Goal: Task Accomplishment & Management: Use online tool/utility

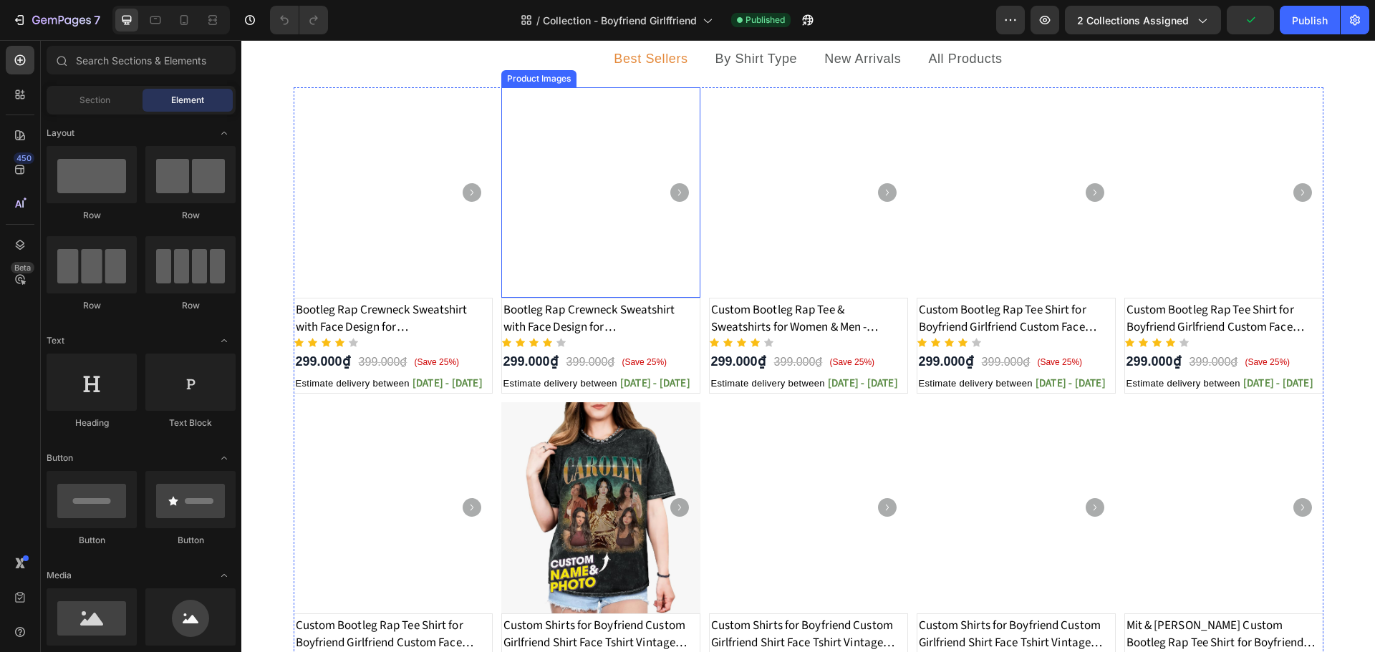
scroll to position [215, 0]
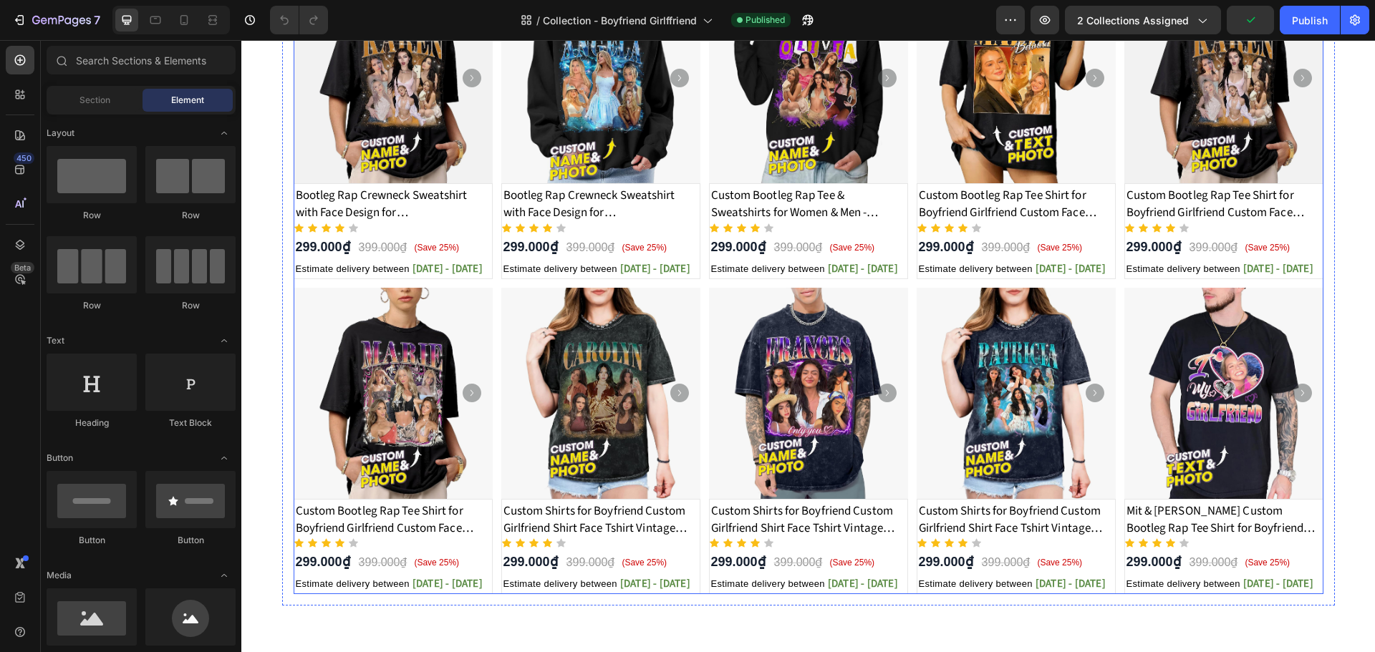
click at [490, 342] on div "Product Images Bootleg Rap Crewneck Sweatshirt with Face Design for Girlfriend/…" at bounding box center [809, 284] width 1030 height 622
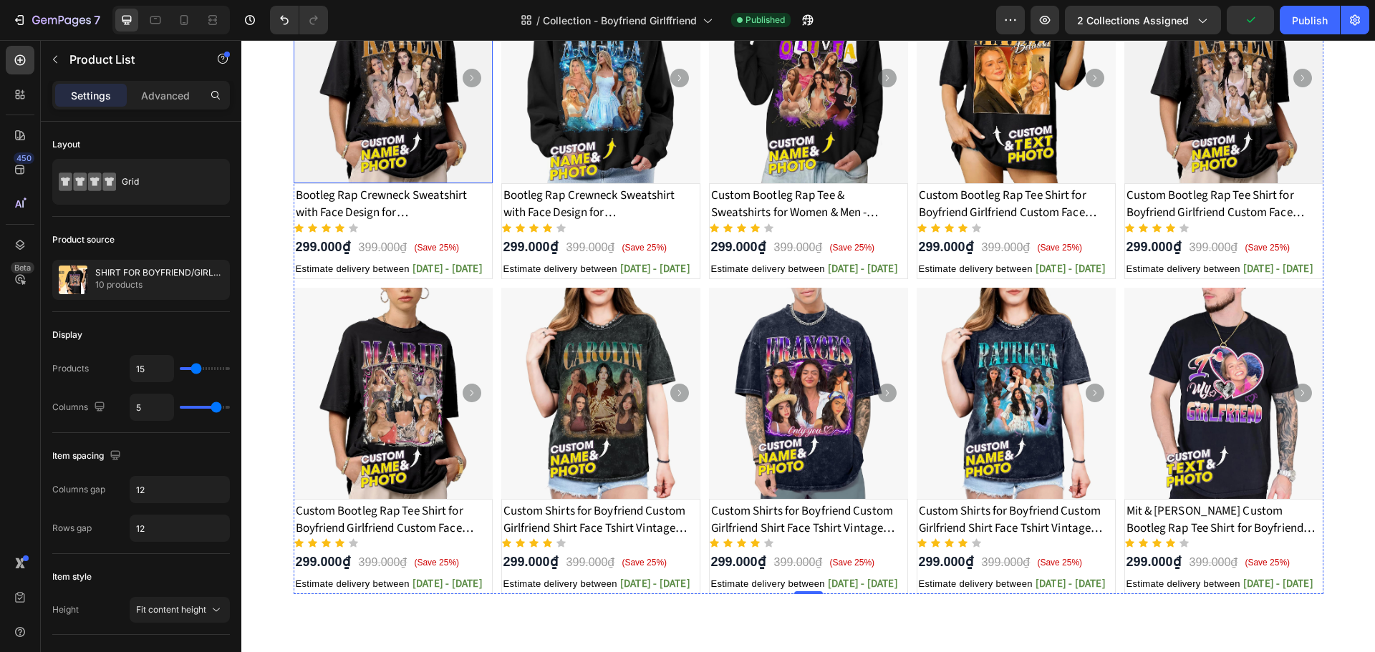
click at [486, 184] on img at bounding box center [393, 78] width 199 height 211
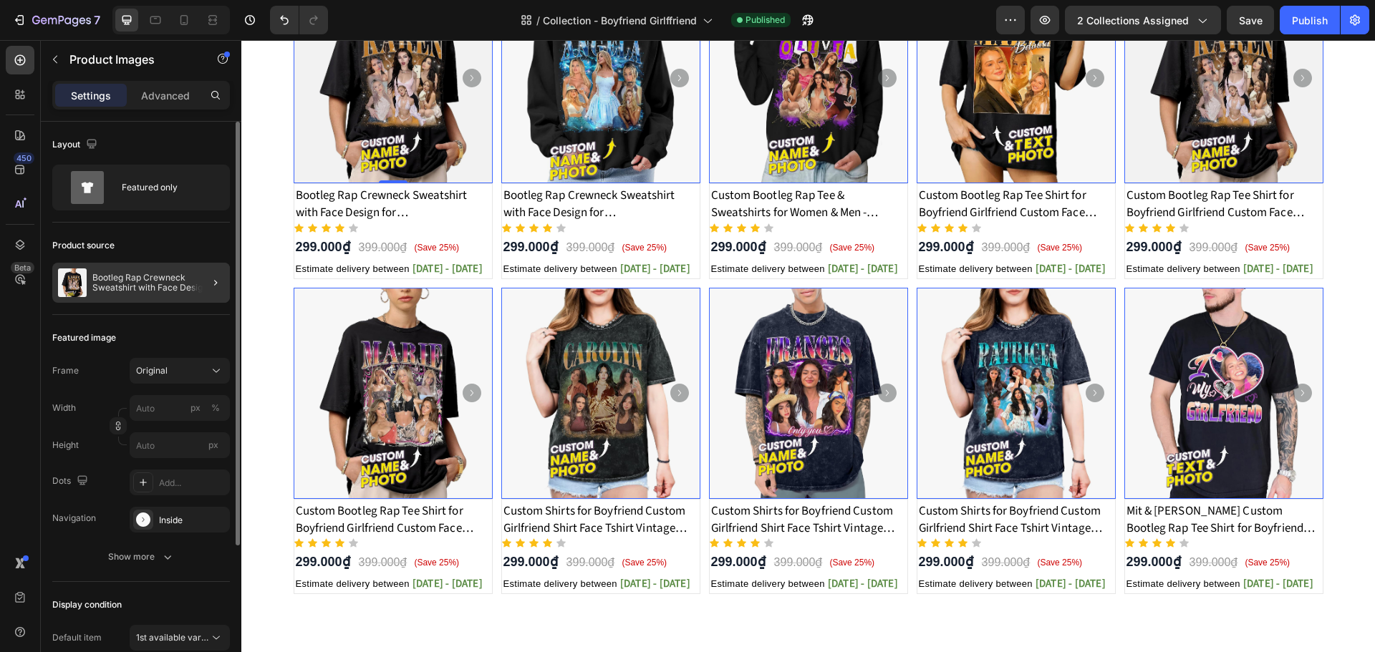
click at [198, 281] on div at bounding box center [210, 283] width 40 height 40
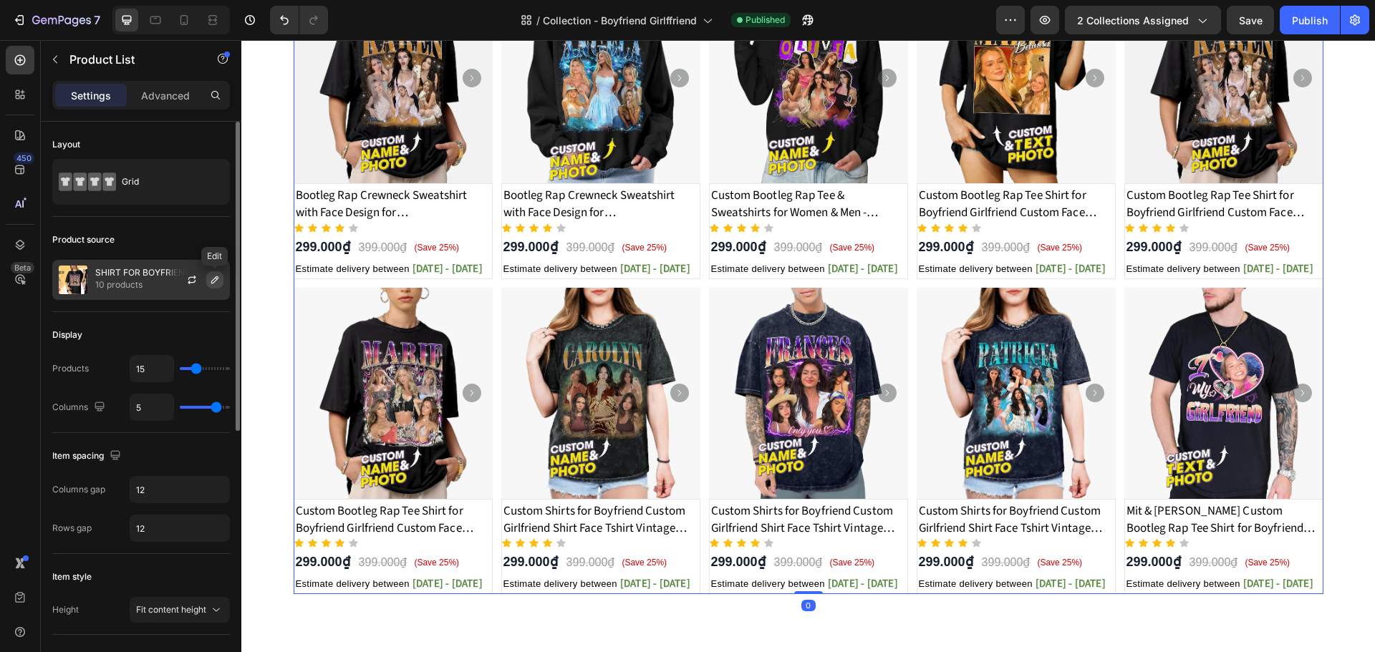
click at [208, 279] on button "button" at bounding box center [214, 279] width 17 height 17
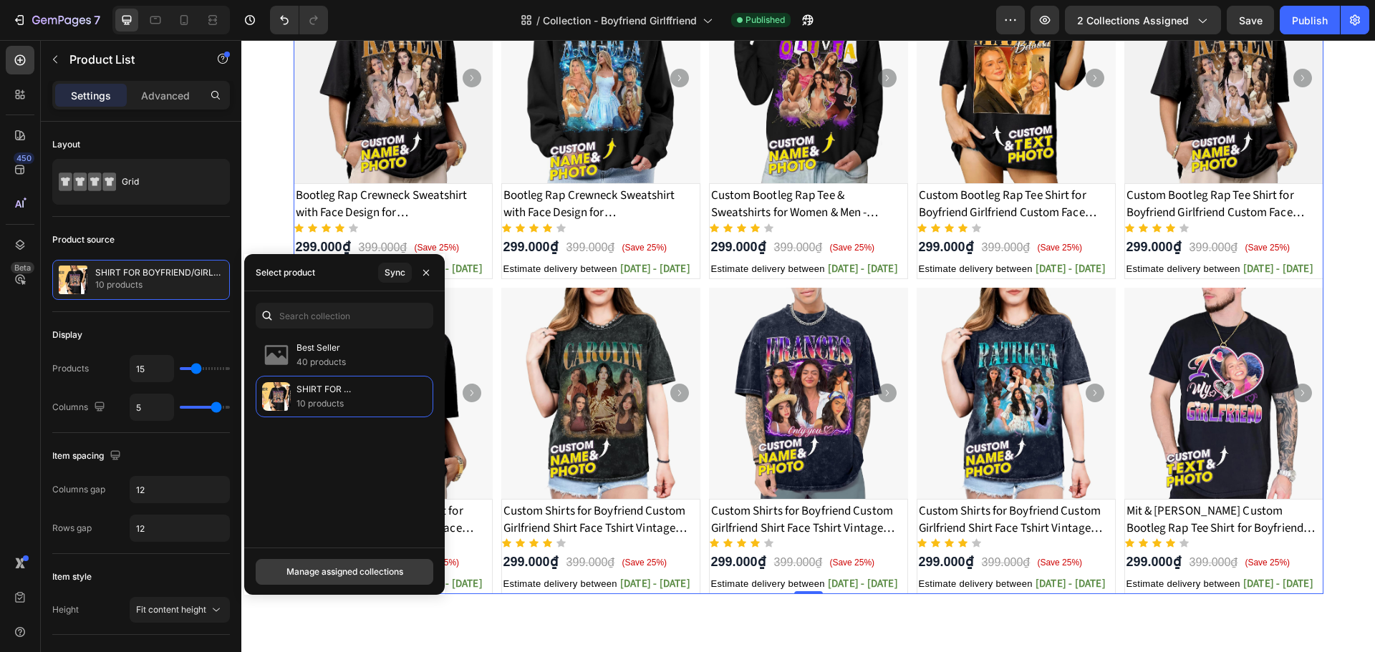
click at [366, 567] on div "Manage assigned collections" at bounding box center [344, 572] width 117 height 13
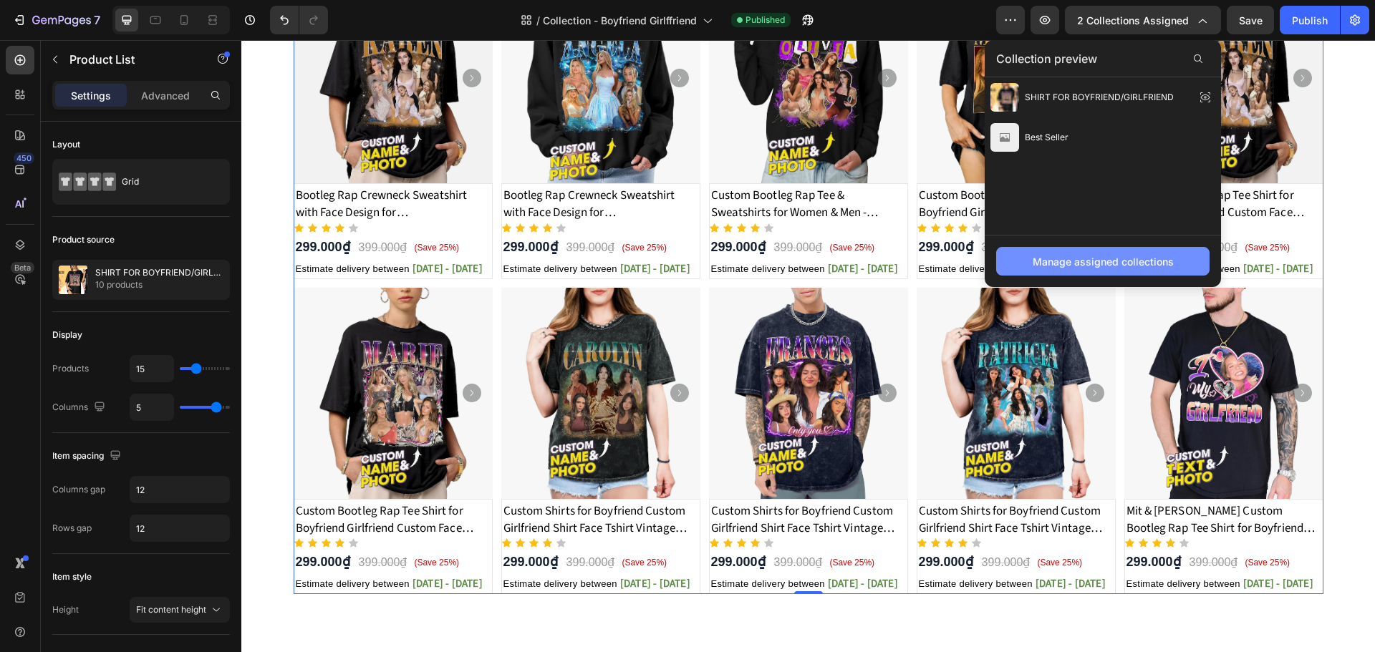
click at [1096, 260] on div "Manage assigned collections" at bounding box center [1103, 261] width 141 height 15
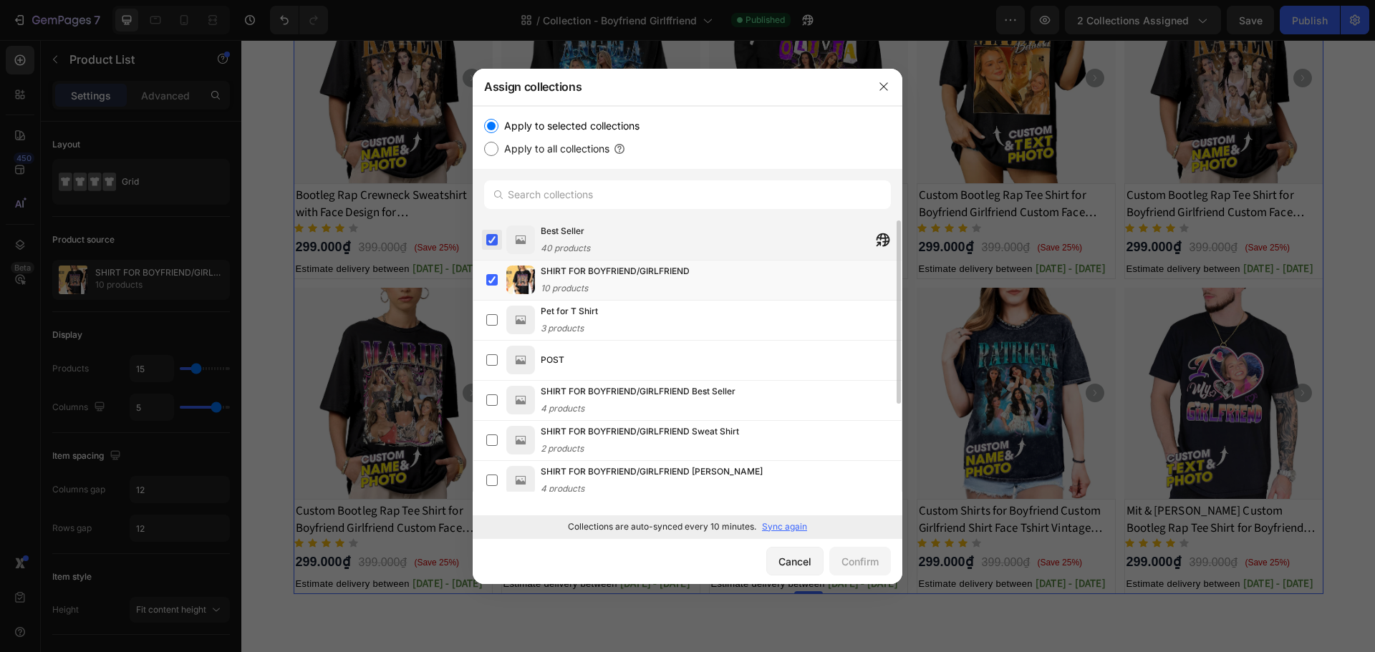
click at [491, 238] on label at bounding box center [491, 239] width 11 height 11
click at [490, 274] on label at bounding box center [491, 279] width 11 height 11
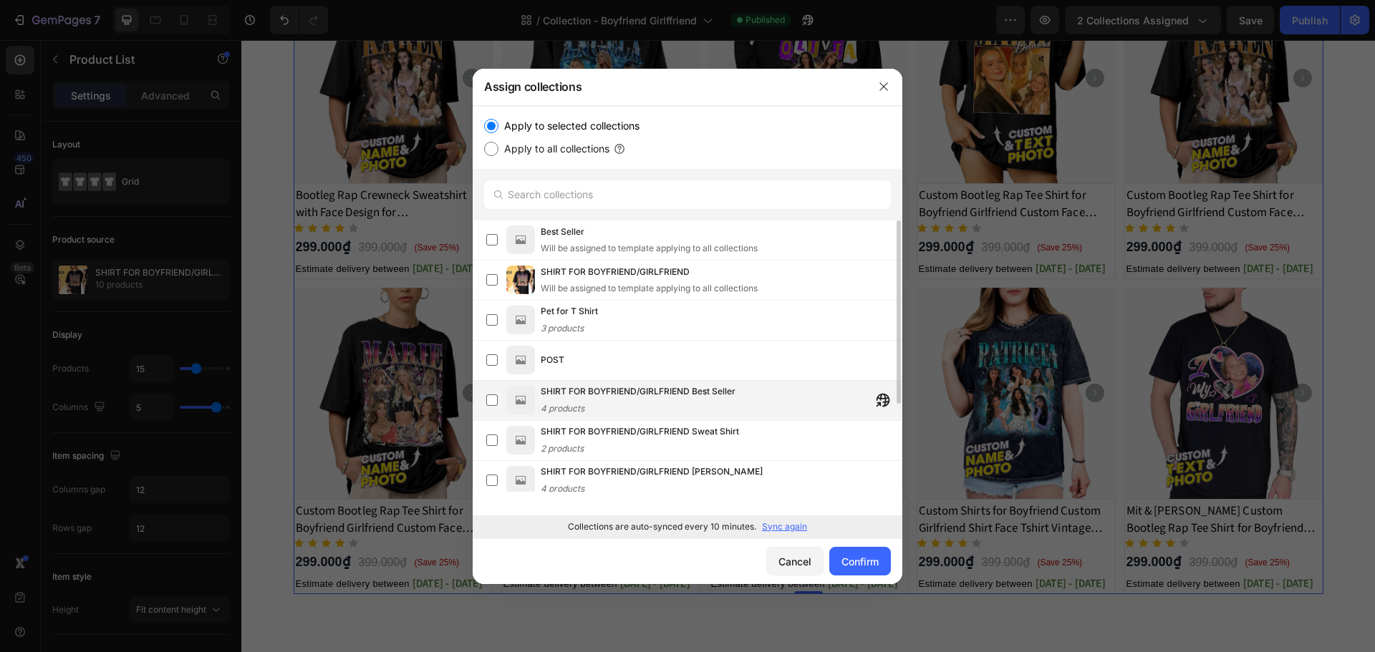
click at [504, 401] on div "SHIRT FOR BOYFRIEND/GIRLFRIEND Best Seller 4 products" at bounding box center [693, 401] width 415 height 32
click at [853, 565] on div "Confirm" at bounding box center [859, 561] width 37 height 15
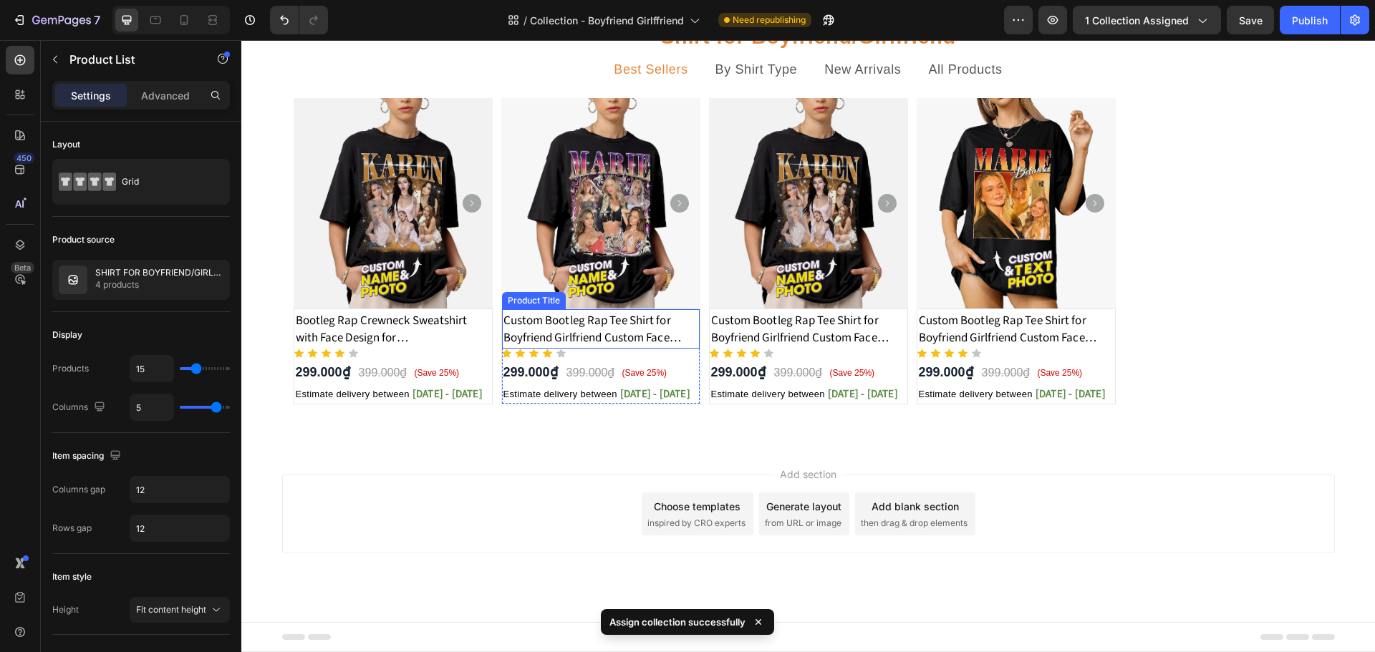
scroll to position [143, 0]
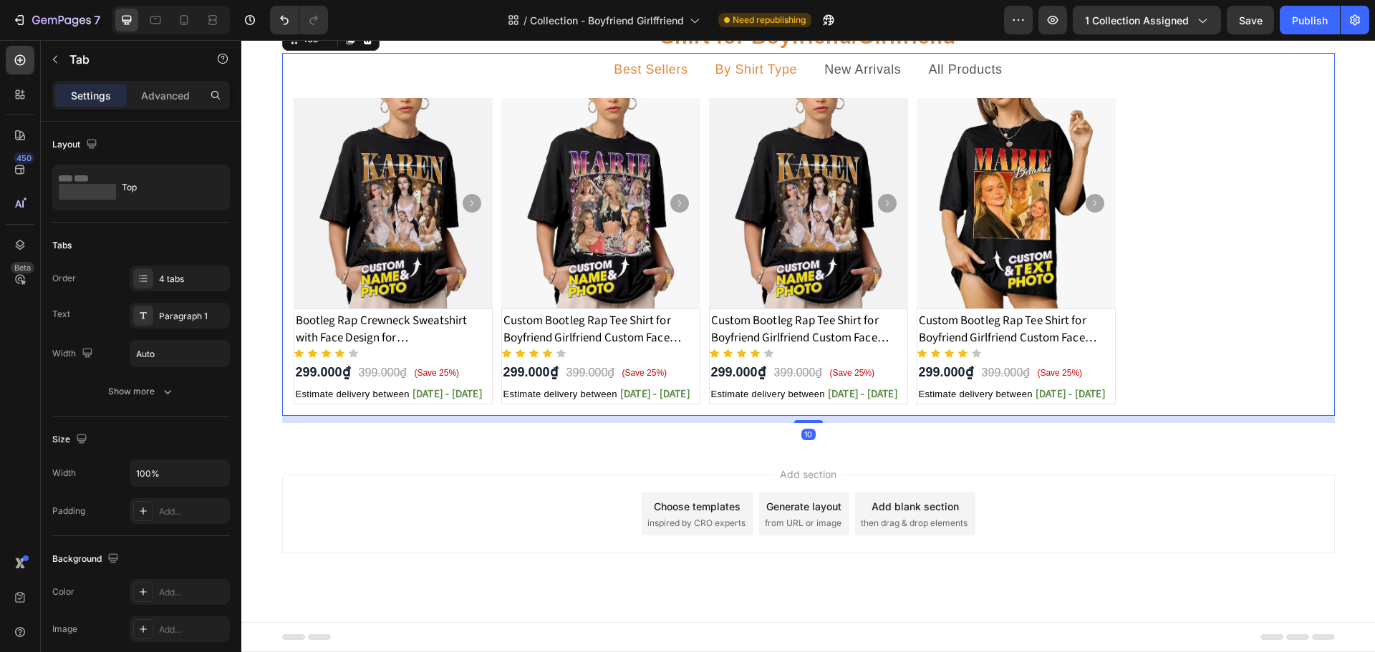
click at [765, 79] on p "By Shirt Type" at bounding box center [756, 70] width 82 height 18
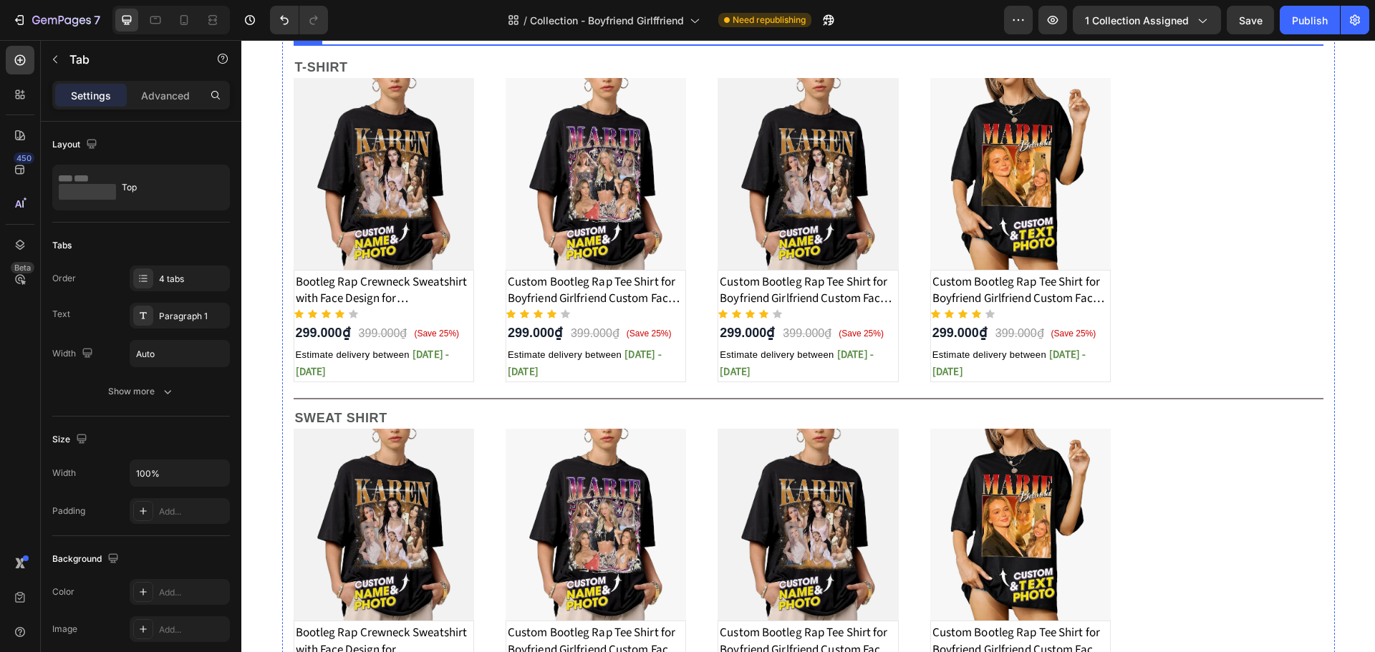
scroll to position [215, 0]
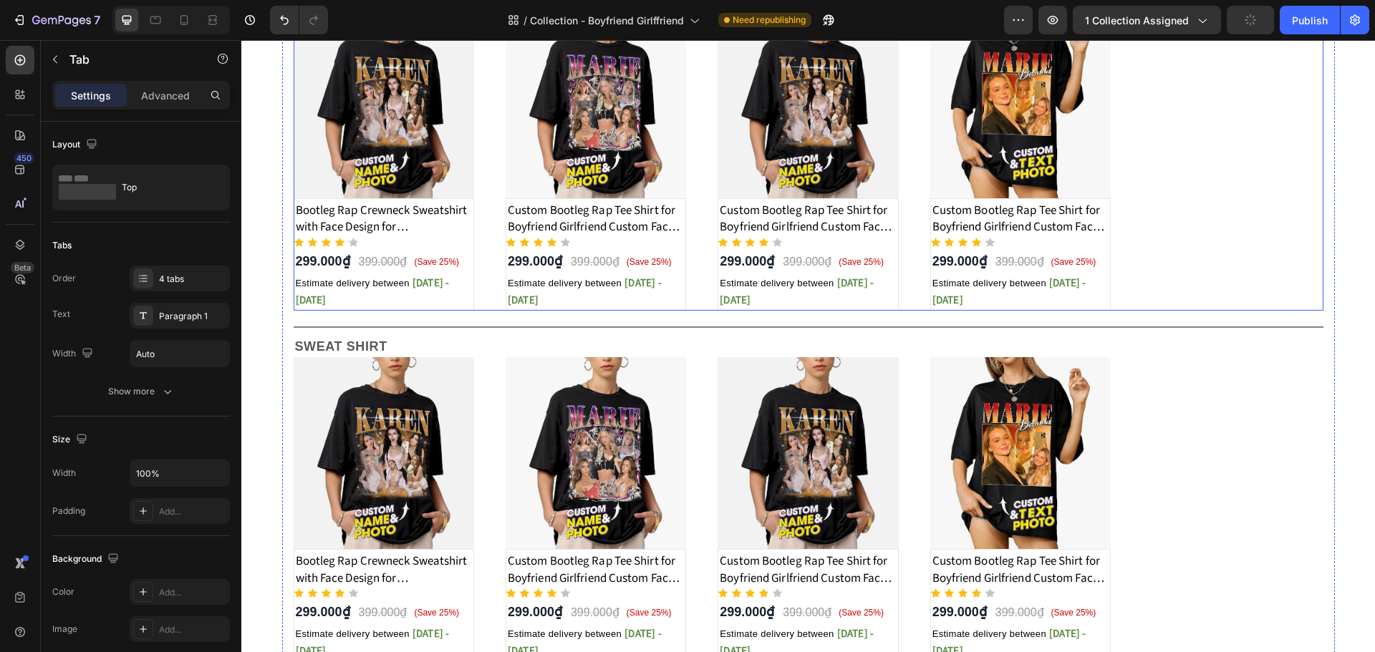
click at [493, 286] on div "Product Images Bootleg Rap Crewneck Sweatshirt with Face Design for Girlfriend/…" at bounding box center [809, 158] width 1030 height 304
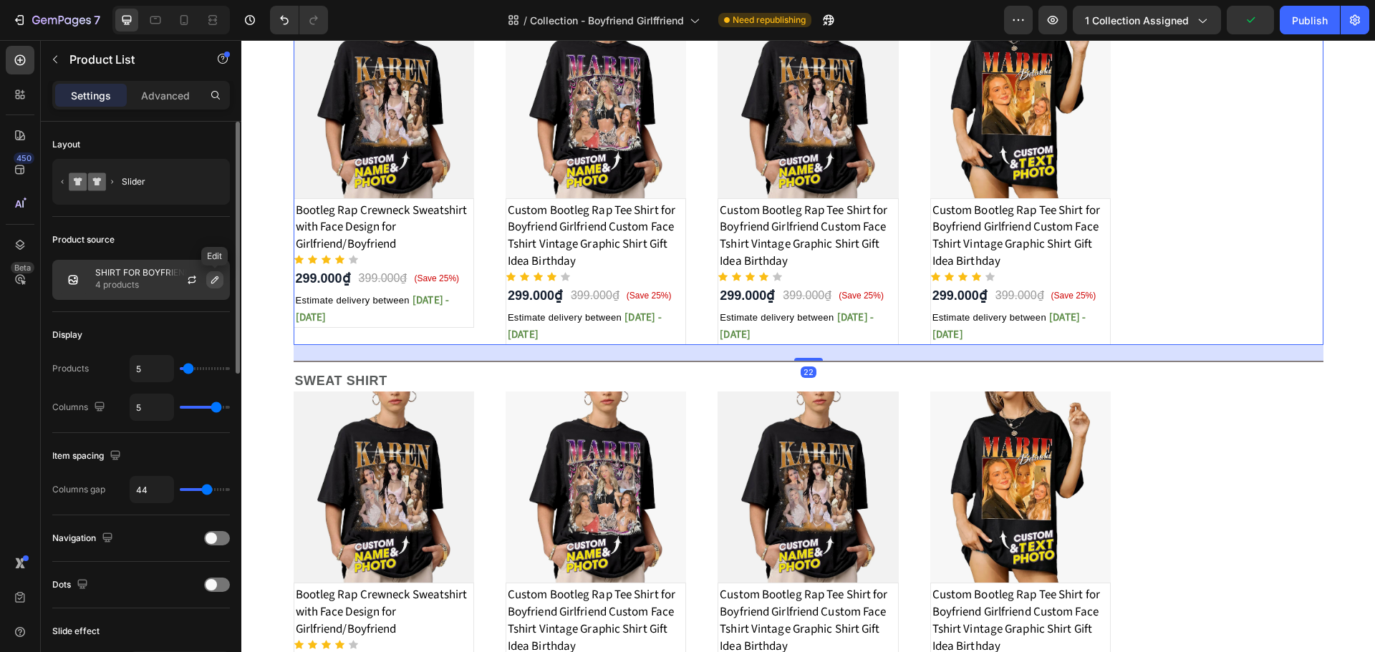
click at [212, 279] on icon "button" at bounding box center [214, 279] width 11 height 11
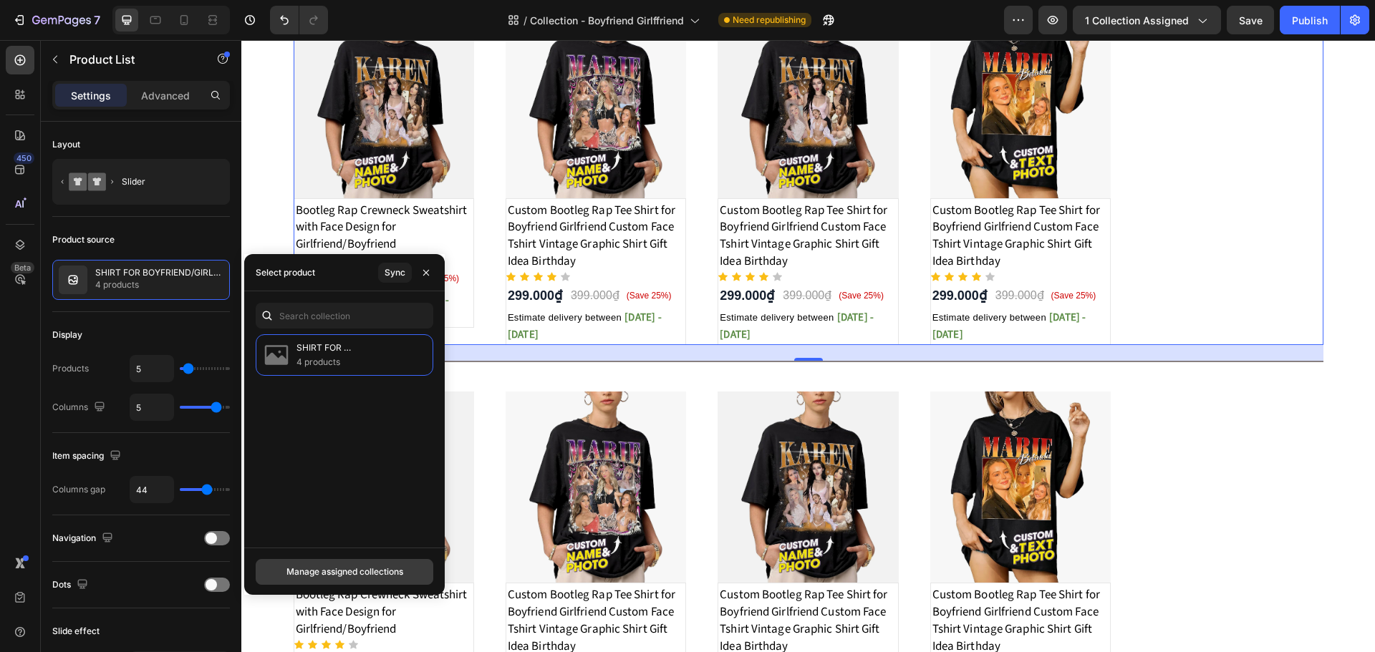
click at [400, 567] on div "Manage assigned collections" at bounding box center [344, 572] width 117 height 13
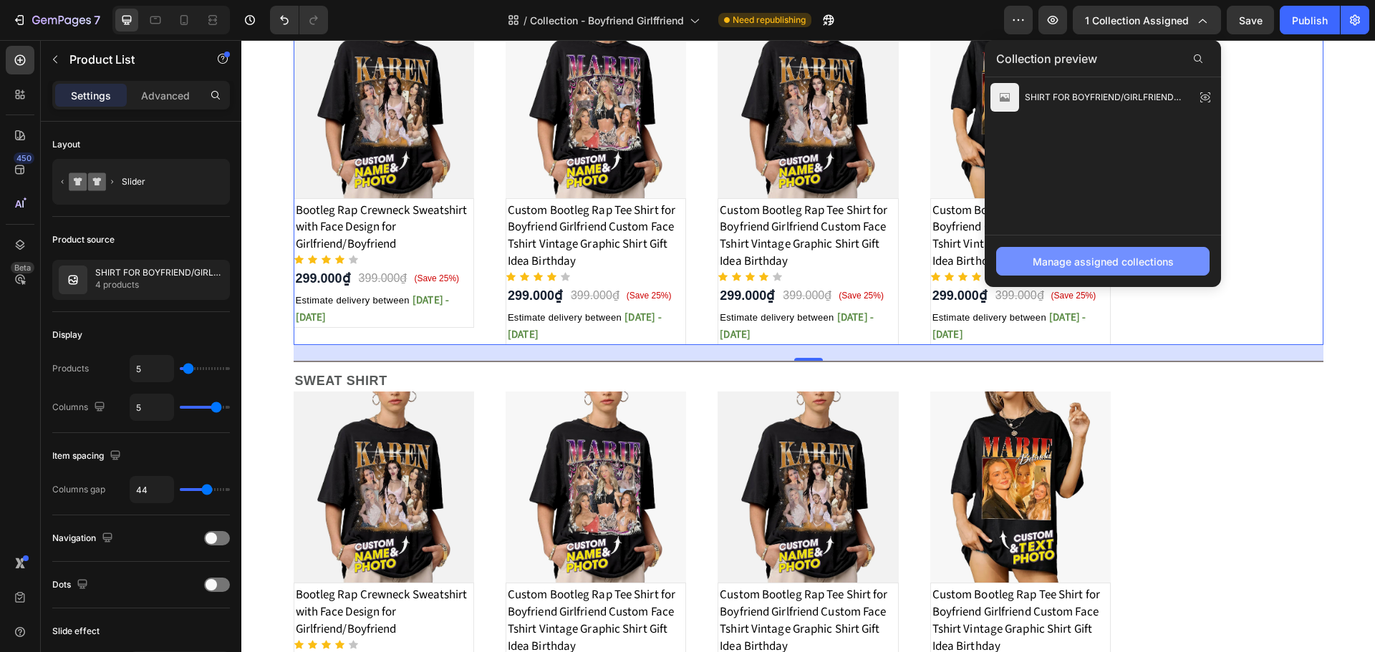
click at [1098, 259] on div "Manage assigned collections" at bounding box center [1103, 261] width 141 height 15
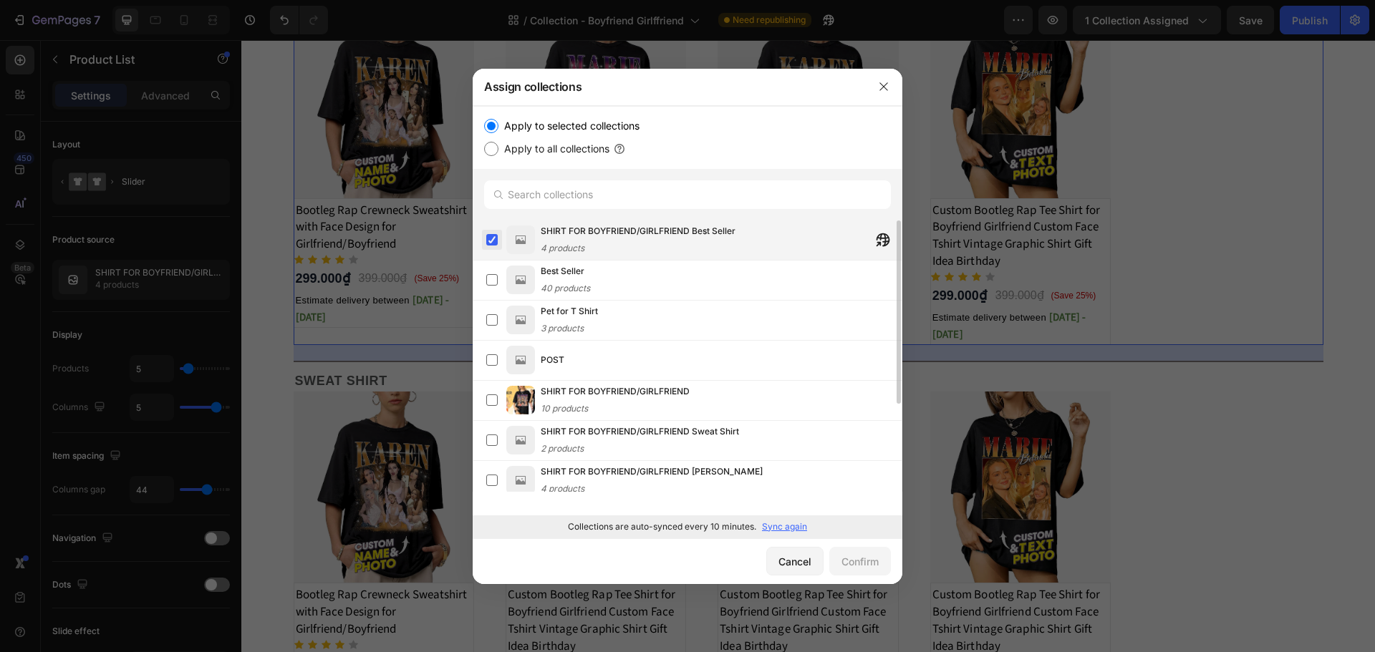
click at [491, 241] on label at bounding box center [491, 239] width 11 height 11
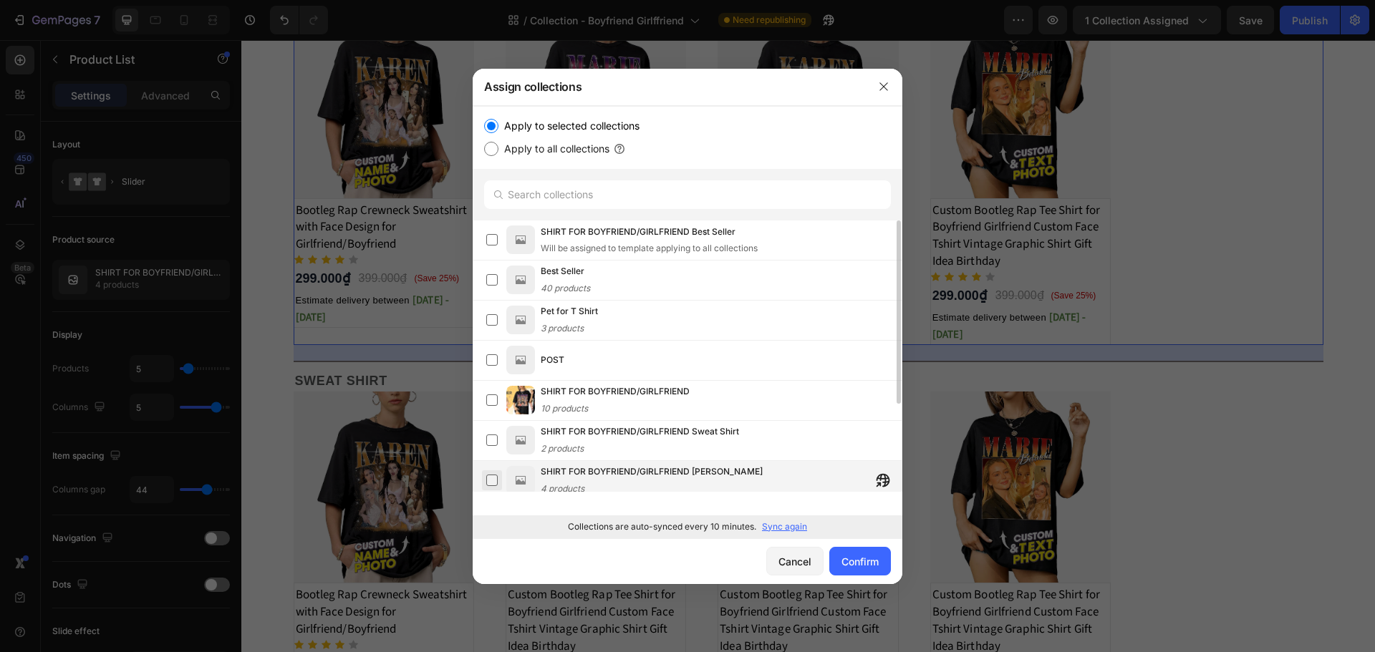
click at [488, 479] on label at bounding box center [491, 480] width 11 height 11
click at [842, 561] on div "Confirm" at bounding box center [859, 561] width 37 height 15
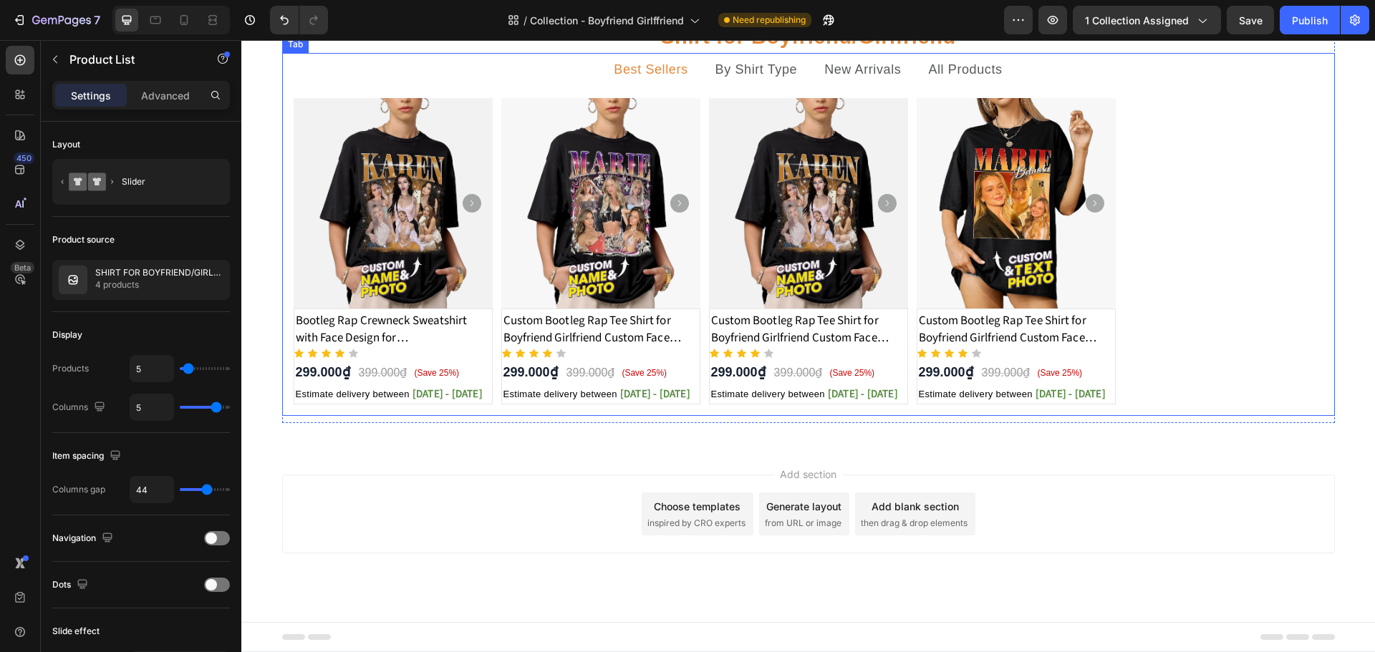
scroll to position [228, 0]
click at [723, 79] on p "By Shirt Type" at bounding box center [756, 70] width 82 height 18
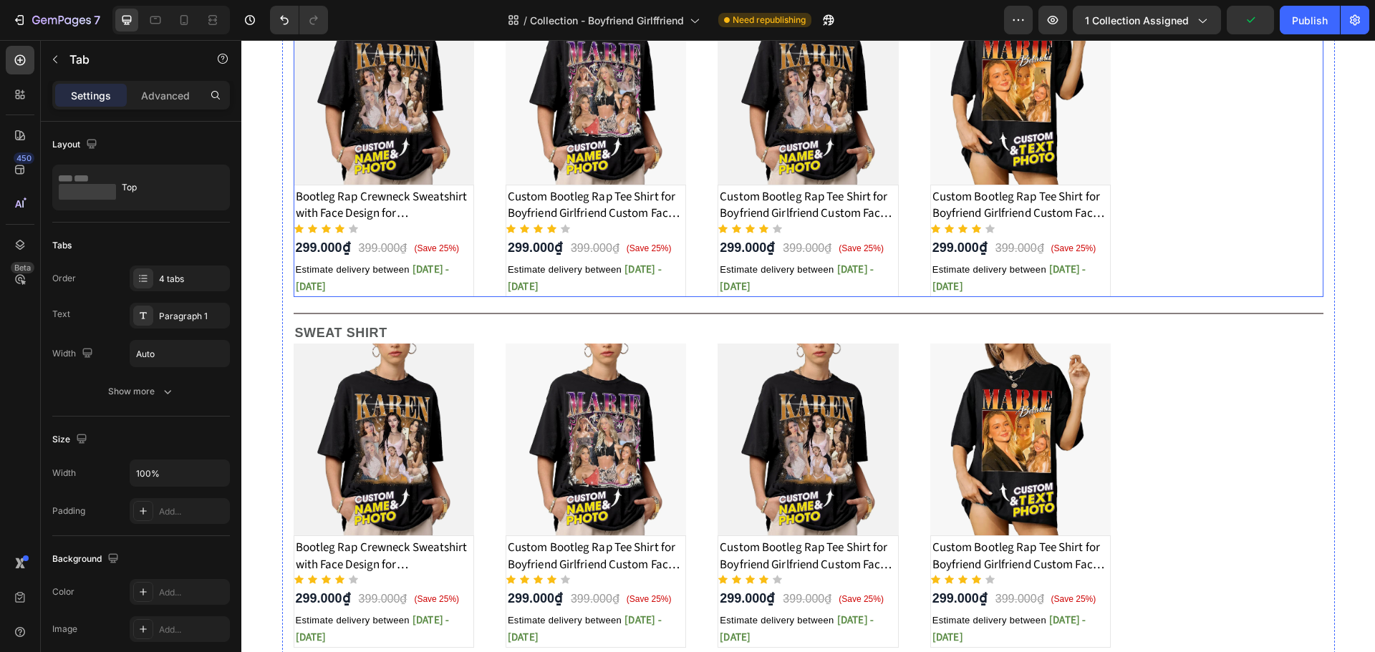
click at [498, 297] on div "Product Images Bootleg Rap Crewneck Sweatshirt with Face Design for Girlfriend/…" at bounding box center [809, 145] width 1030 height 304
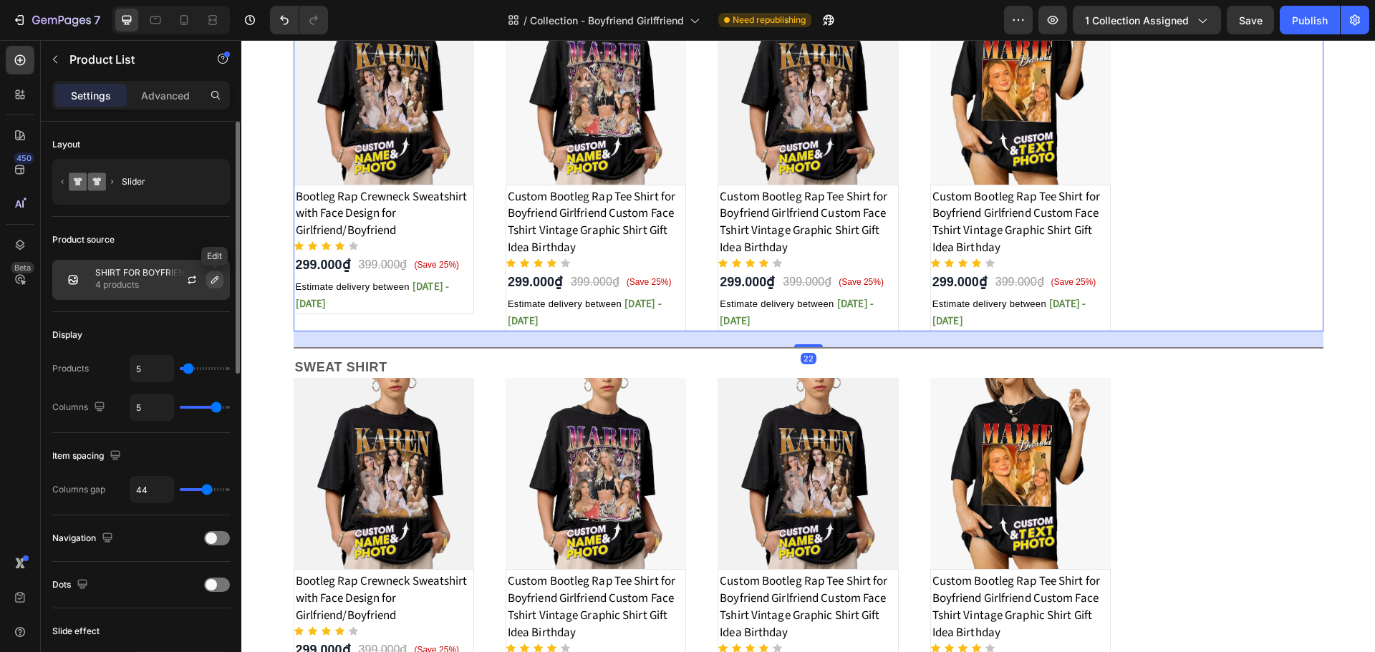
click at [214, 282] on icon "button" at bounding box center [214, 279] width 7 height 7
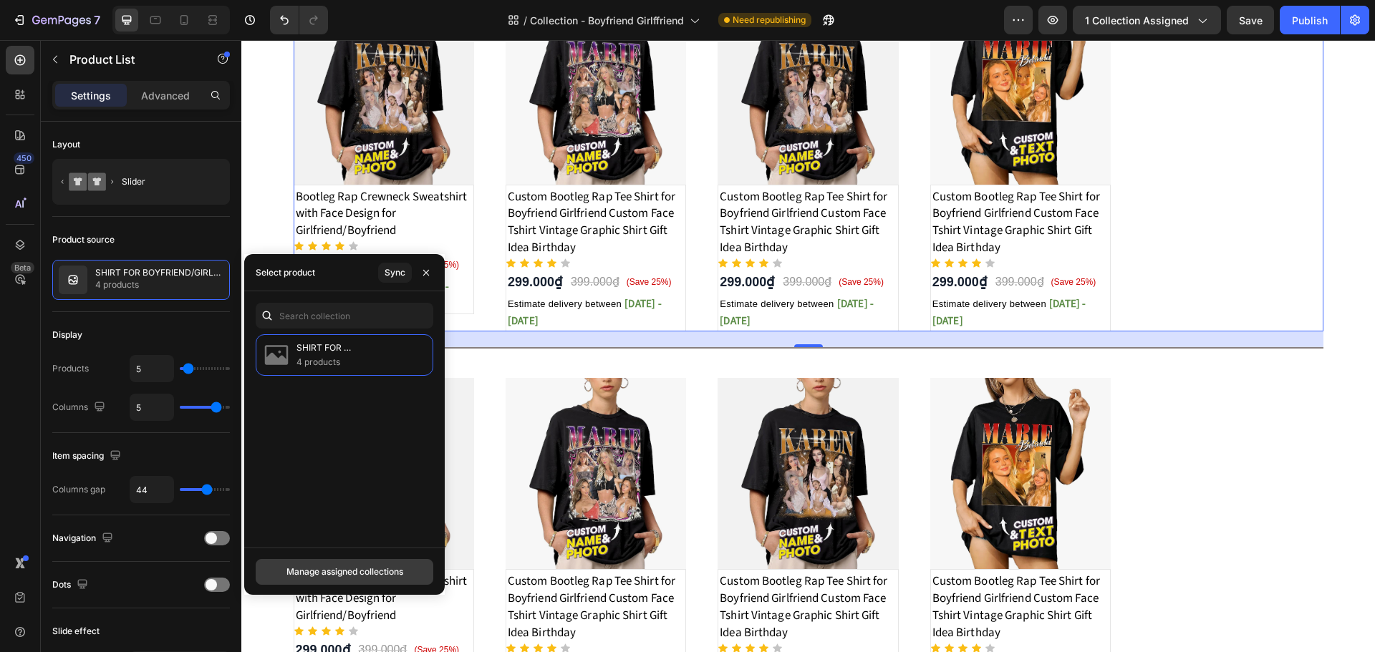
click at [372, 564] on button "Manage assigned collections" at bounding box center [345, 572] width 178 height 26
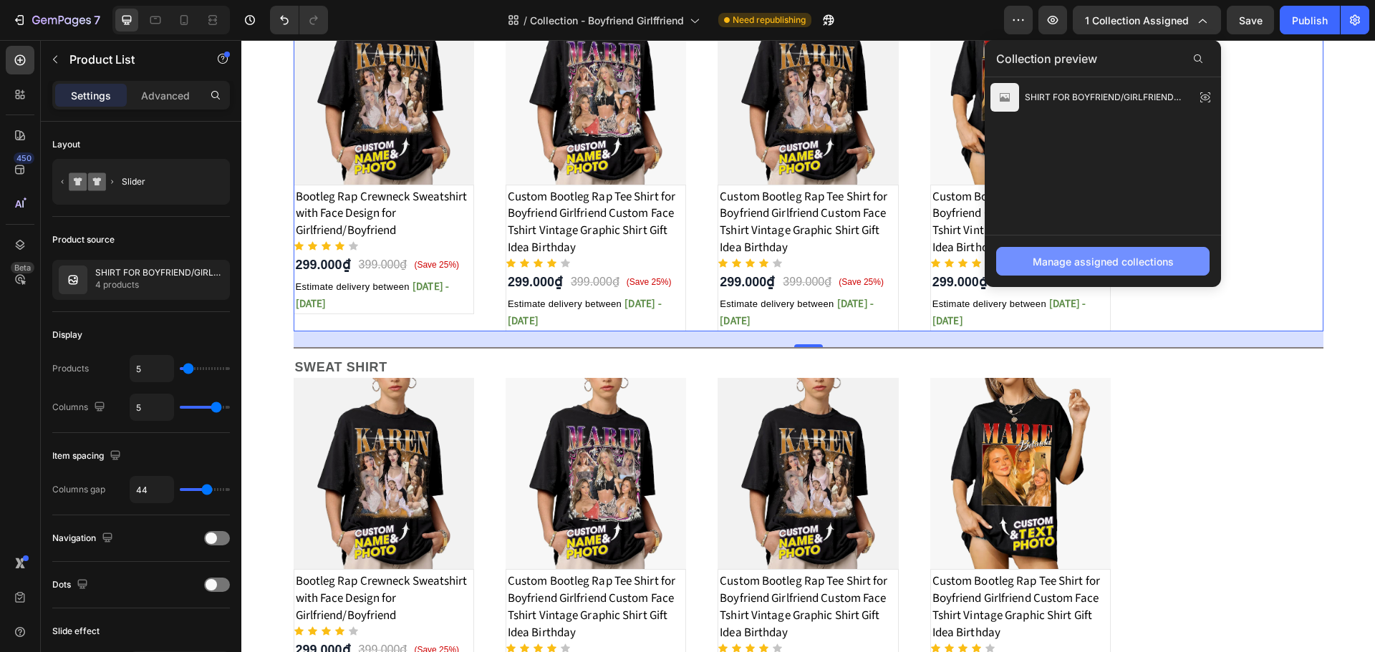
click at [1111, 261] on div "Manage assigned collections" at bounding box center [1103, 261] width 141 height 15
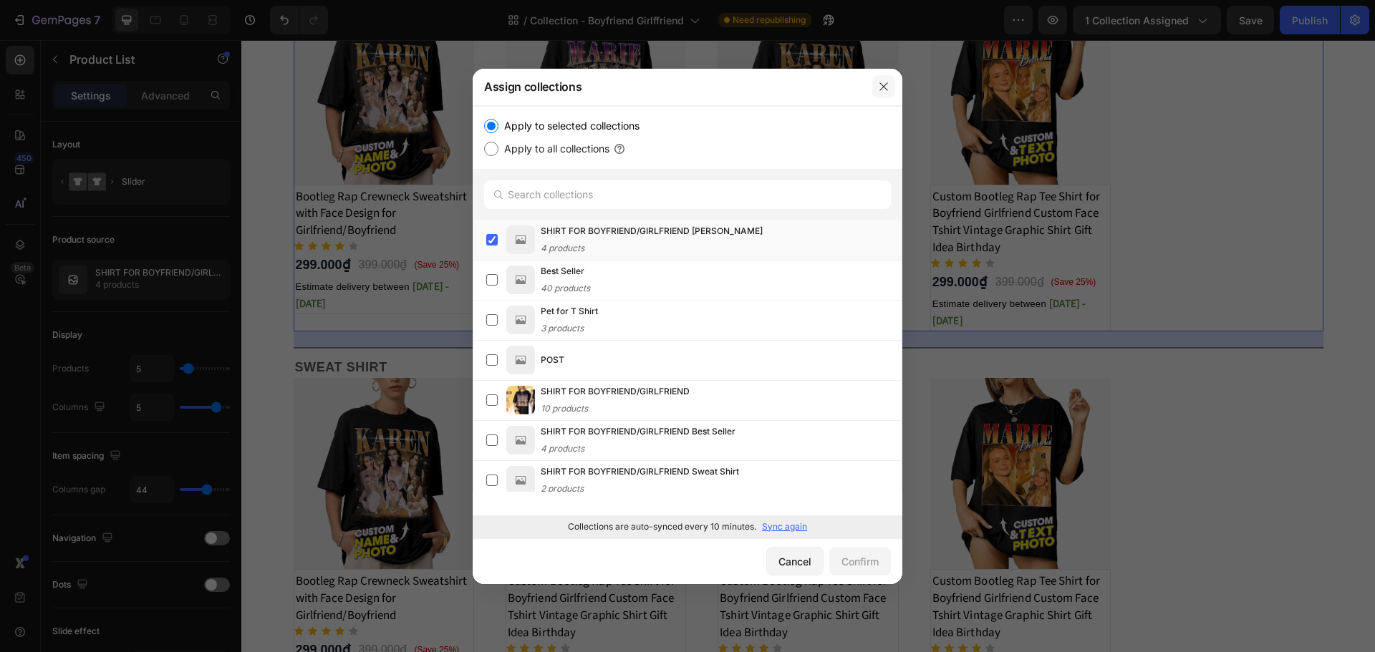
click at [882, 90] on icon "button" at bounding box center [883, 86] width 11 height 11
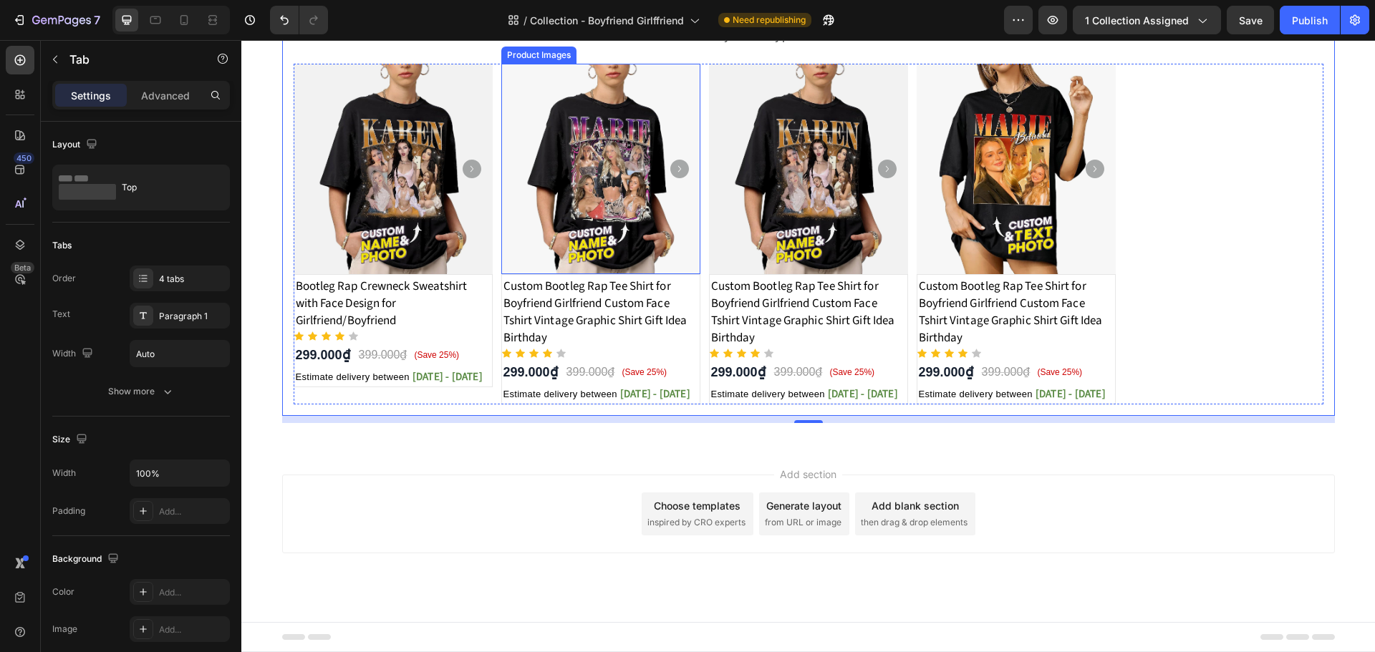
click at [501, 238] on img at bounding box center [600, 169] width 199 height 211
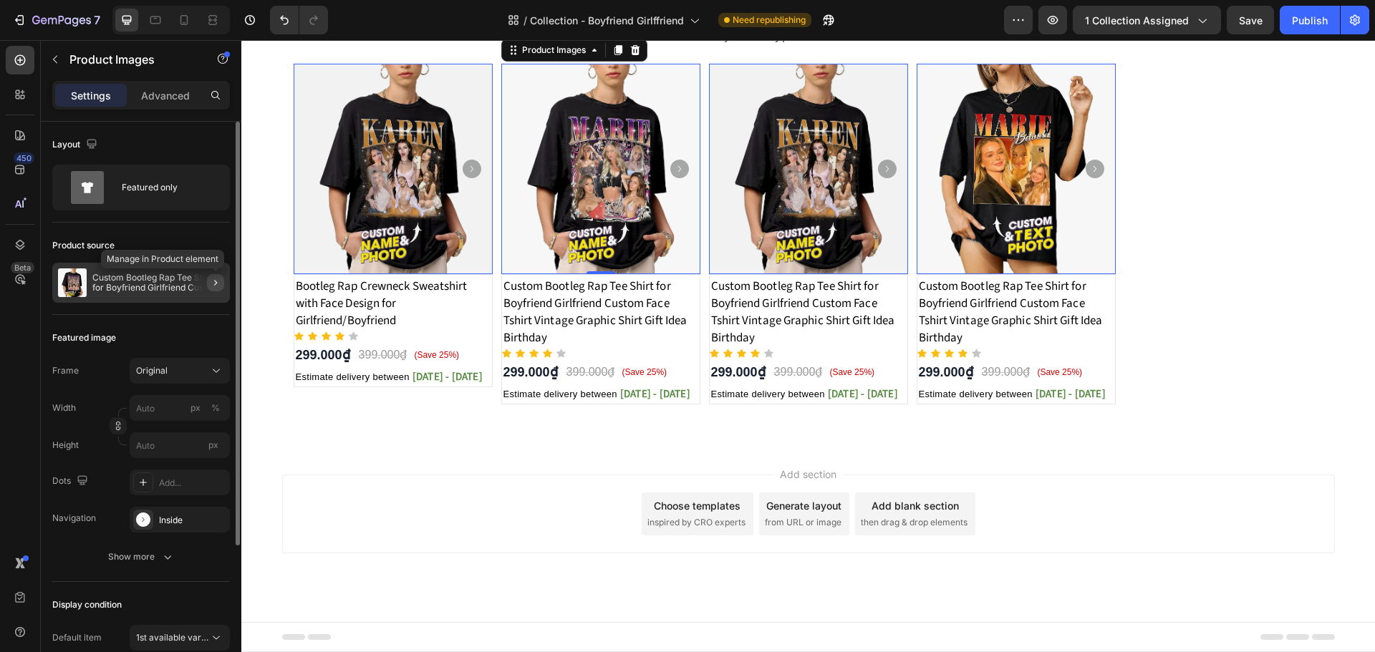
click at [216, 281] on icon "button" at bounding box center [215, 282] width 11 height 11
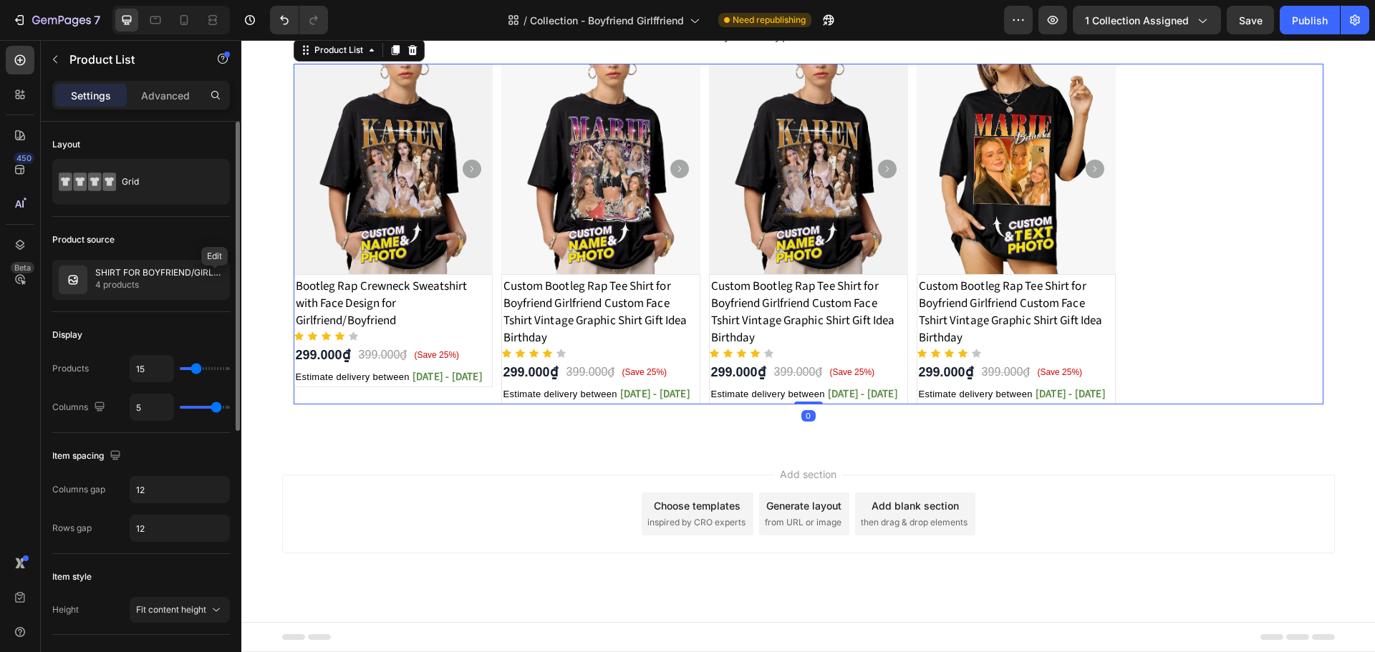
click at [0, 0] on icon "button" at bounding box center [0, 0] width 0 height 0
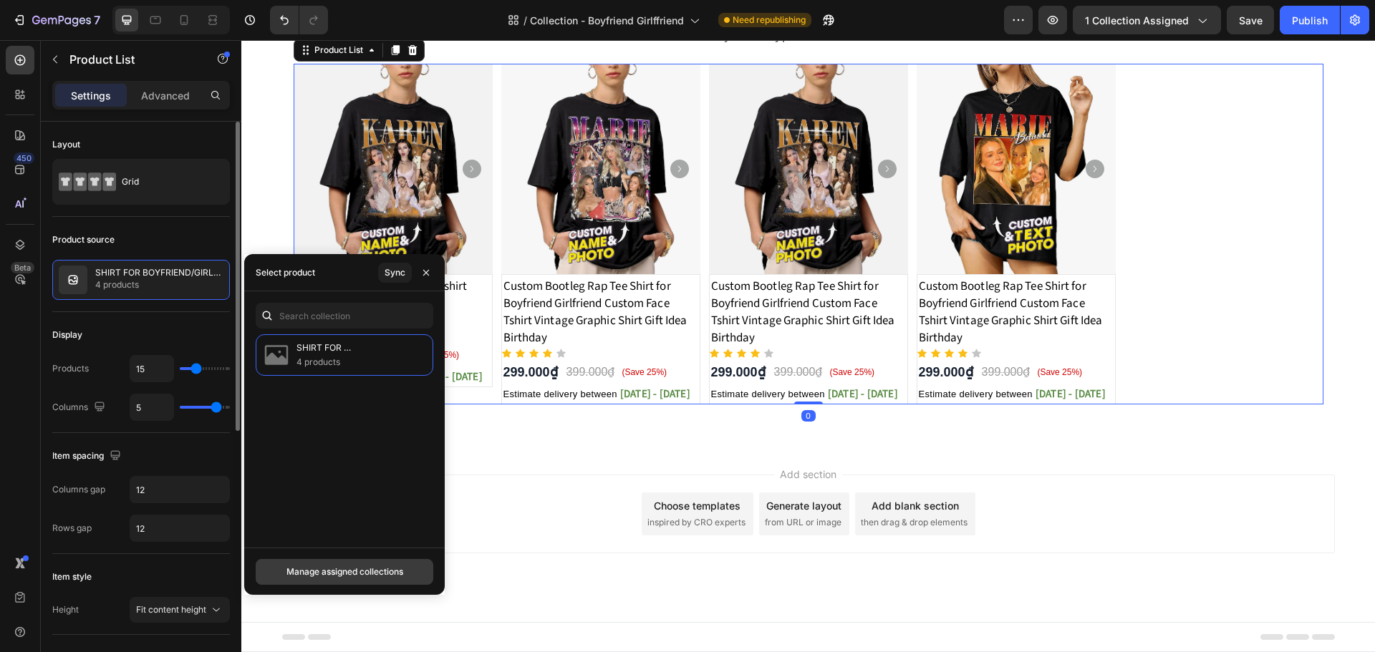
click at [370, 574] on div "Manage assigned collections" at bounding box center [344, 572] width 117 height 13
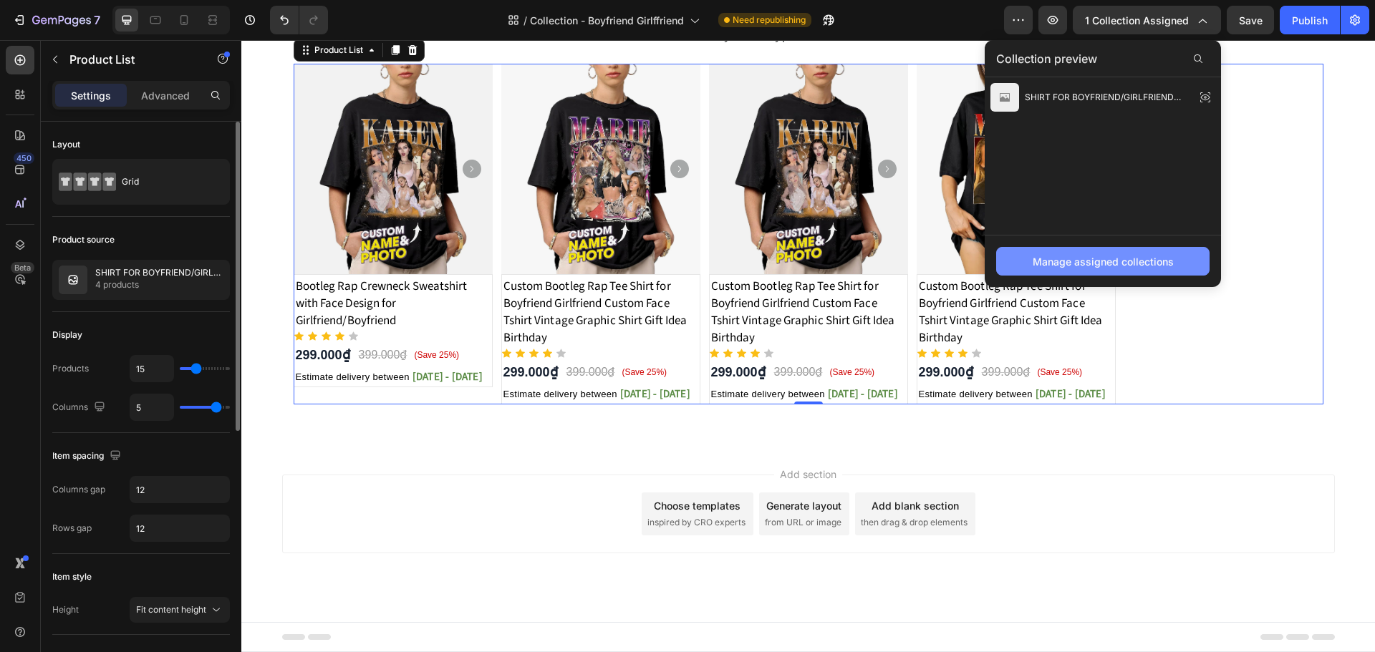
click at [1096, 263] on div "Manage assigned collections" at bounding box center [1103, 261] width 141 height 15
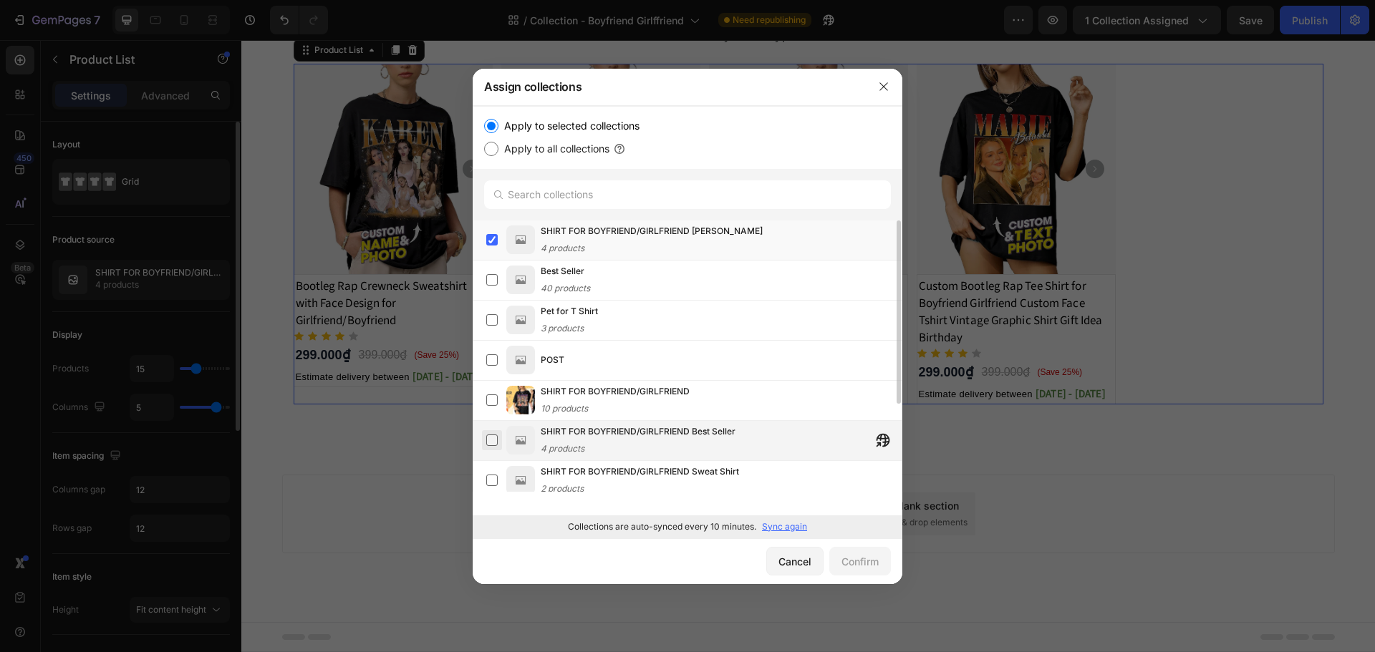
click at [493, 439] on label at bounding box center [491, 440] width 11 height 11
click at [491, 241] on label at bounding box center [491, 239] width 11 height 11
click at [851, 568] on div "Confirm" at bounding box center [859, 561] width 37 height 15
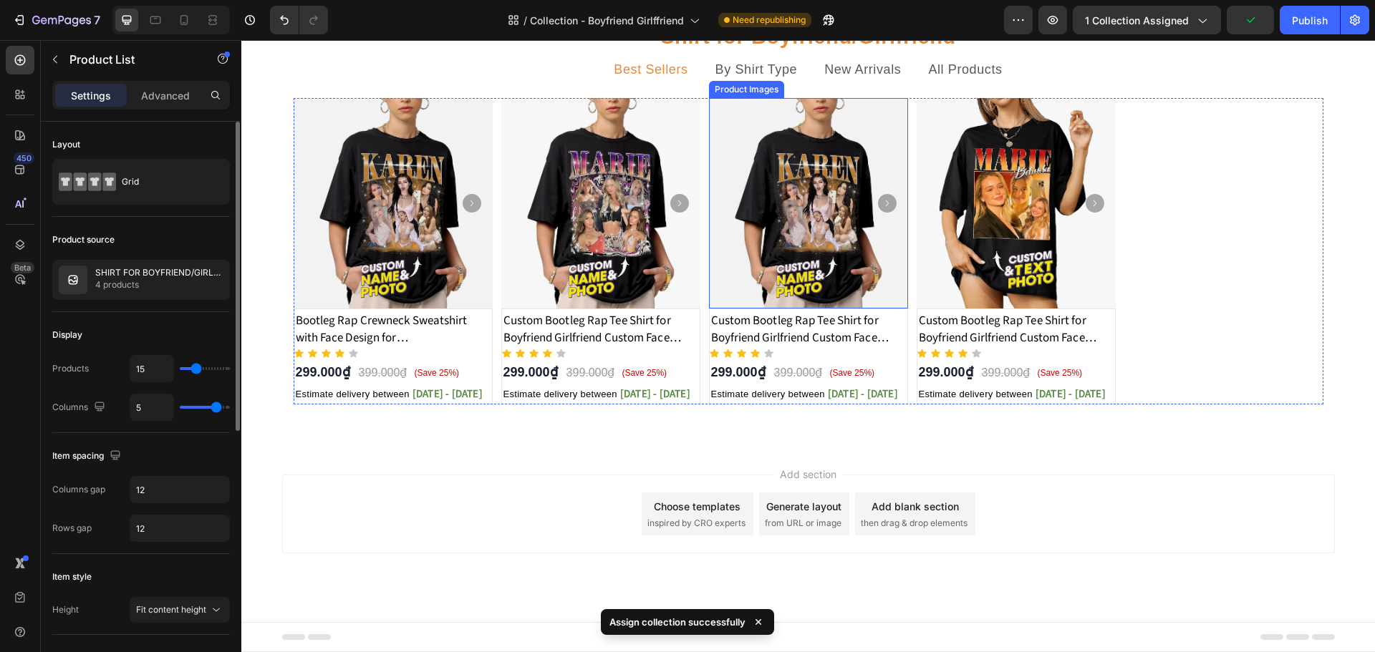
scroll to position [143, 0]
click at [743, 79] on p "By Shirt Type" at bounding box center [756, 70] width 82 height 18
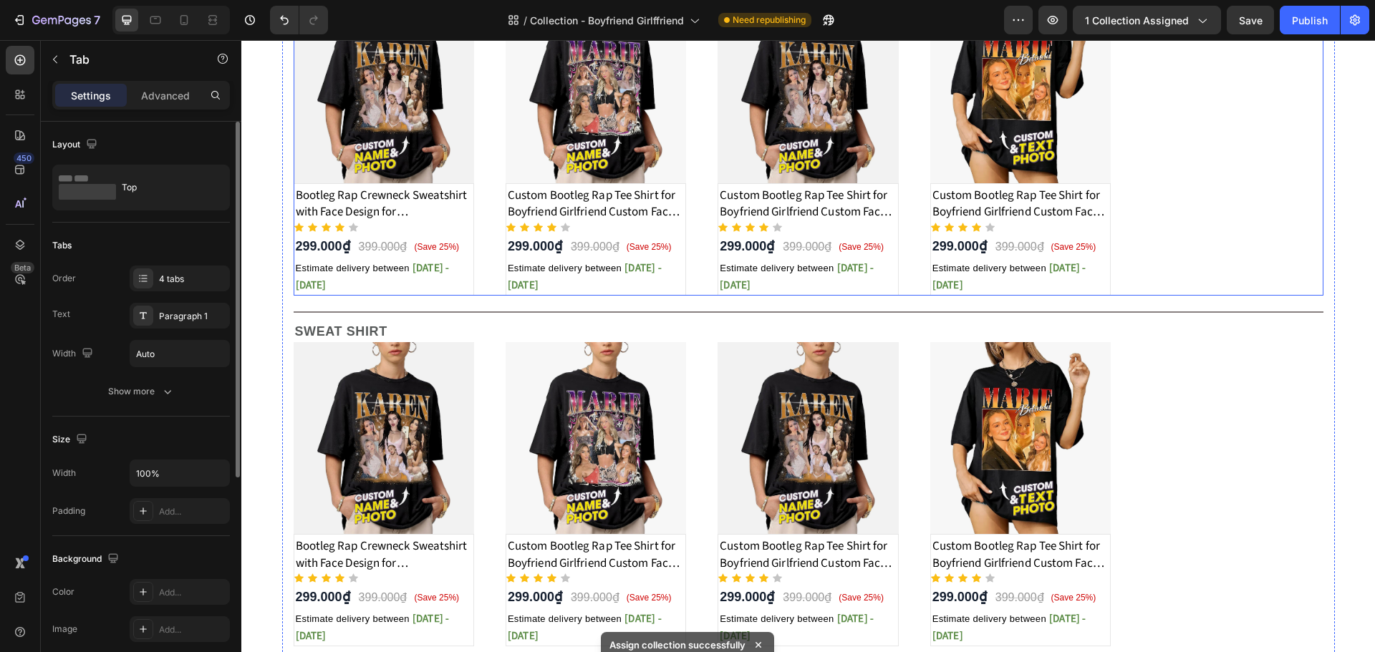
scroll to position [430, 0]
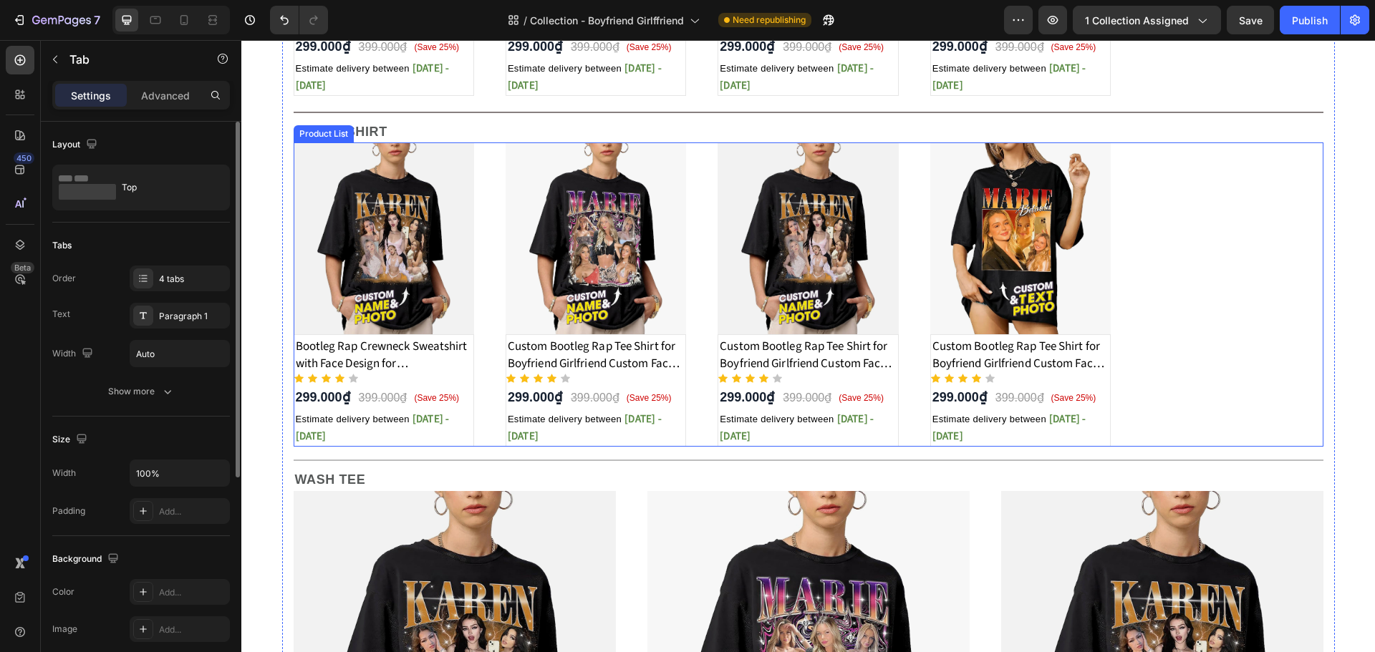
click at [475, 447] on div "Product Images Bootleg Rap Crewneck Sweatshirt with Face Design for Girlfriend/…" at bounding box center [809, 295] width 1030 height 304
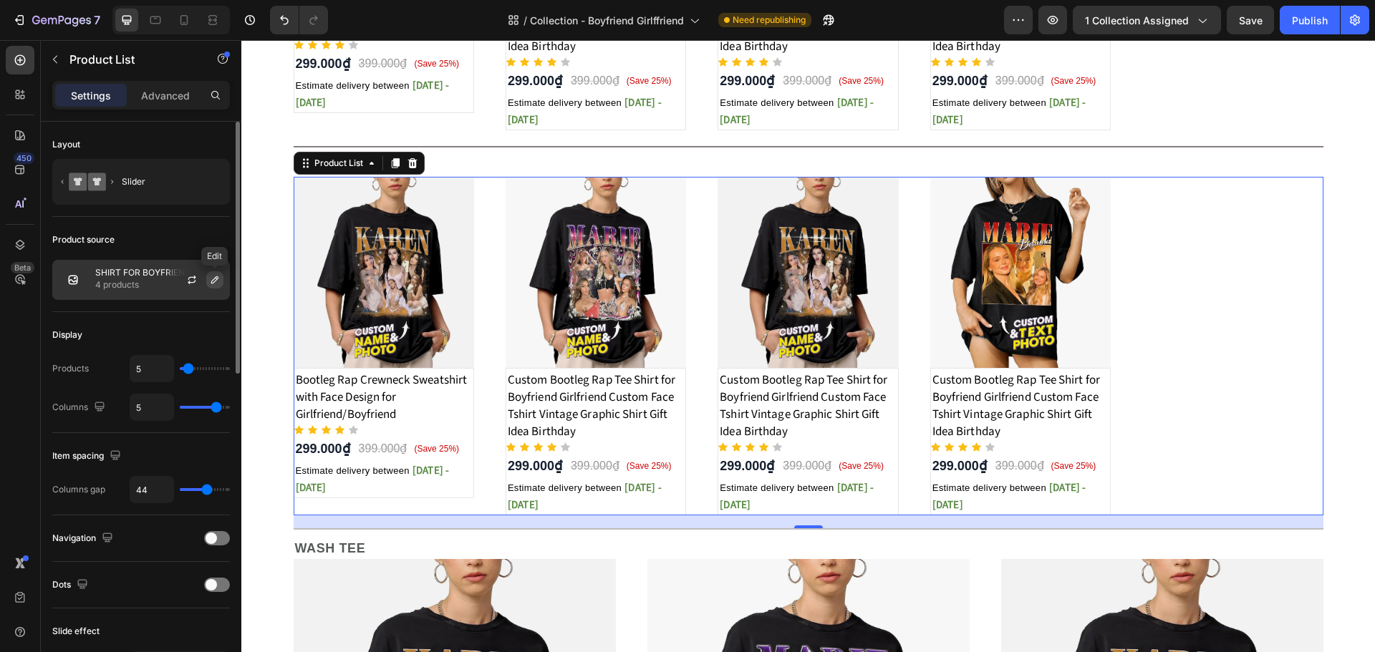
click at [210, 281] on icon "button" at bounding box center [214, 279] width 11 height 11
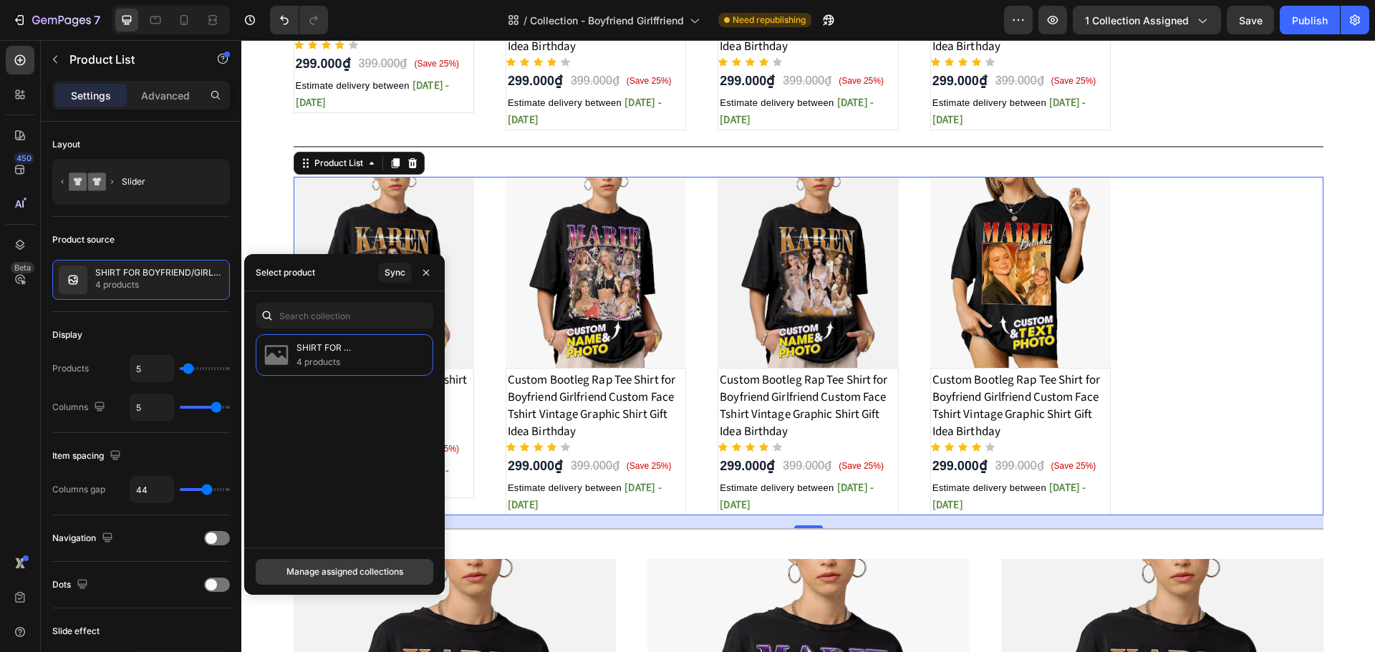
click at [366, 579] on button "Manage assigned collections" at bounding box center [345, 572] width 178 height 26
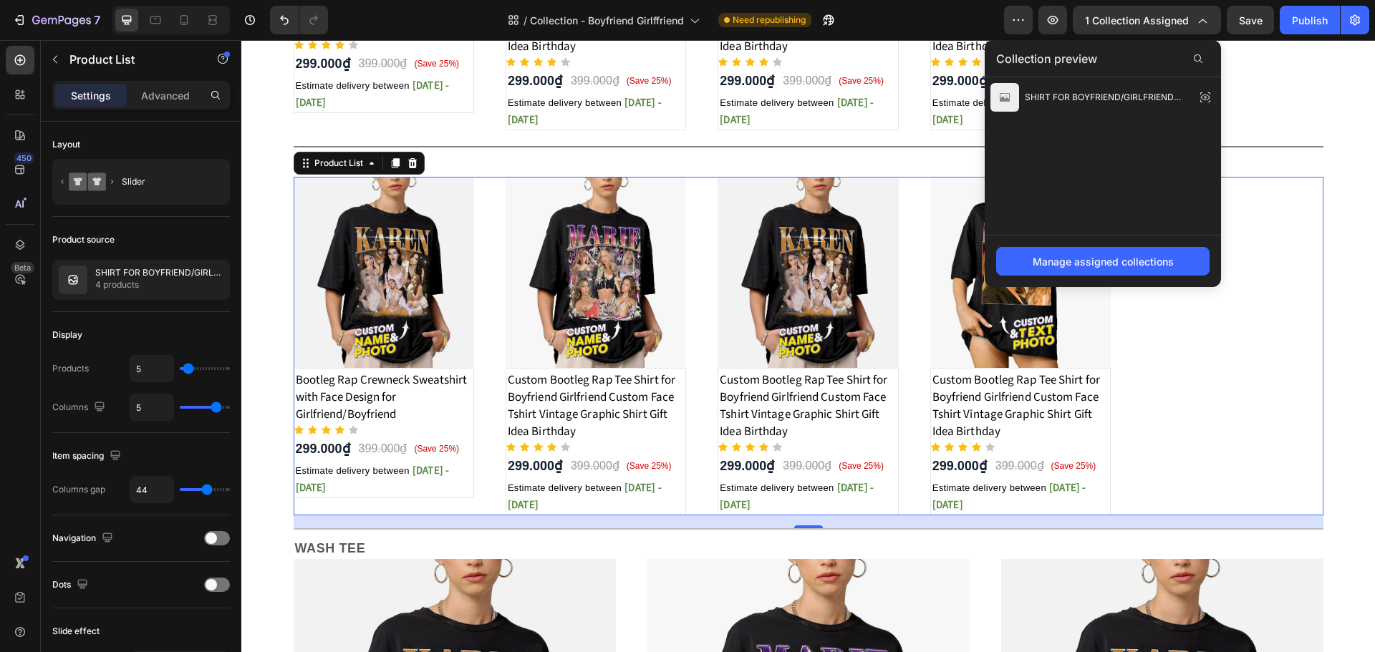
click at [1142, 246] on div "Manage assigned collections" at bounding box center [1103, 261] width 236 height 52
click at [1140, 258] on div "Manage assigned collections" at bounding box center [1103, 261] width 141 height 15
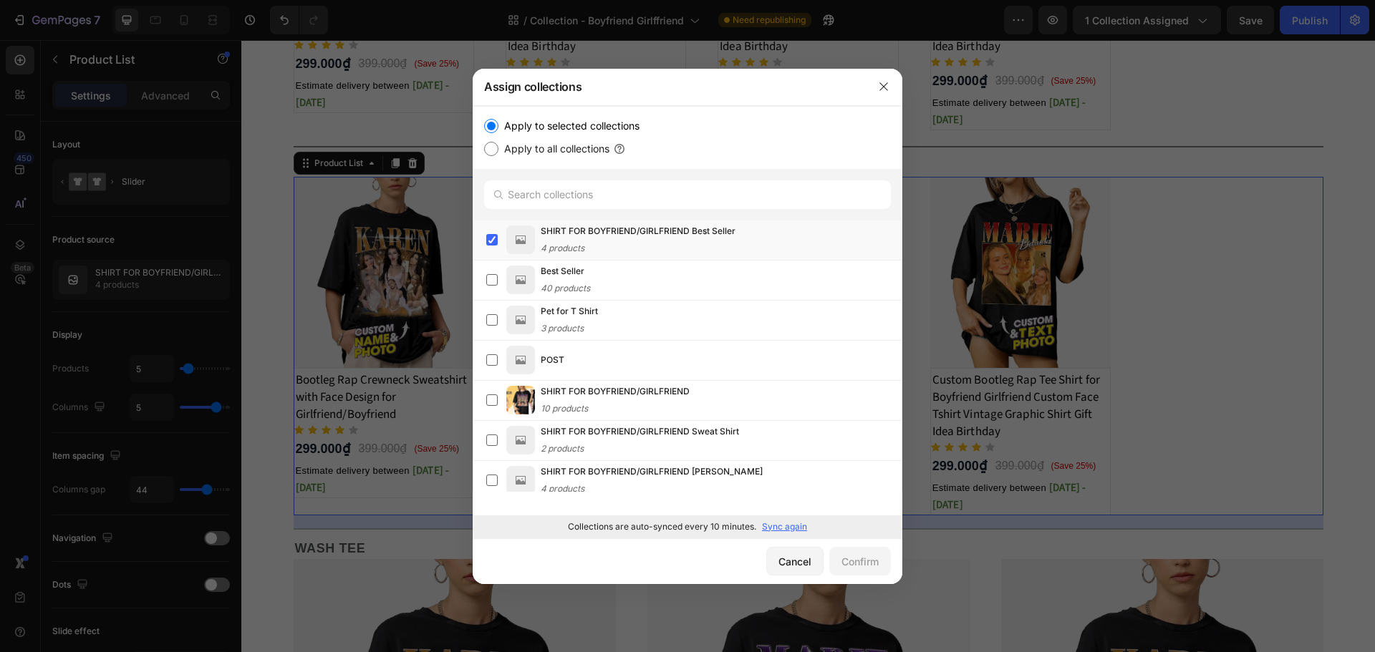
scroll to position [170, 0]
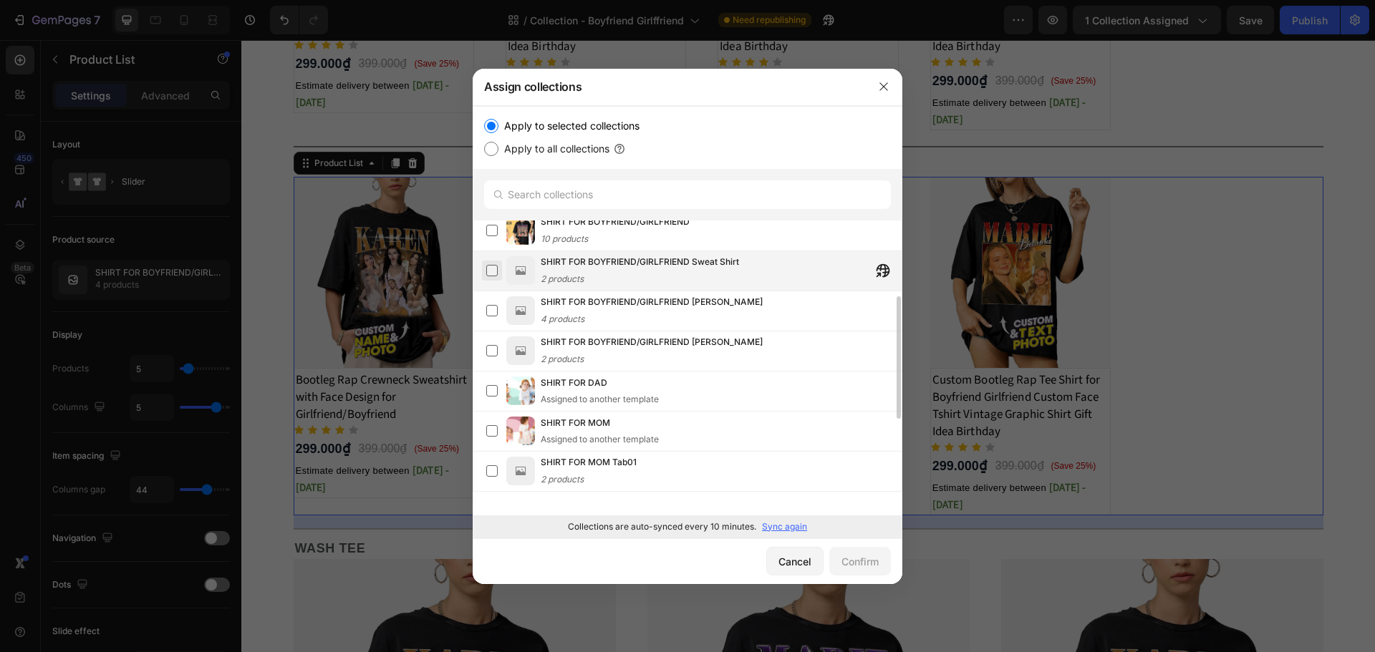
click at [491, 270] on label at bounding box center [491, 270] width 11 height 11
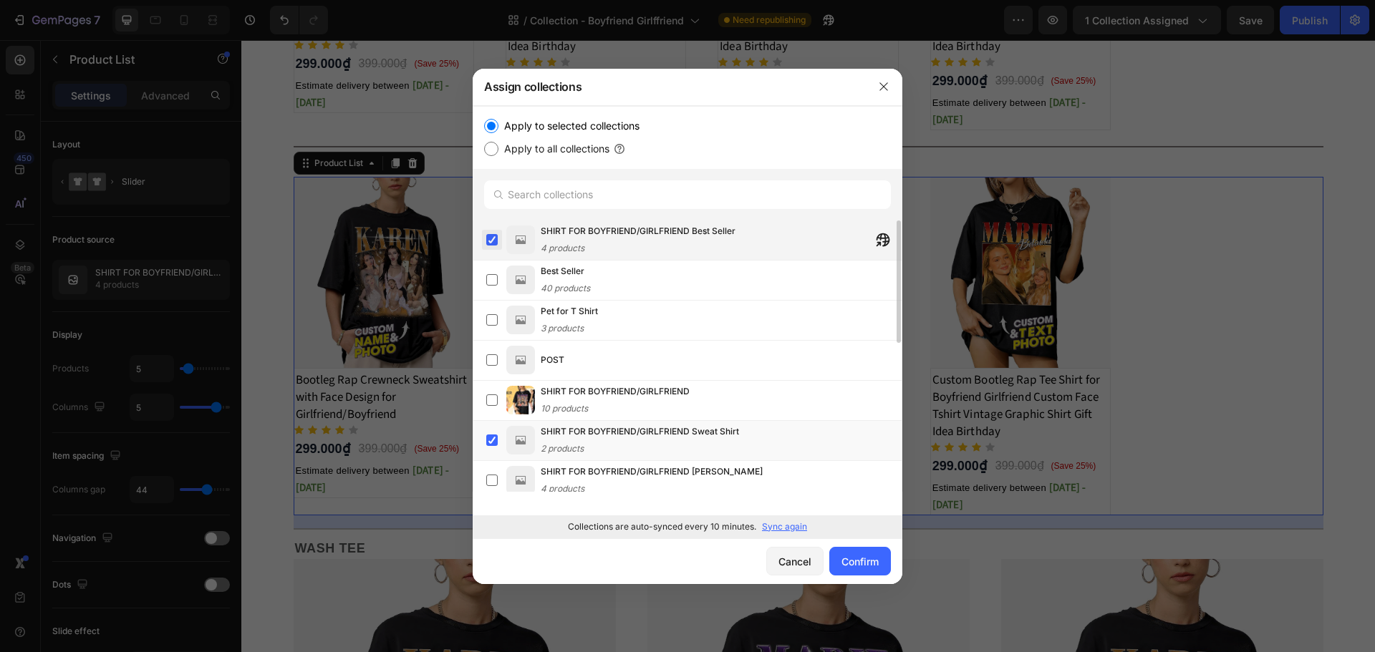
click at [488, 234] on label at bounding box center [491, 239] width 11 height 11
click at [844, 563] on div "Confirm" at bounding box center [859, 561] width 37 height 15
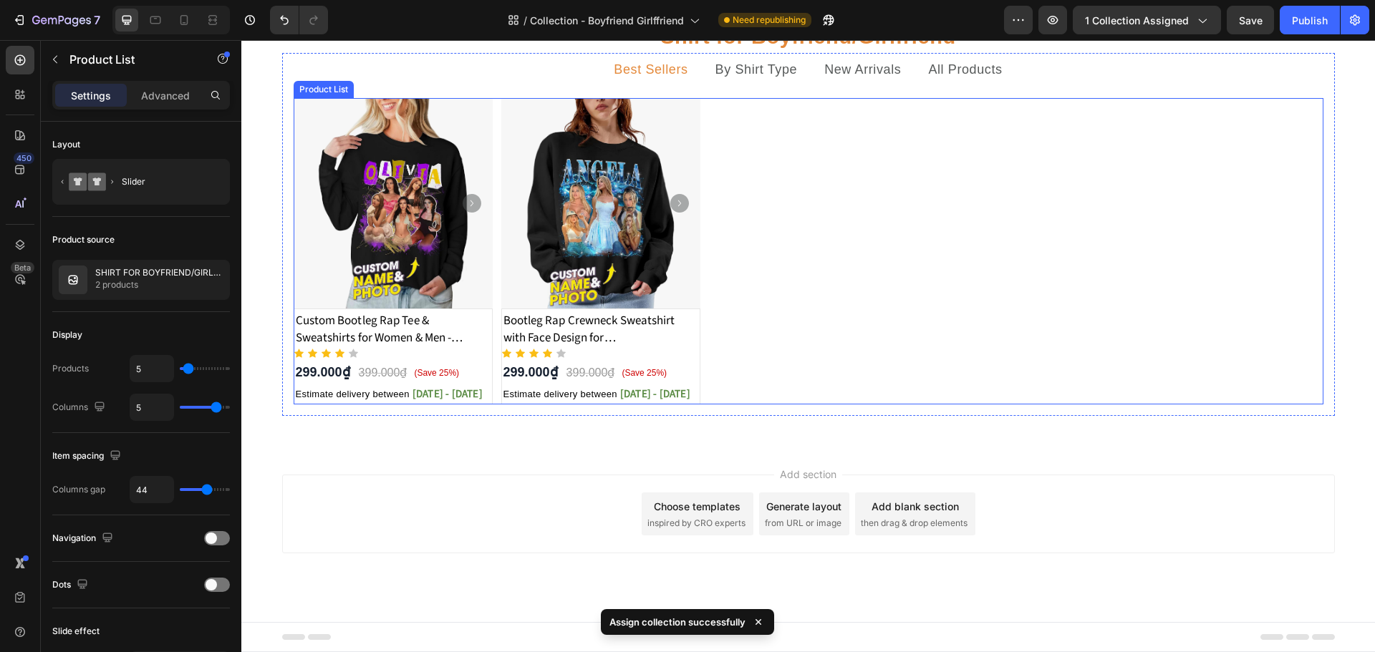
scroll to position [85, 0]
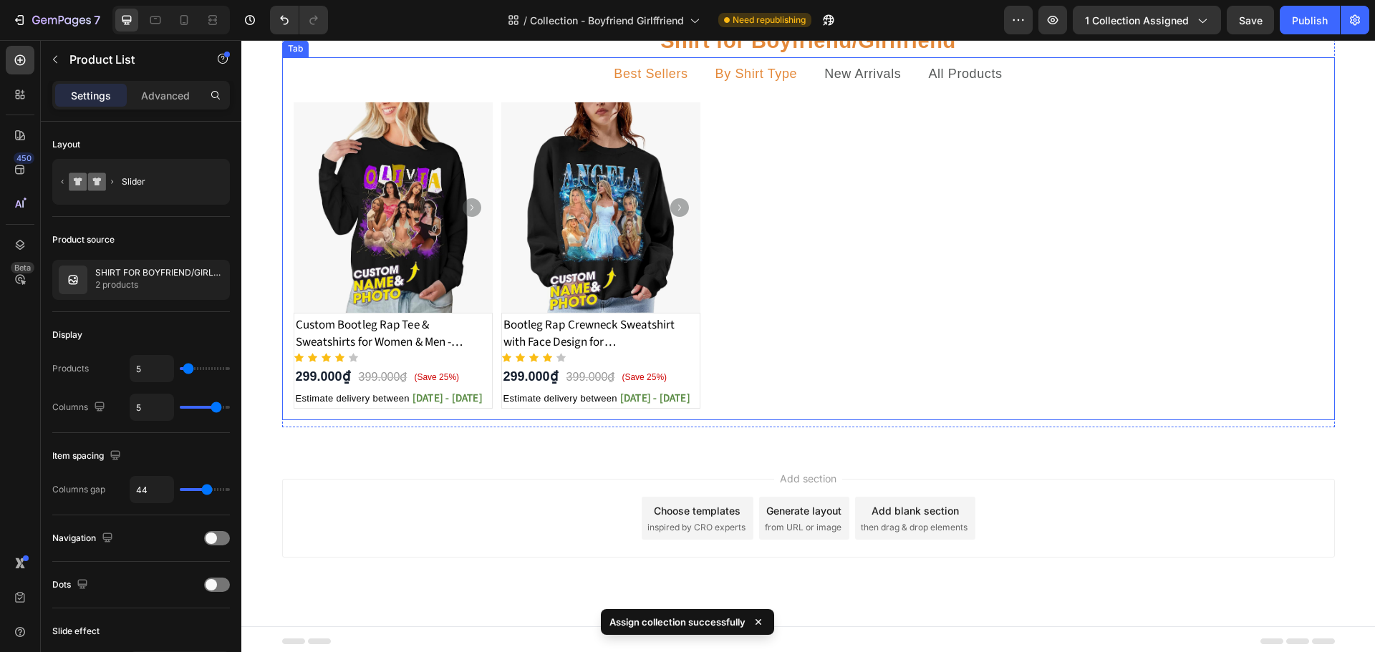
click at [744, 83] on p "By Shirt Type" at bounding box center [756, 74] width 82 height 18
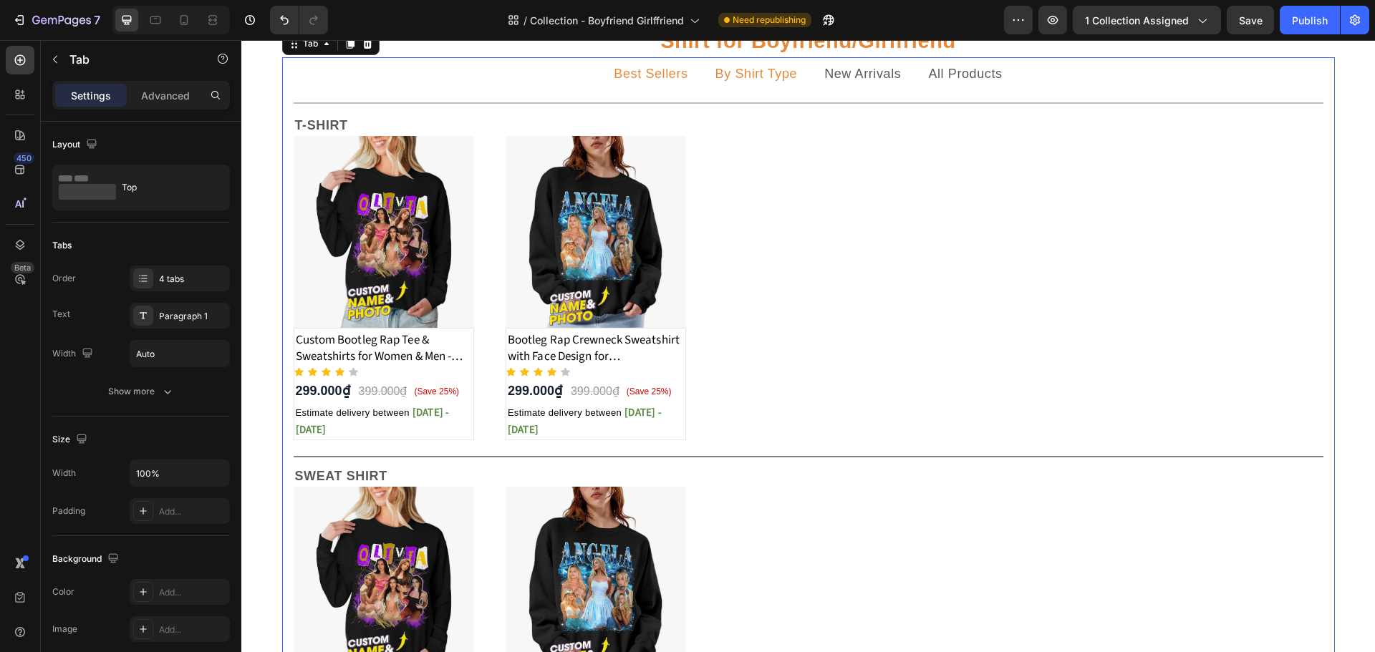
click at [660, 83] on p "Best Sellers" at bounding box center [651, 74] width 74 height 18
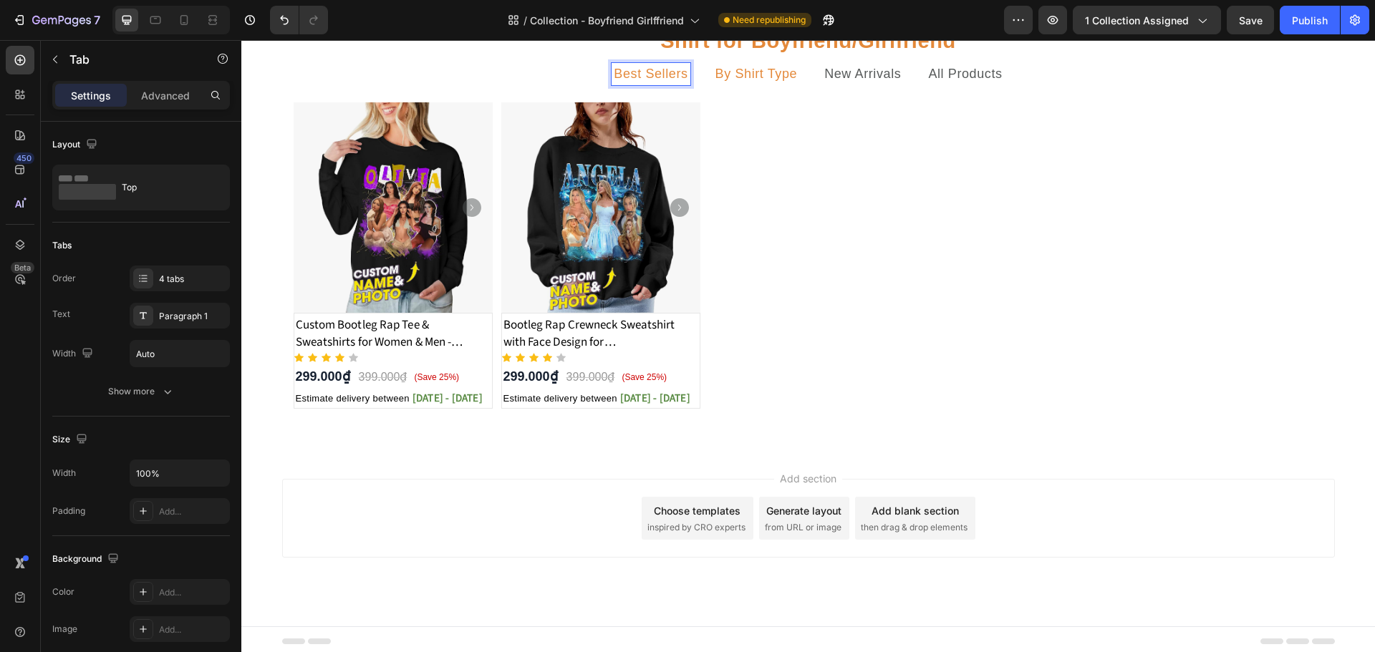
click at [721, 83] on p "By Shirt Type" at bounding box center [756, 74] width 82 height 18
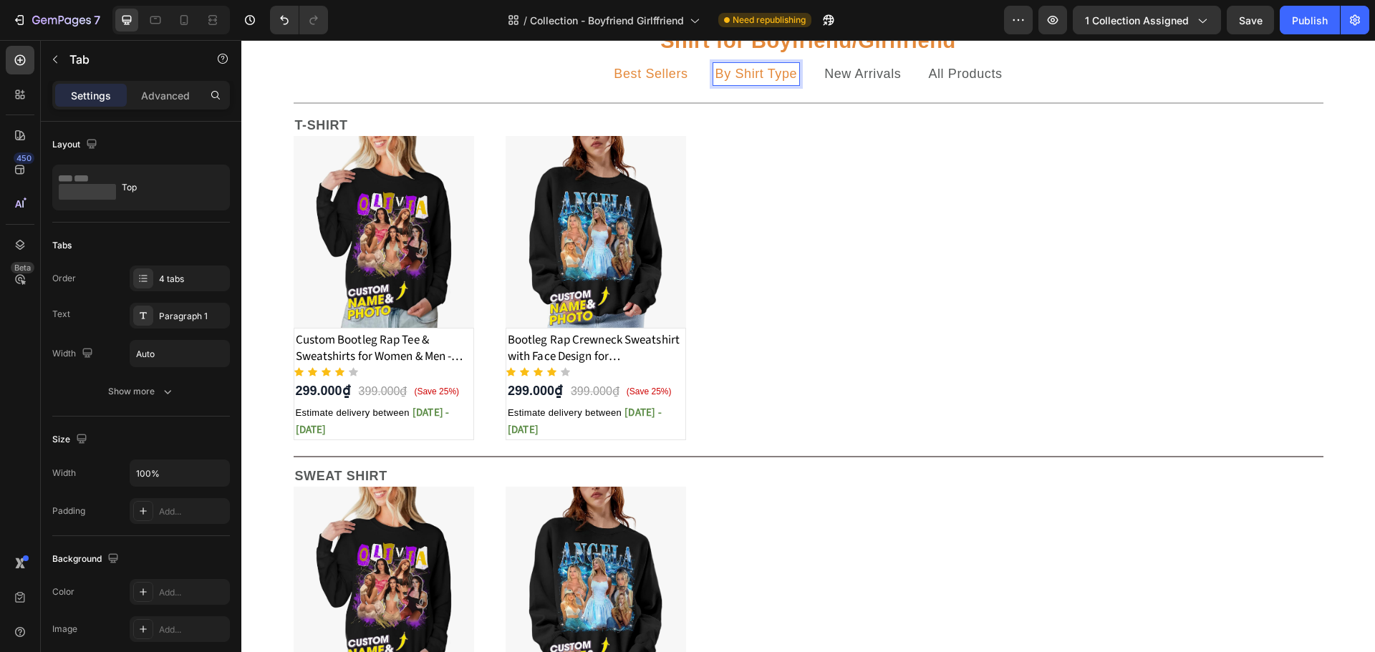
click at [656, 83] on p "Best Sellers" at bounding box center [651, 74] width 74 height 18
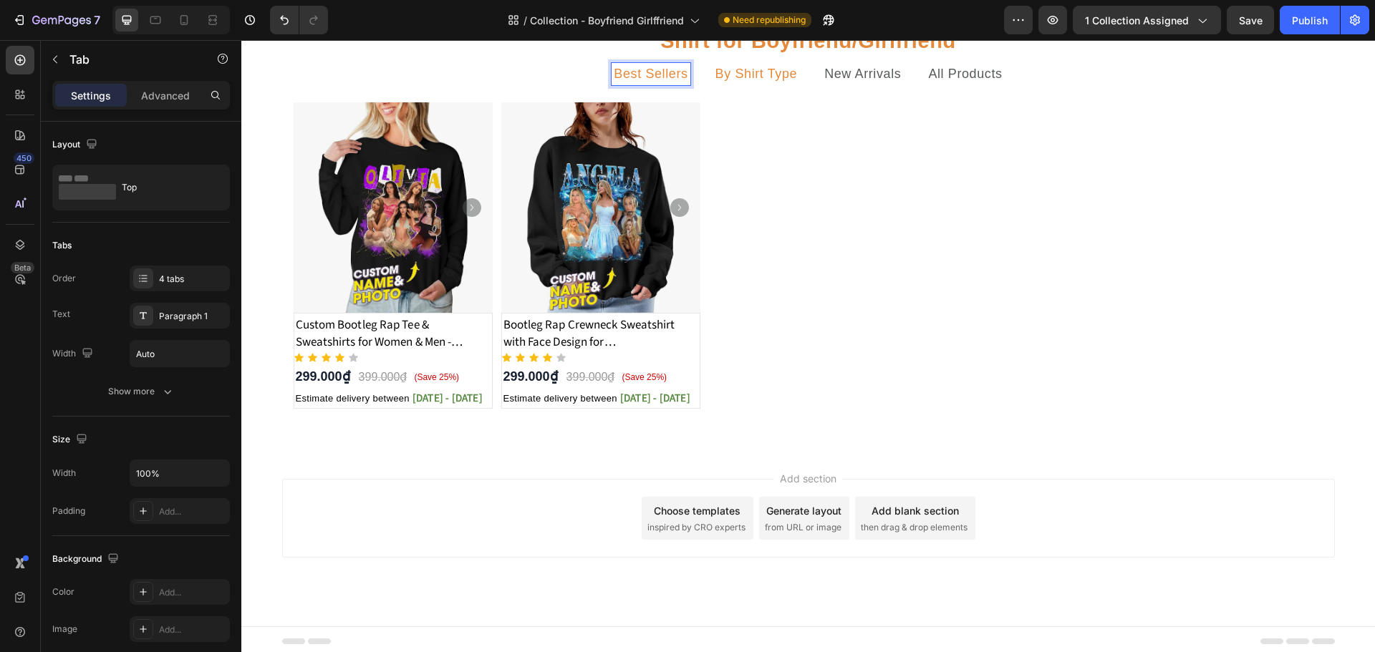
click at [733, 83] on p "By Shirt Type" at bounding box center [756, 74] width 82 height 18
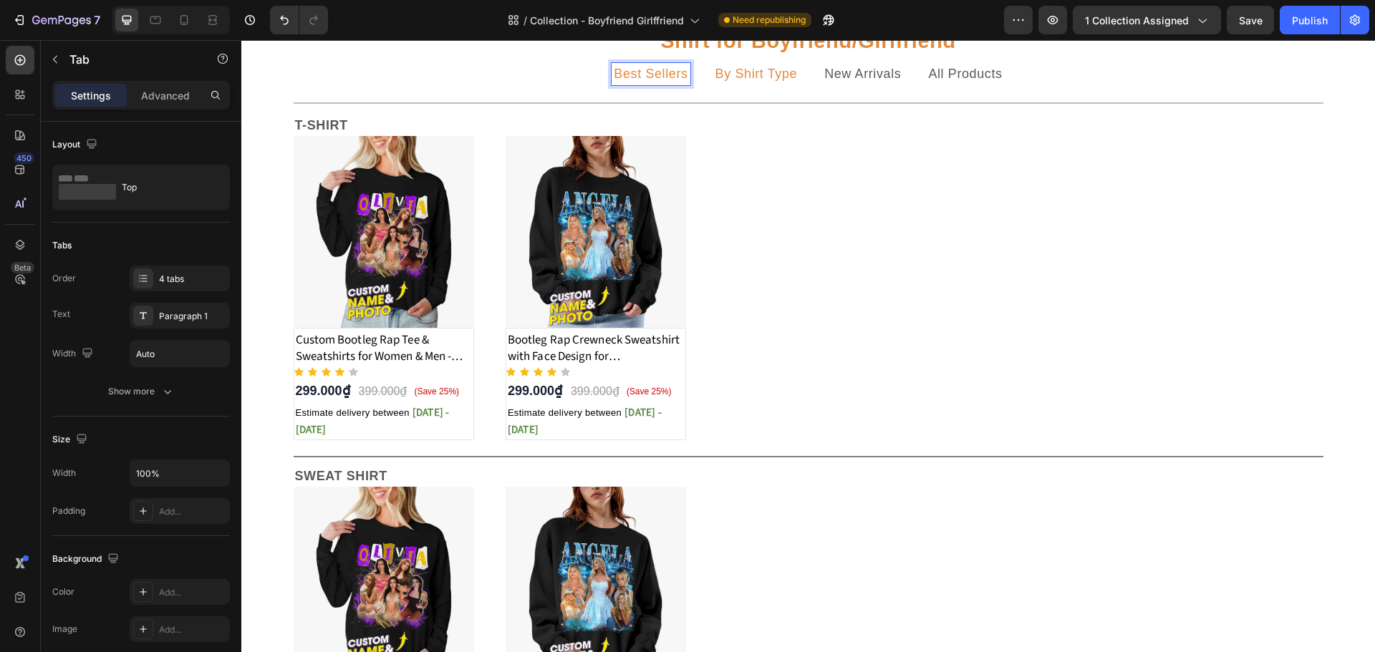
click at [659, 83] on p "Best Sellers" at bounding box center [651, 74] width 74 height 18
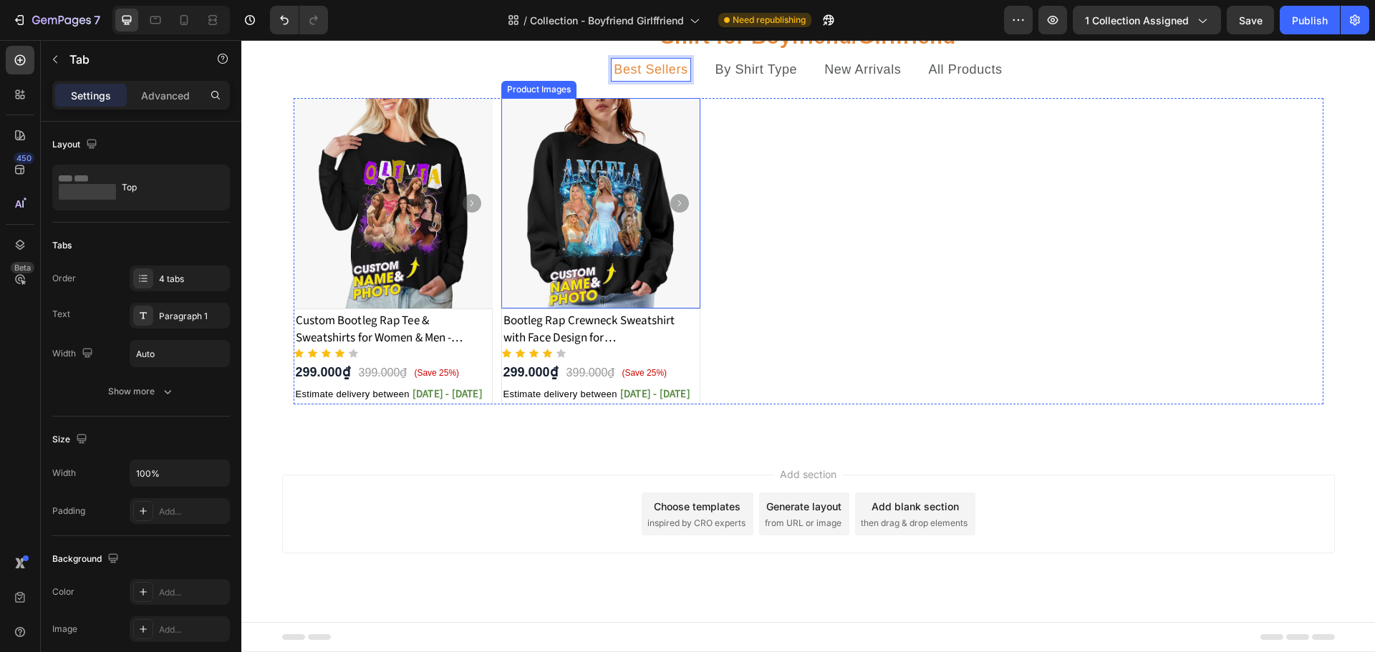
scroll to position [228, 0]
click at [847, 79] on p "New Arrivals" at bounding box center [862, 70] width 77 height 18
click at [962, 81] on div "All Products" at bounding box center [965, 70] width 78 height 22
click at [1013, 267] on div "Product Images Custom Bootleg Rap Tee & Sweatshirts for Women & Men - Crewneck …" at bounding box center [809, 251] width 1030 height 306
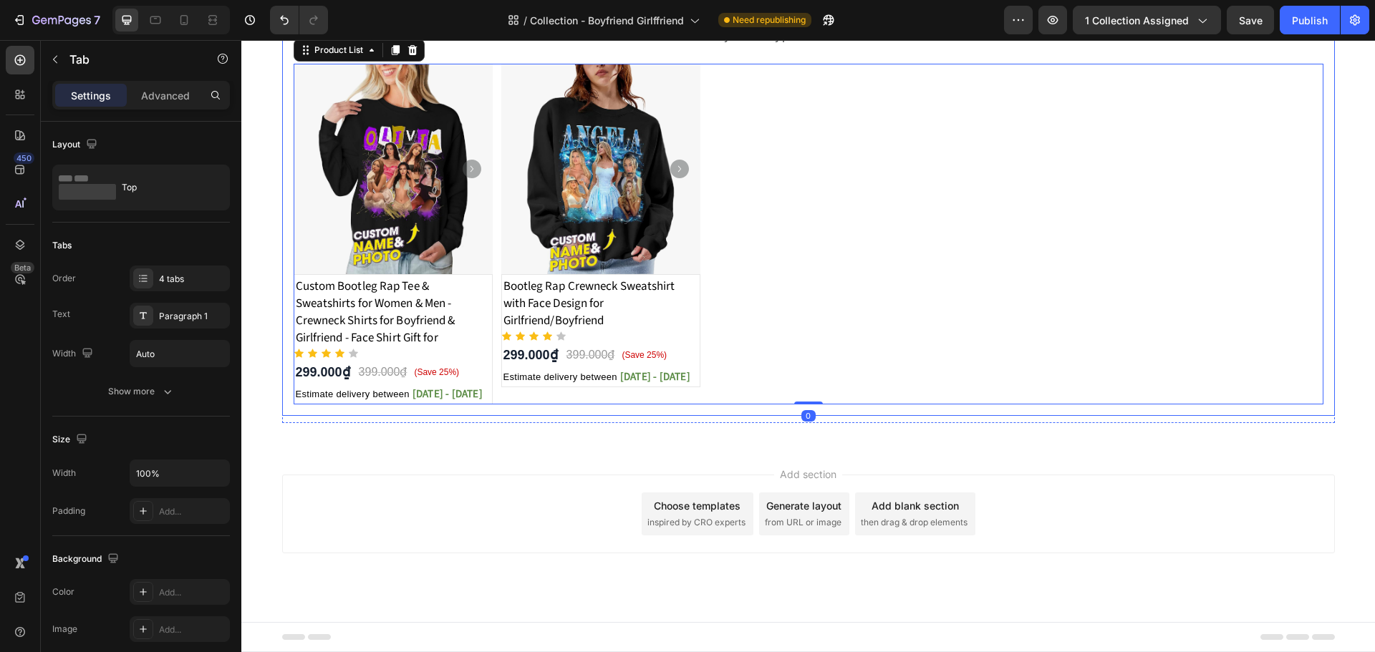
click at [955, 44] on p "All Products" at bounding box center [965, 35] width 74 height 18
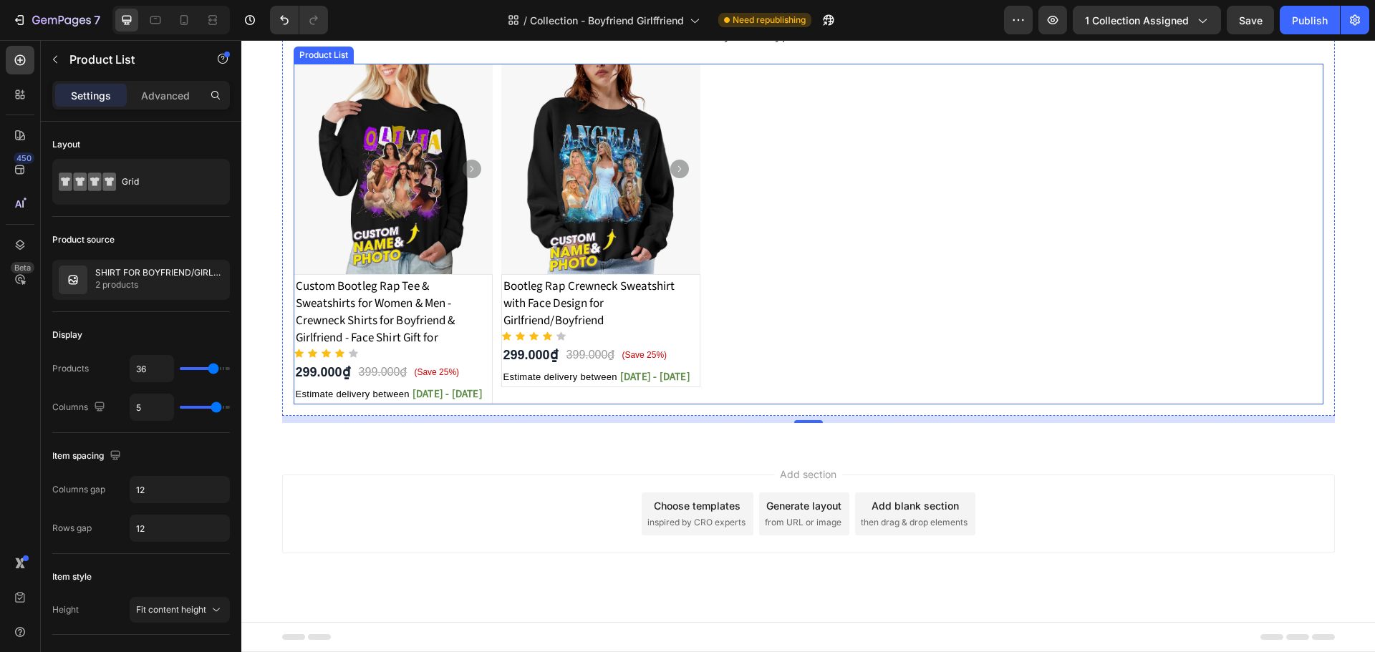
click at [494, 387] on div "Product Images Custom Bootleg Rap Tee & Sweatshirts for Women & Men - Crewneck …" at bounding box center [809, 234] width 1030 height 341
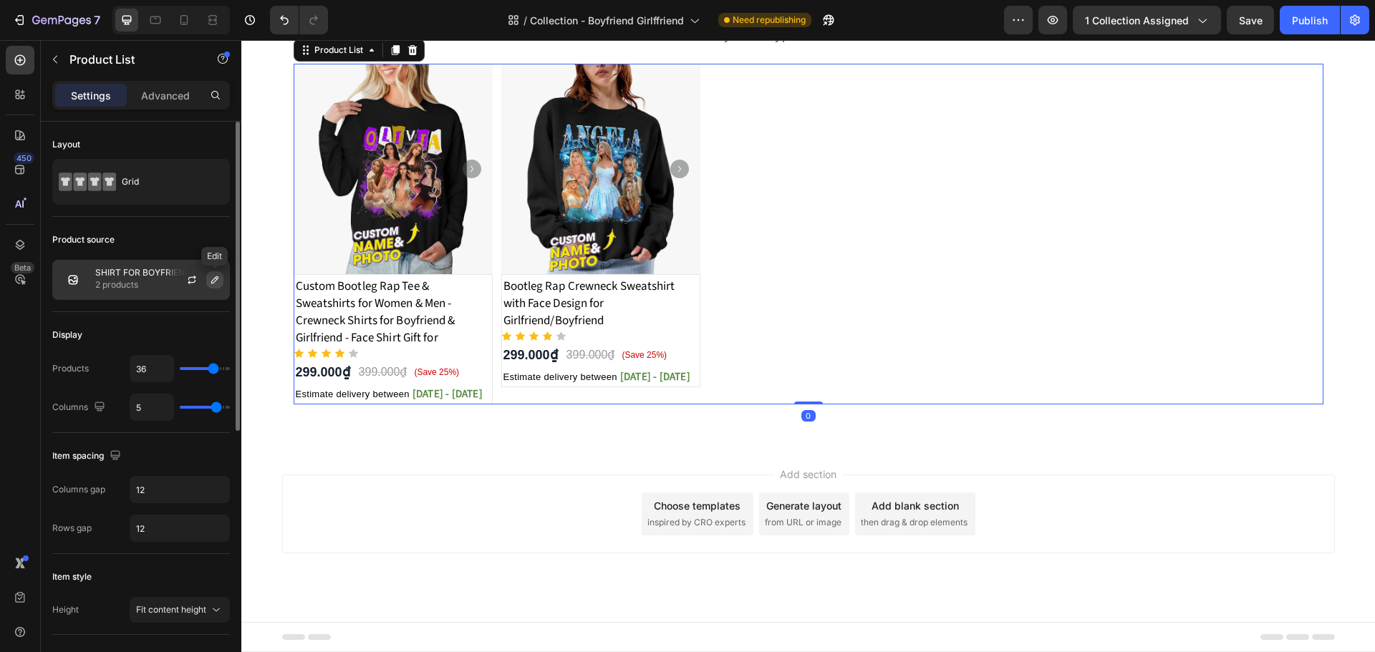
click at [211, 281] on icon "button" at bounding box center [214, 279] width 11 height 11
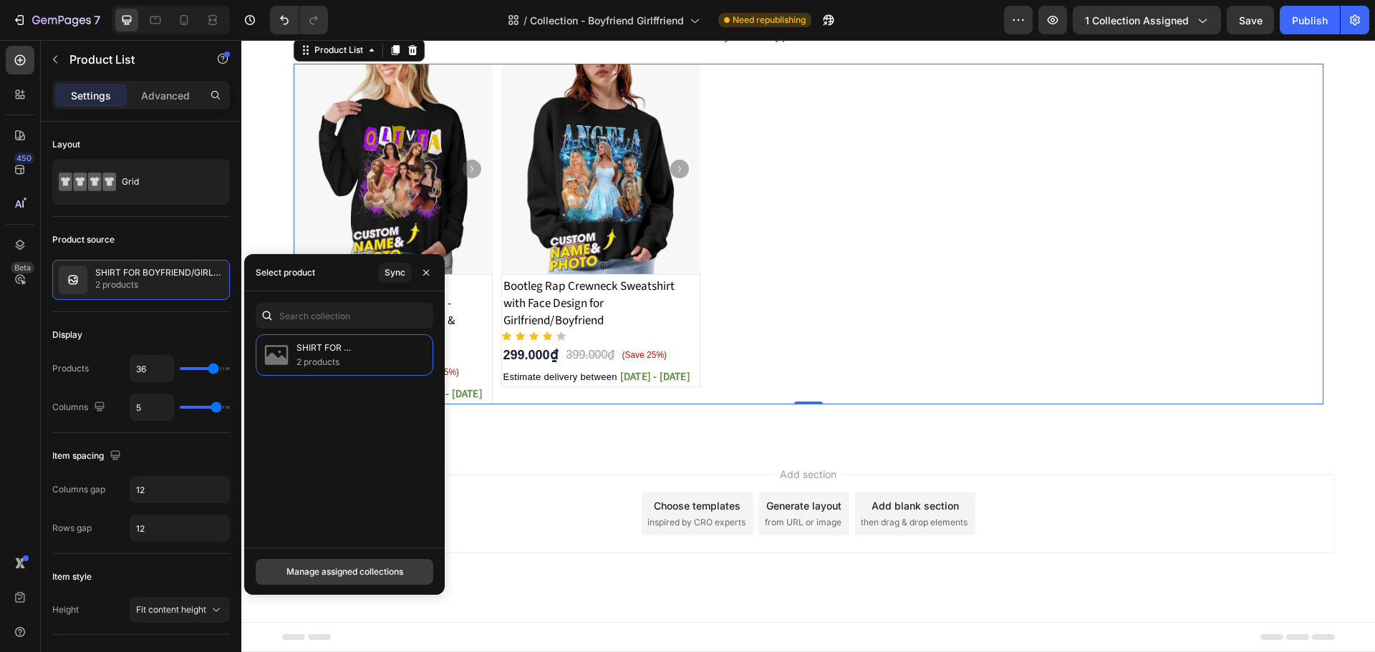
click at [395, 566] on div "Manage assigned collections" at bounding box center [344, 572] width 117 height 13
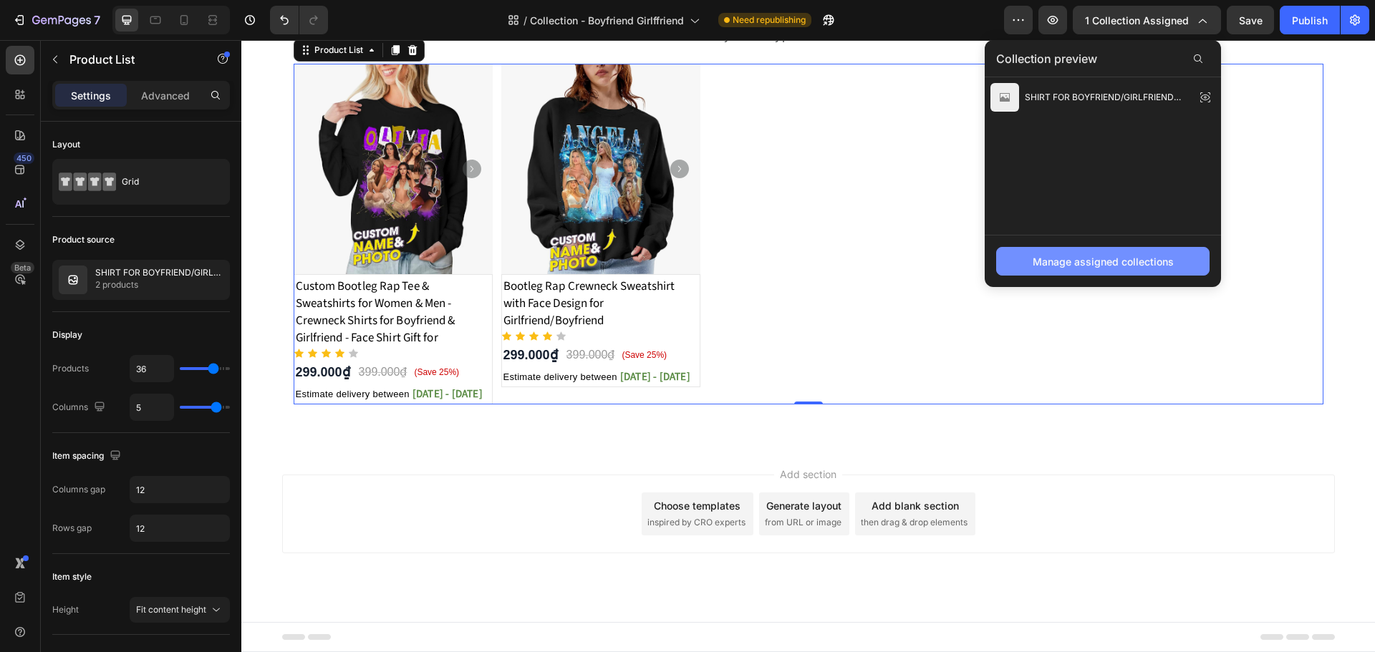
click at [1068, 259] on div "Manage assigned collections" at bounding box center [1103, 261] width 141 height 15
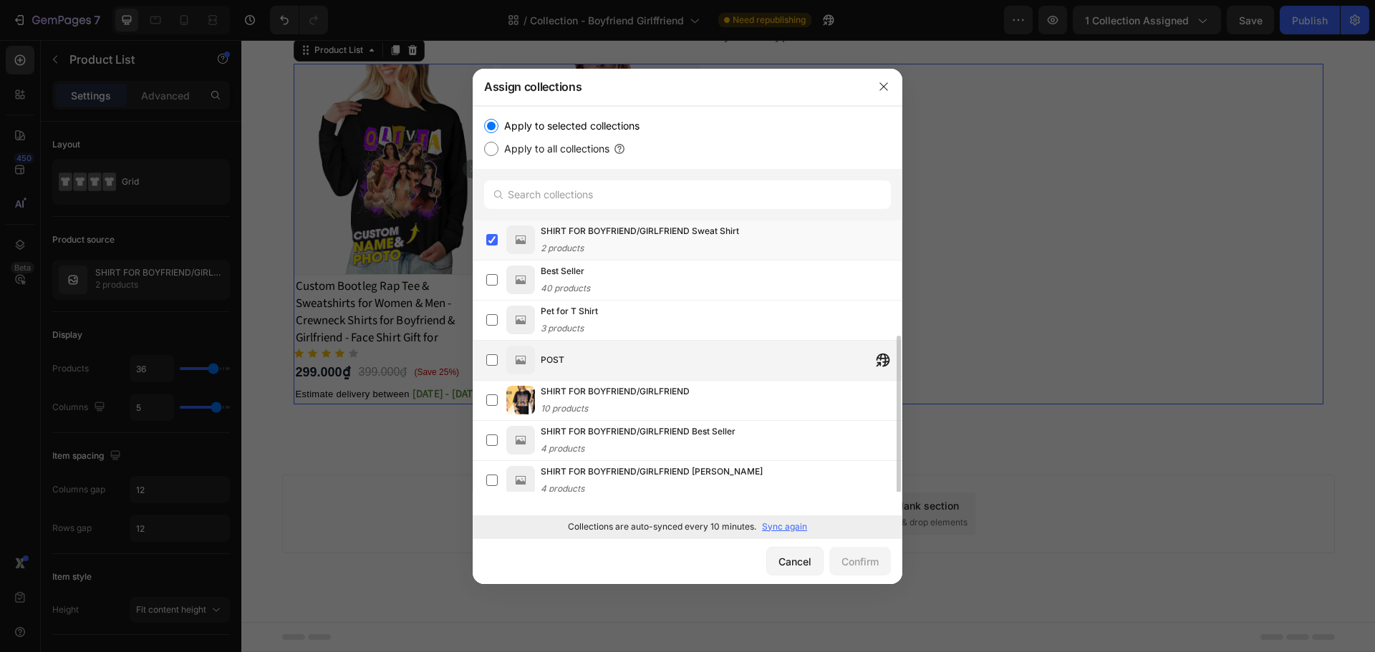
scroll to position [72, 0]
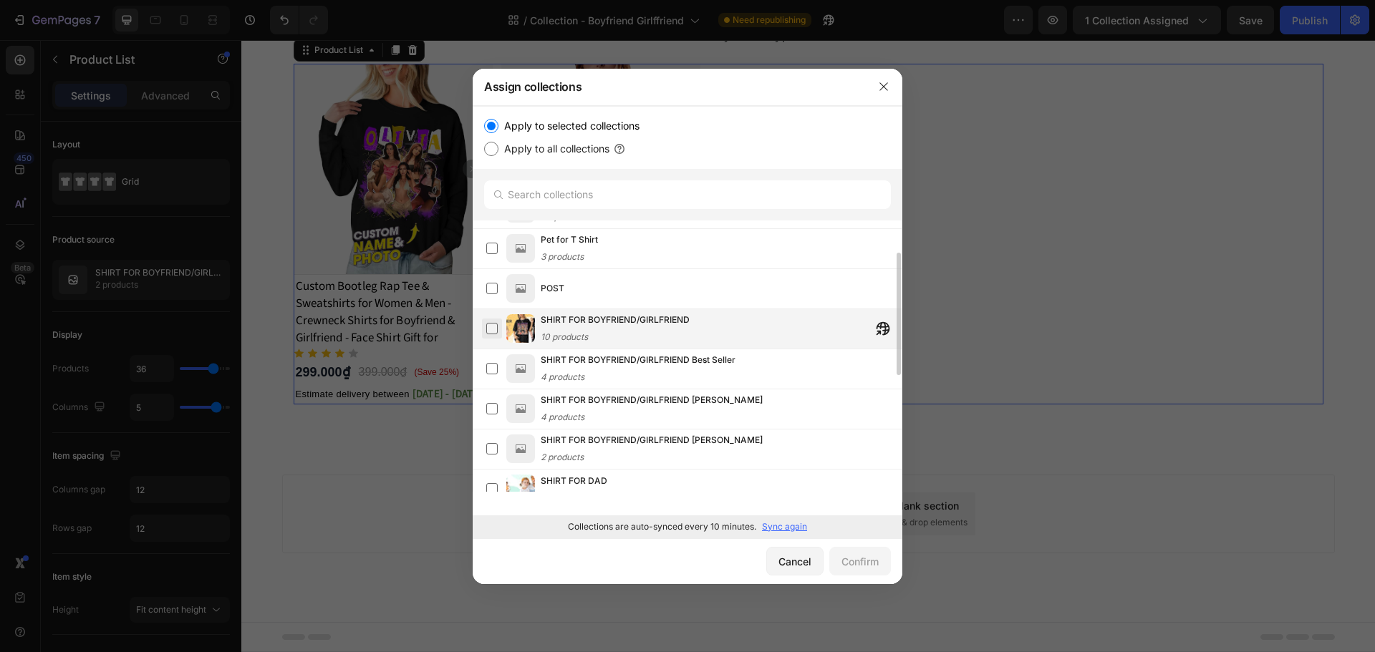
click at [496, 329] on label at bounding box center [491, 328] width 11 height 11
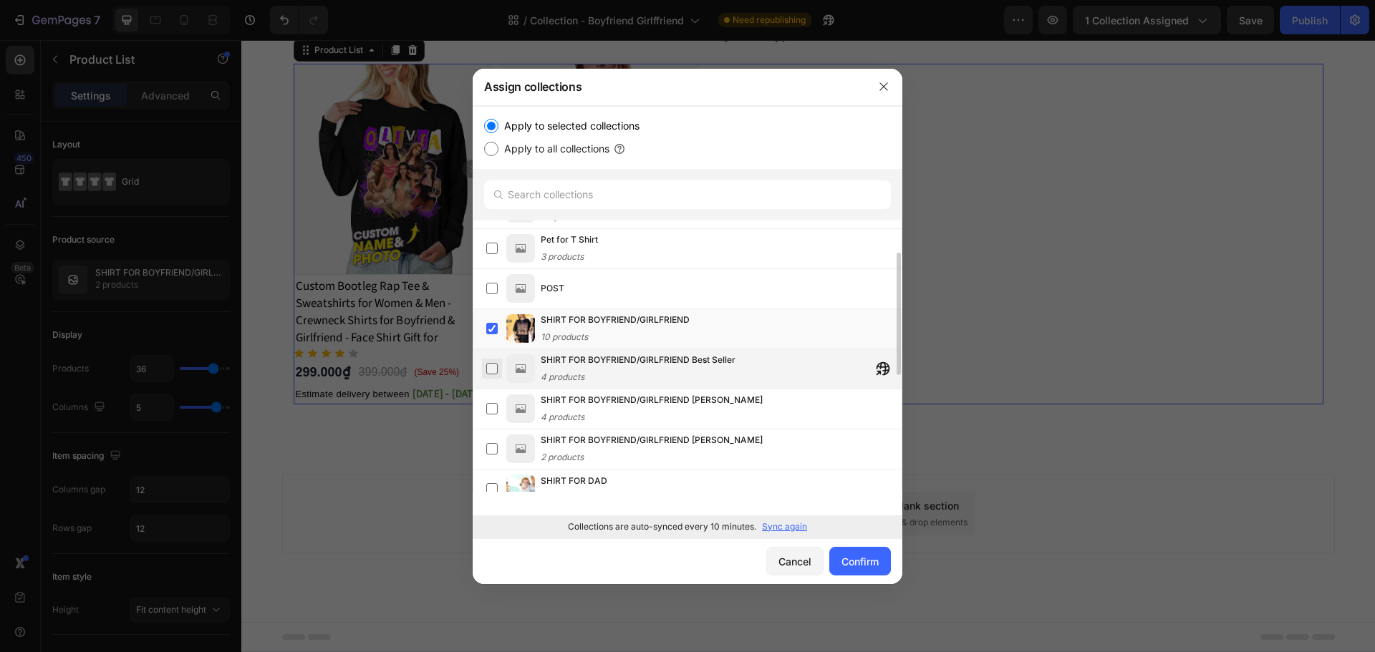
click at [486, 369] on label at bounding box center [491, 368] width 11 height 11
click at [486, 411] on label at bounding box center [491, 408] width 11 height 11
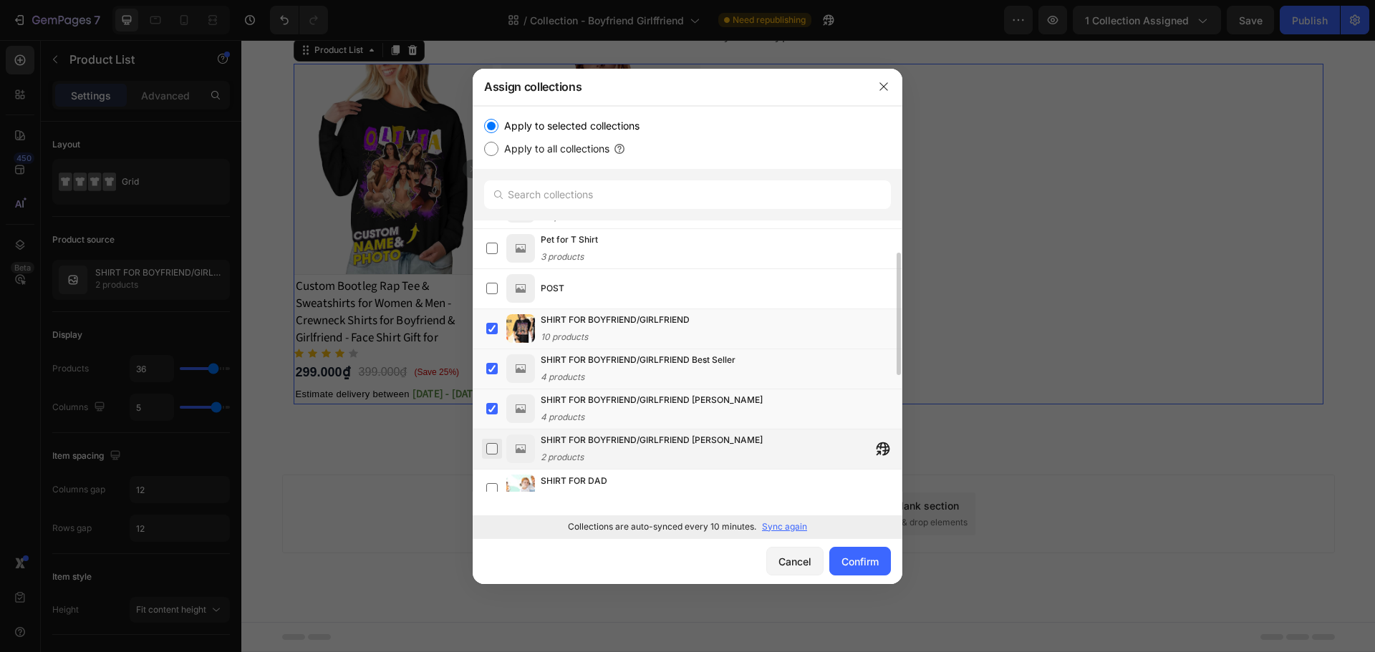
click at [494, 448] on label at bounding box center [491, 448] width 11 height 11
click at [855, 561] on div "Confirm" at bounding box center [859, 561] width 37 height 15
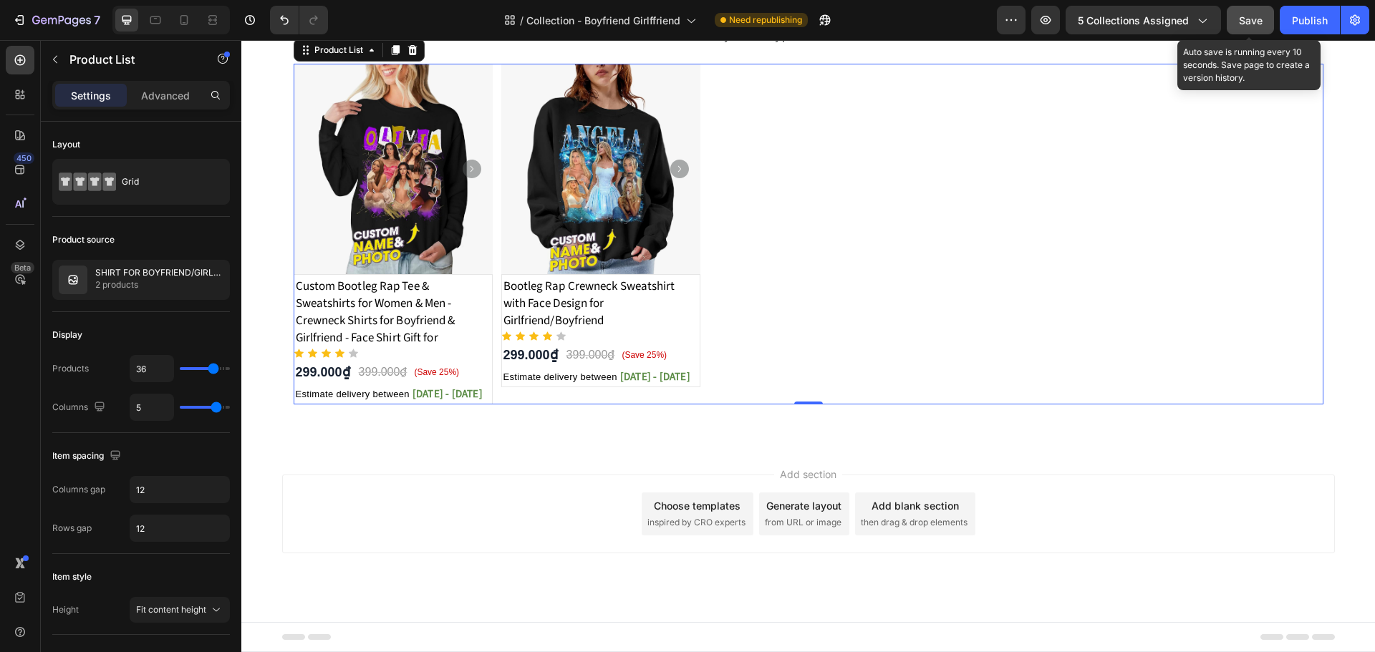
click at [1266, 19] on button "Save" at bounding box center [1250, 20] width 47 height 29
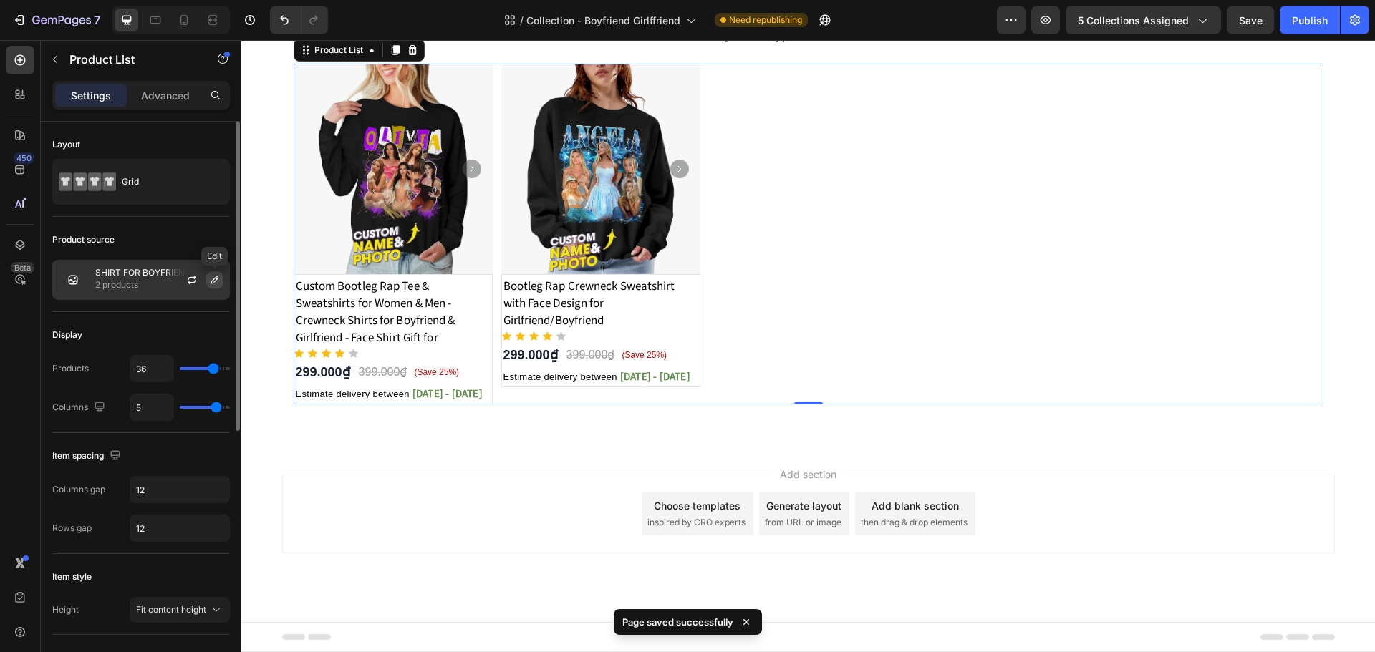
click at [211, 284] on icon "button" at bounding box center [214, 279] width 11 height 11
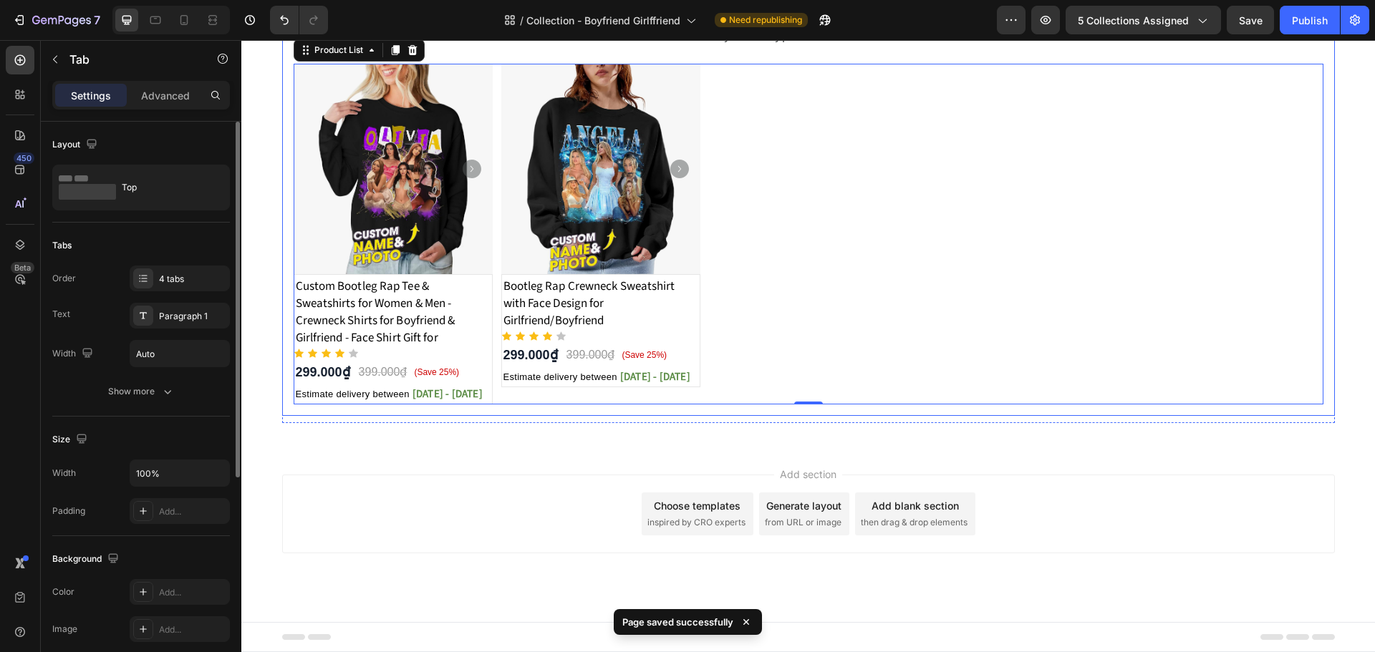
click at [659, 44] on p "Best Sellers" at bounding box center [651, 35] width 74 height 18
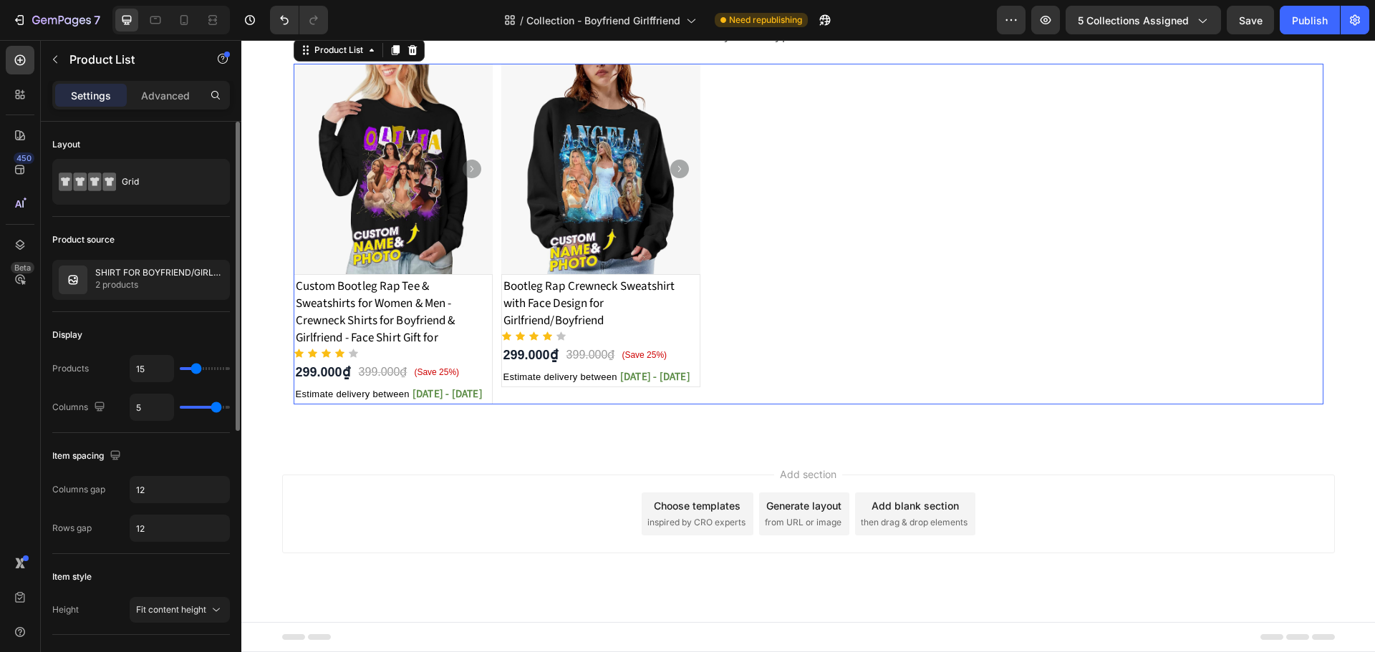
click at [491, 225] on div "Product Images Custom Bootleg Rap Tee & Sweatshirts for Women & Men - Crewneck …" at bounding box center [809, 234] width 1030 height 341
click at [211, 281] on icon "button" at bounding box center [214, 279] width 11 height 11
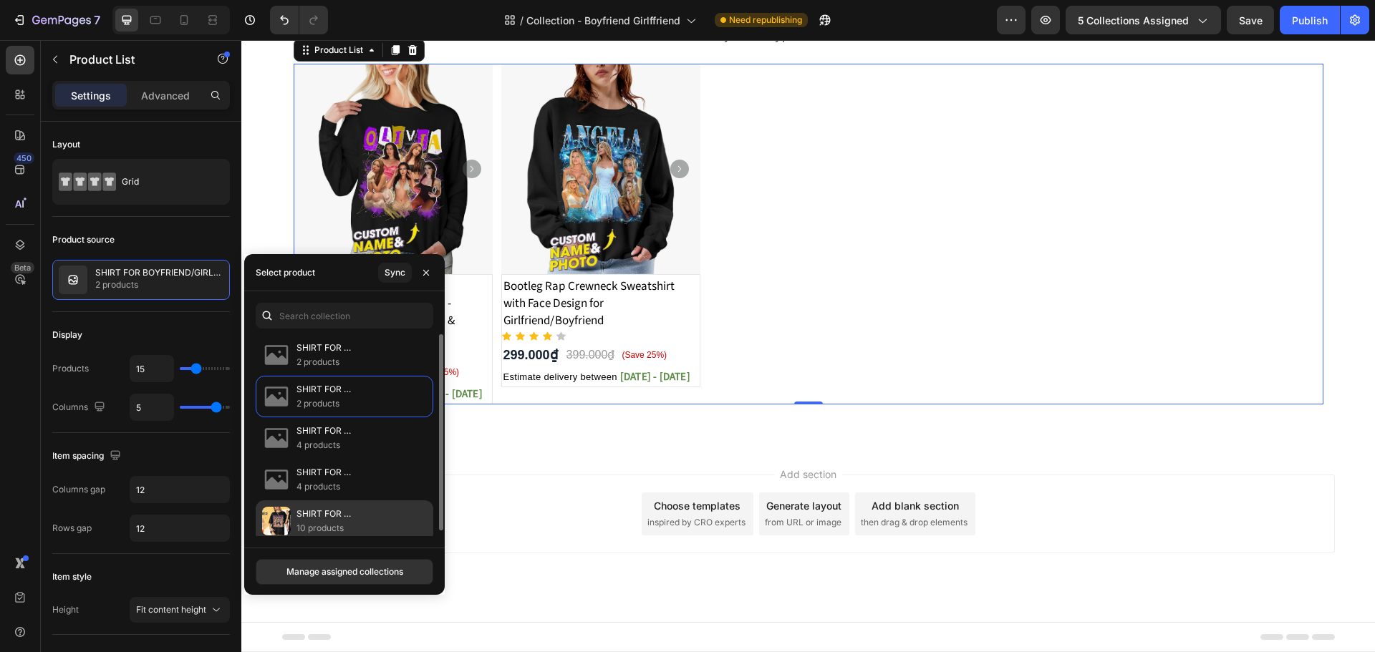
click at [322, 510] on p "SHIRT FOR BOYFRIEND/GIRLFRIEND" at bounding box center [358, 514] width 125 height 14
click at [342, 398] on p "2 products" at bounding box center [358, 404] width 125 height 14
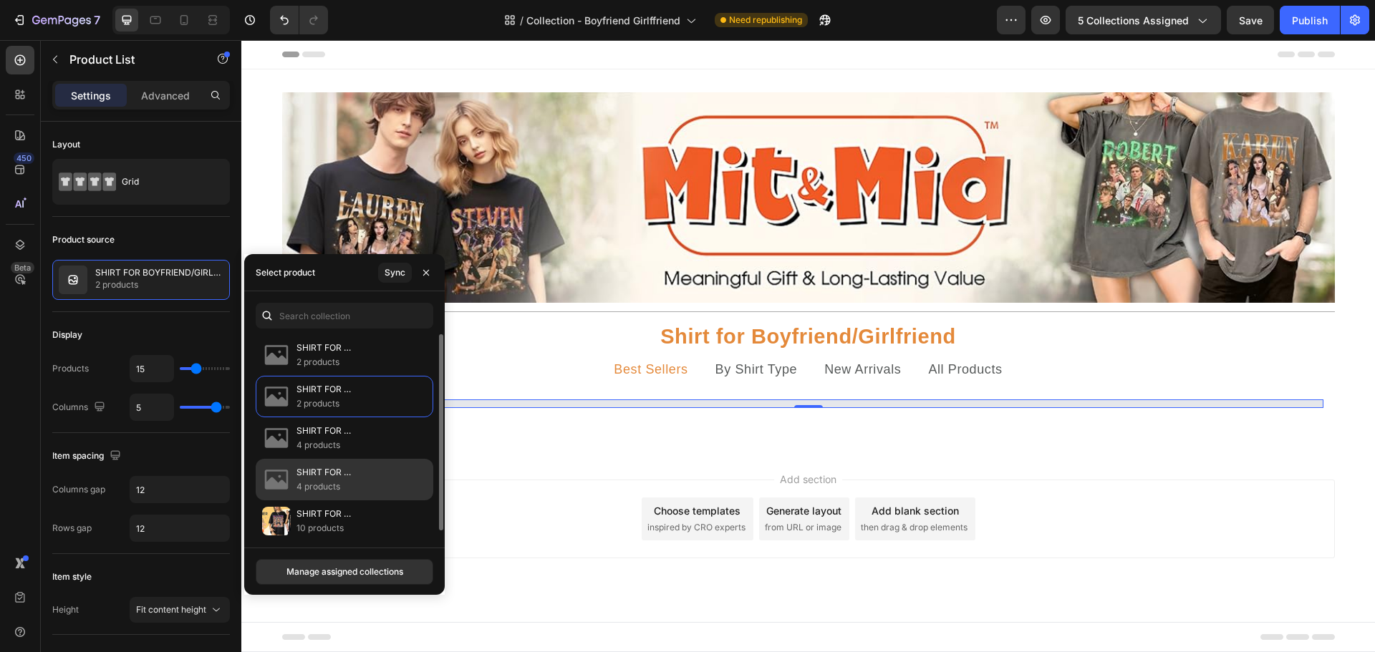
scroll to position [0, 0]
click at [328, 516] on p "SHIRT FOR BOYFRIEND/GIRLFRIEND" at bounding box center [358, 514] width 125 height 14
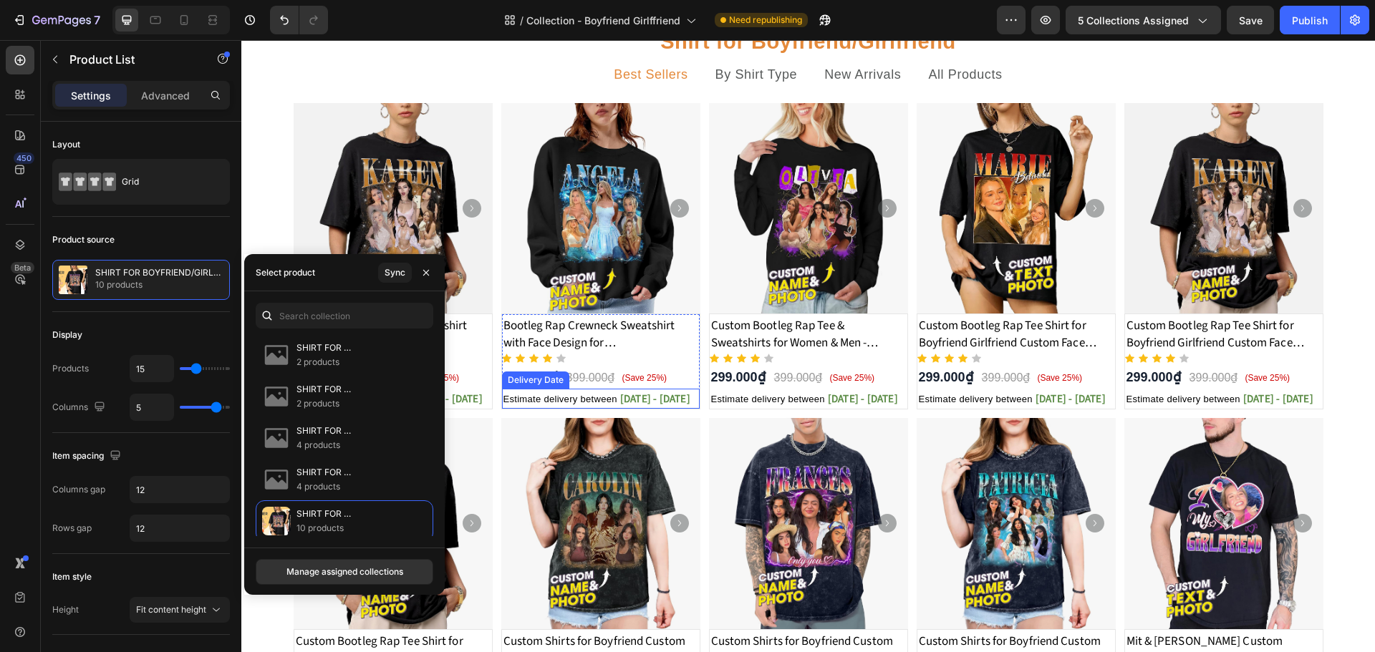
scroll to position [215, 0]
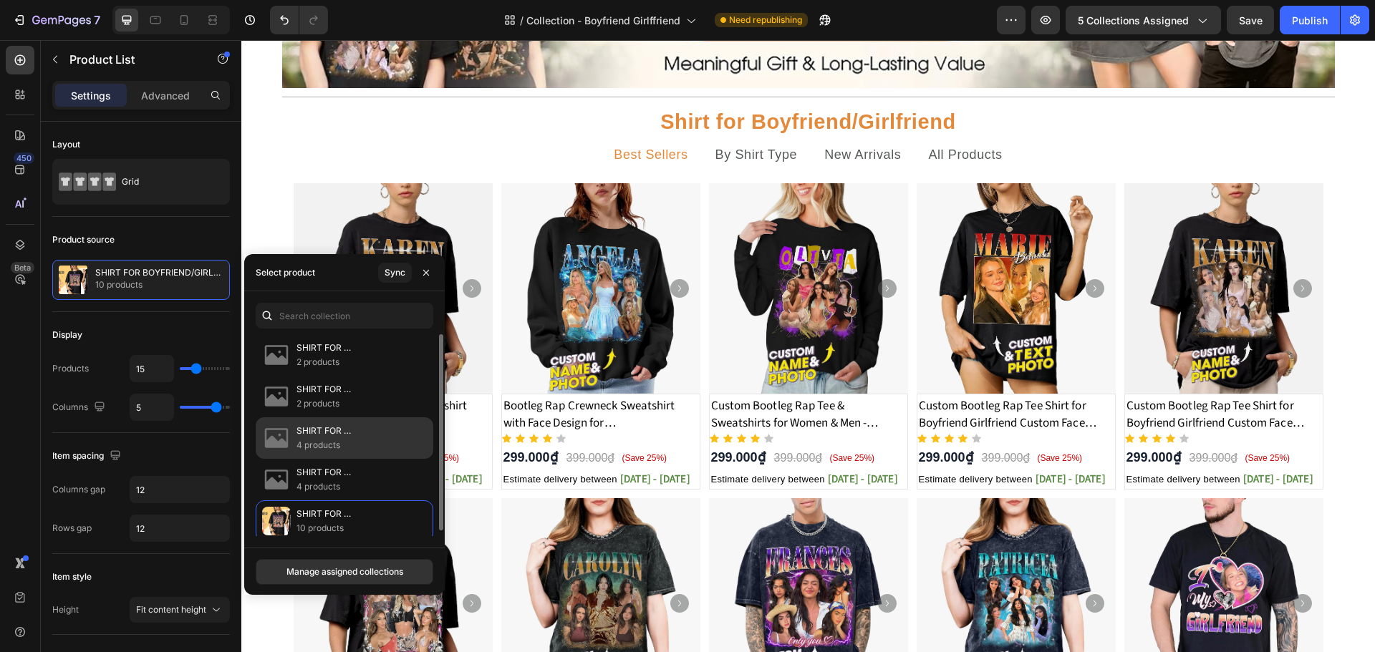
click at [319, 436] on p "SHIRT FOR BOYFRIEND/GIRLFRIEND [PERSON_NAME]" at bounding box center [358, 431] width 125 height 14
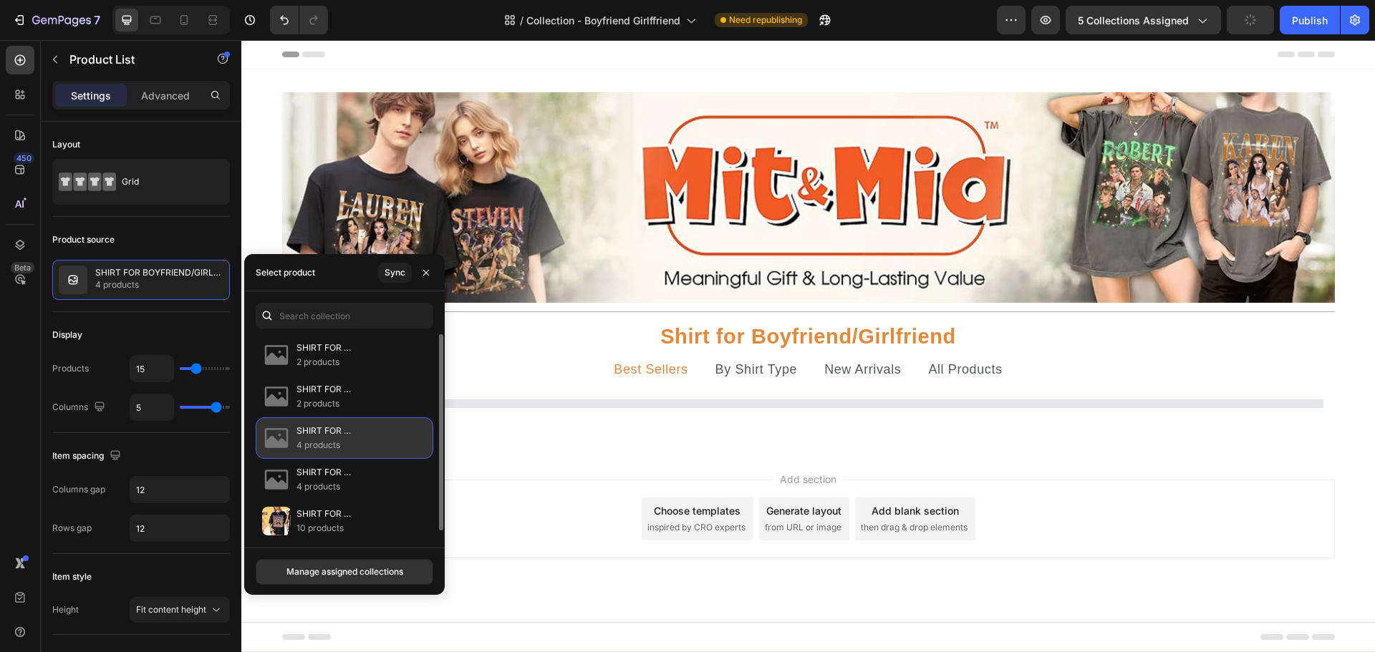
scroll to position [0, 0]
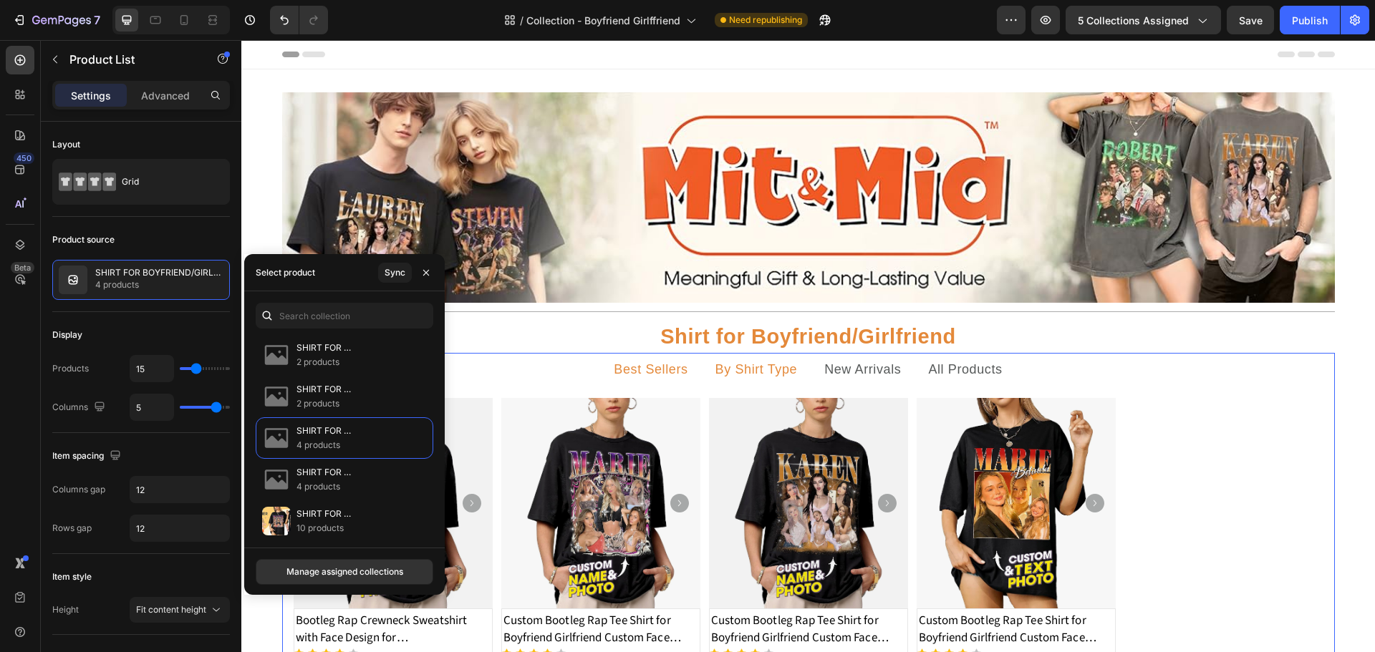
click at [737, 373] on p "By Shirt Type" at bounding box center [756, 370] width 82 height 18
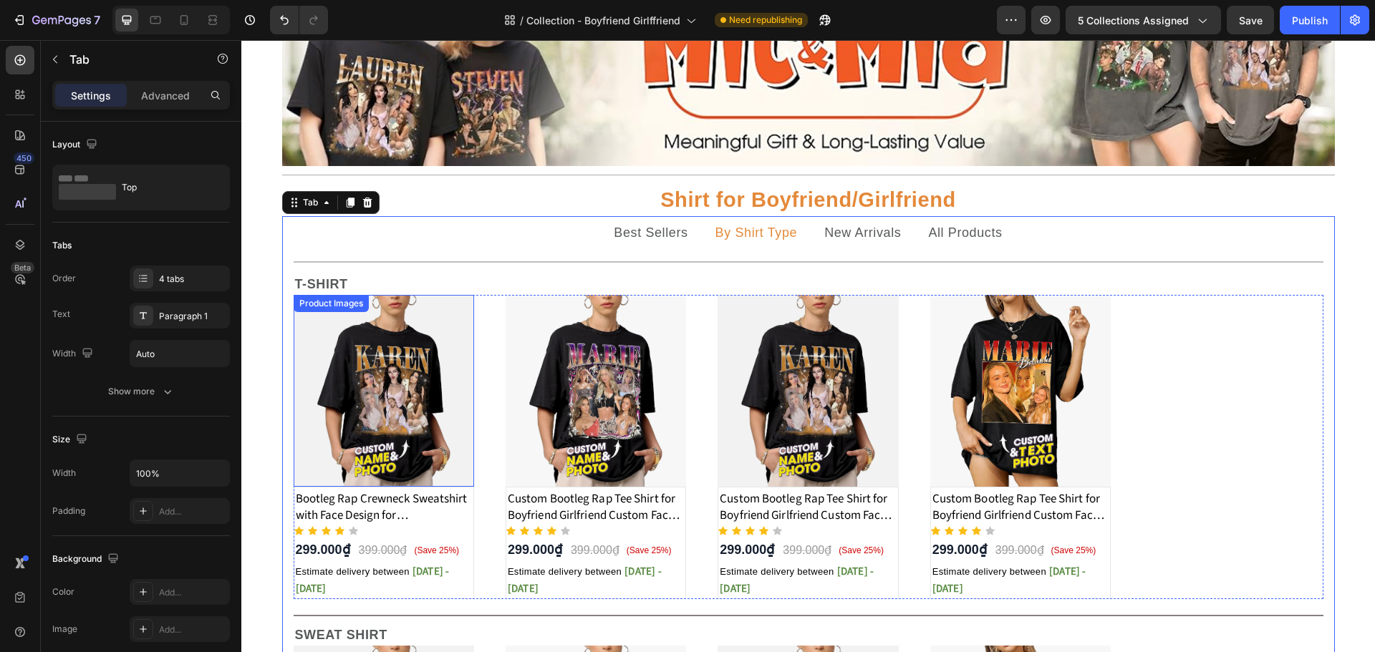
scroll to position [143, 0]
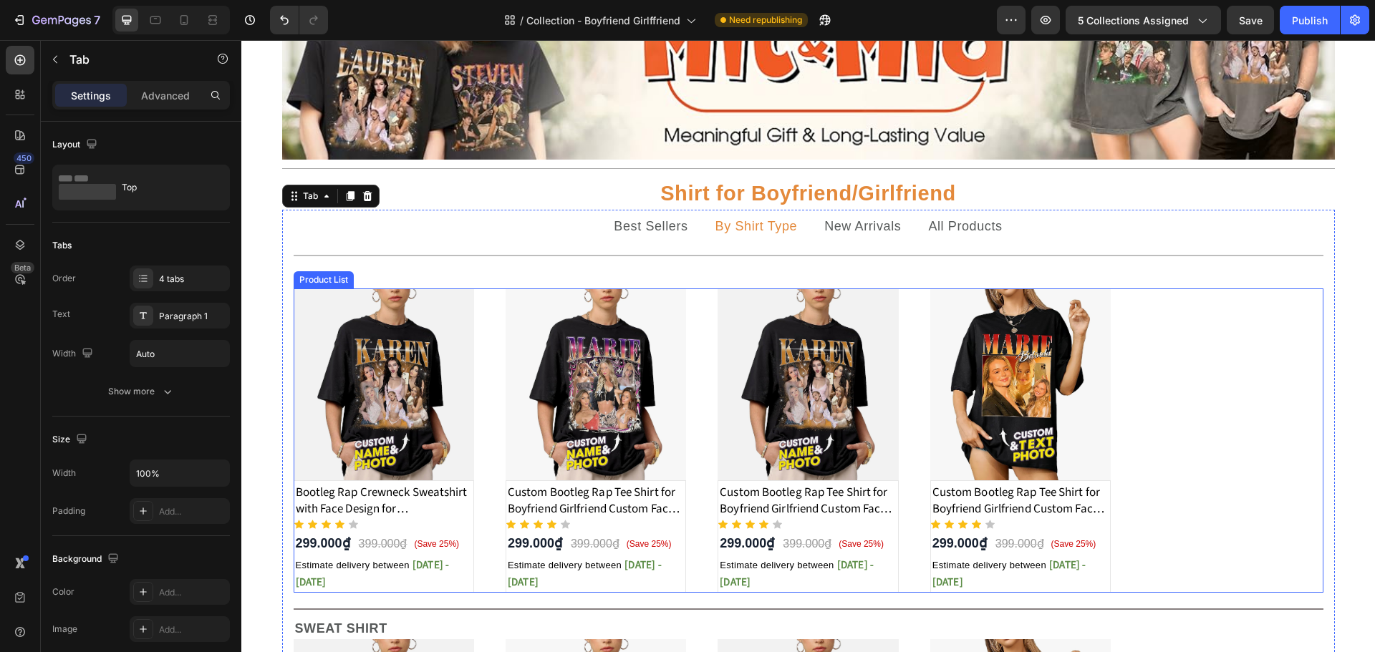
drag, startPoint x: 483, startPoint y: 405, endPoint x: 475, endPoint y: 405, distance: 7.9
click at [483, 405] on div "Product Images Bootleg Rap Crewneck Sweatshirt with Face Design for Girlfriend/…" at bounding box center [809, 441] width 1030 height 304
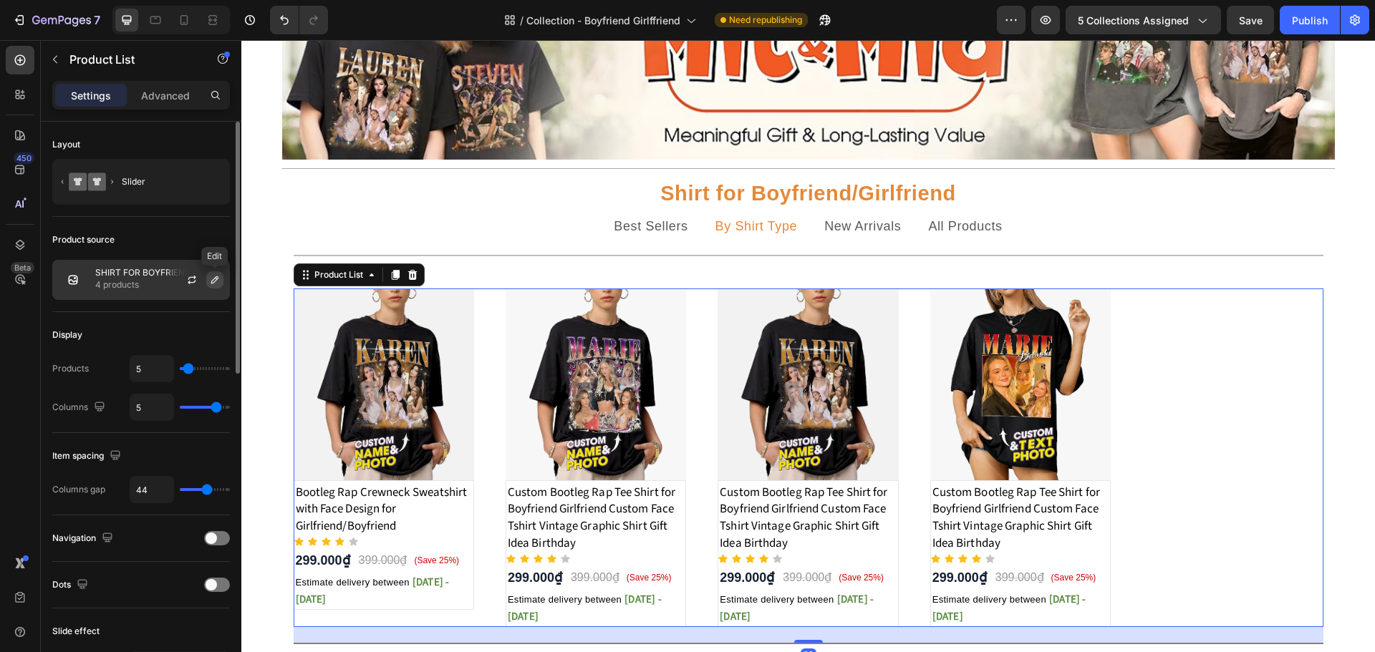
click at [217, 279] on icon "button" at bounding box center [214, 279] width 7 height 7
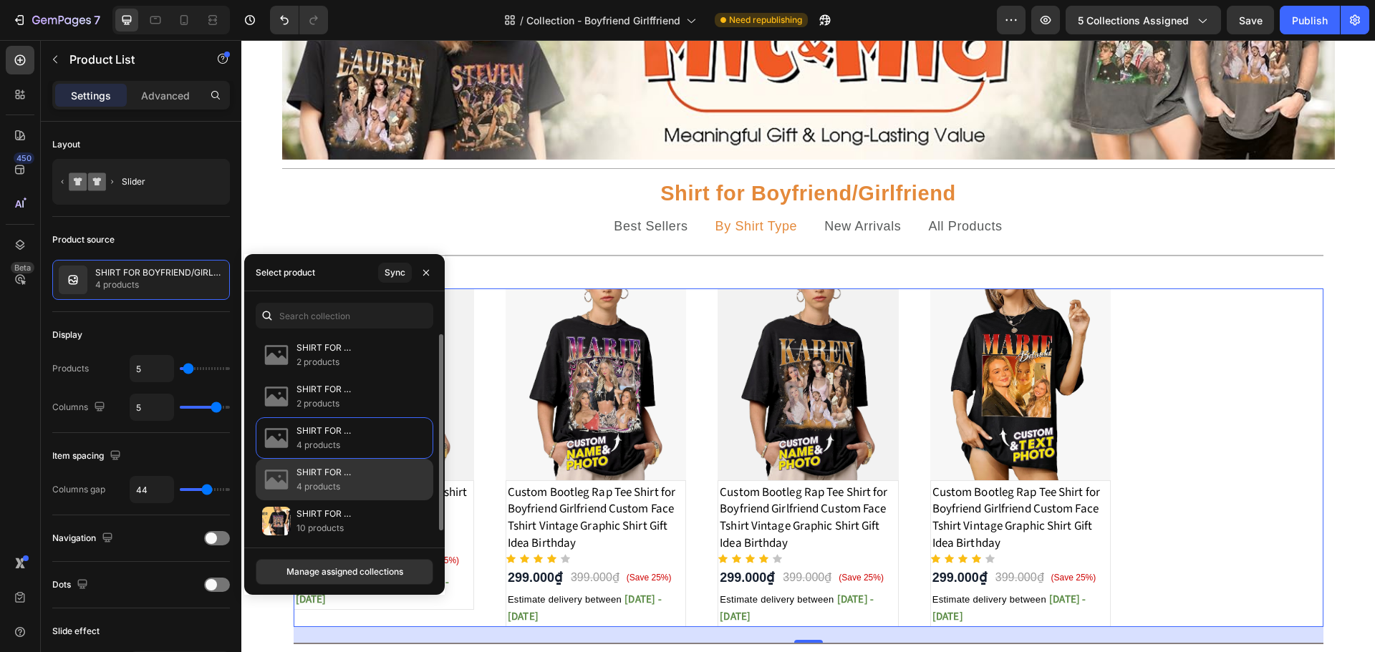
click at [317, 465] on p "SHIRT FOR BOYFRIEND/GIRLFRIEND Best Seller" at bounding box center [358, 472] width 125 height 14
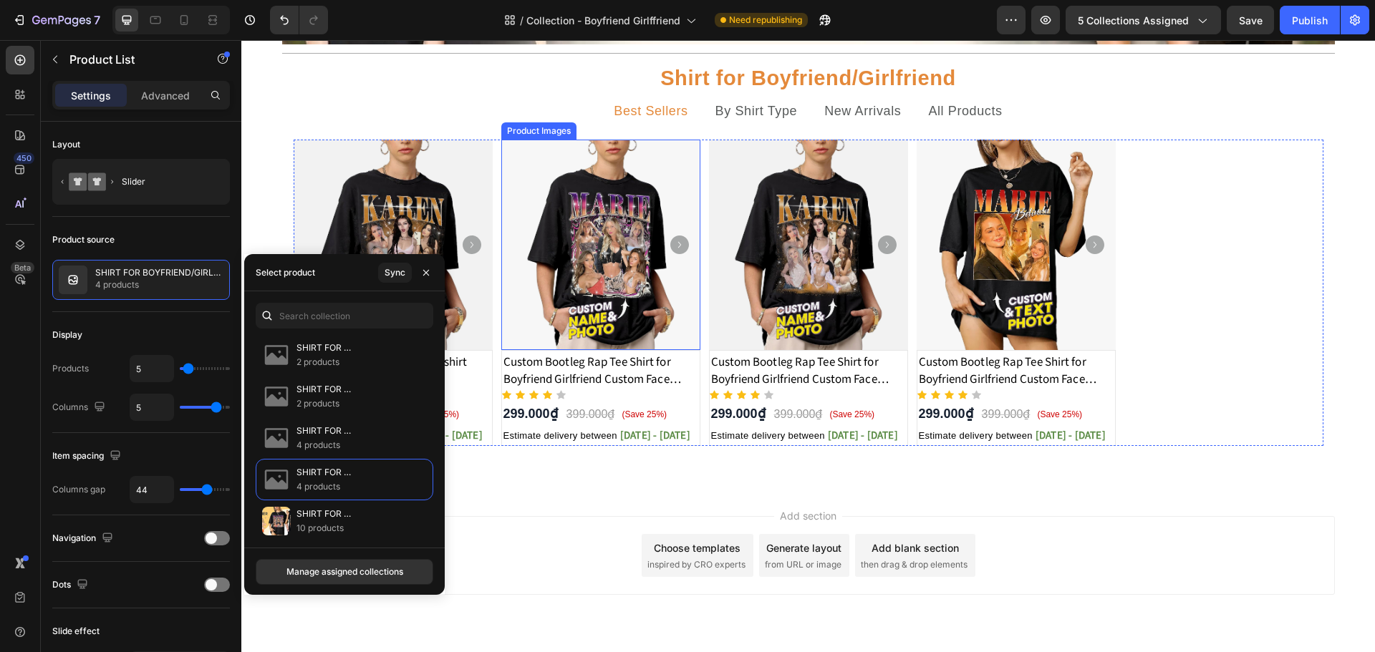
scroll to position [286, 0]
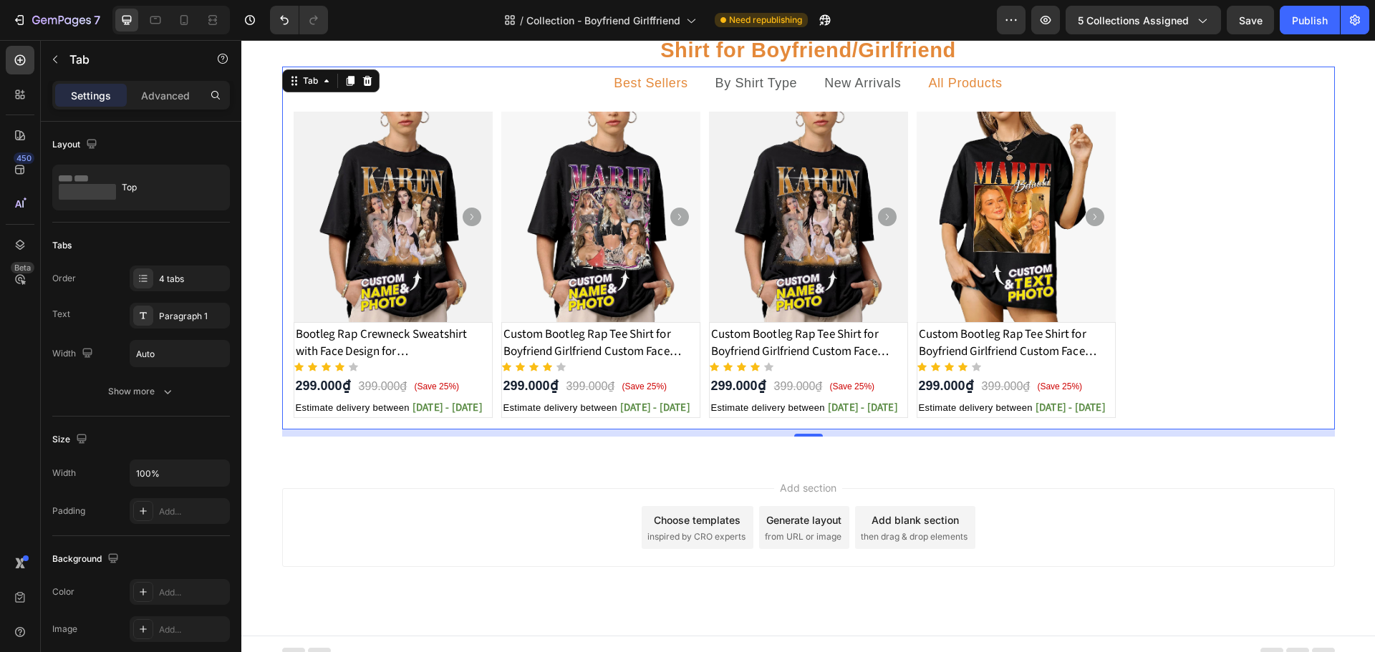
click at [980, 85] on p "All Products" at bounding box center [965, 83] width 74 height 18
click at [491, 261] on div "Product Images Bootleg Rap Crewneck Sweatshirt with Face Design for Girlfriend/…" at bounding box center [809, 265] width 1030 height 306
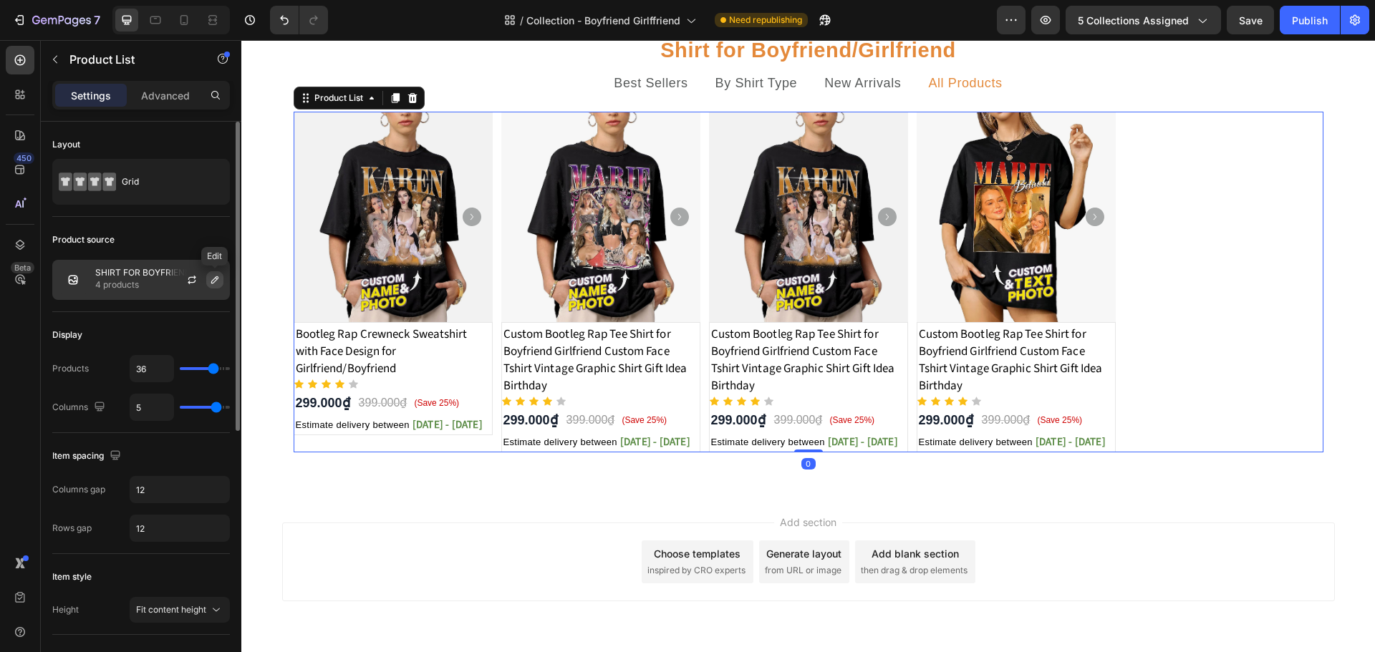
click at [211, 278] on icon "button" at bounding box center [214, 279] width 11 height 11
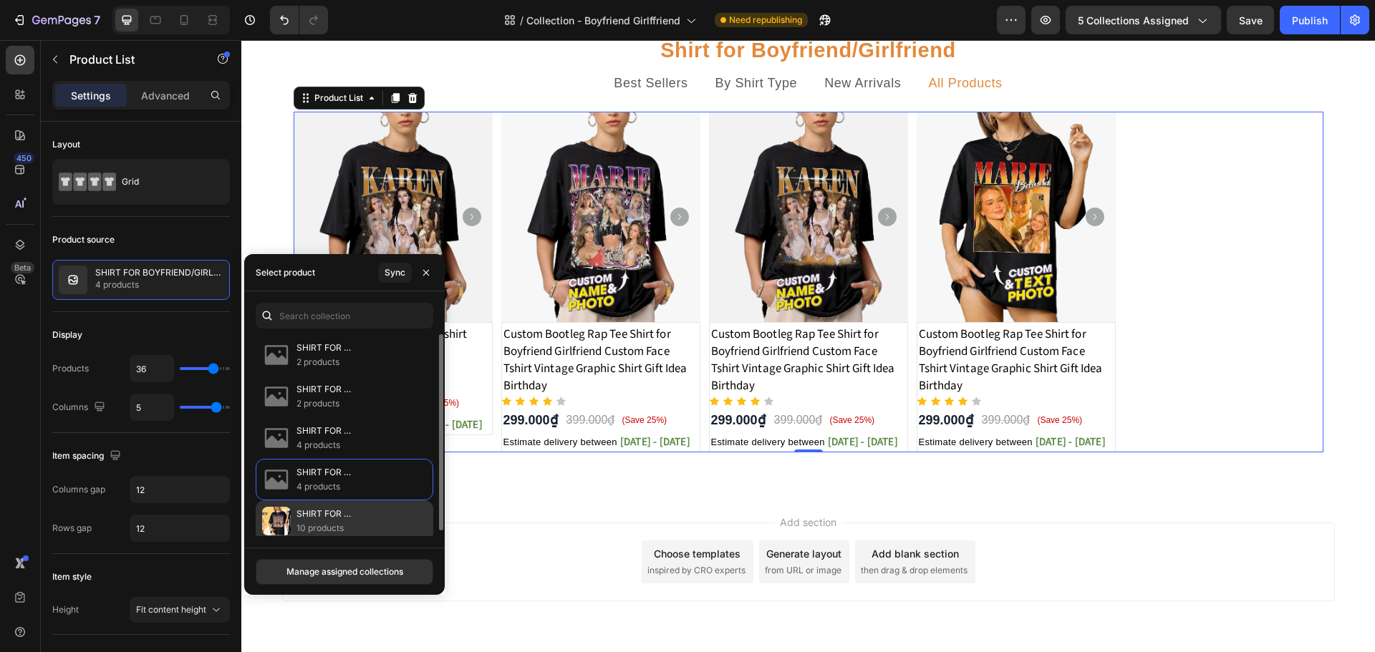
click at [340, 521] on p "SHIRT FOR BOYFRIEND/GIRLFRIEND" at bounding box center [358, 514] width 125 height 14
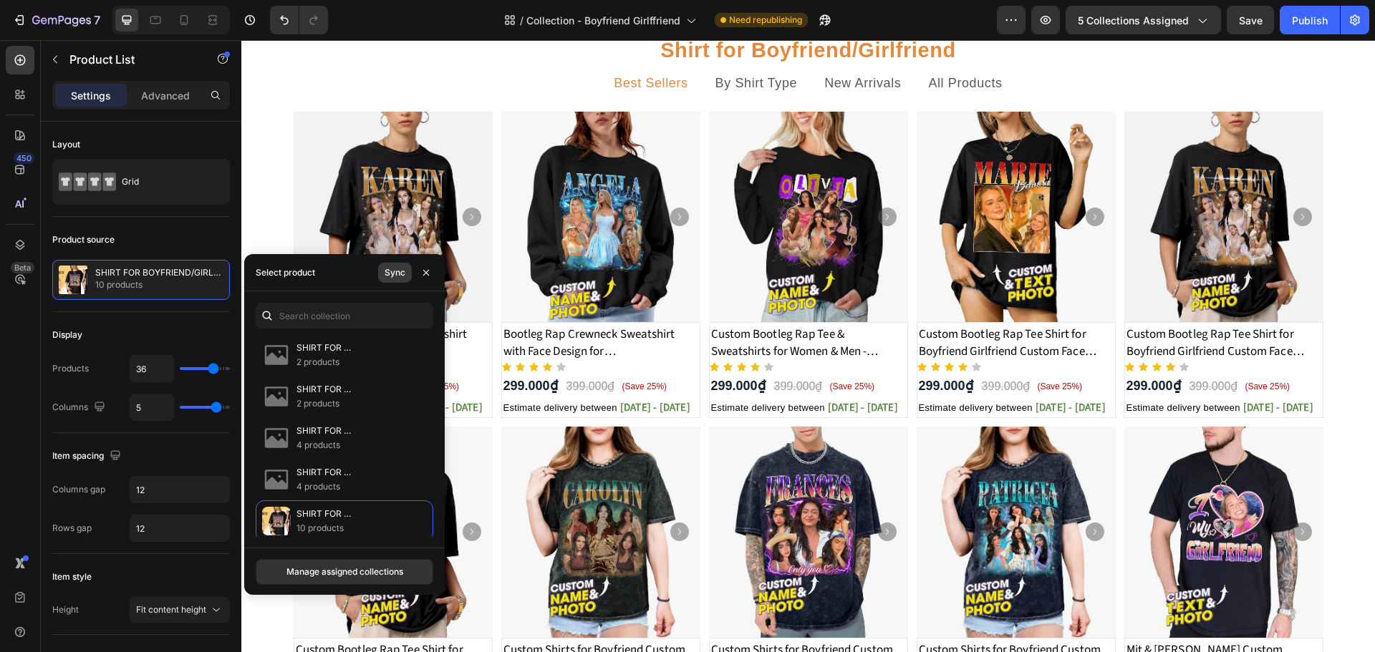
click at [402, 274] on div "Sync" at bounding box center [395, 272] width 21 height 13
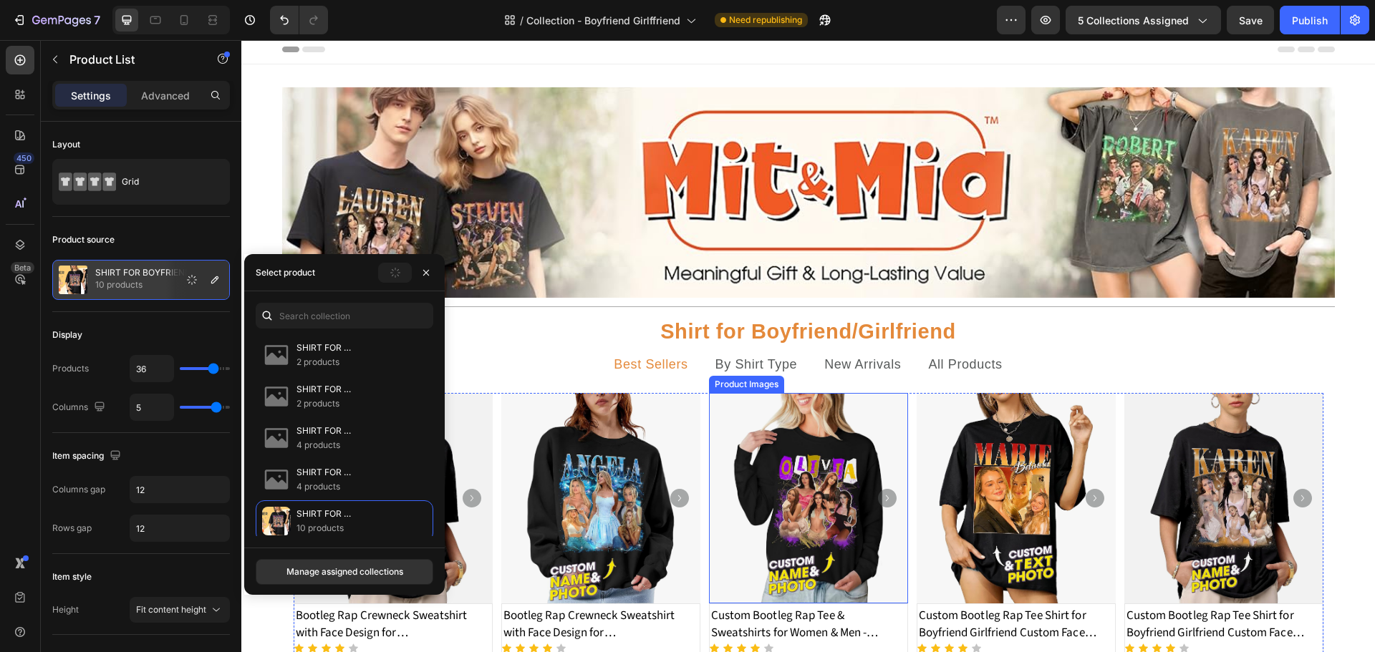
scroll to position [0, 0]
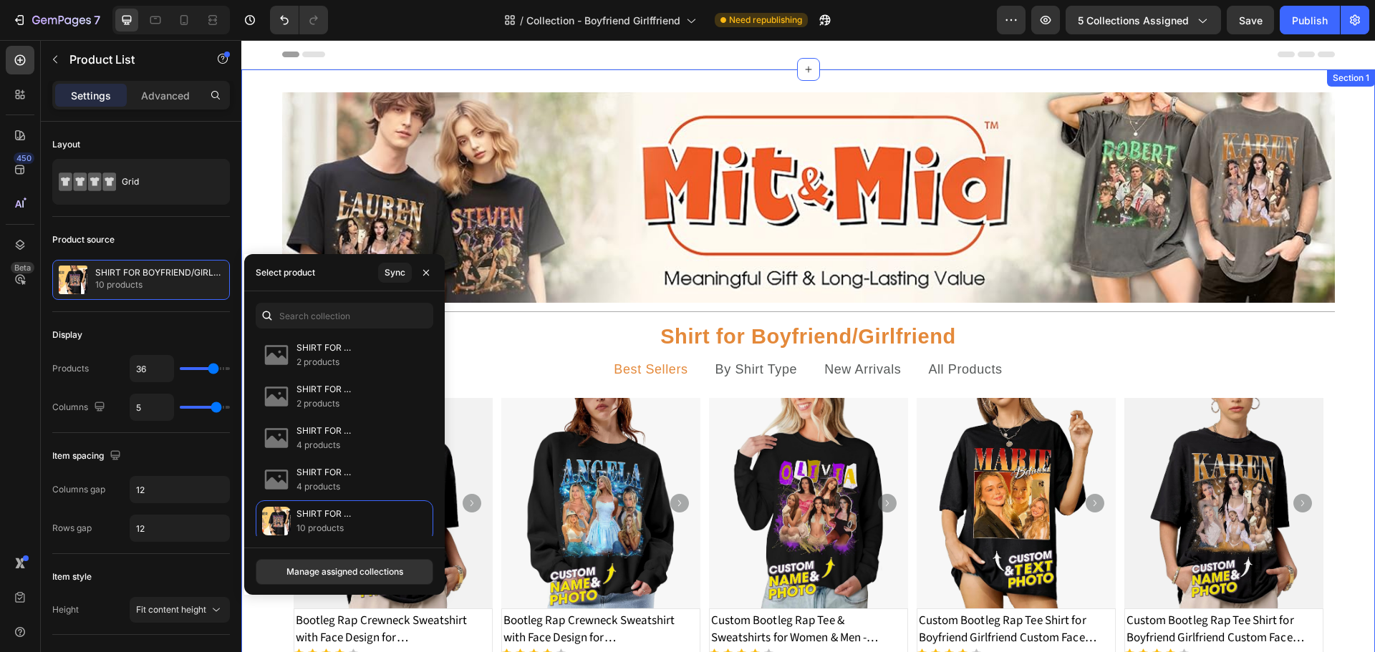
click at [1348, 344] on div "Image Title Line Shirt for Boyfriend/Girlfriend Text Block Best Sellers By Shir…" at bounding box center [808, 565] width 1134 height 946
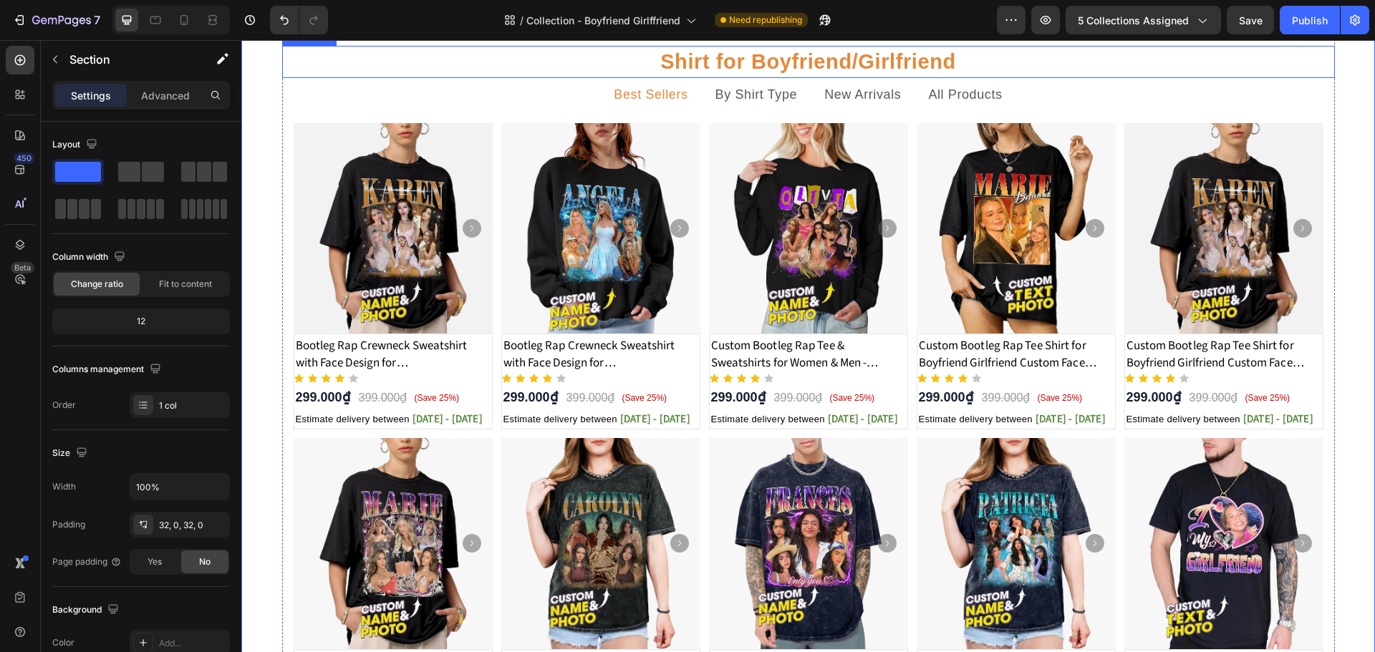
scroll to position [257, 0]
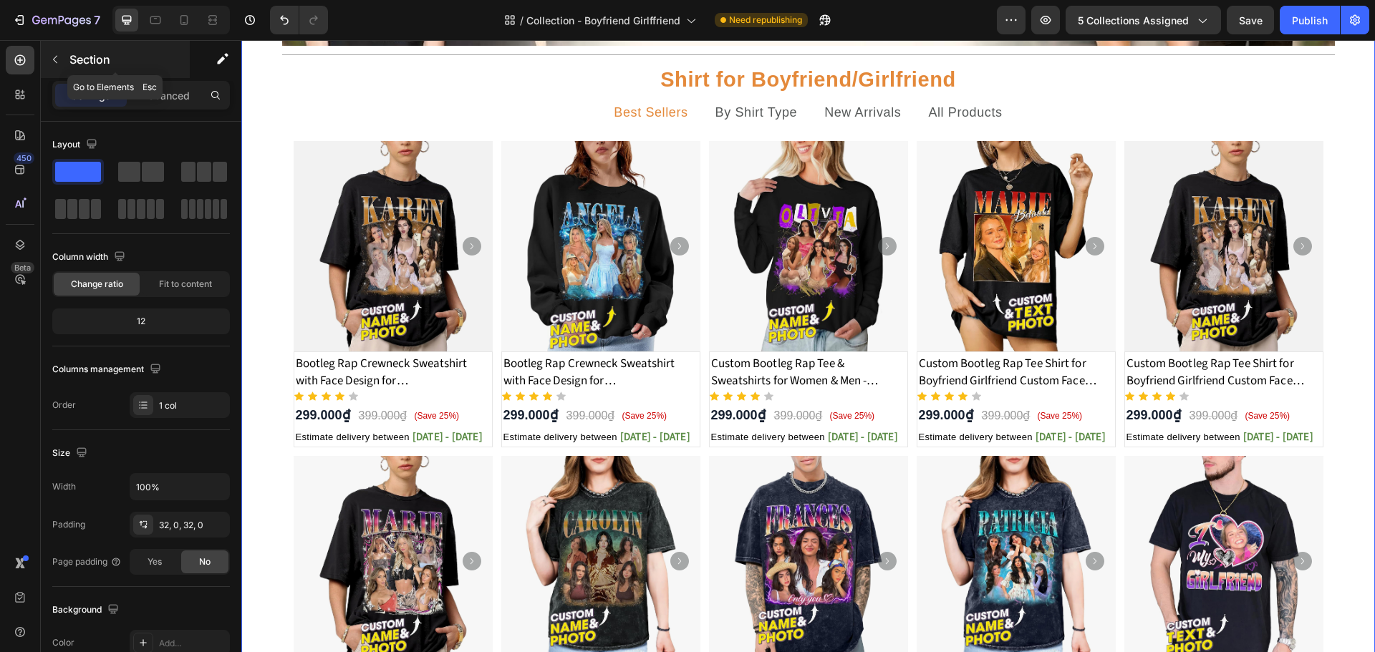
click at [57, 64] on icon "button" at bounding box center [54, 59] width 11 height 11
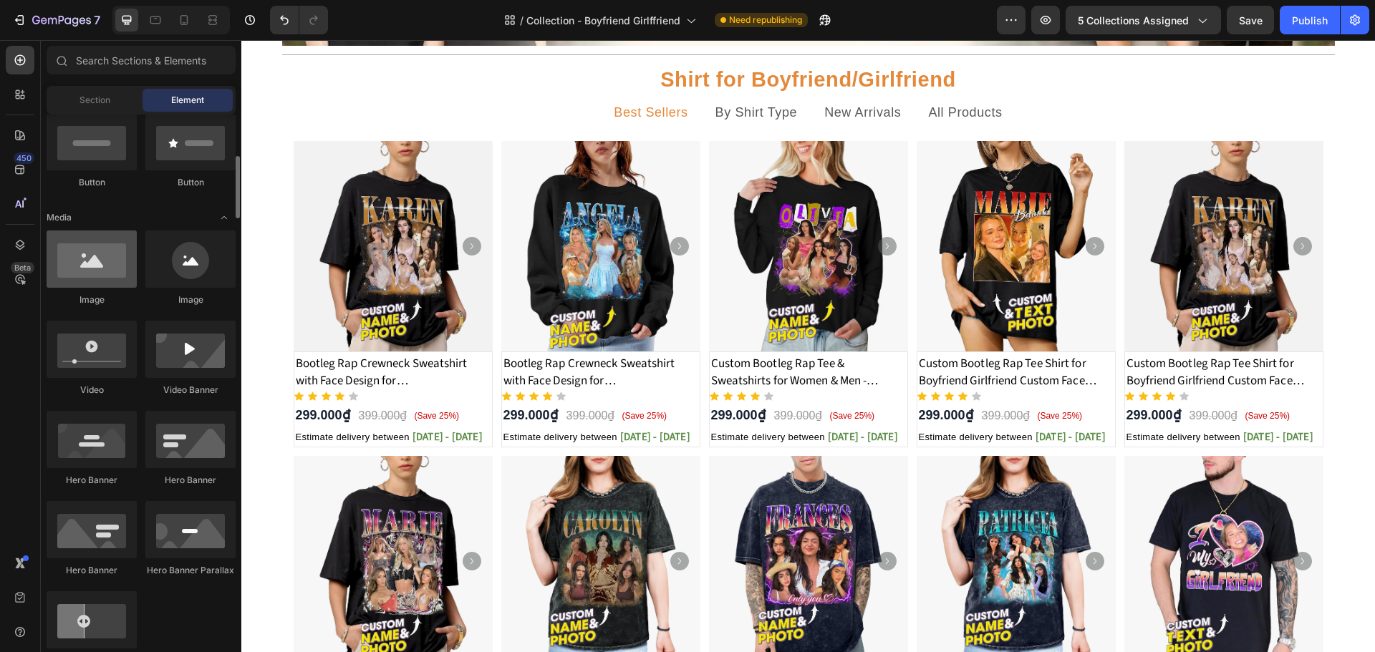
scroll to position [0, 0]
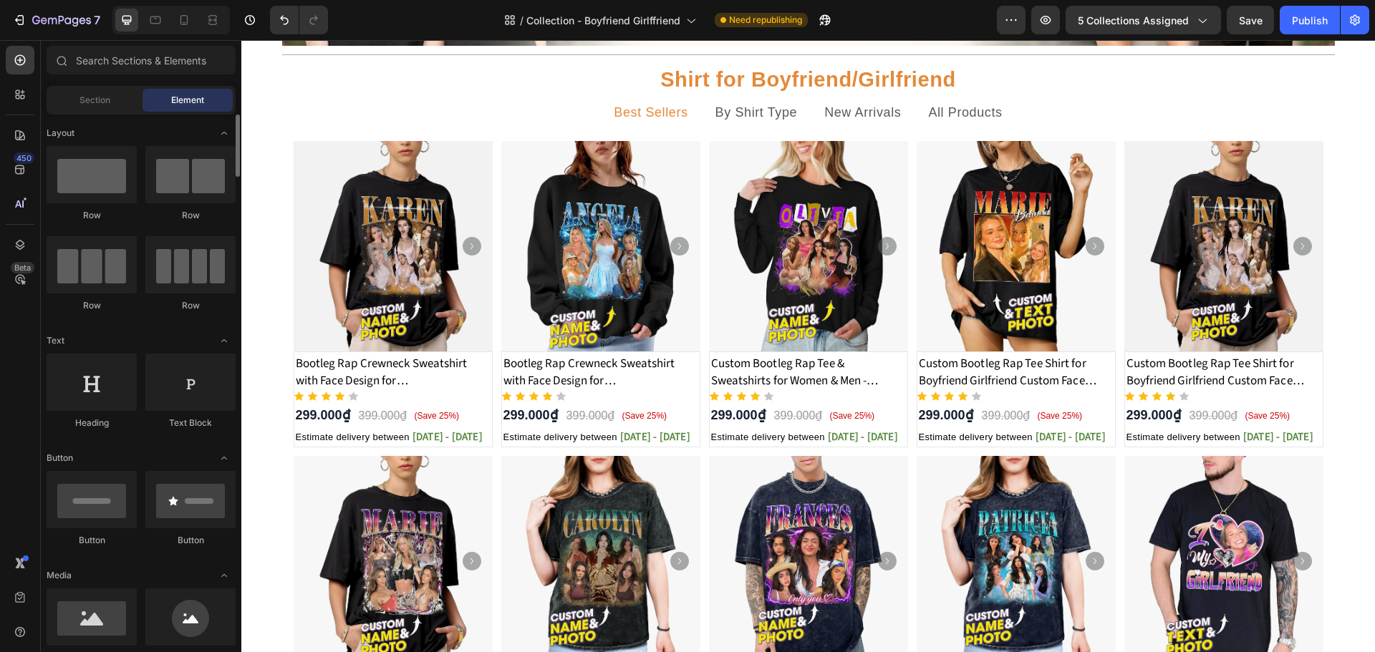
click at [105, 100] on span "Section" at bounding box center [94, 100] width 31 height 13
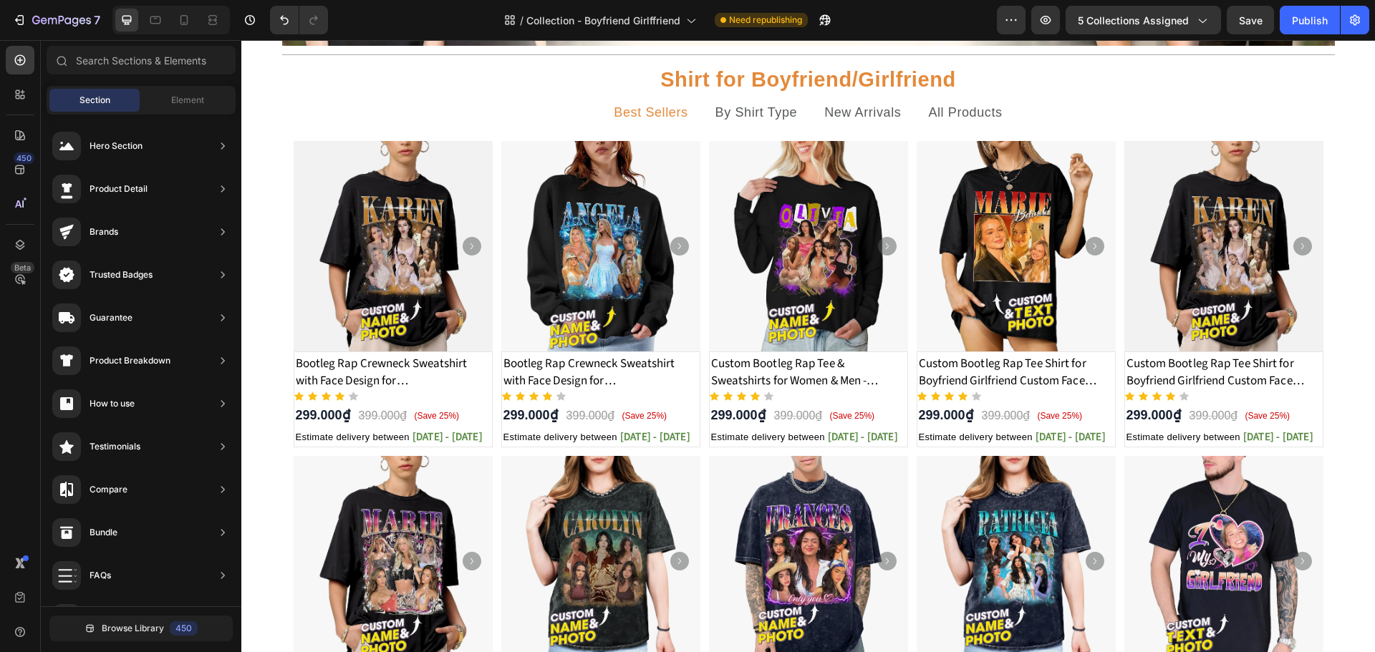
click at [158, 84] on div "Sections(18) Elements(88) Section Element Hero Section Product Detail Brands Tr…" at bounding box center [141, 348] width 201 height 604
click at [166, 94] on div "Element" at bounding box center [188, 100] width 90 height 23
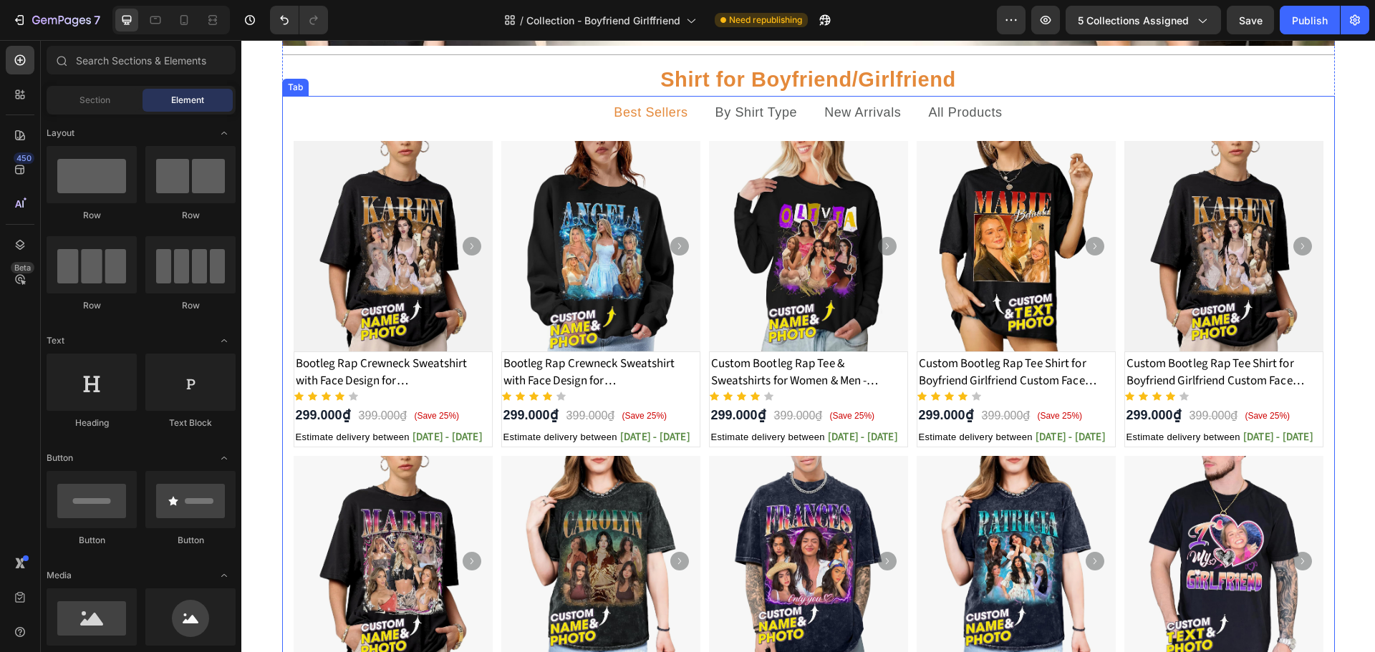
click at [564, 104] on ul "Best Sellers By Shirt Type New Arrivals All Products" at bounding box center [808, 113] width 1053 height 34
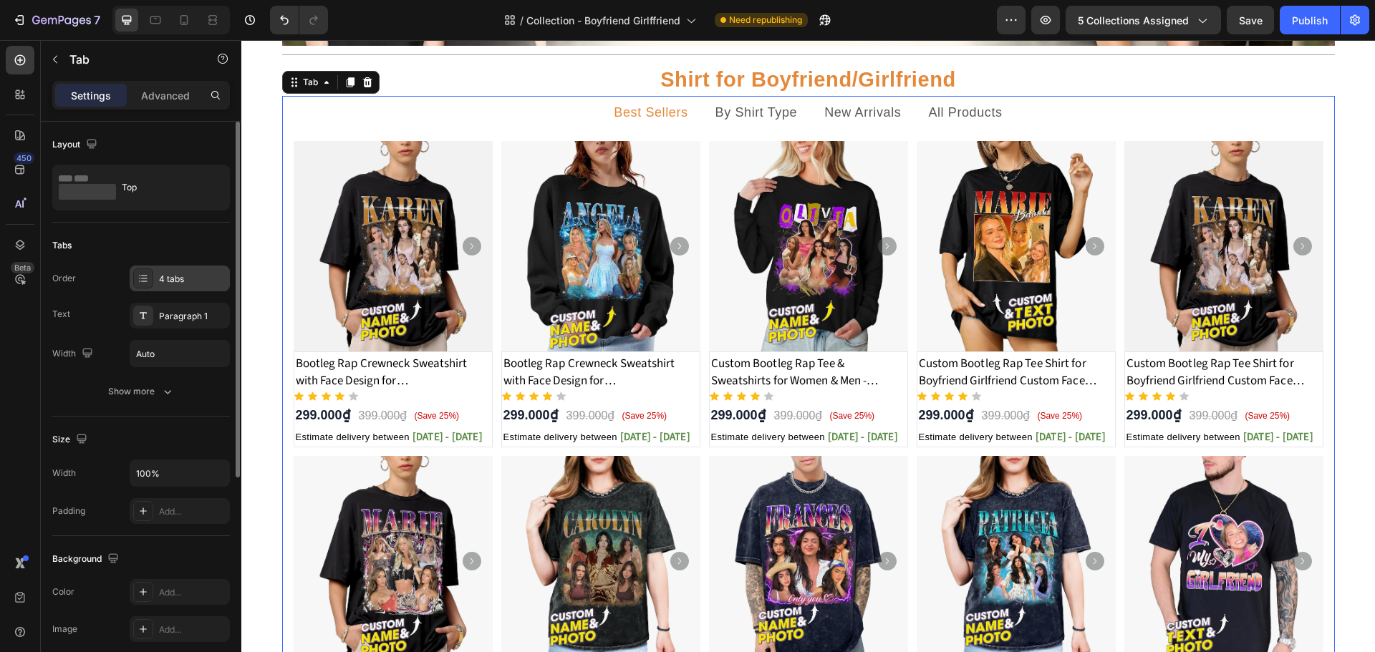
click at [168, 284] on div "4 tabs" at bounding box center [192, 279] width 67 height 13
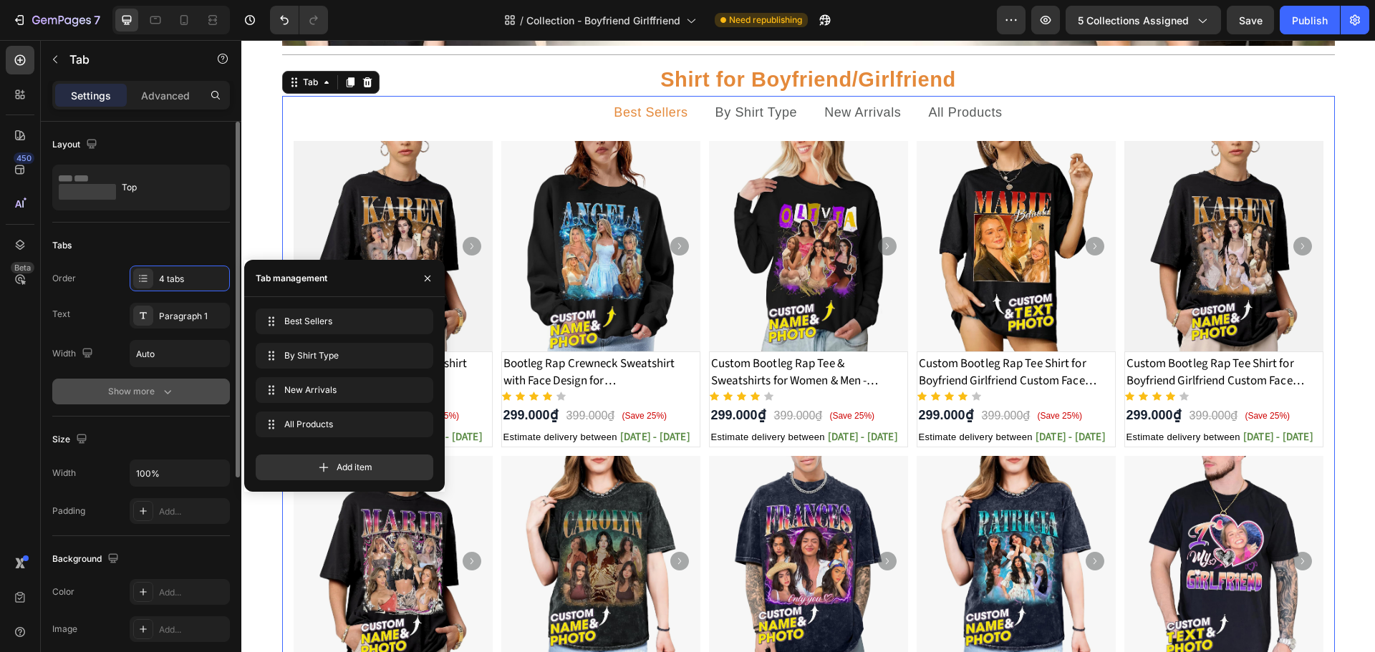
click at [159, 397] on div "Show more" at bounding box center [141, 392] width 67 height 14
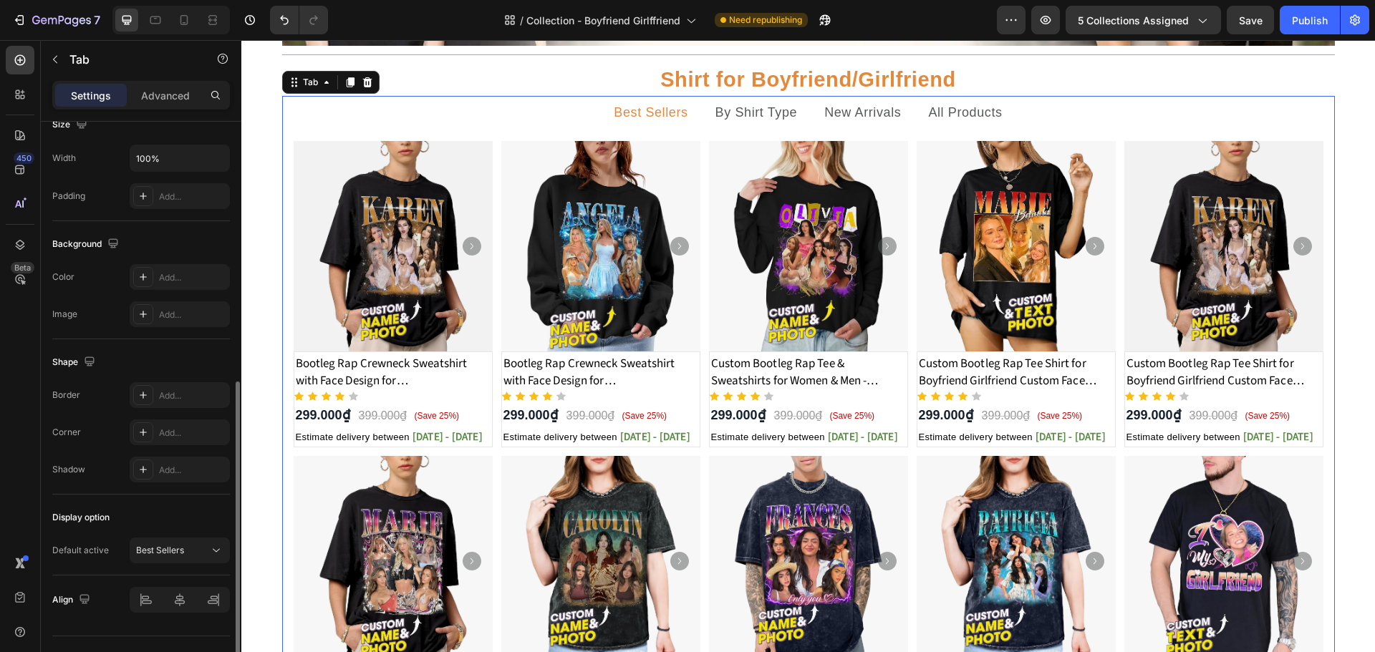
scroll to position [531, 0]
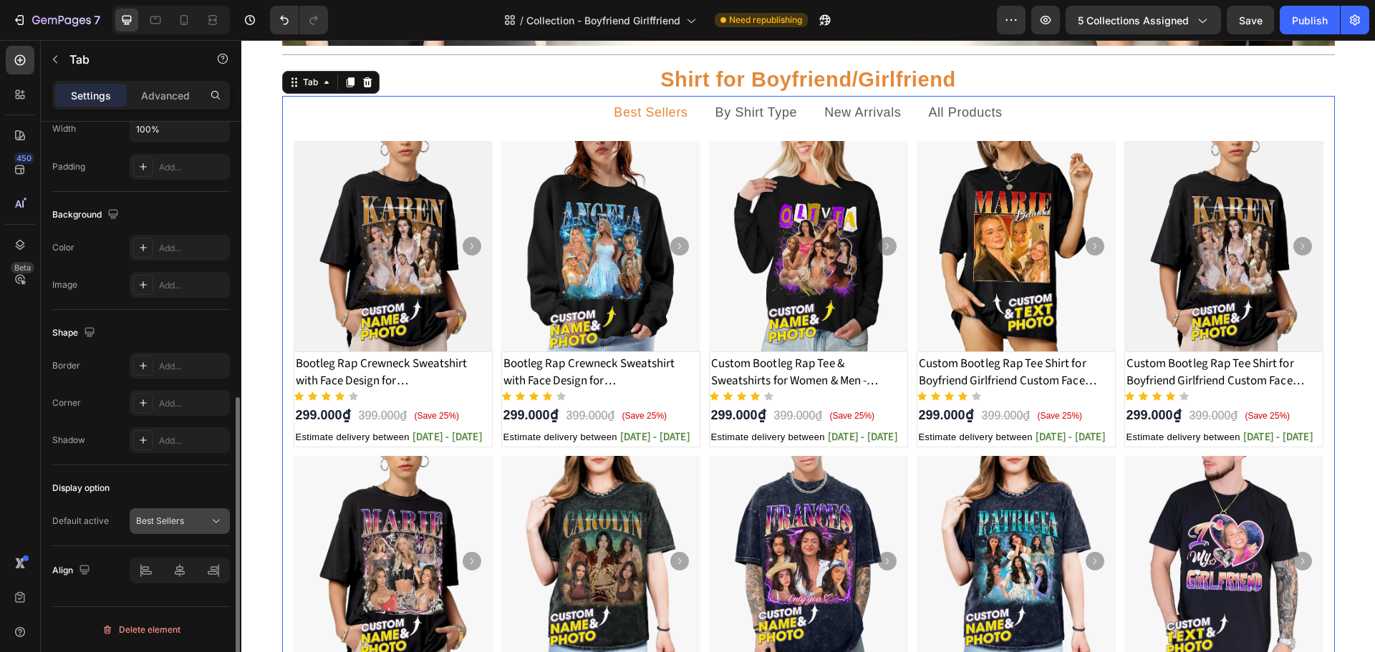
click at [207, 522] on div "Best Sellers" at bounding box center [172, 521] width 73 height 13
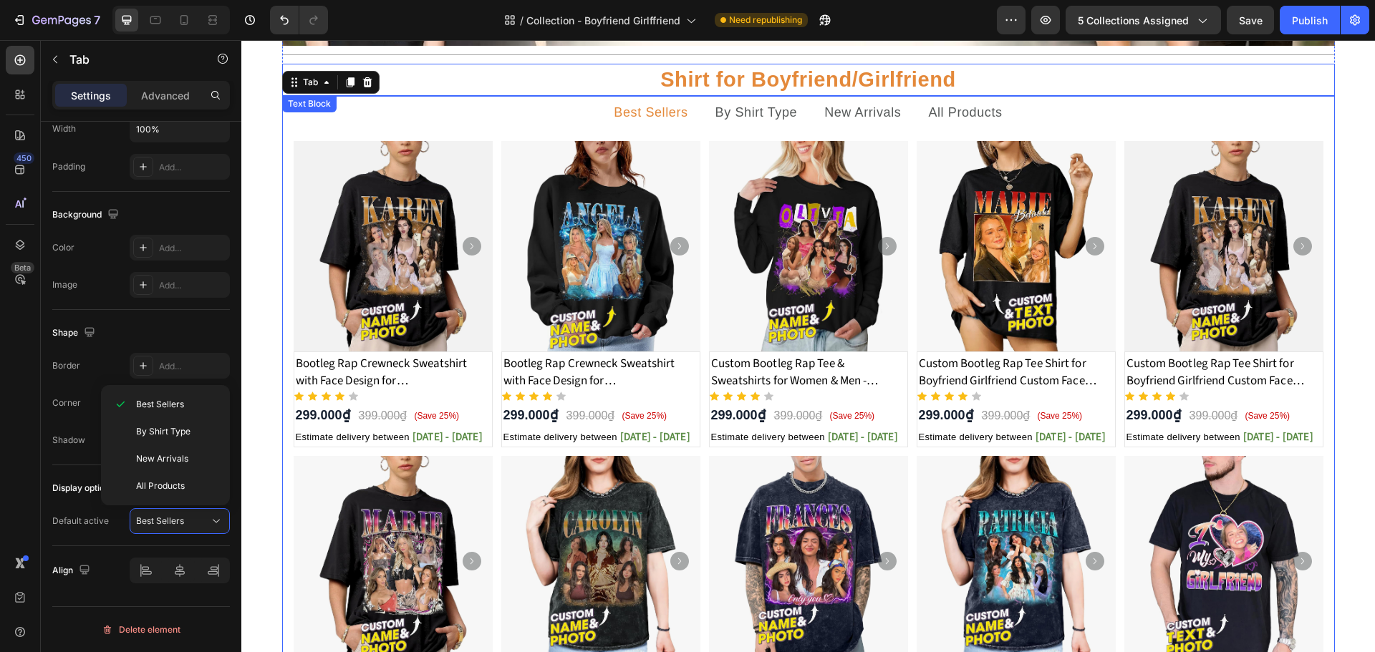
click at [568, 72] on p "Shirt for Boyfriend/Girlfriend" at bounding box center [809, 79] width 1050 height 29
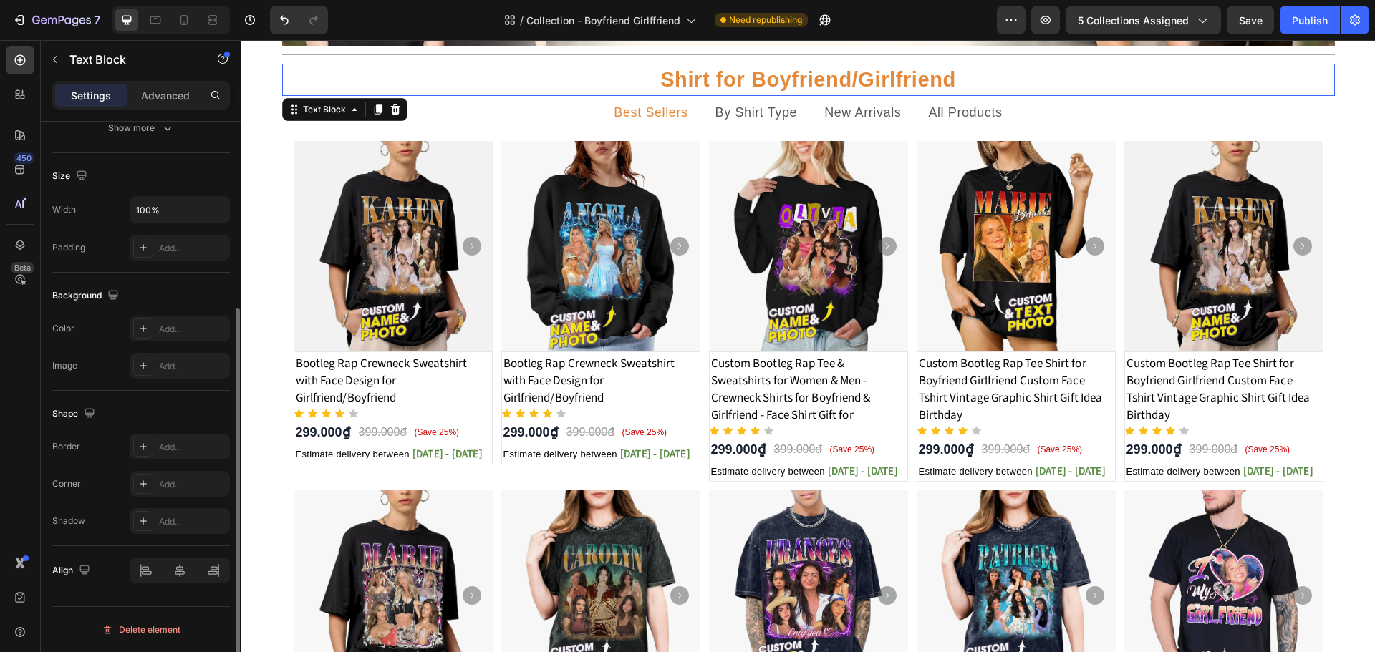
scroll to position [0, 0]
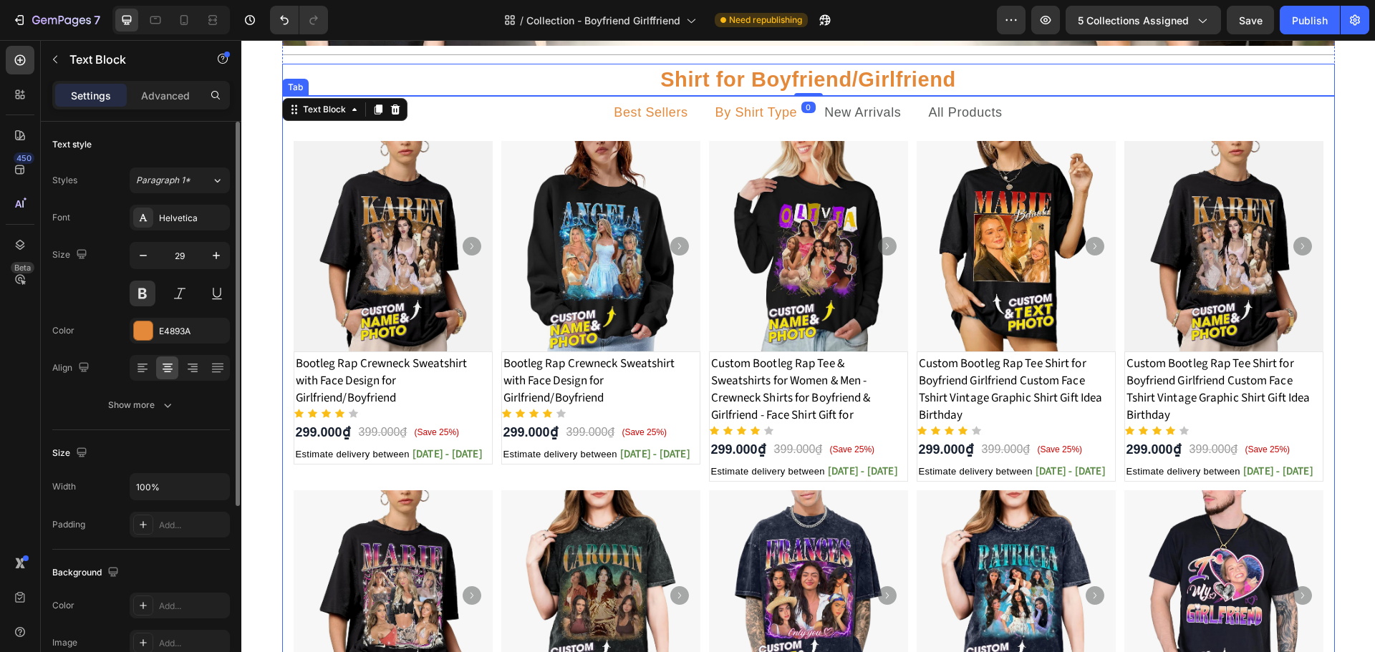
click at [736, 116] on p "By Shirt Type" at bounding box center [756, 113] width 82 height 18
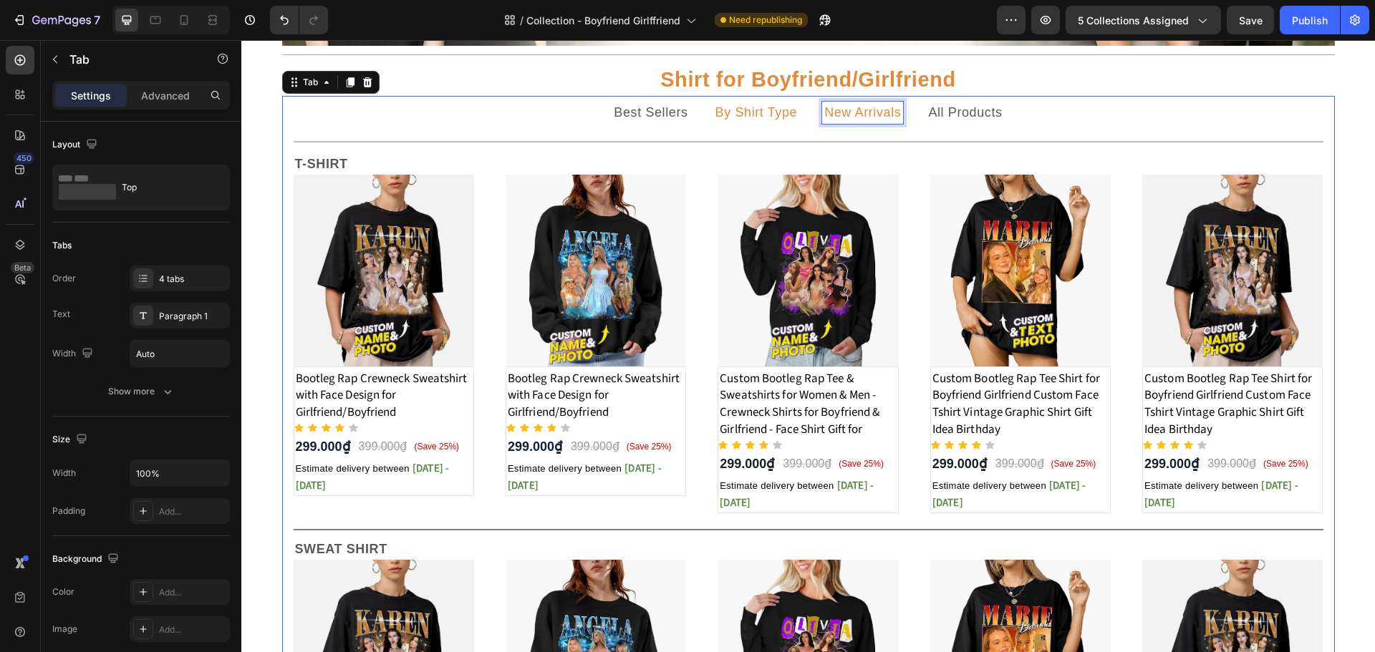
click at [845, 117] on p "New Arrivals" at bounding box center [862, 113] width 77 height 18
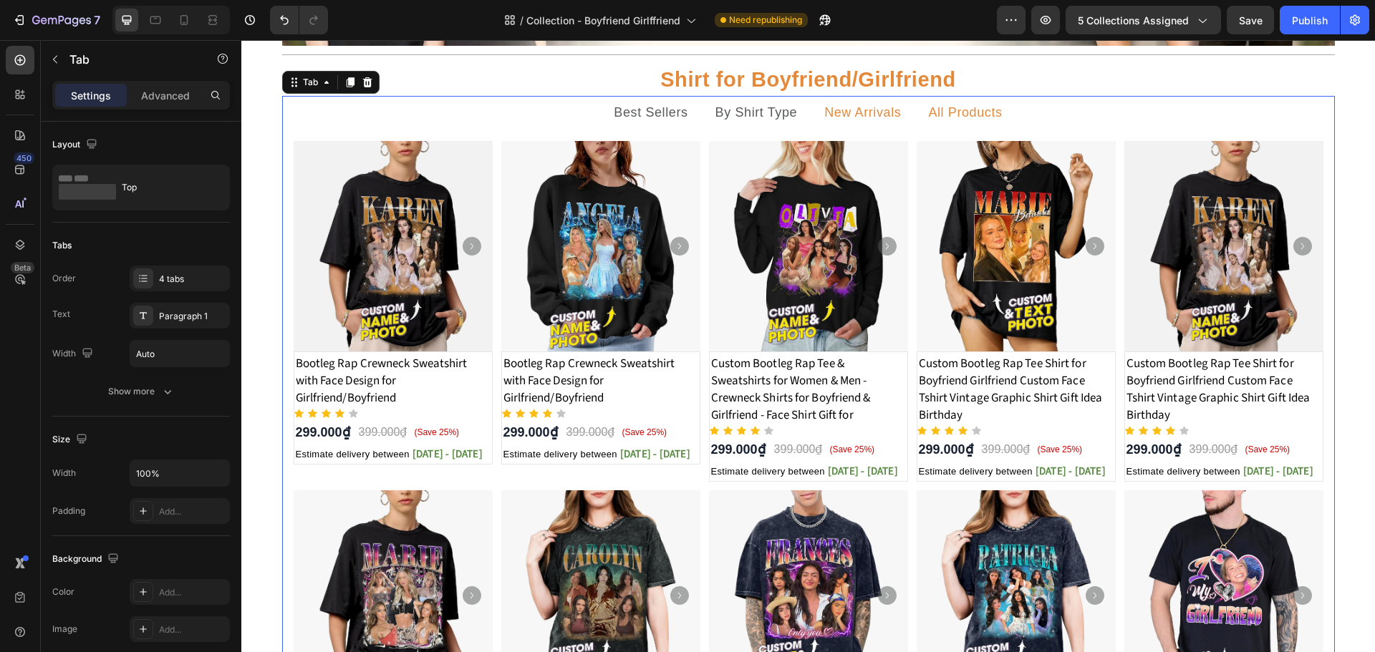
click at [919, 116] on li "All Products" at bounding box center [964, 113] width 101 height 34
click at [649, 113] on p "Best Sellers" at bounding box center [651, 113] width 74 height 18
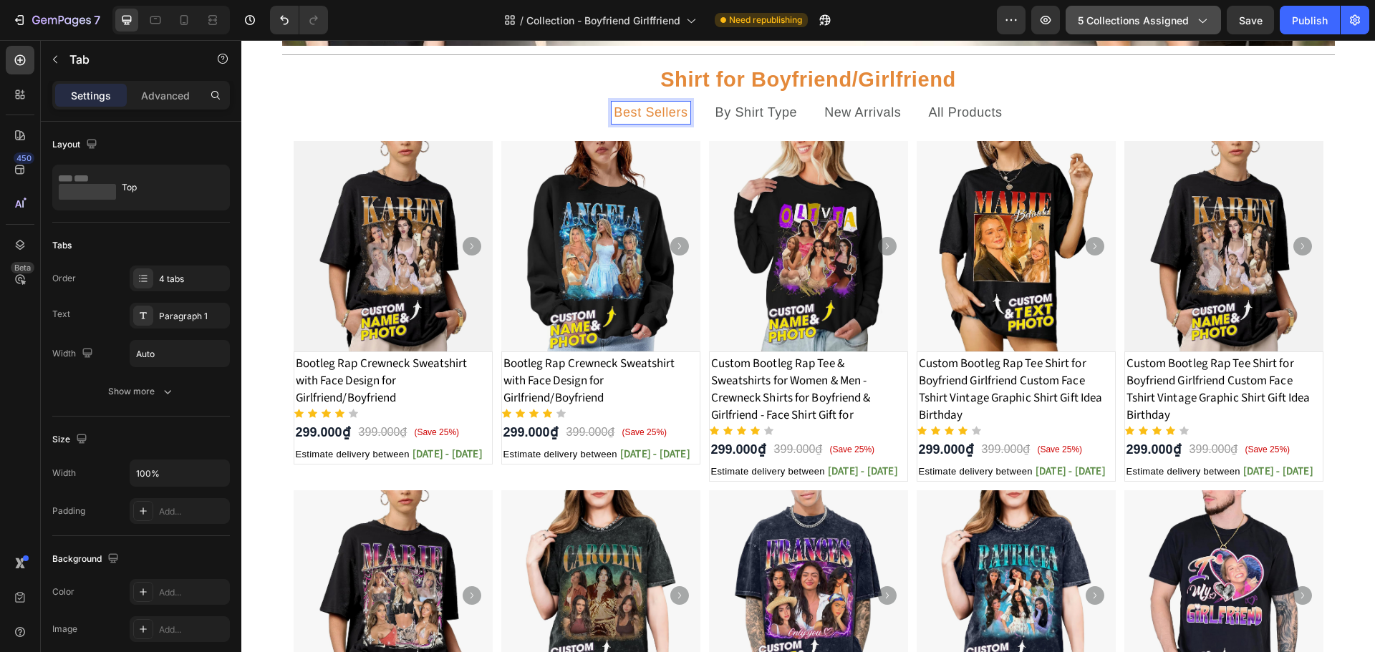
click at [1194, 13] on div "5 collections assigned" at bounding box center [1143, 20] width 131 height 15
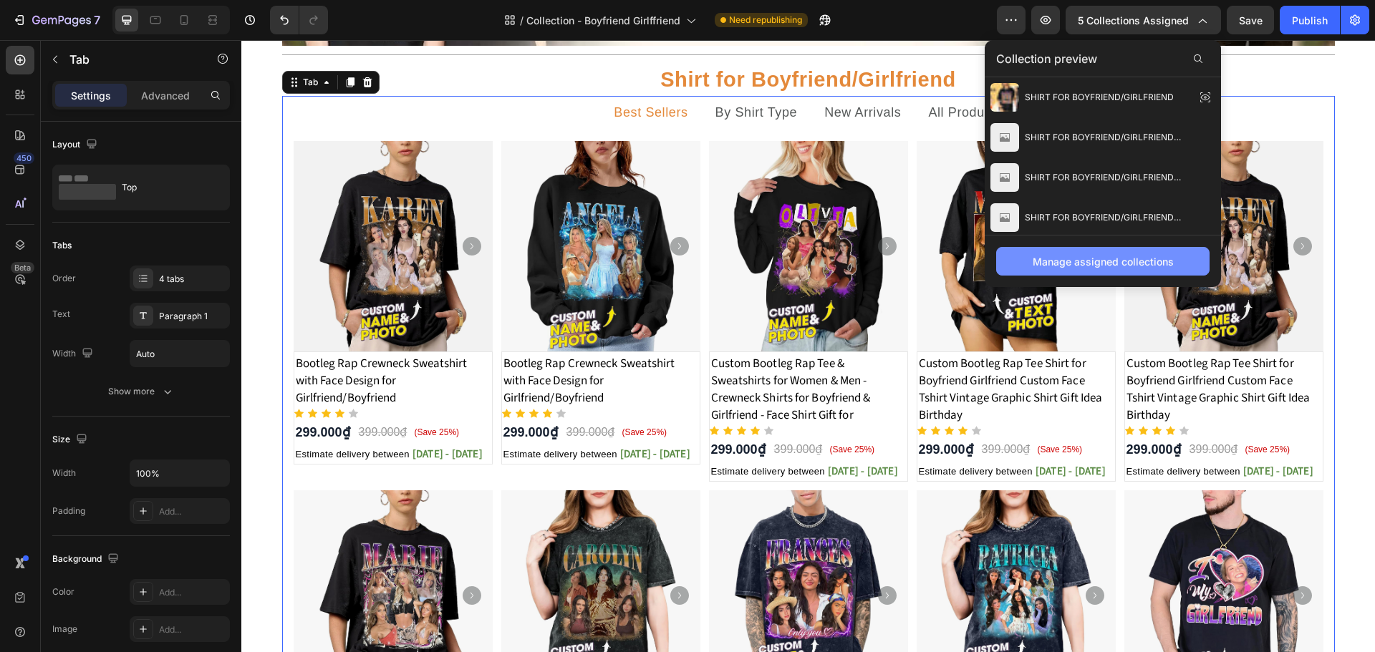
click at [1113, 259] on div "Manage assigned collections" at bounding box center [1103, 261] width 141 height 15
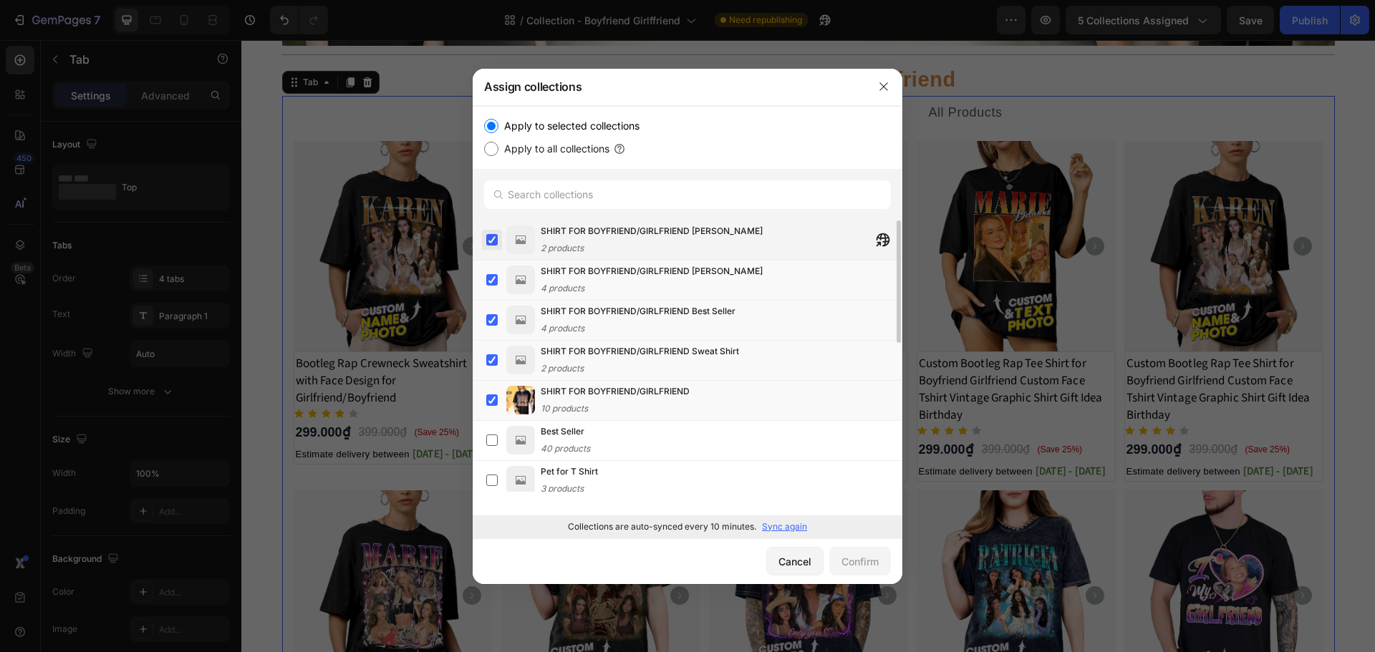
click at [486, 238] on label at bounding box center [491, 239] width 11 height 11
click at [495, 283] on label at bounding box center [491, 279] width 11 height 11
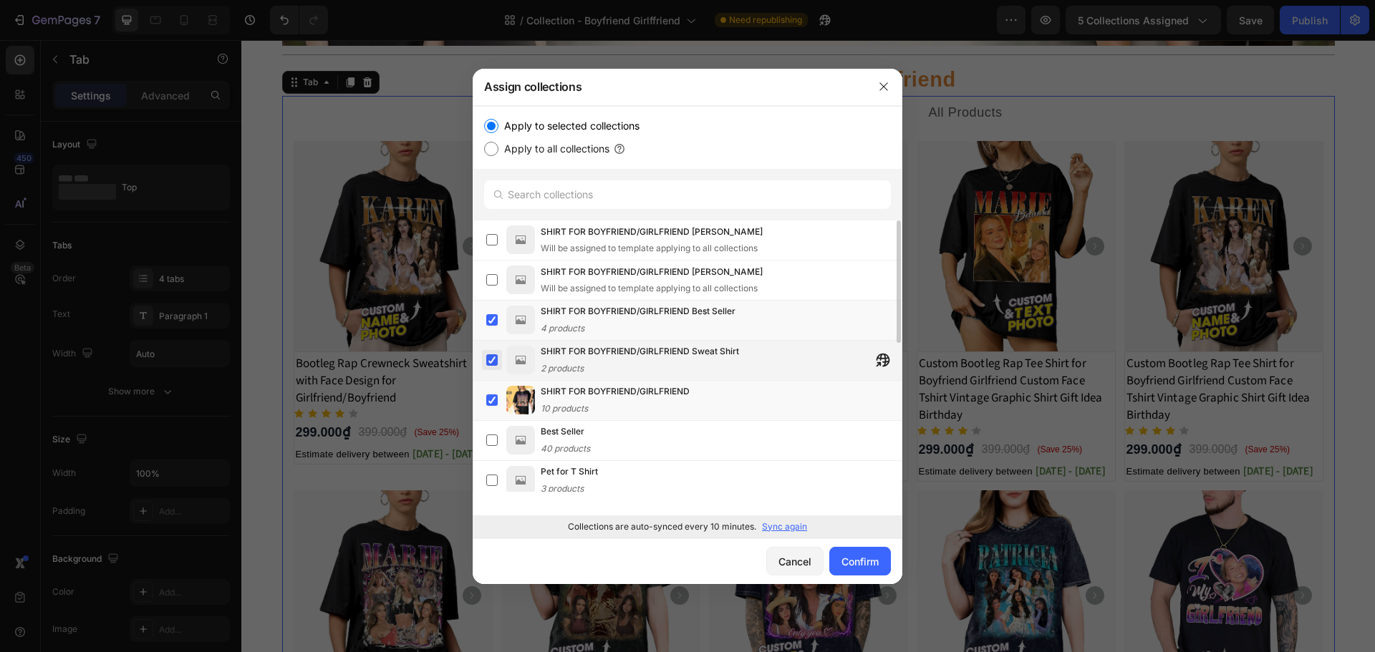
click at [493, 357] on label at bounding box center [491, 359] width 11 height 11
click at [493, 395] on label at bounding box center [491, 400] width 11 height 11
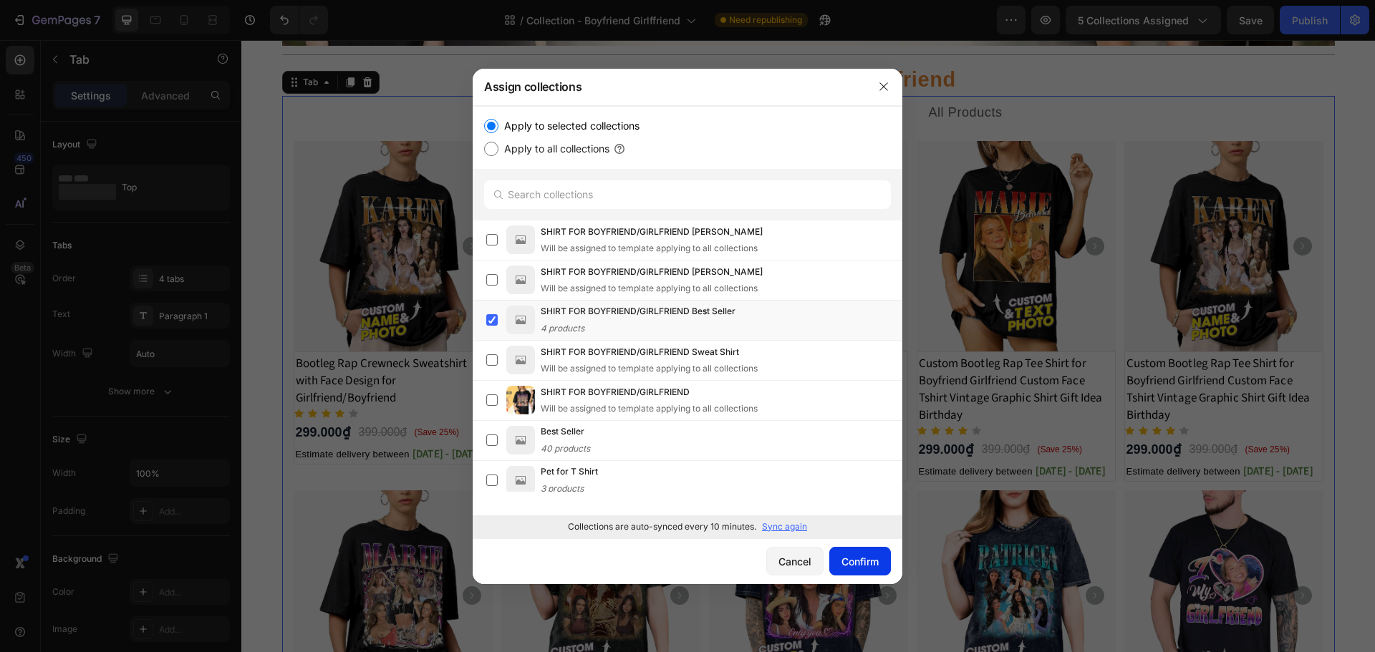
click at [859, 559] on div "Confirm" at bounding box center [859, 561] width 37 height 15
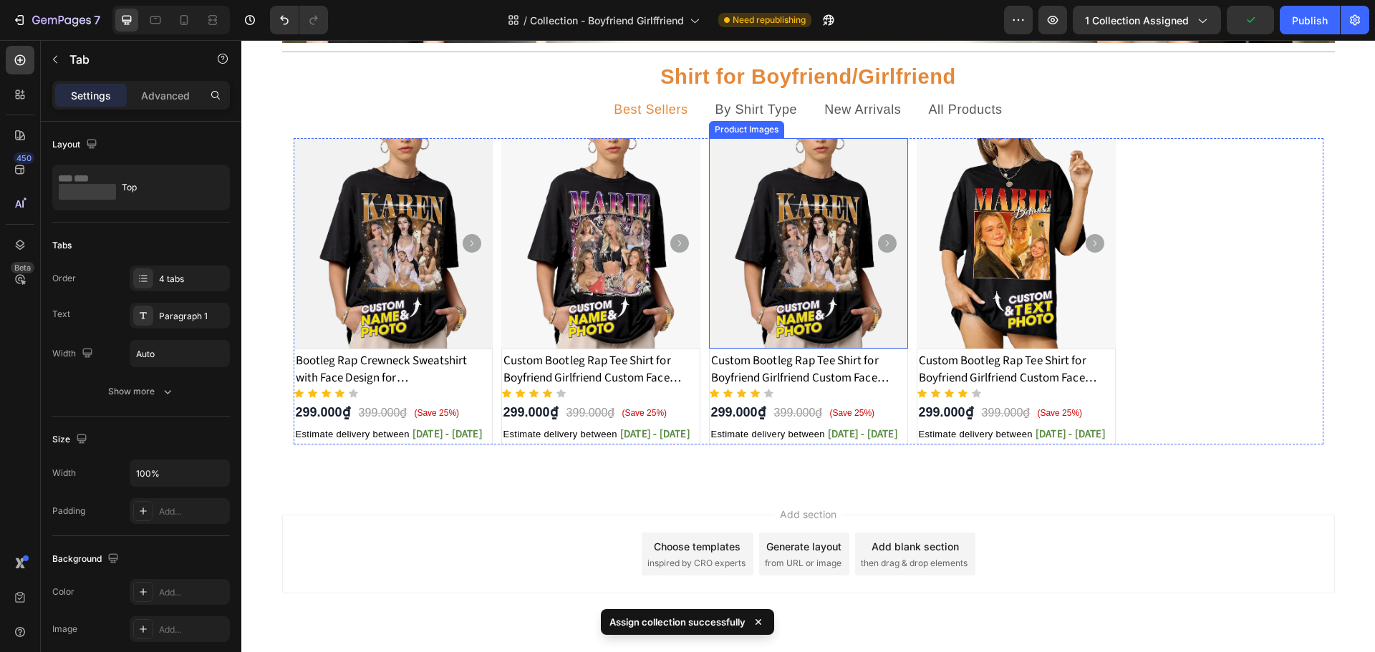
scroll to position [286, 0]
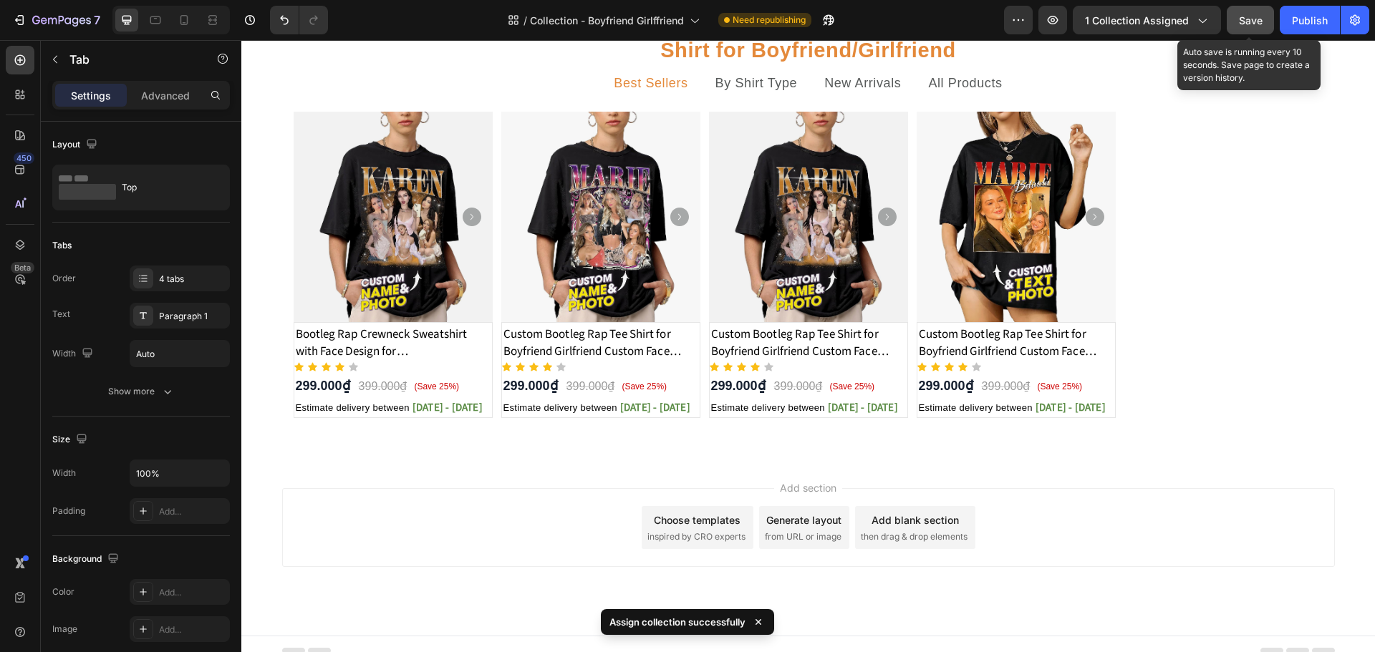
click at [1260, 17] on span "Save" at bounding box center [1251, 20] width 24 height 12
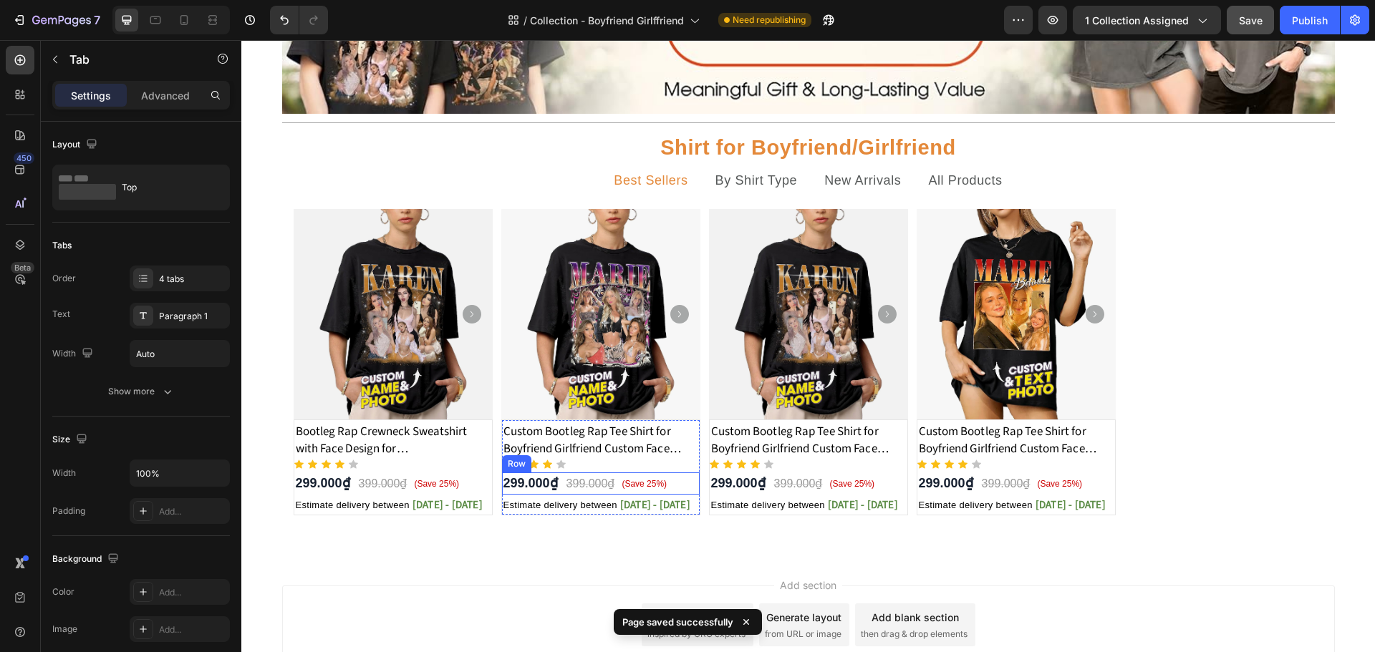
scroll to position [143, 0]
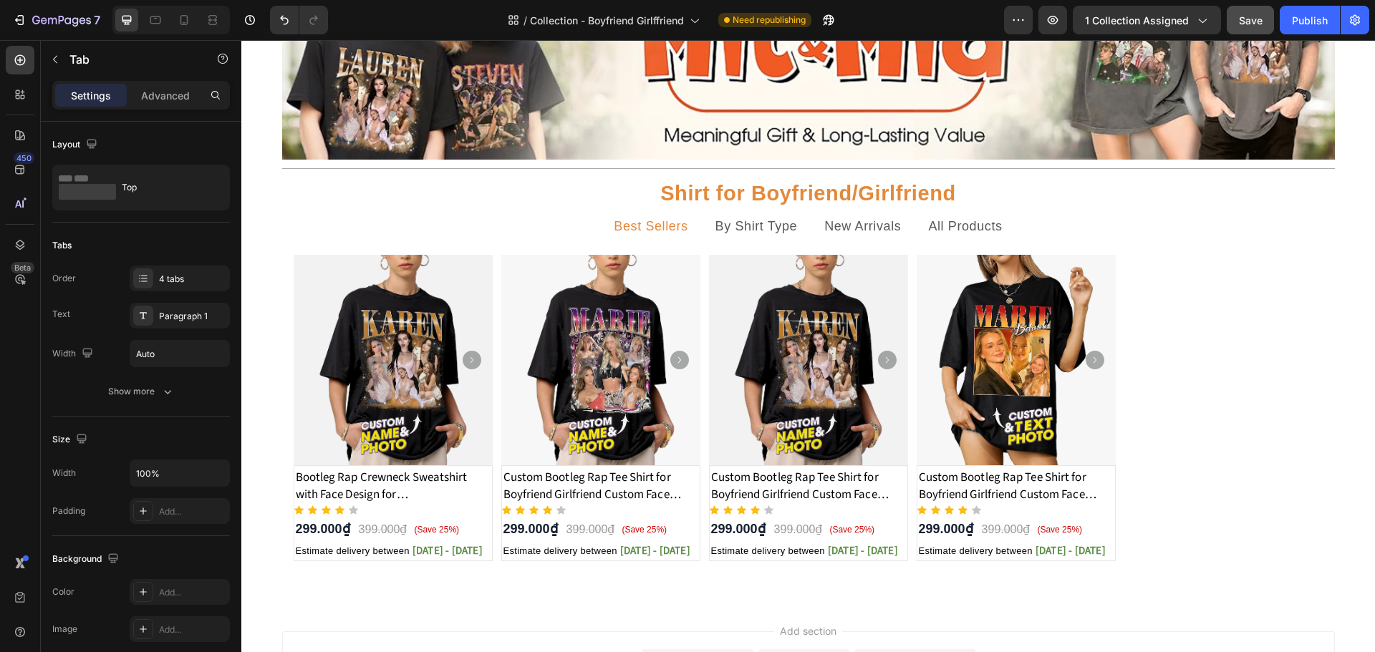
click at [661, 216] on div "Best Sellers" at bounding box center [651, 227] width 78 height 22
click at [738, 227] on p "By Shirt Type" at bounding box center [756, 227] width 82 height 18
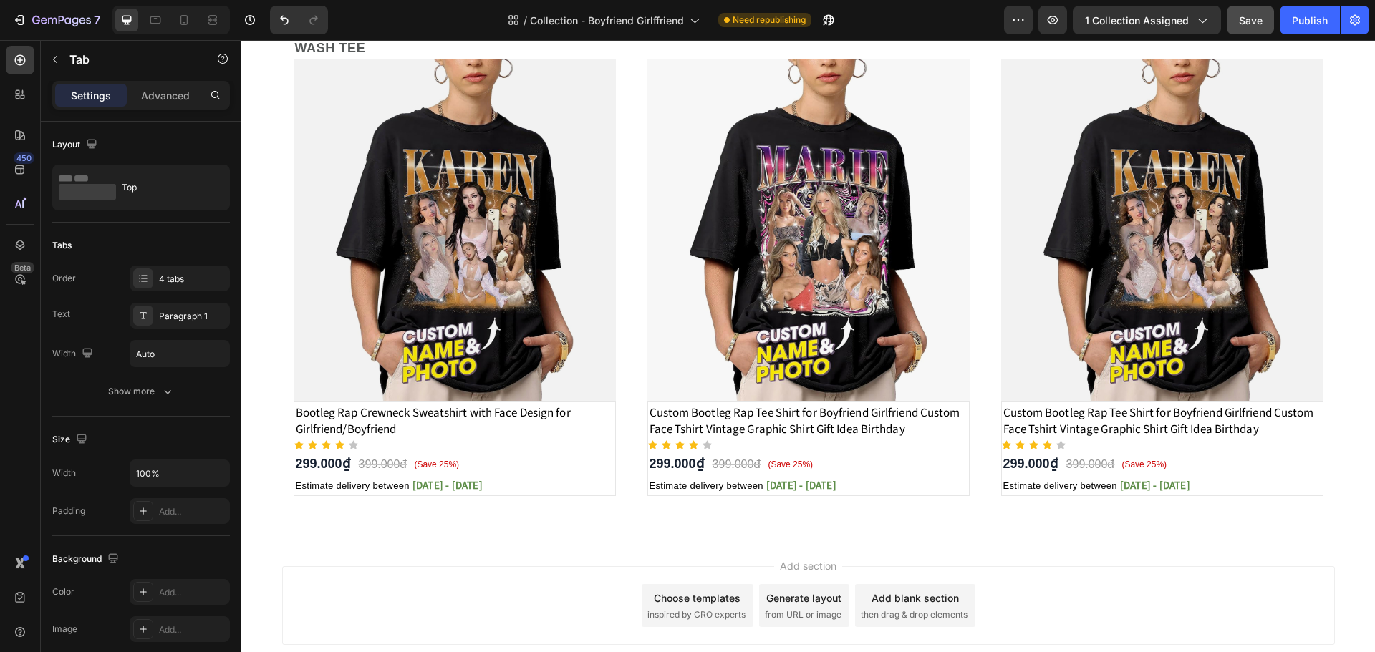
scroll to position [1074, 0]
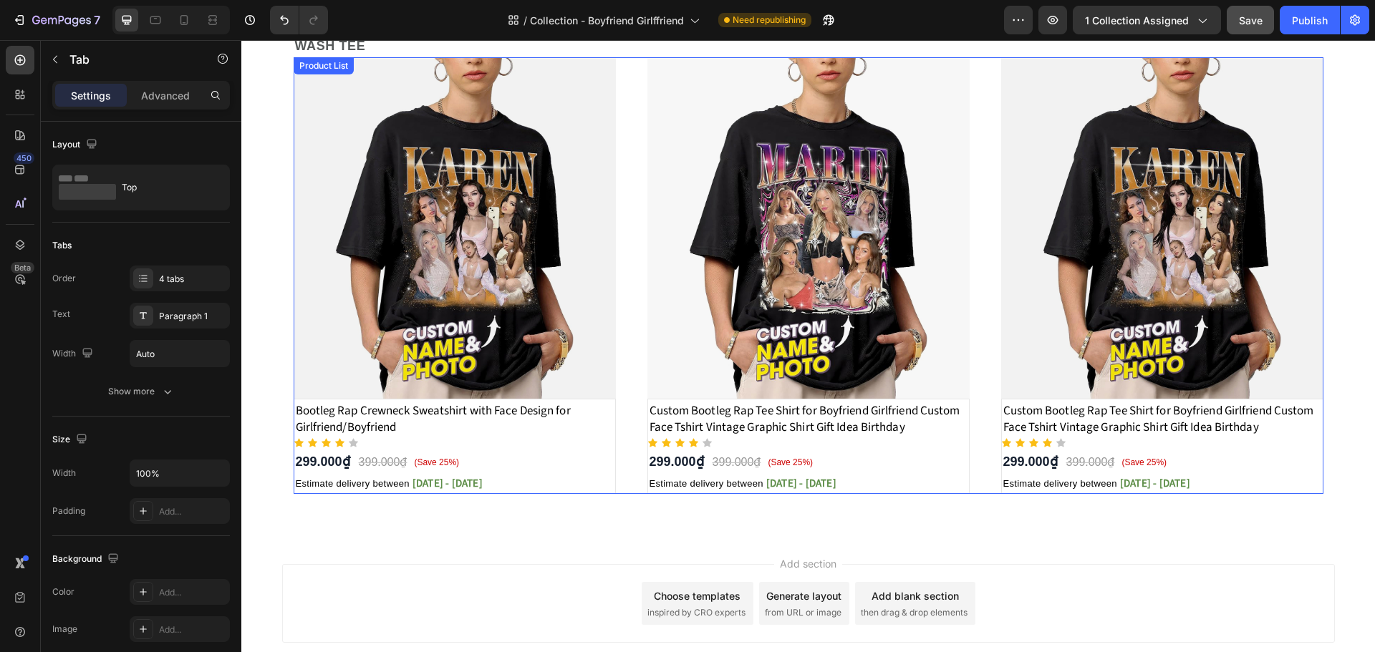
click at [624, 344] on div "Product Images Bootleg Rap Crewneck Sweatshirt with Face Design for Girlfriend/…" at bounding box center [809, 276] width 1030 height 438
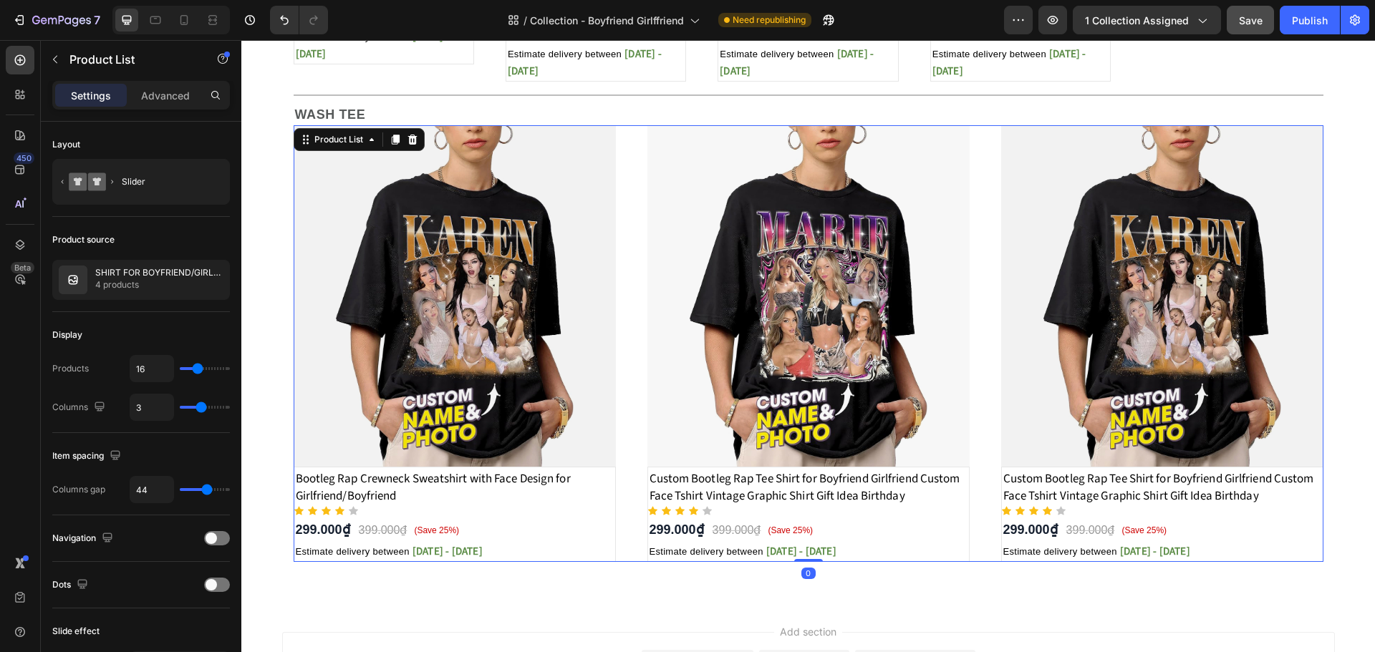
scroll to position [1143, 0]
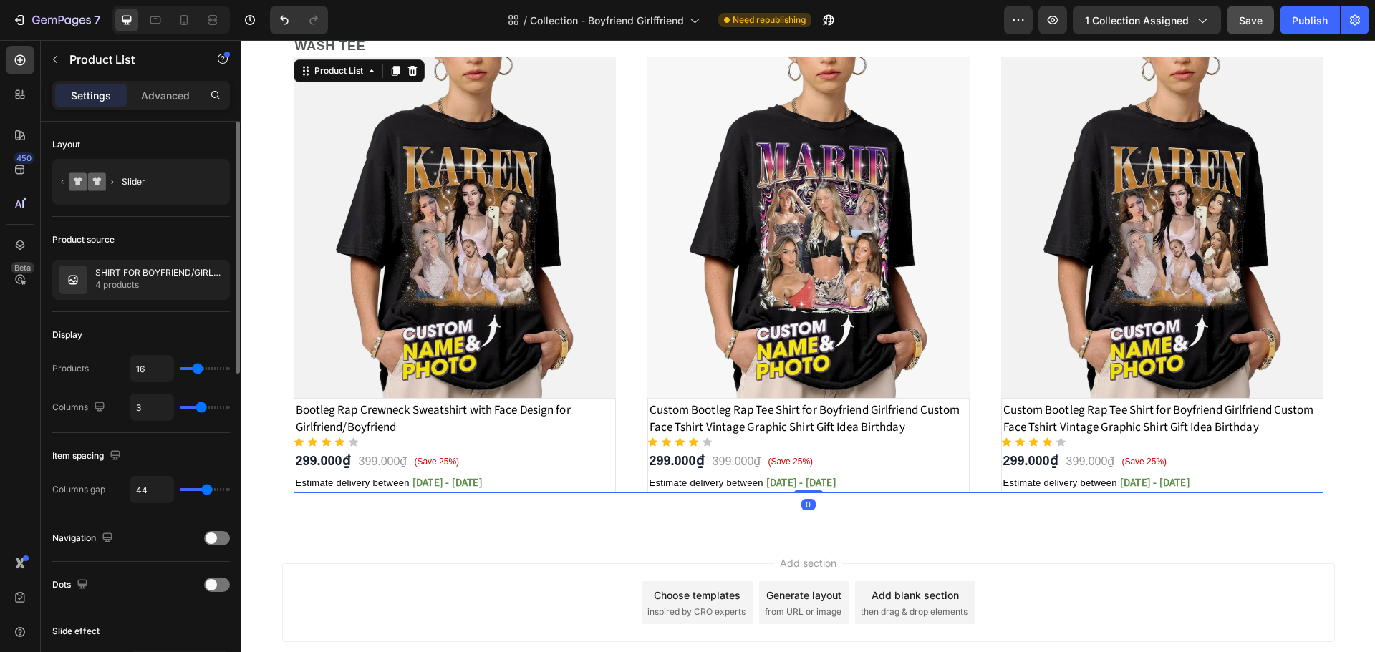
type input "4"
click at [211, 406] on input "range" at bounding box center [205, 407] width 50 height 3
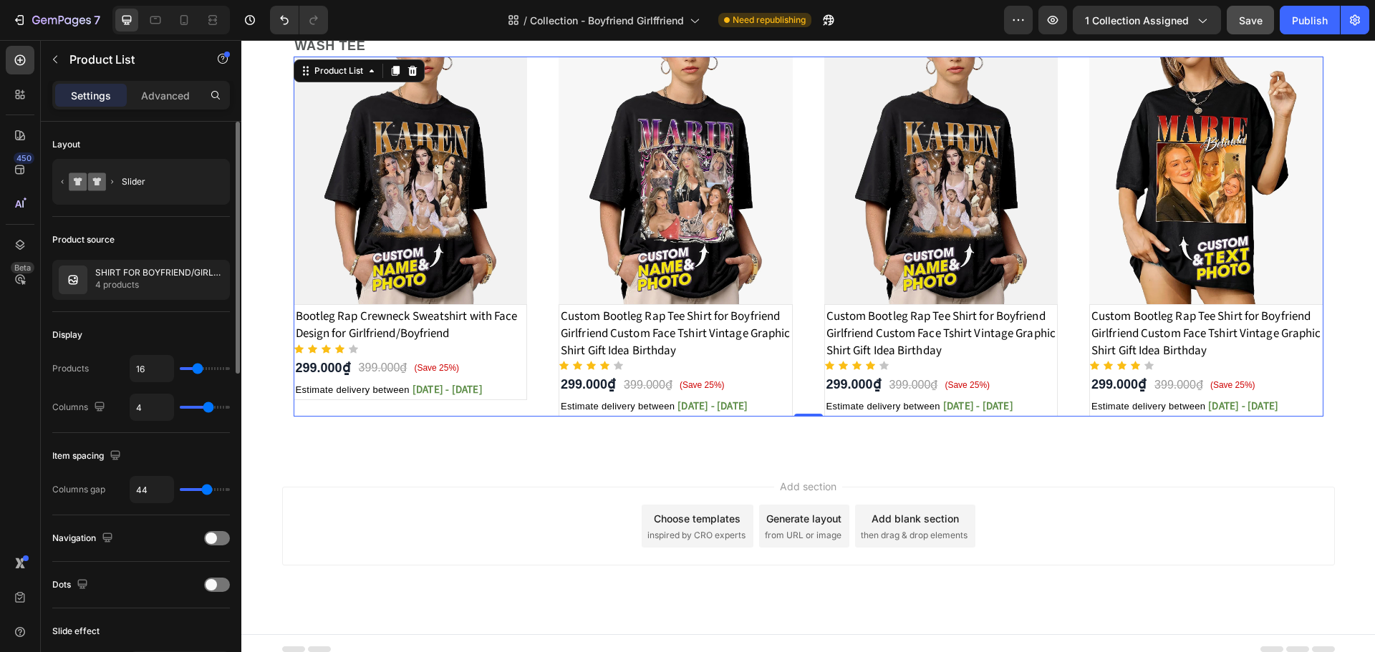
type input "5"
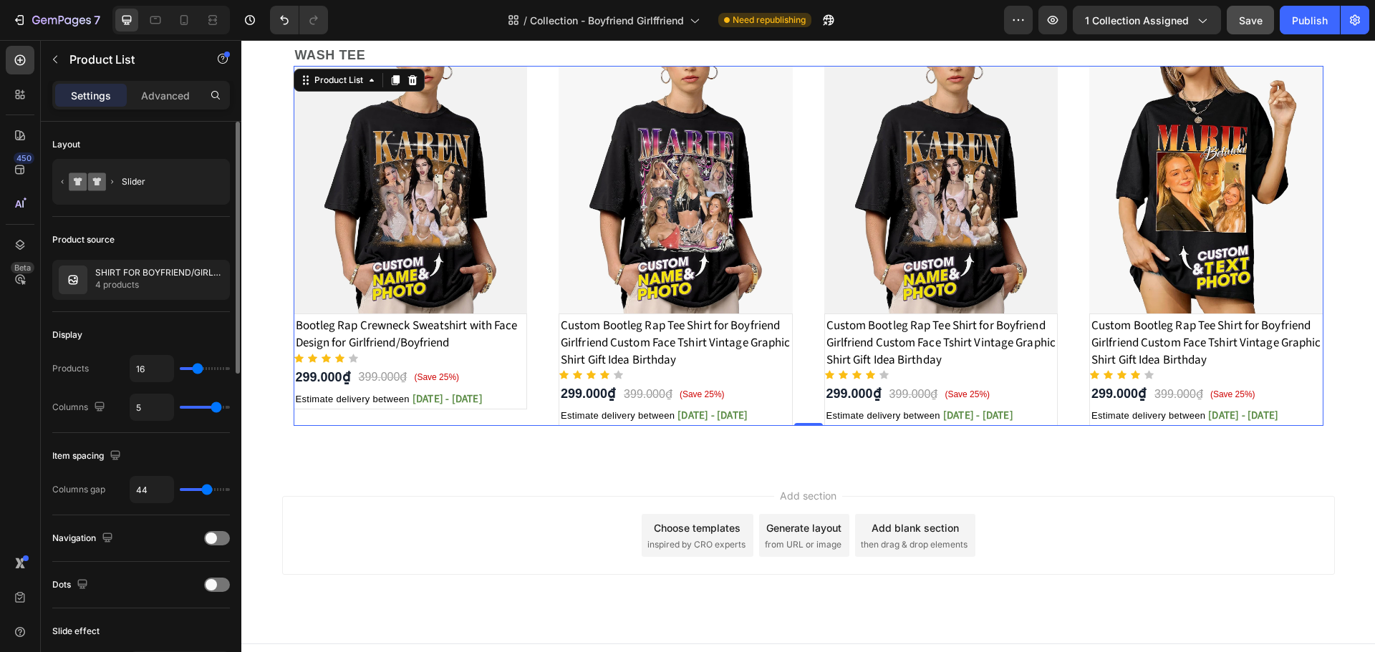
type input "5"
click at [217, 408] on input "range" at bounding box center [205, 407] width 50 height 3
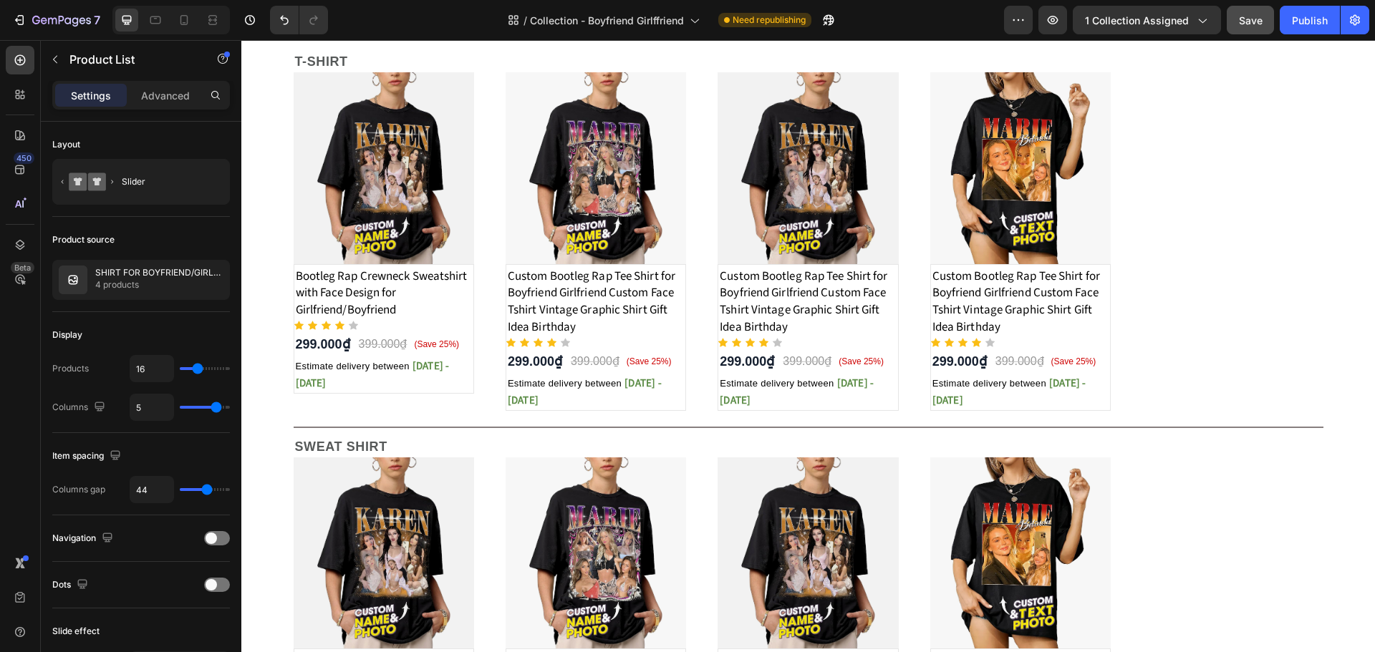
scroll to position [346, 0]
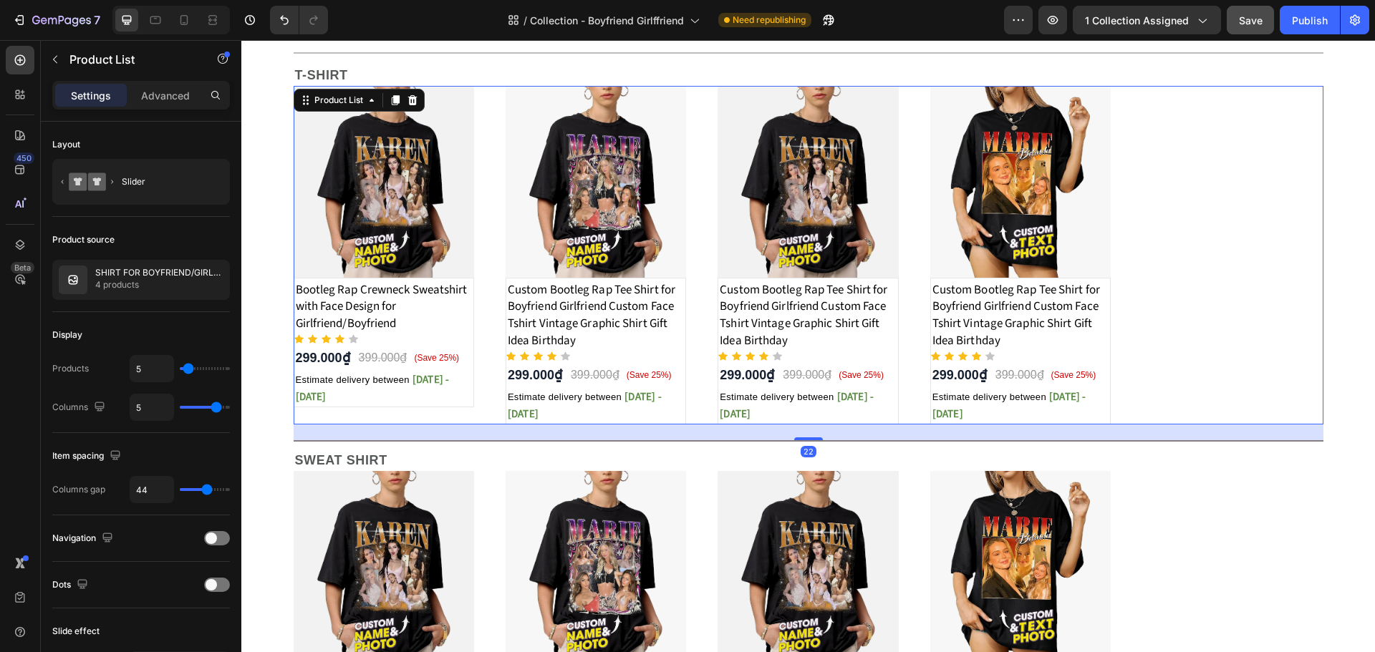
click at [710, 381] on div "Product Images Bootleg Rap Crewneck Sweatshirt with Face Design for Girlfriend/…" at bounding box center [809, 255] width 1030 height 339
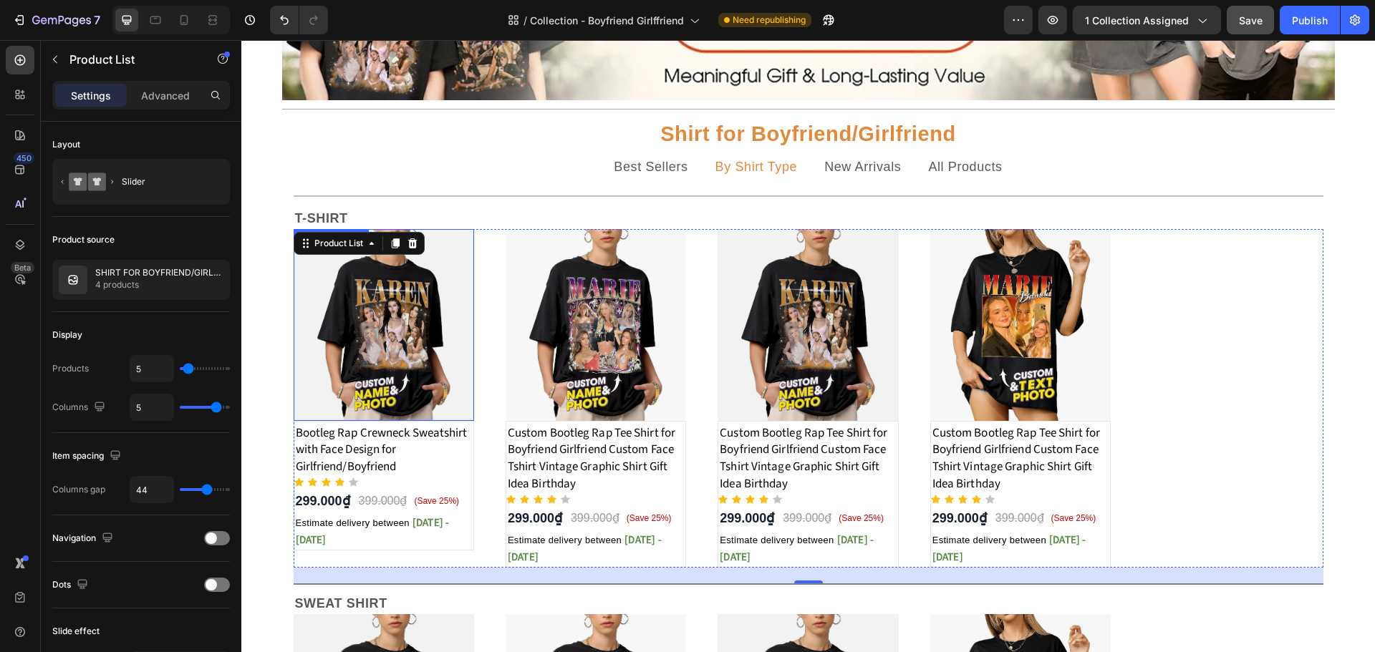
scroll to position [131, 0]
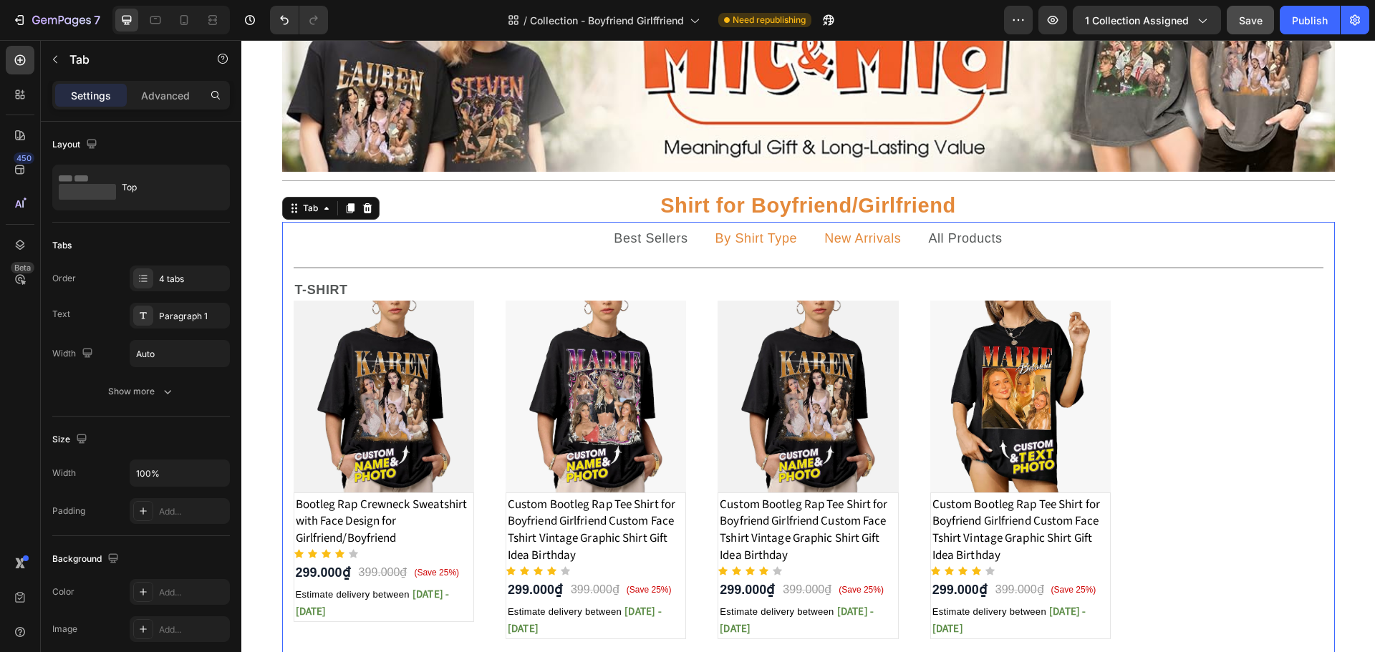
click at [829, 236] on p "New Arrivals" at bounding box center [862, 239] width 77 height 18
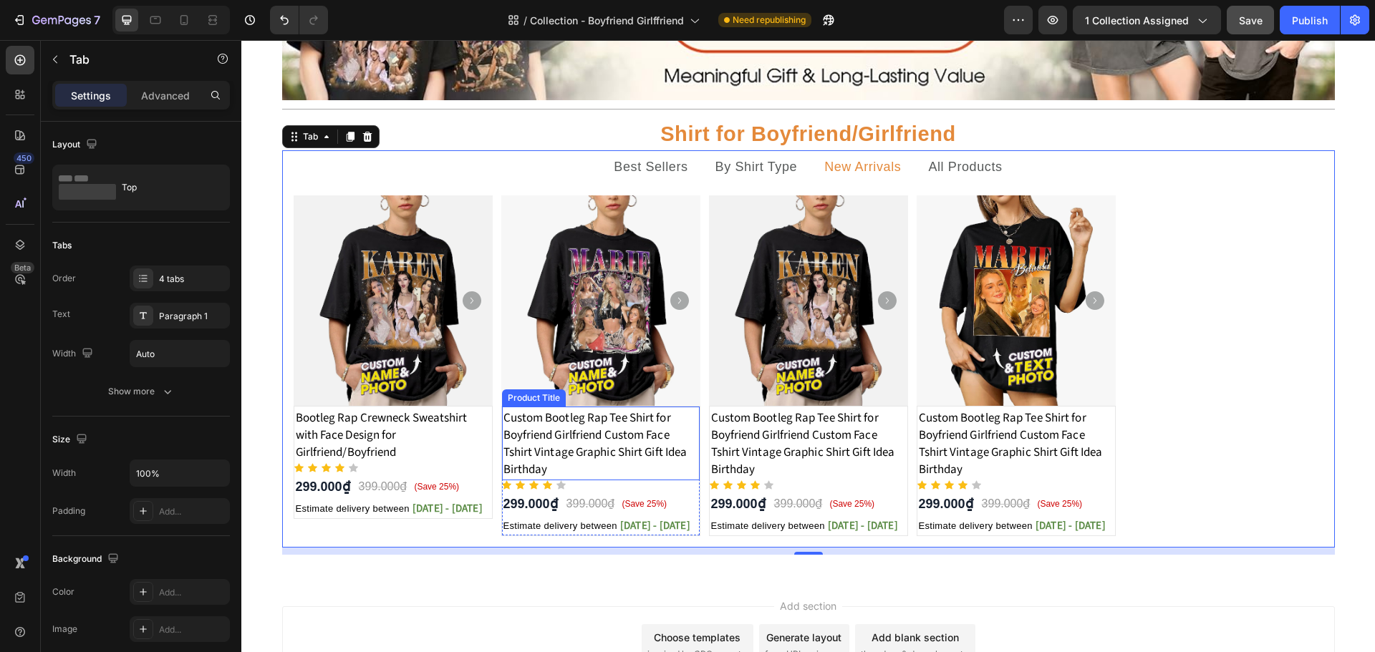
scroll to position [48, 0]
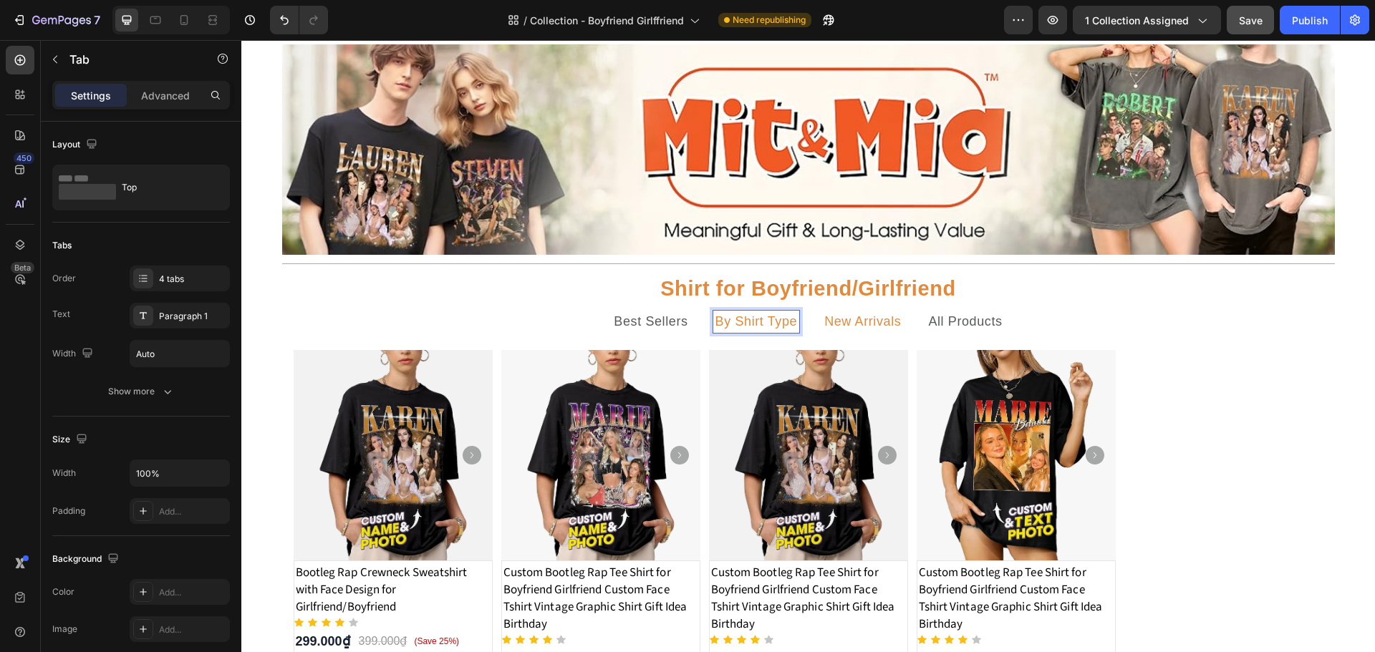
drag, startPoint x: 851, startPoint y: 321, endPoint x: 883, endPoint y: 326, distance: 32.6
click at [851, 321] on p "New Arrivals" at bounding box center [862, 322] width 77 height 18
click at [960, 329] on p "All Products" at bounding box center [965, 322] width 74 height 18
click at [1298, 305] on ul "Best Sellers By Shirt Type New Arrivals All Products" at bounding box center [808, 322] width 1053 height 34
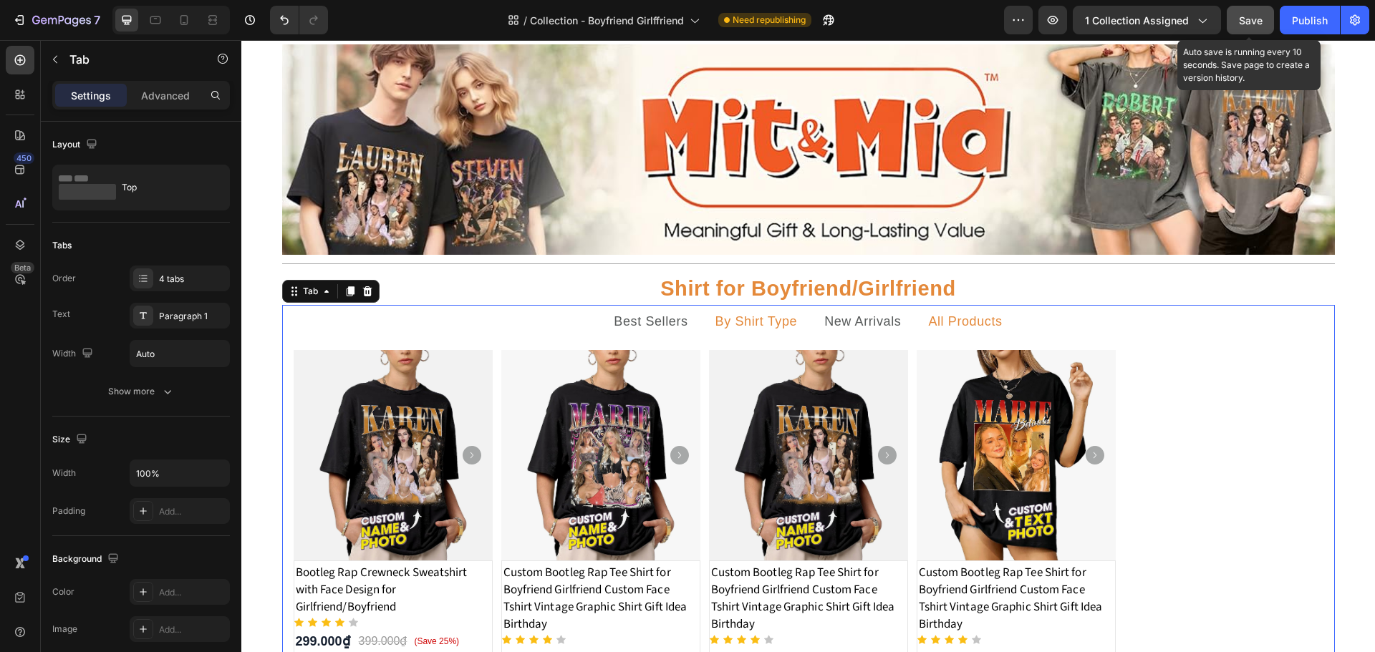
click at [1267, 23] on button "Save" at bounding box center [1250, 20] width 47 height 29
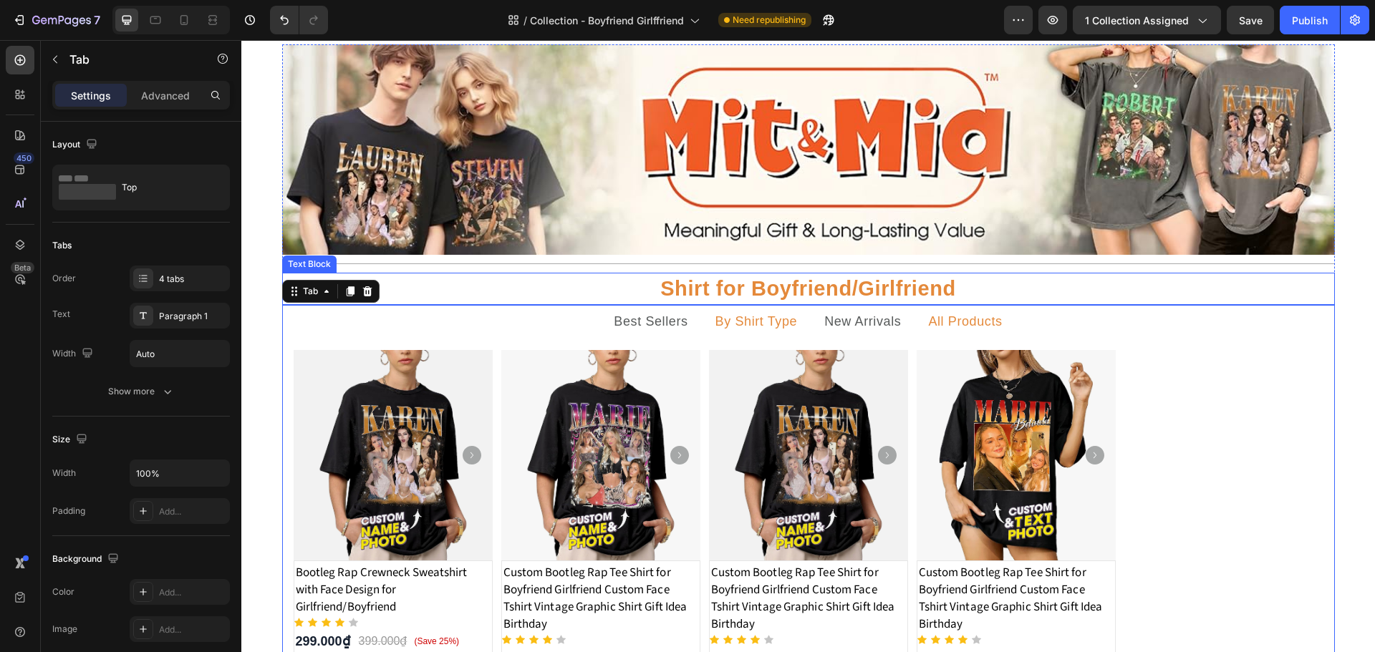
click at [700, 287] on p "Shirt for Boyfriend/Girlfriend" at bounding box center [809, 288] width 1050 height 29
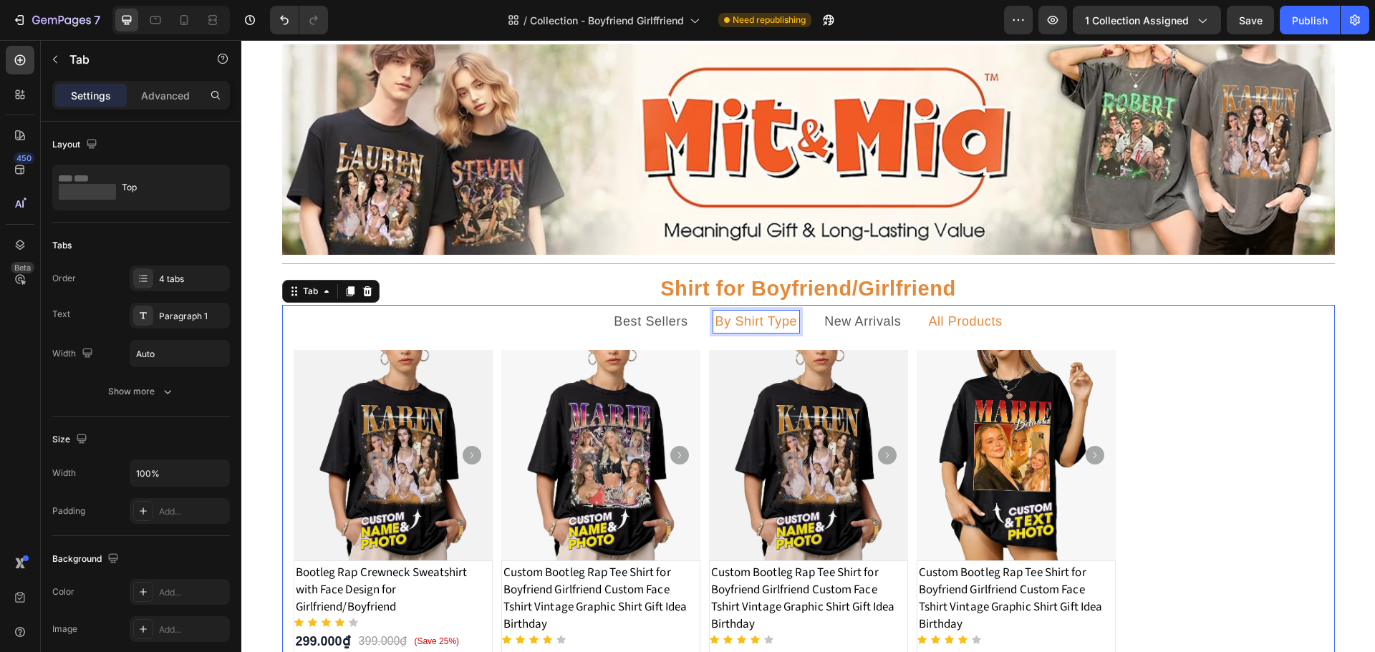
click at [713, 324] on div "By Shirt Type" at bounding box center [756, 322] width 87 height 22
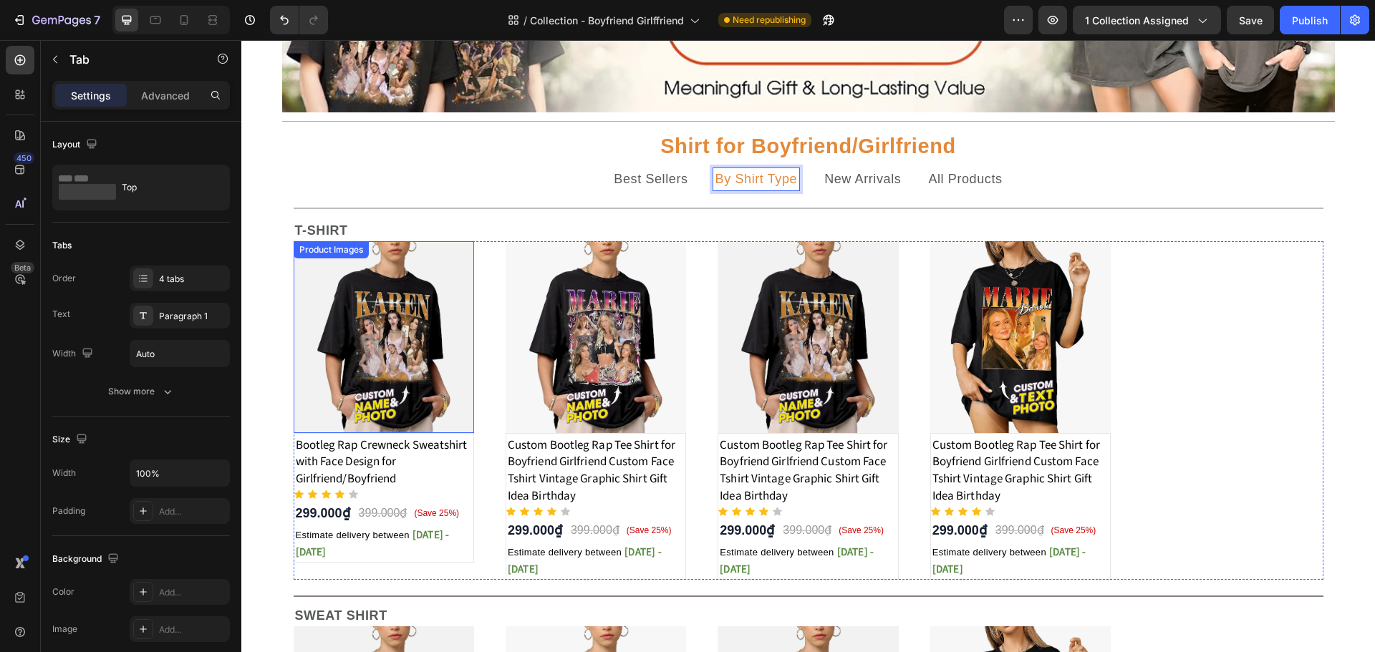
scroll to position [191, 0]
click at [308, 465] on h1 "Bootleg Rap Crewneck Sweatshirt with Face Design for Girlfriend/Boyfriend" at bounding box center [383, 462] width 179 height 54
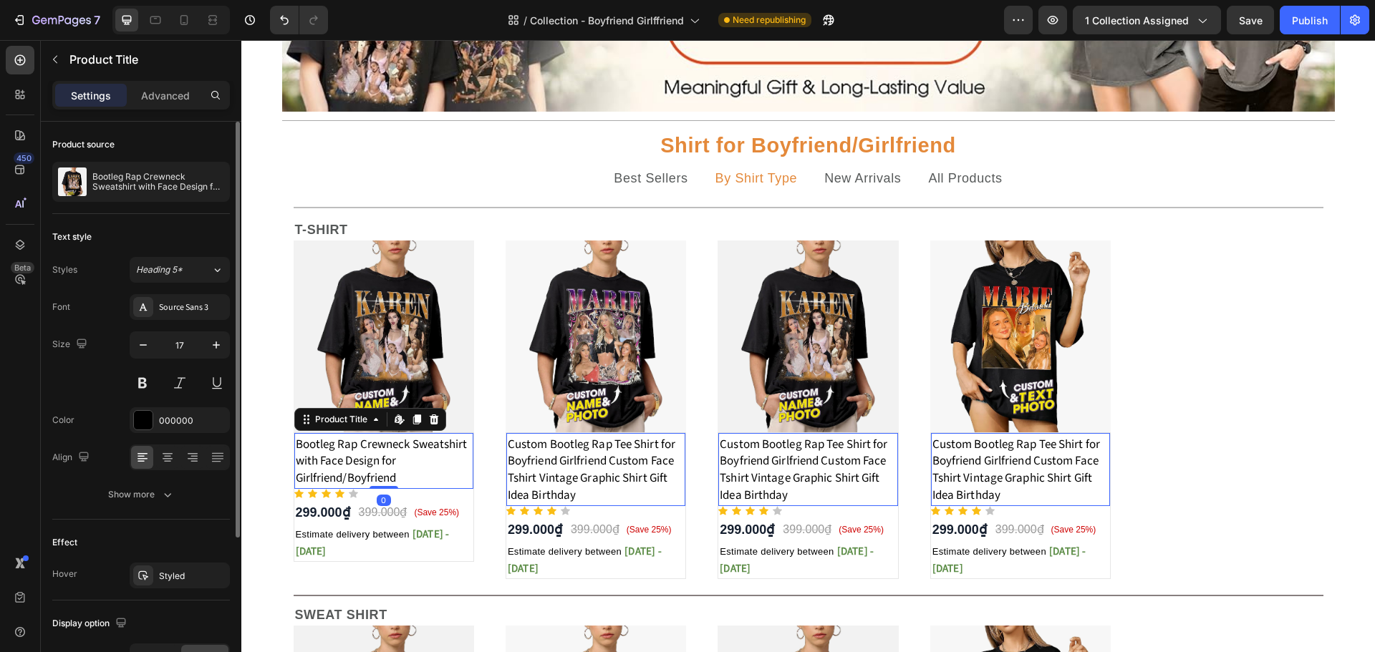
scroll to position [213, 0]
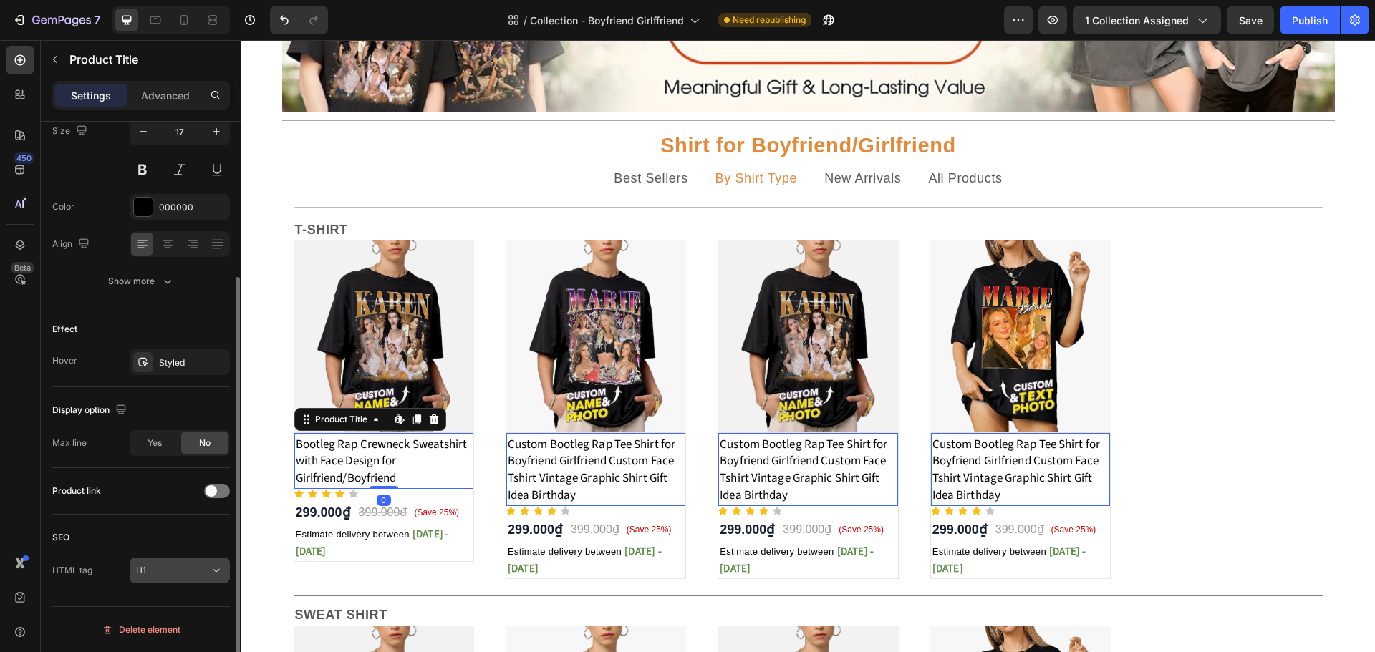
click at [163, 571] on div "H1" at bounding box center [172, 570] width 73 height 13
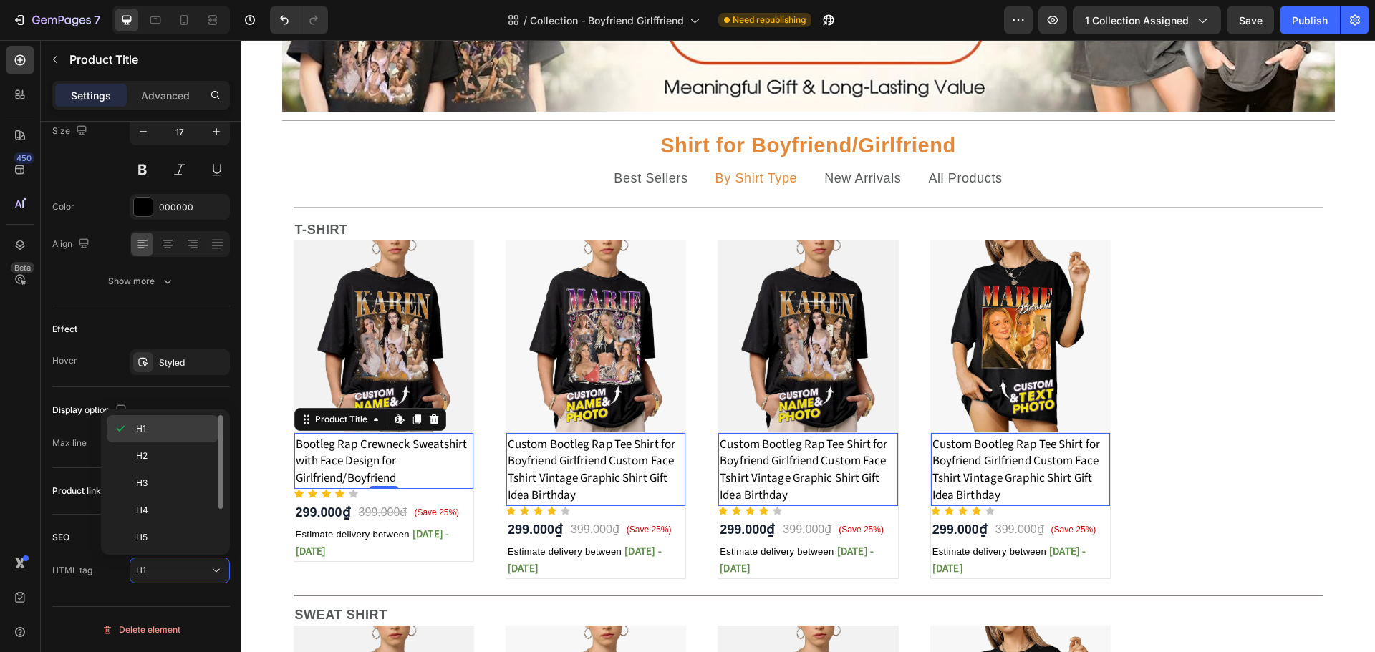
click at [150, 443] on div "H1" at bounding box center [163, 456] width 112 height 27
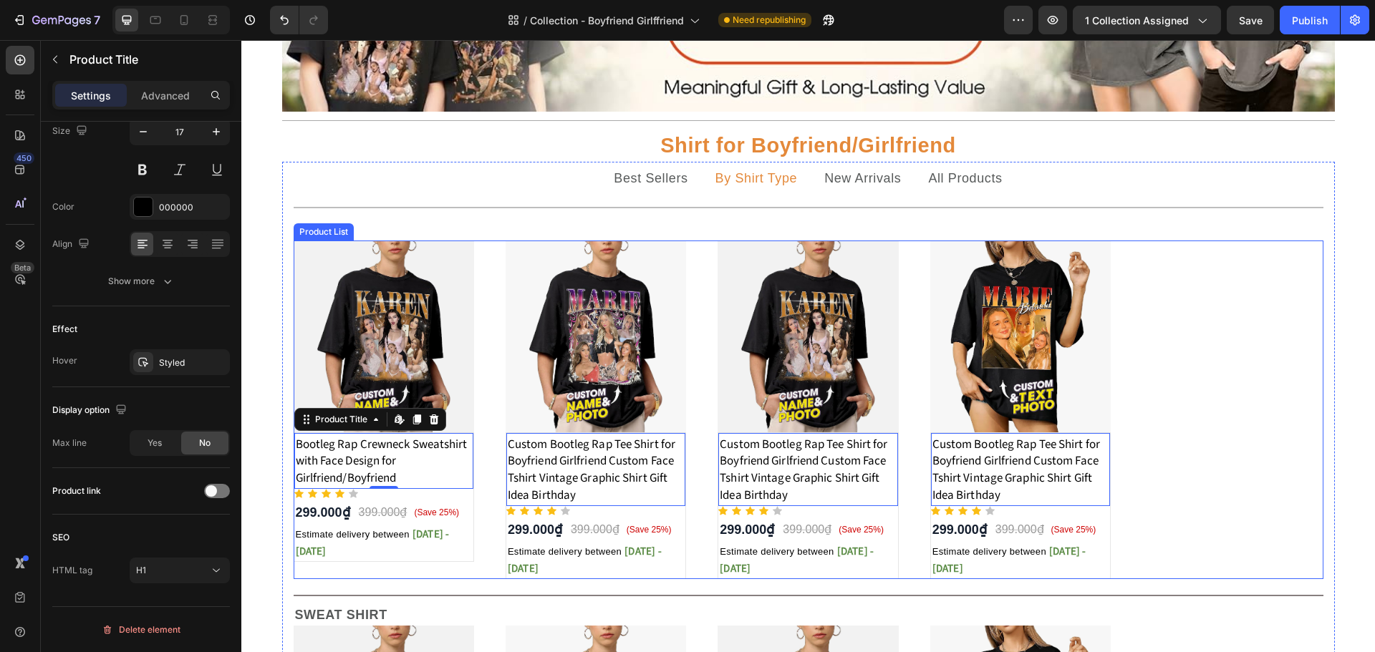
click at [1135, 407] on div "Product Images Bootleg Rap Crewneck Sweatshirt with Face Design for Girlfriend/…" at bounding box center [809, 410] width 1030 height 339
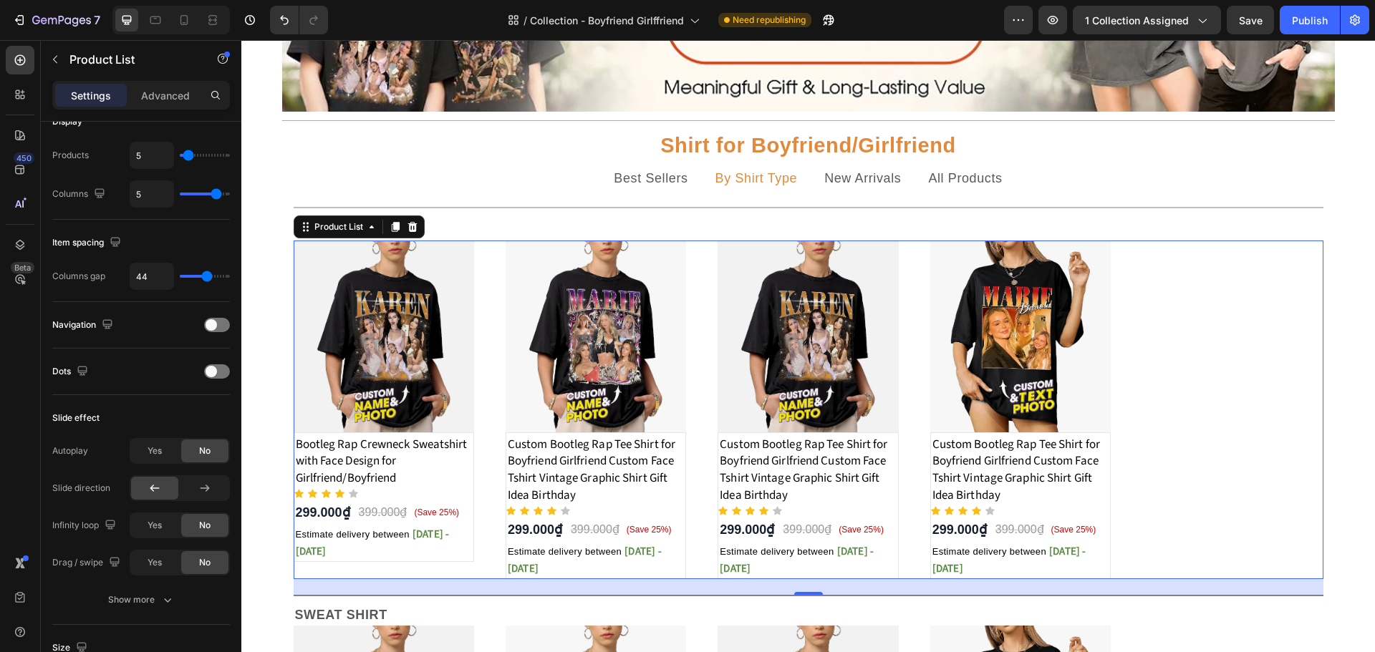
scroll to position [0, 0]
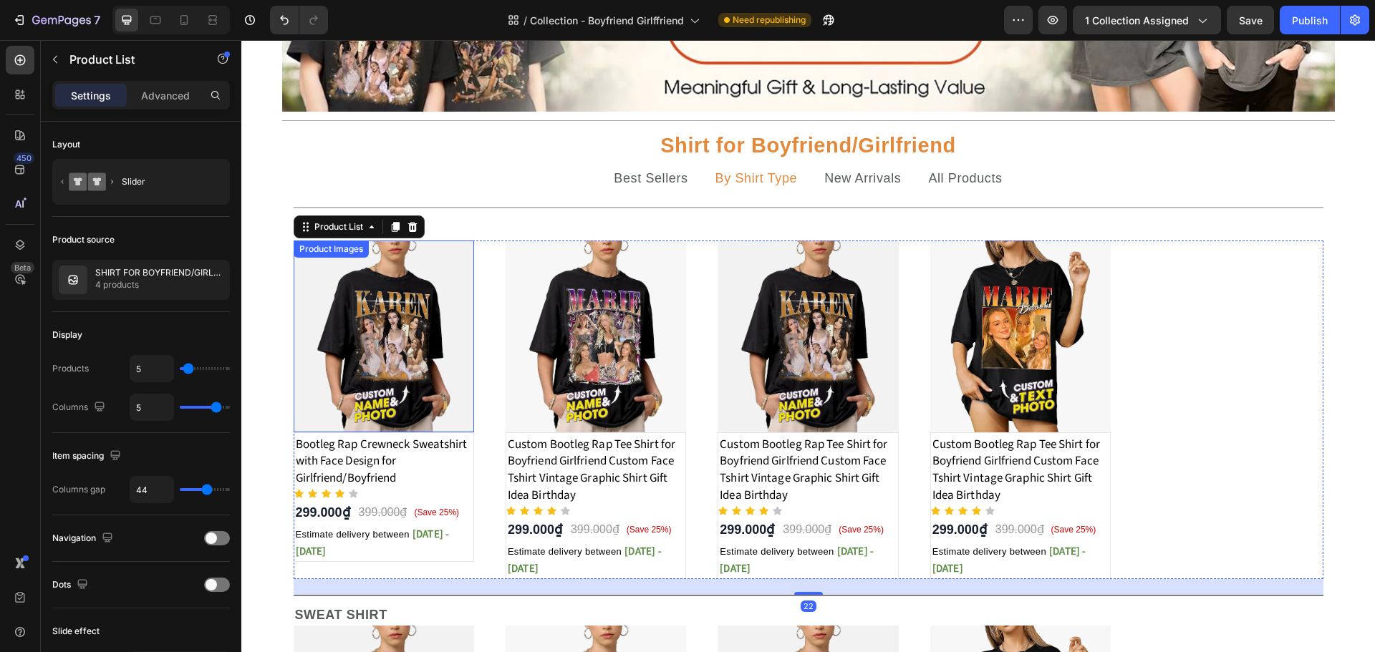
click at [468, 420] on img at bounding box center [384, 337] width 180 height 192
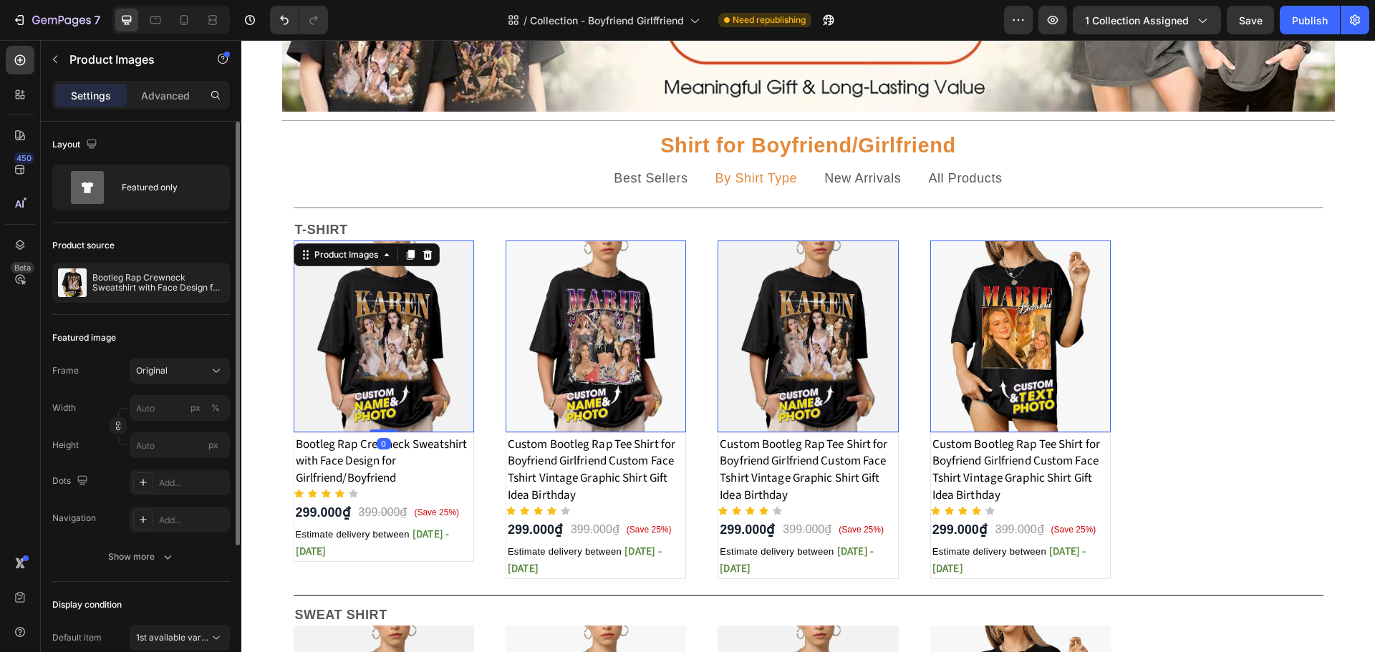
scroll to position [198, 0]
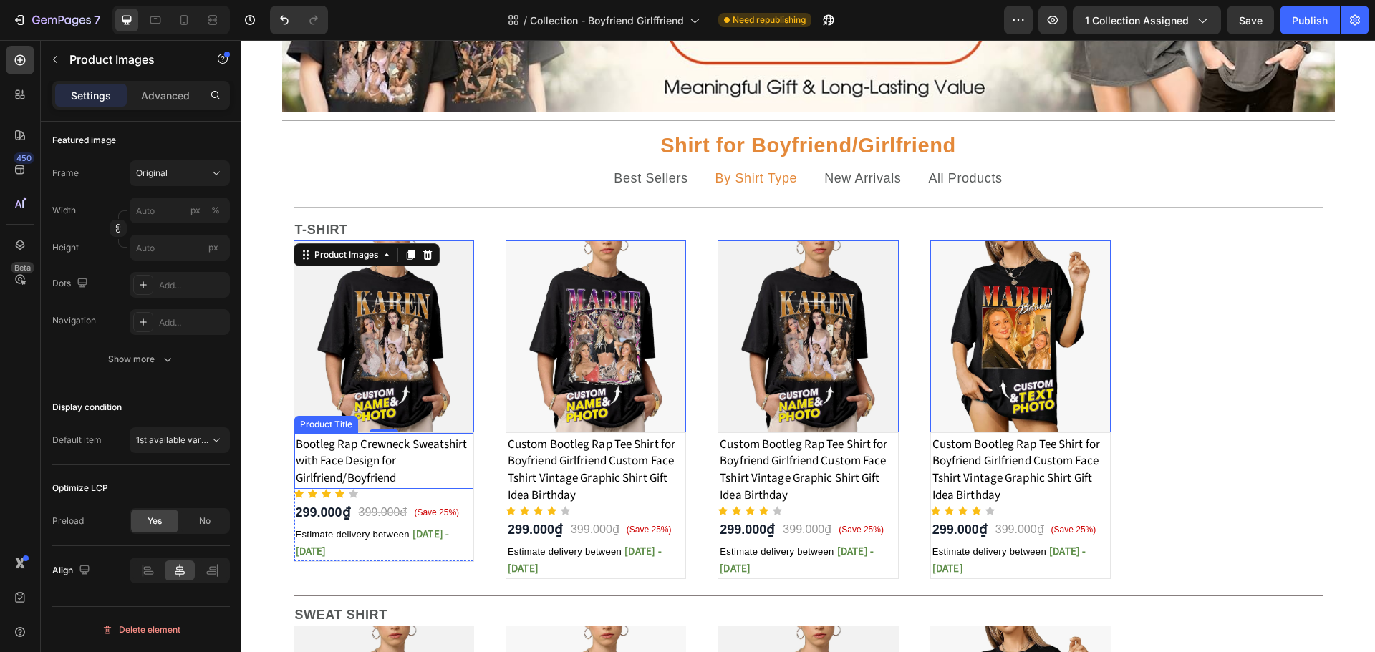
click at [344, 465] on h1 "Bootleg Rap Crewneck Sweatshirt with Face Design for Girlfriend/Boyfriend" at bounding box center [383, 462] width 179 height 54
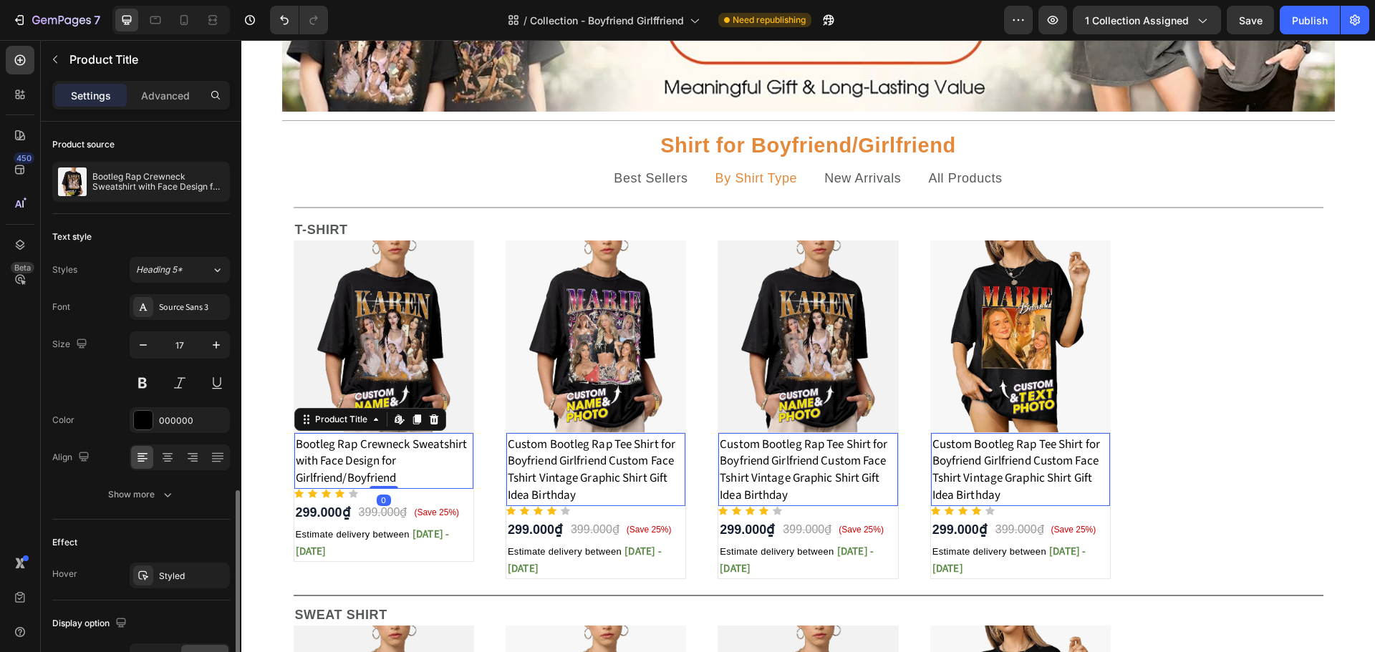
scroll to position [213, 0]
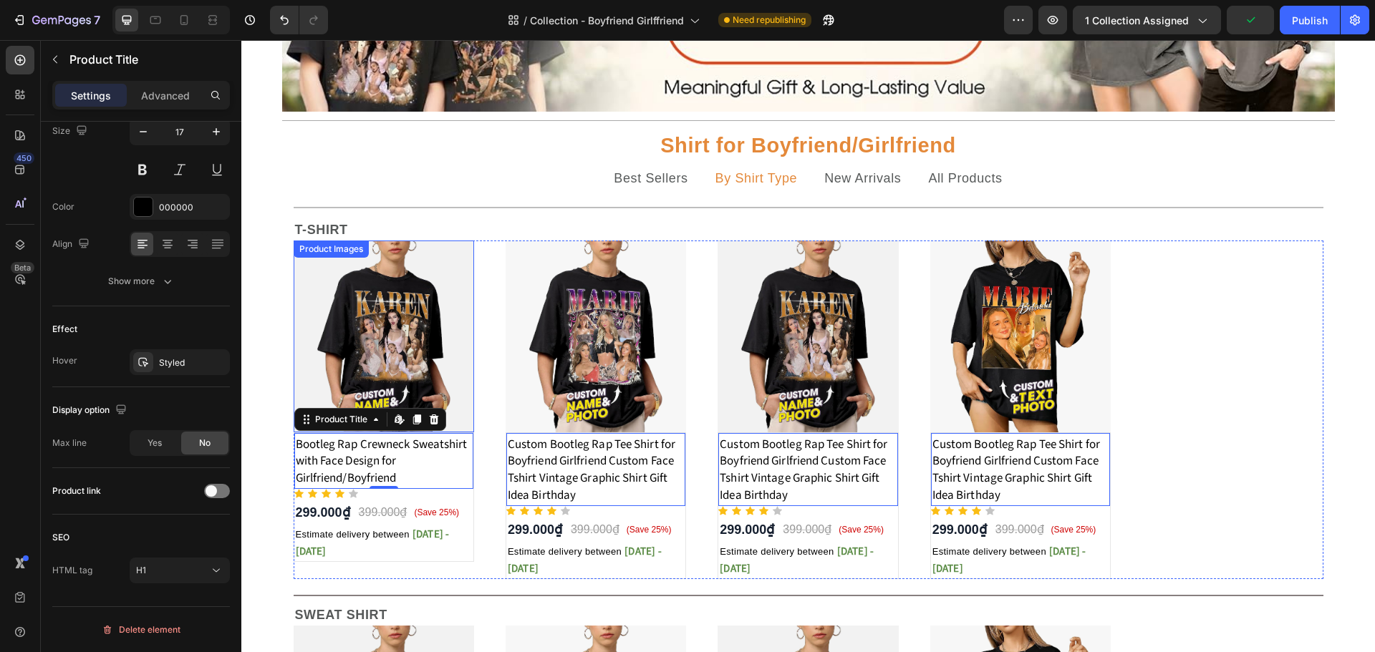
click at [348, 349] on img at bounding box center [384, 337] width 180 height 192
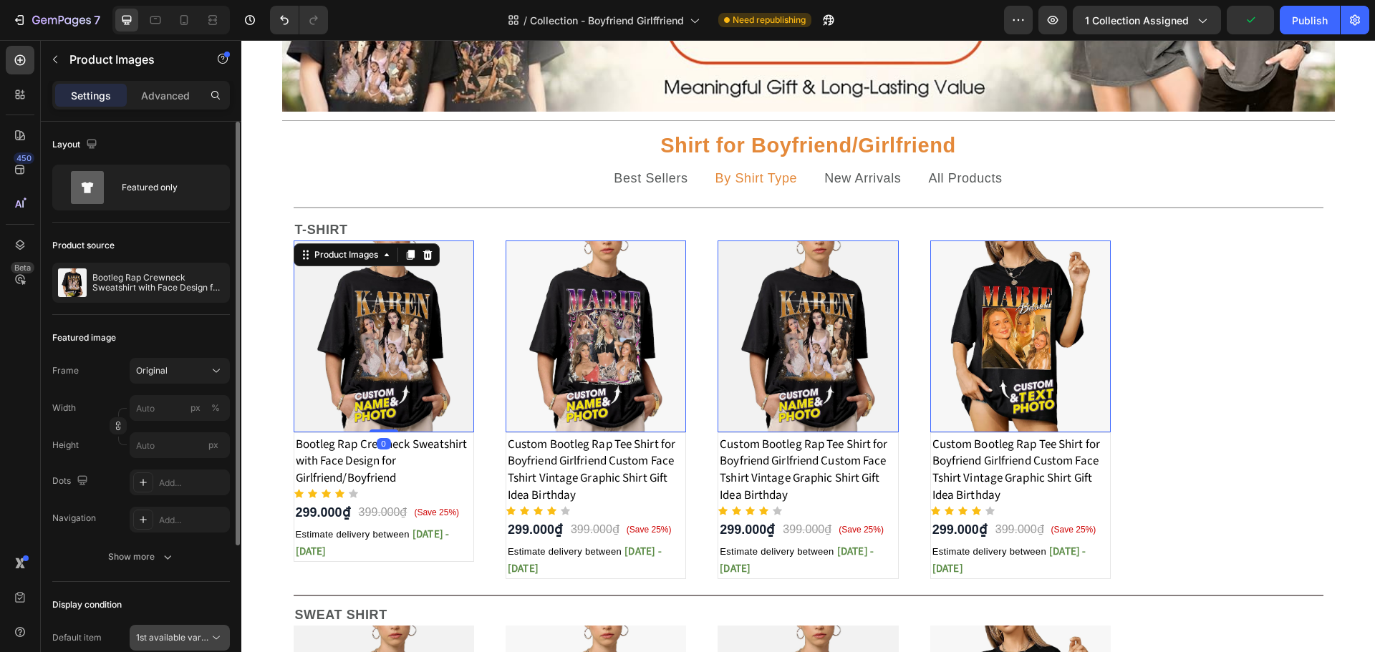
scroll to position [198, 0]
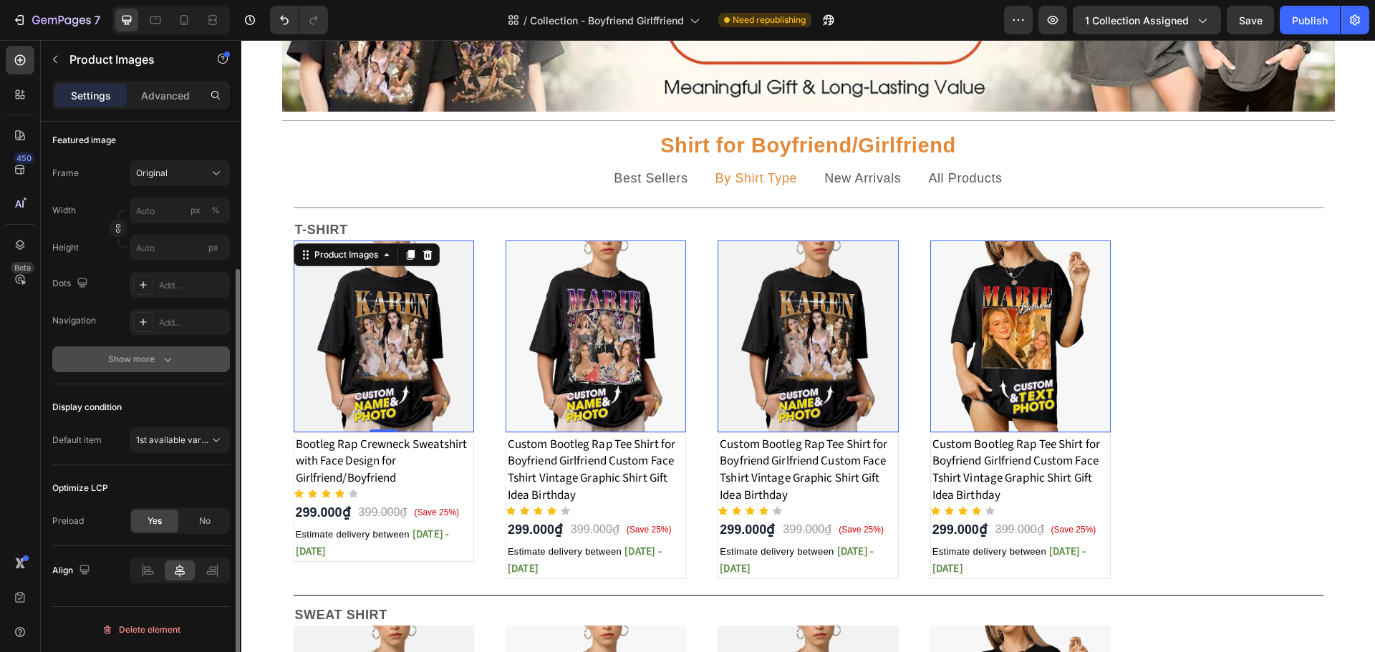
click at [174, 368] on button "Show more" at bounding box center [141, 360] width 178 height 26
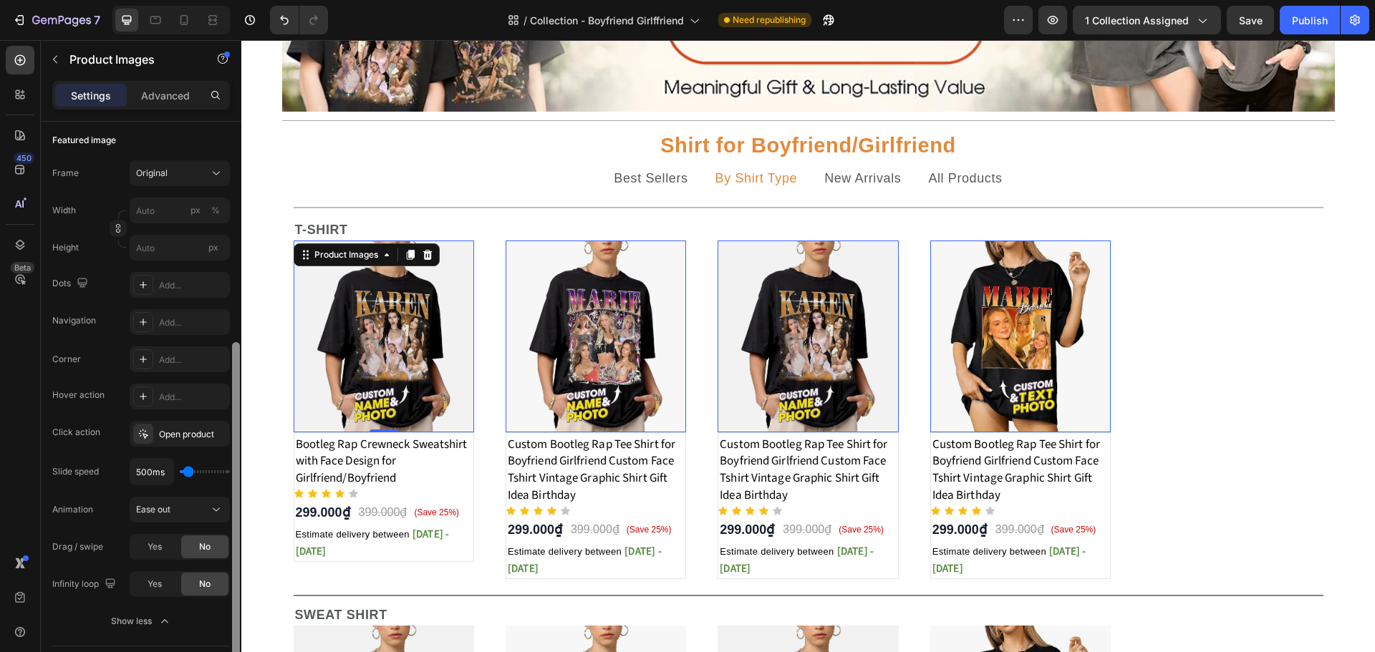
scroll to position [412, 0]
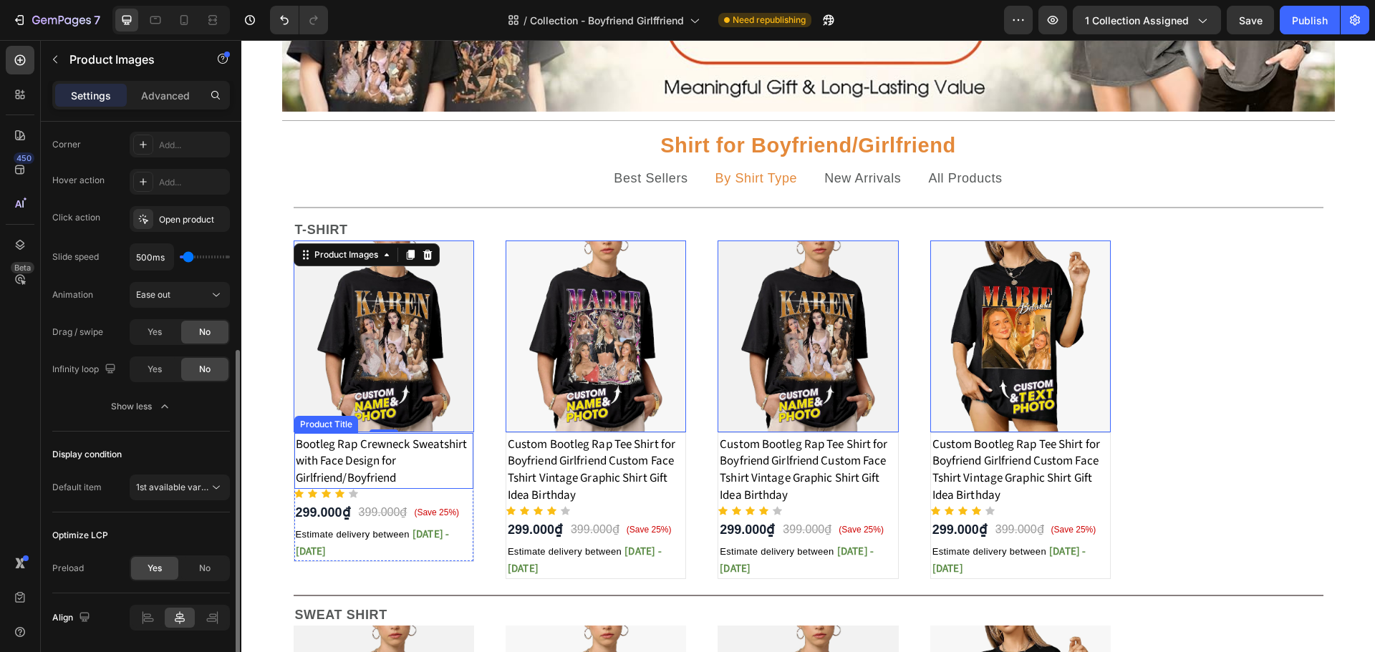
click at [328, 462] on h1 "Bootleg Rap Crewneck Sweatshirt with Face Design for Girlfriend/Boyfriend" at bounding box center [383, 462] width 179 height 54
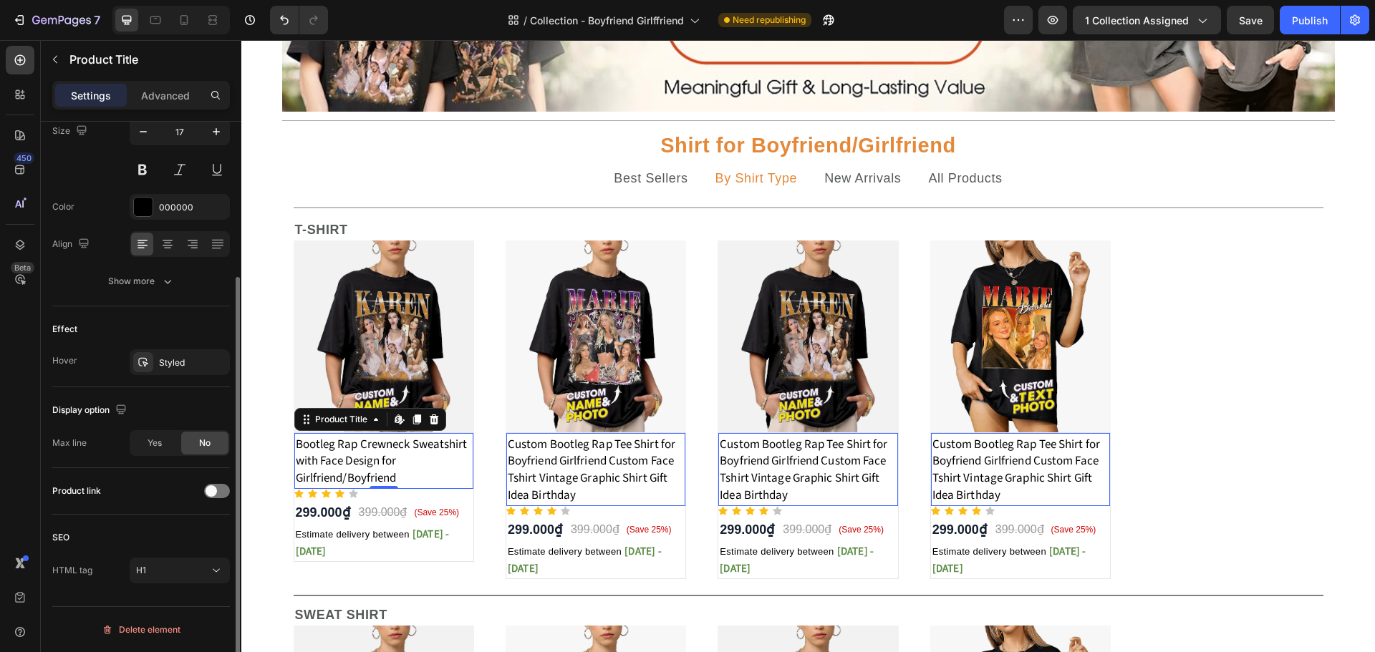
scroll to position [0, 0]
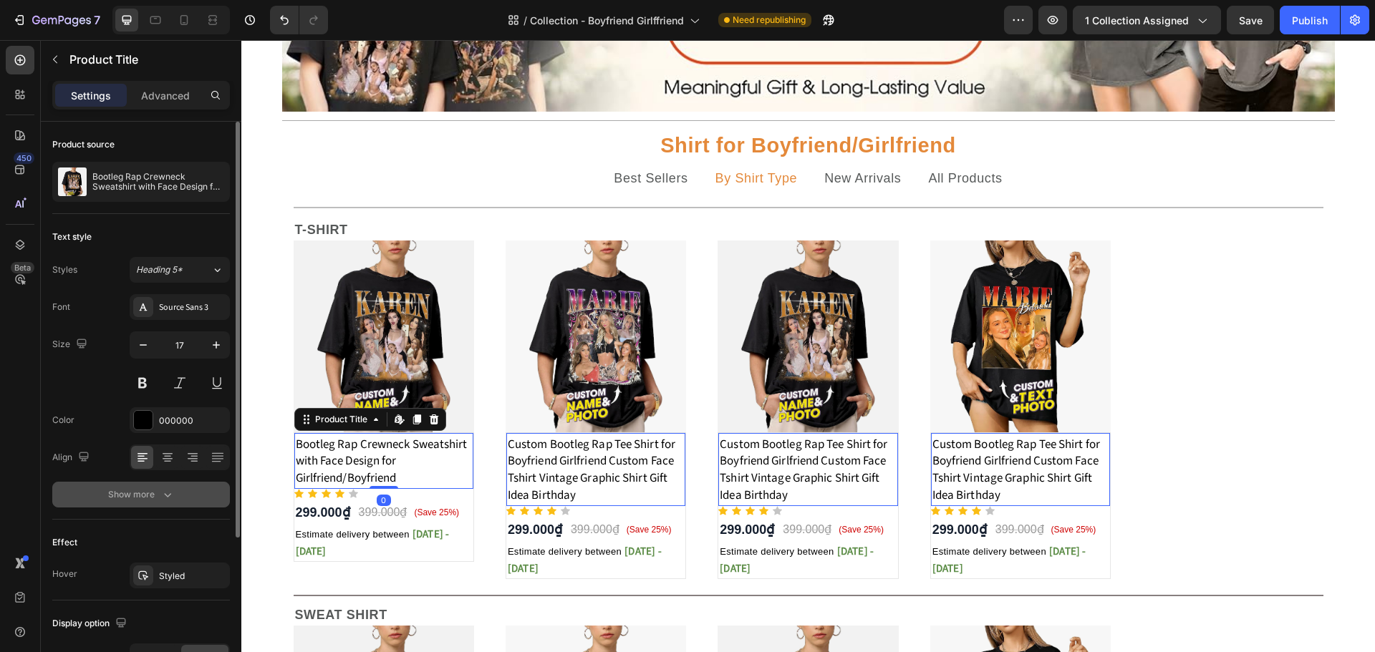
click at [146, 492] on div "Show more" at bounding box center [141, 495] width 67 height 14
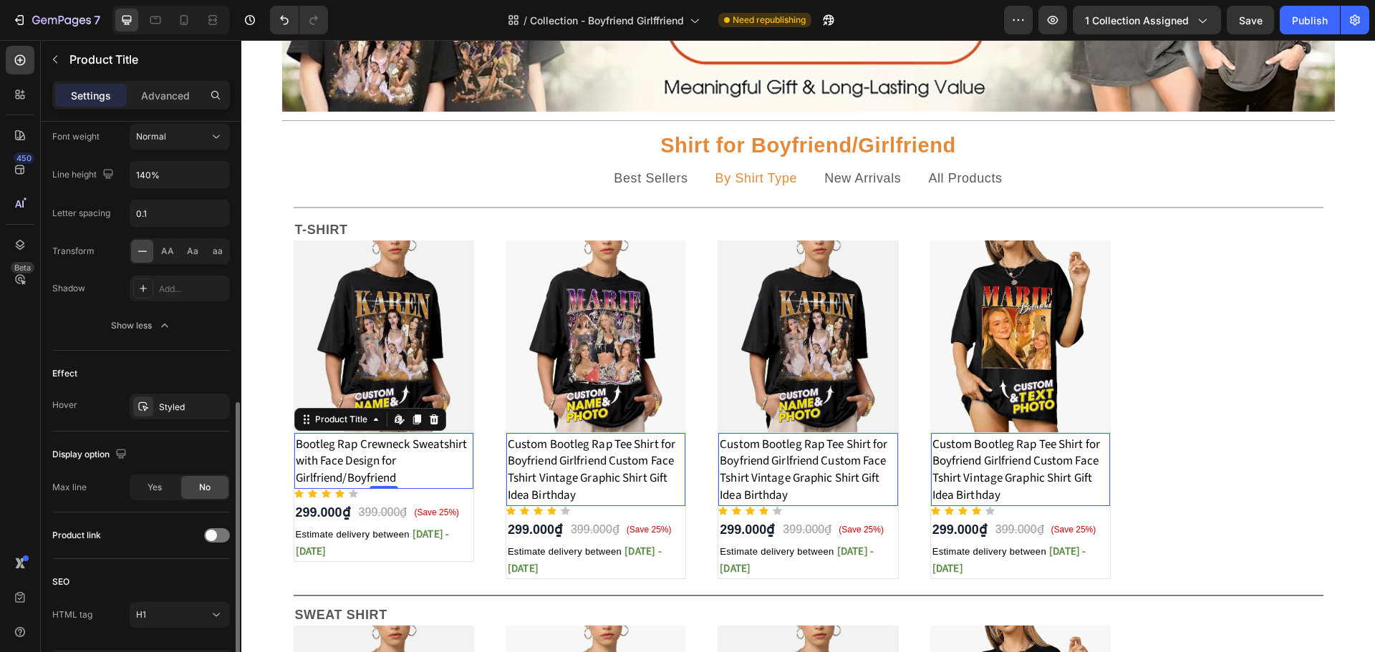
scroll to position [402, 0]
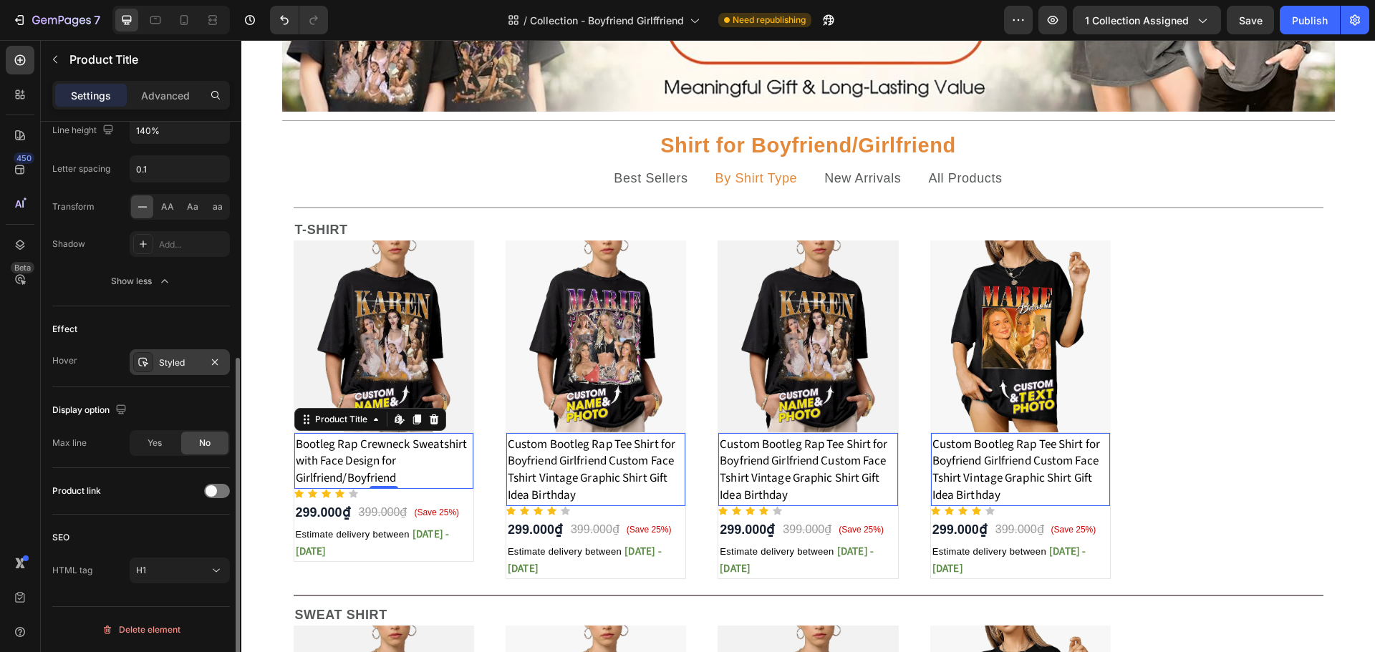
click at [169, 365] on div "Styled" at bounding box center [180, 363] width 42 height 13
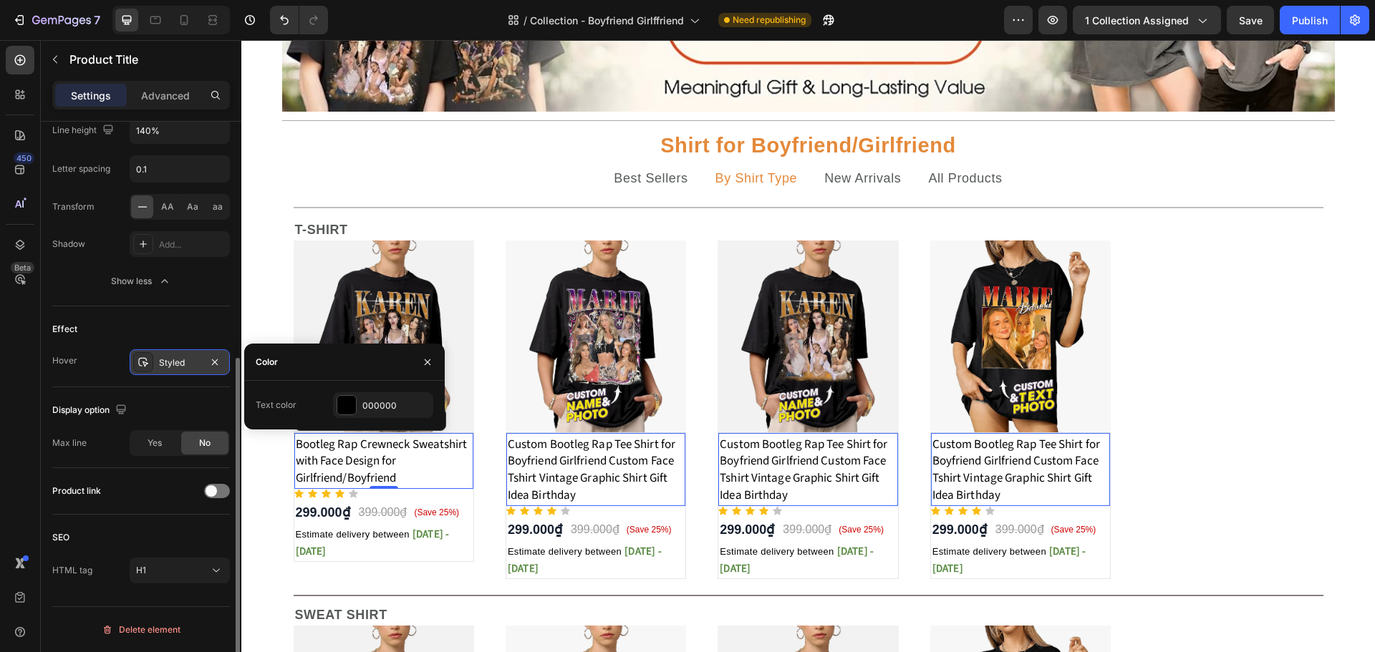
click at [169, 365] on div "Styled" at bounding box center [180, 363] width 42 height 13
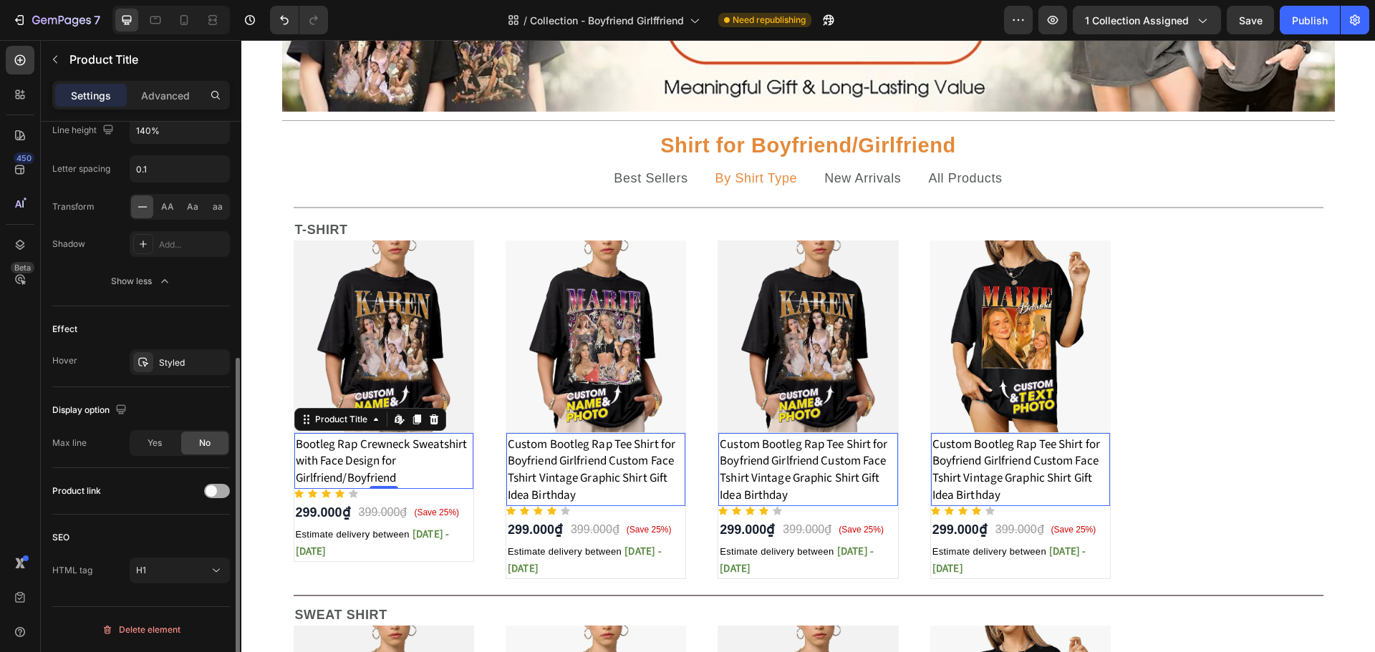
click at [208, 491] on span at bounding box center [211, 491] width 11 height 11
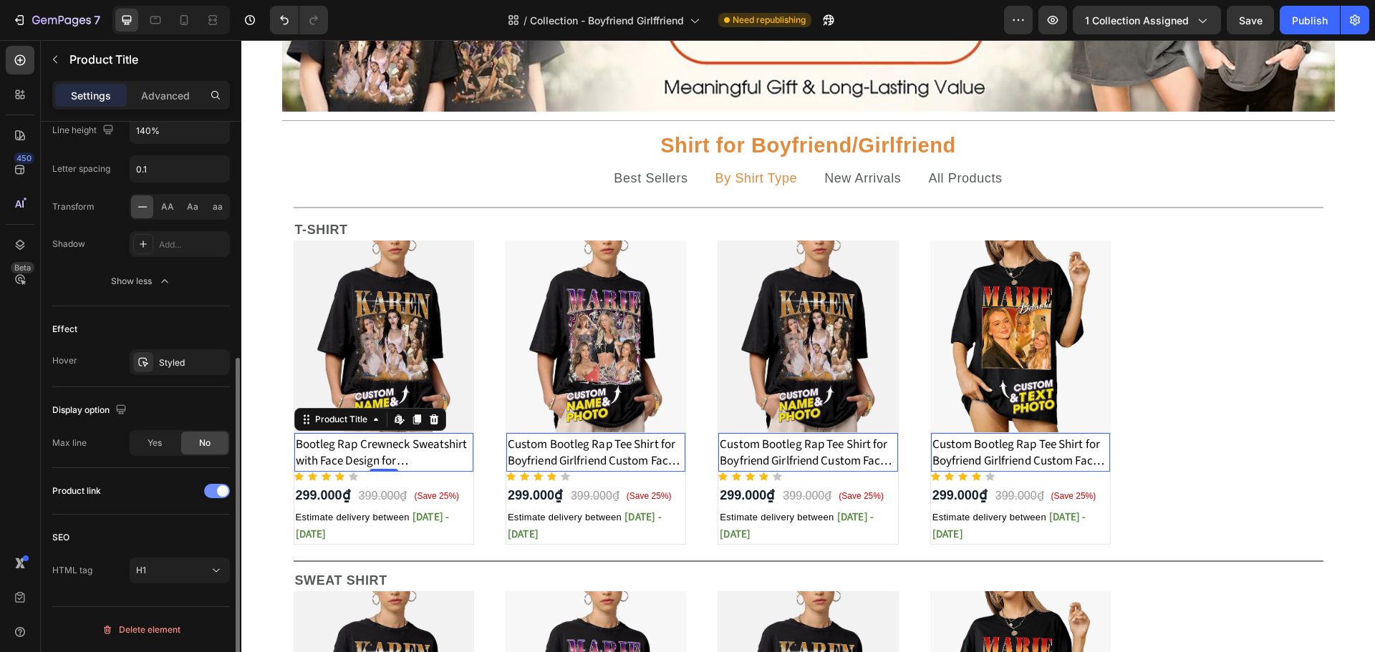
click at [218, 487] on span at bounding box center [222, 491] width 11 height 11
click at [211, 494] on span at bounding box center [211, 491] width 11 height 11
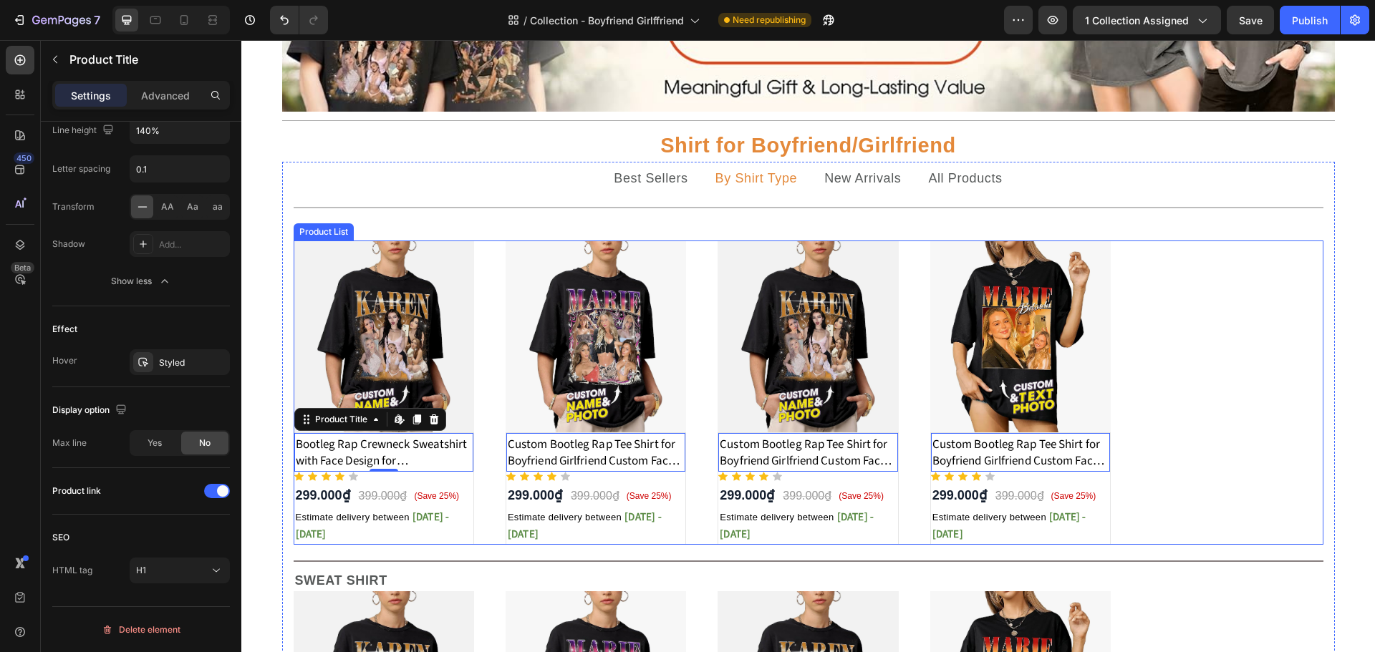
click at [1194, 342] on div "Product Images Bootleg Rap Crewneck Sweatshirt with Face Design for Girlfriend/…" at bounding box center [809, 393] width 1030 height 304
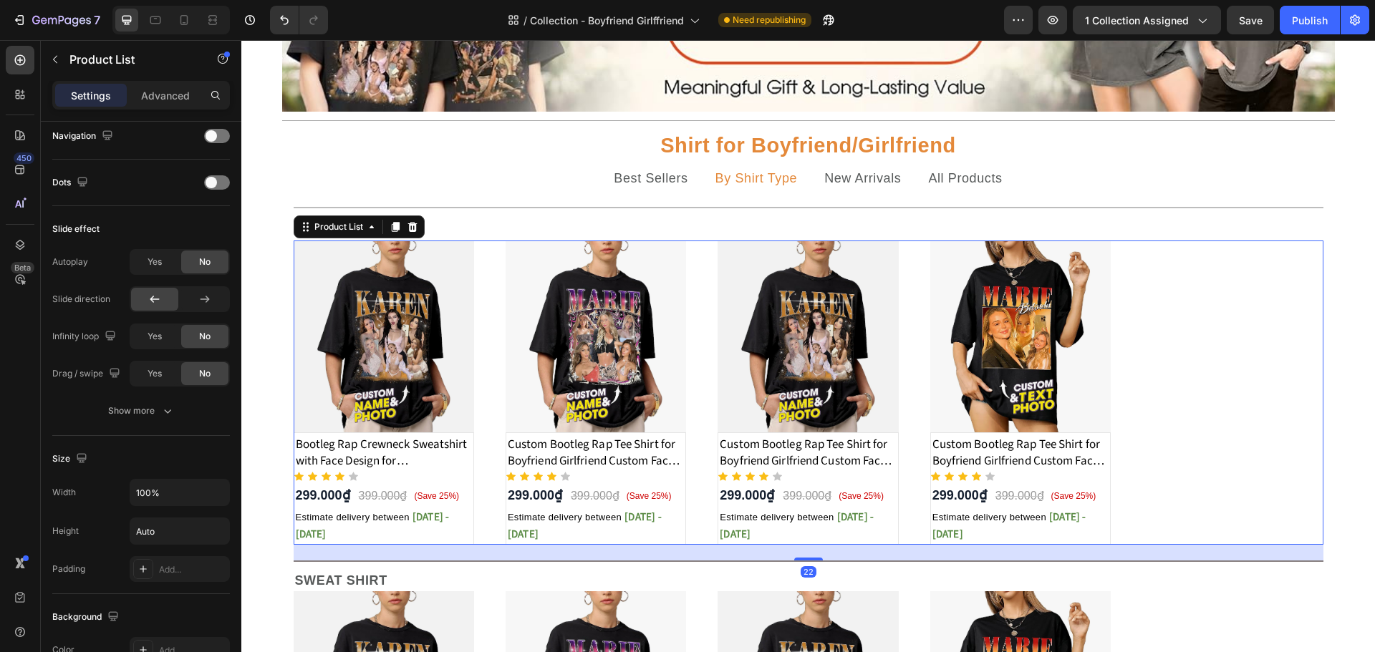
scroll to position [0, 0]
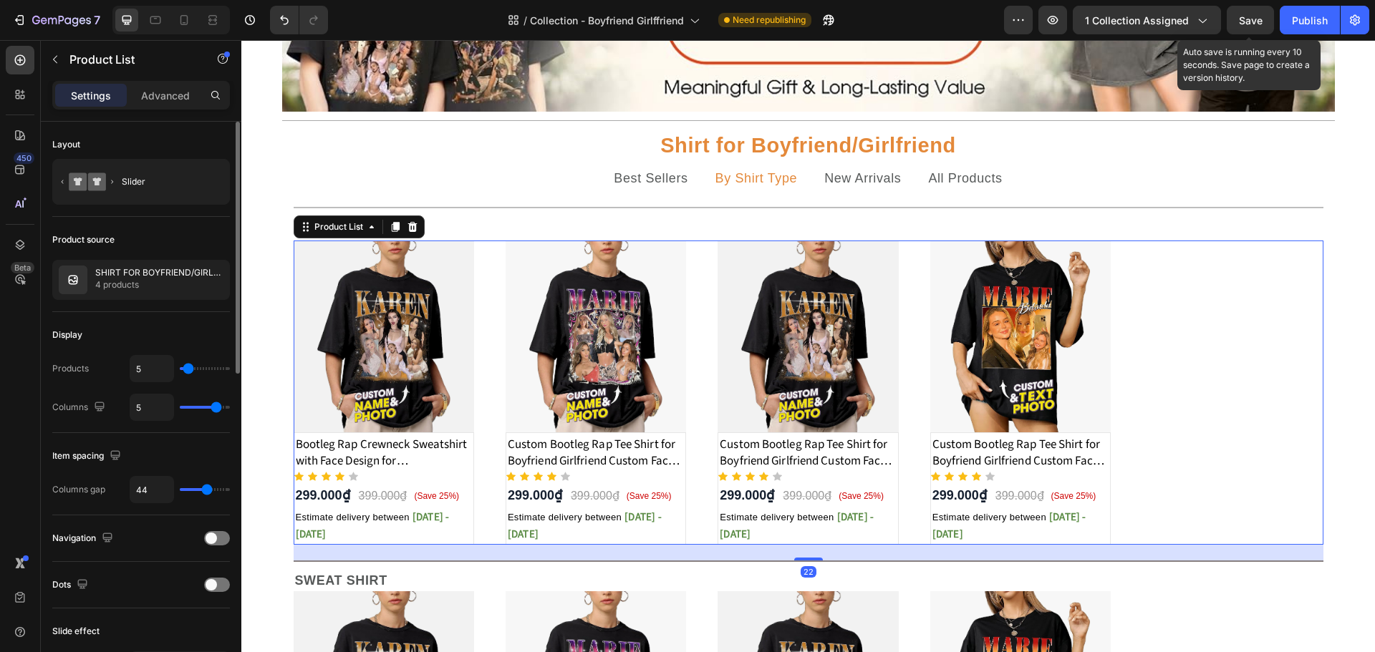
click at [1260, 13] on div "Save" at bounding box center [1251, 20] width 24 height 15
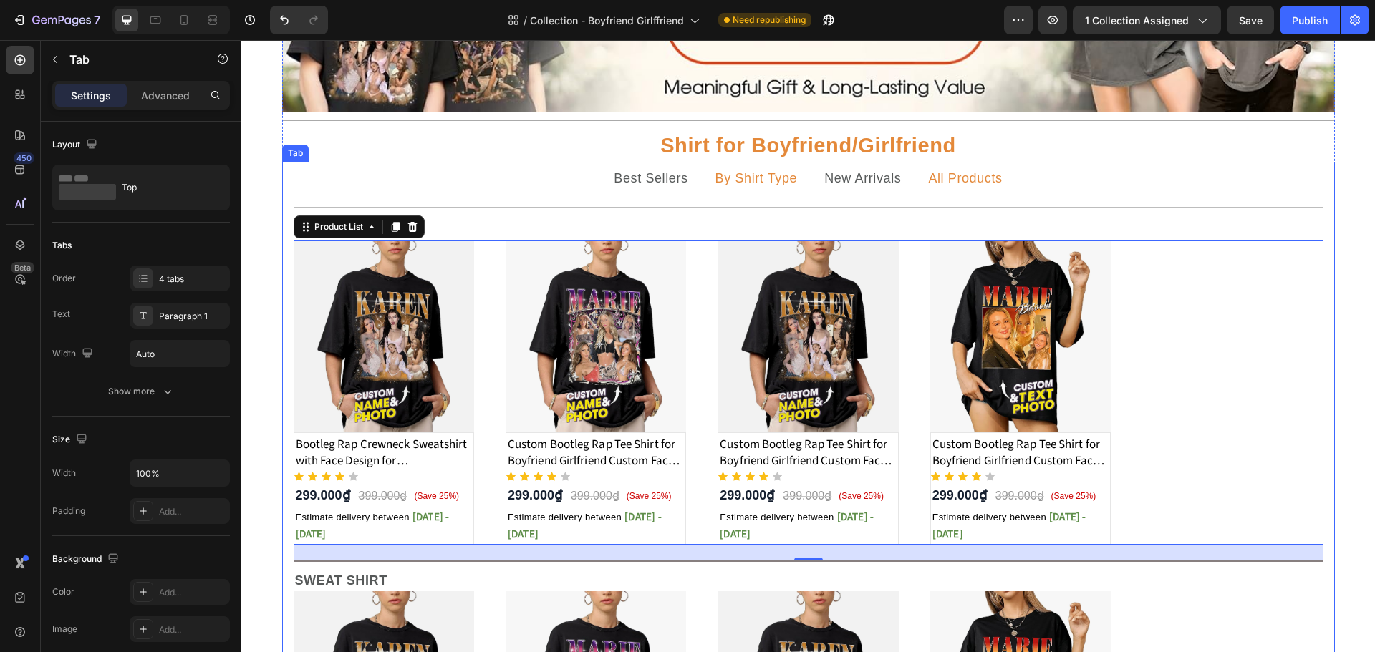
click at [982, 176] on p "All Products" at bounding box center [965, 179] width 74 height 18
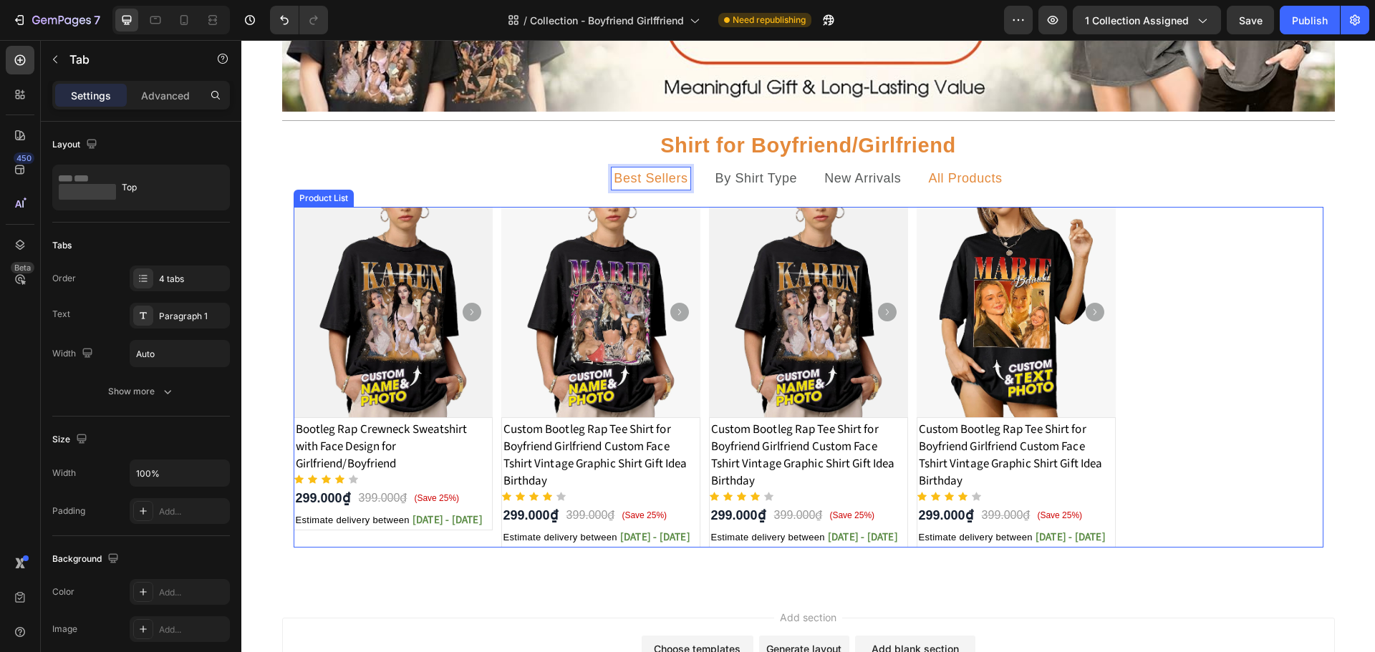
click at [490, 253] on div "Product Images Bootleg Rap Crewneck Sweatshirt with Face Design for Girlfriend/…" at bounding box center [809, 377] width 1030 height 341
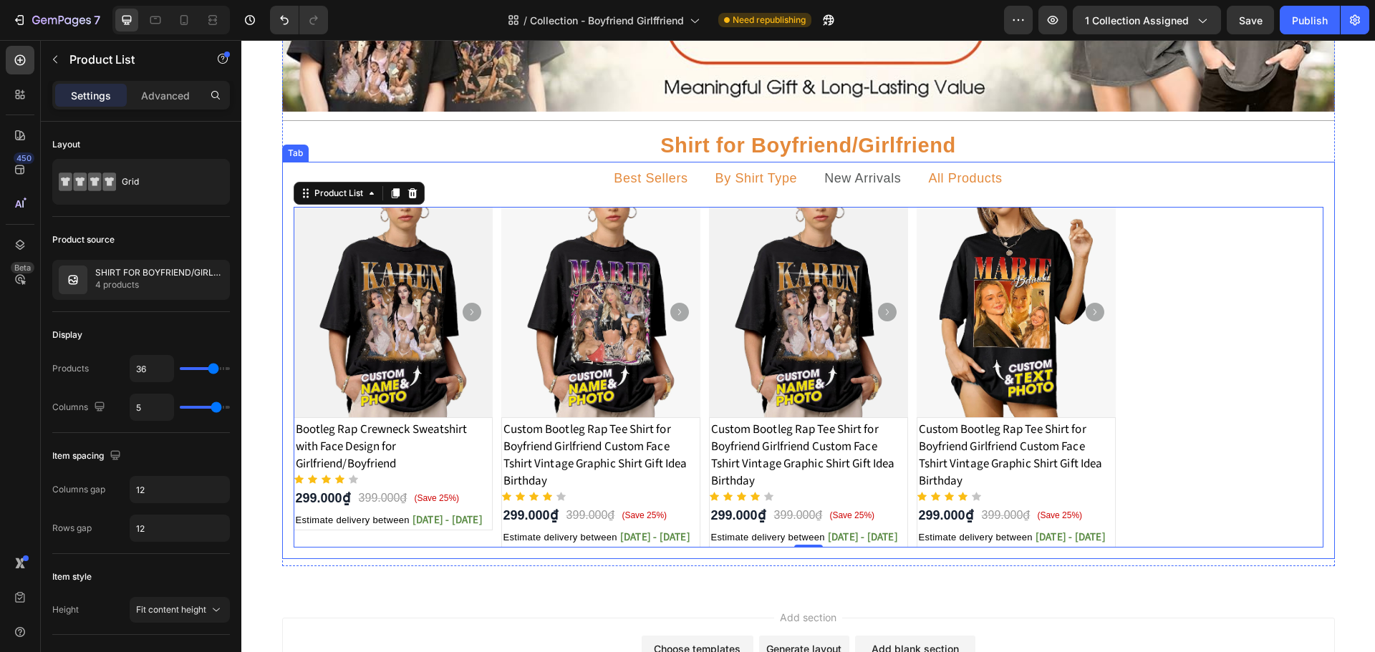
click at [720, 187] on p "By Shirt Type" at bounding box center [756, 179] width 82 height 18
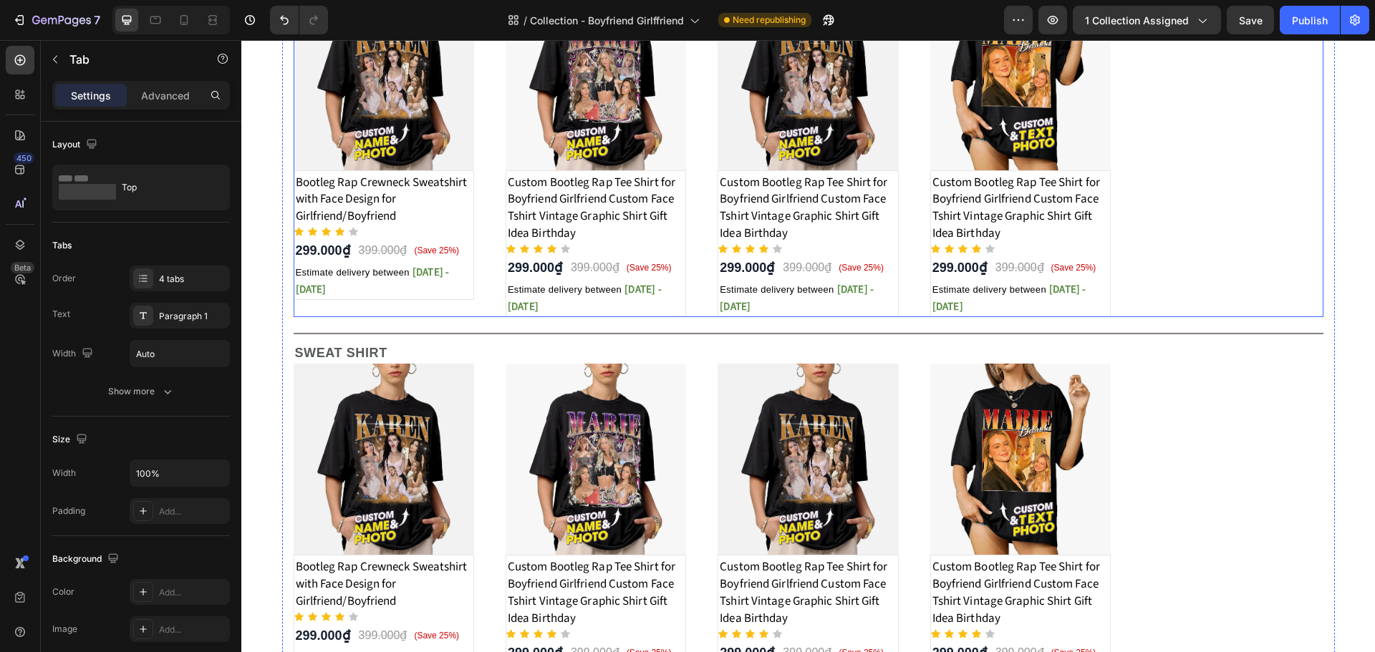
scroll to position [478, 0]
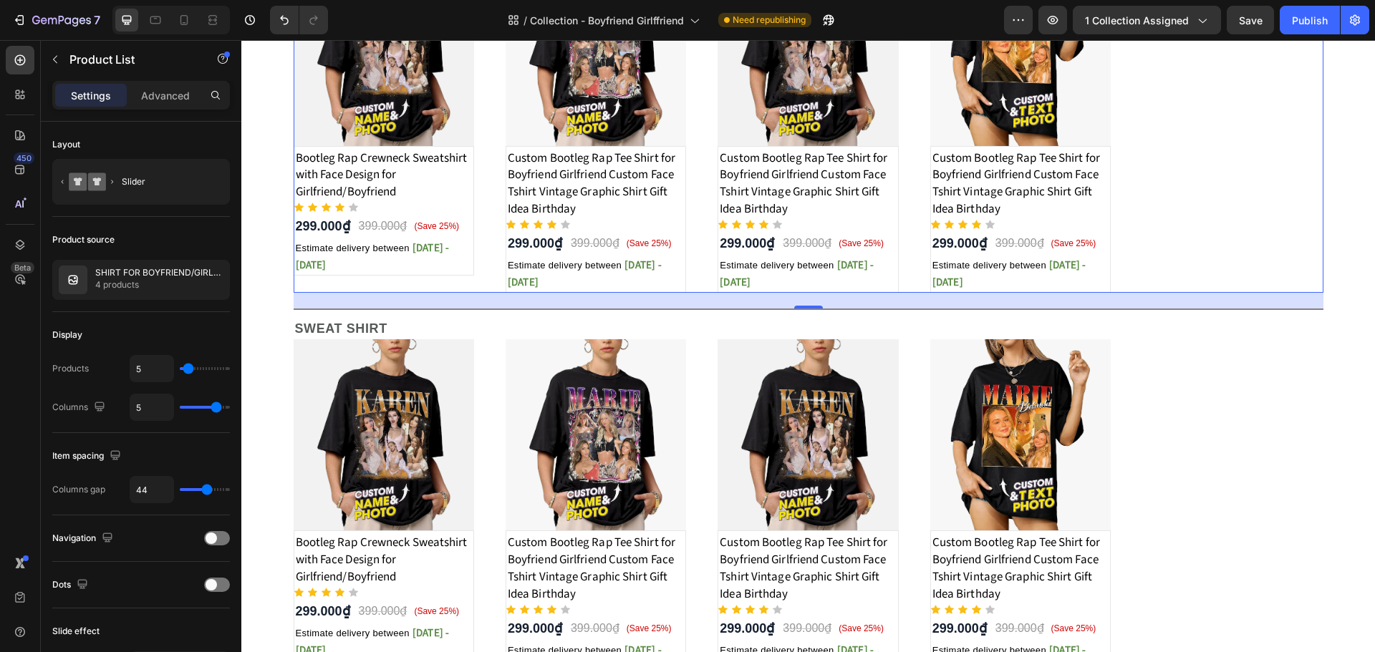
click at [491, 225] on div "Product Images Bootleg Rap Crewneck Sweatshirt with Face Design for Girlfriend/…" at bounding box center [809, 123] width 1030 height 339
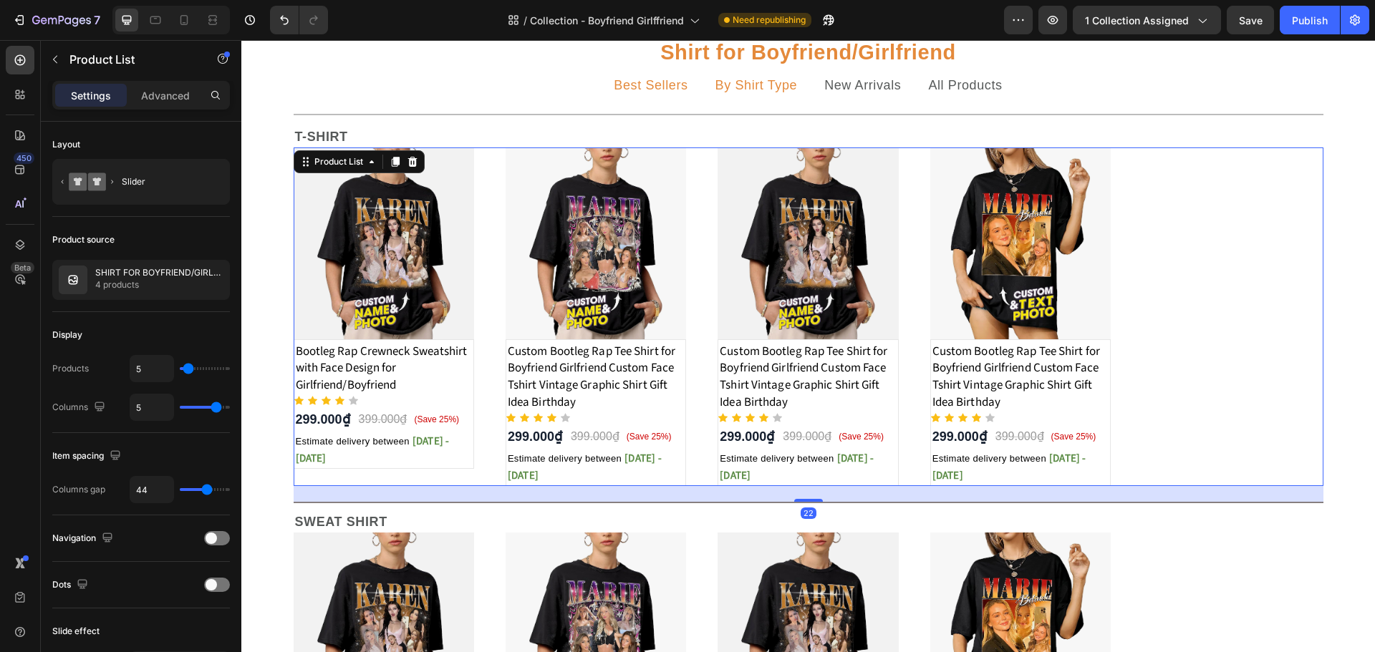
scroll to position [263, 0]
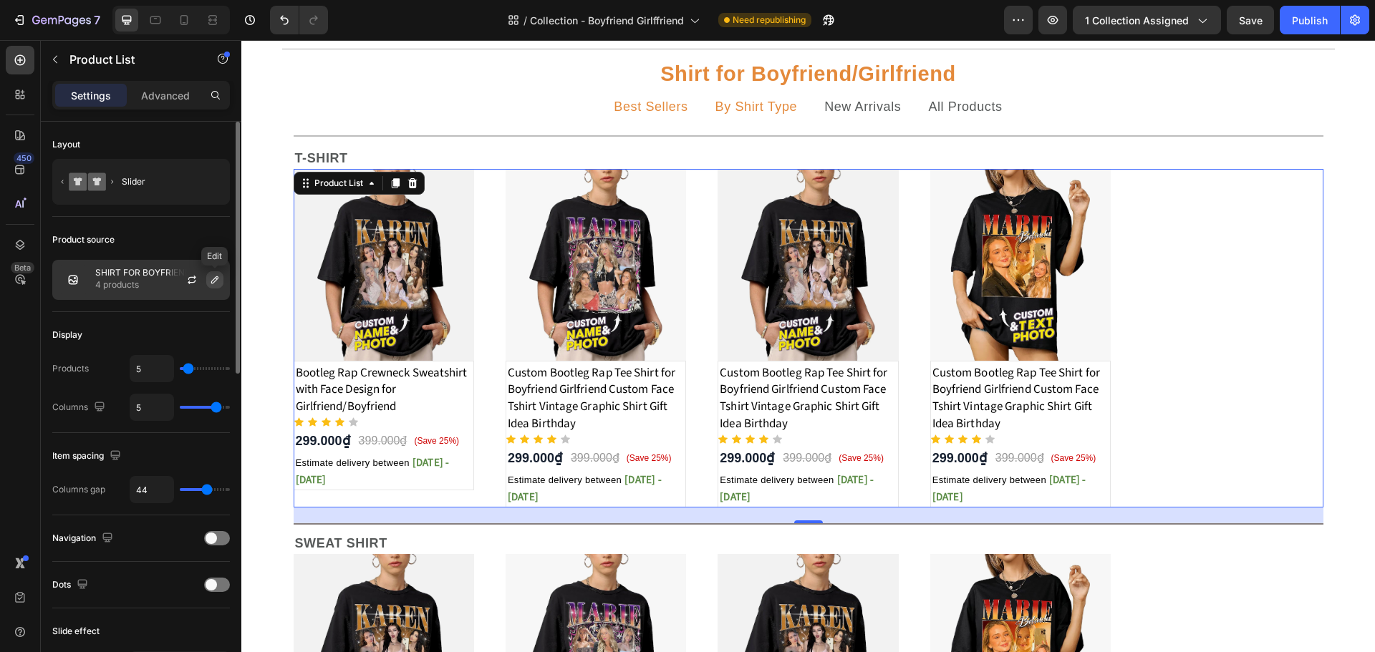
click at [209, 282] on icon "button" at bounding box center [214, 279] width 11 height 11
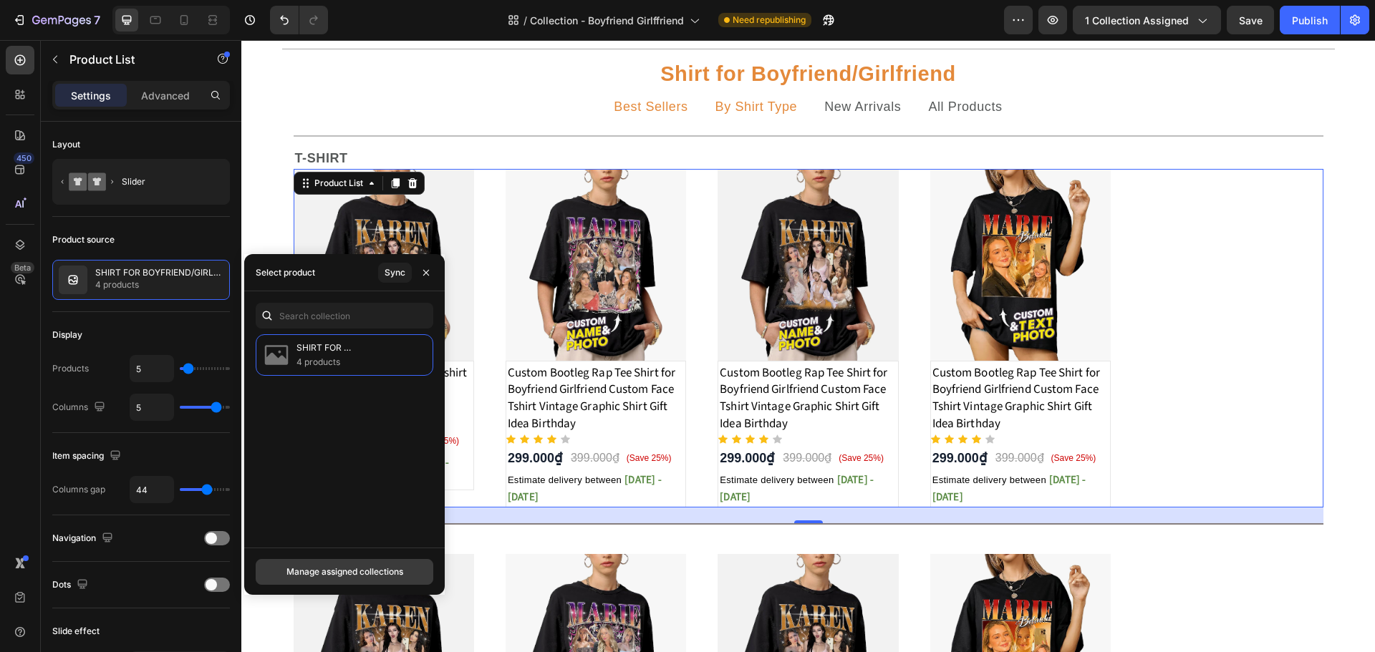
click at [341, 569] on div "Manage assigned collections" at bounding box center [344, 572] width 117 height 13
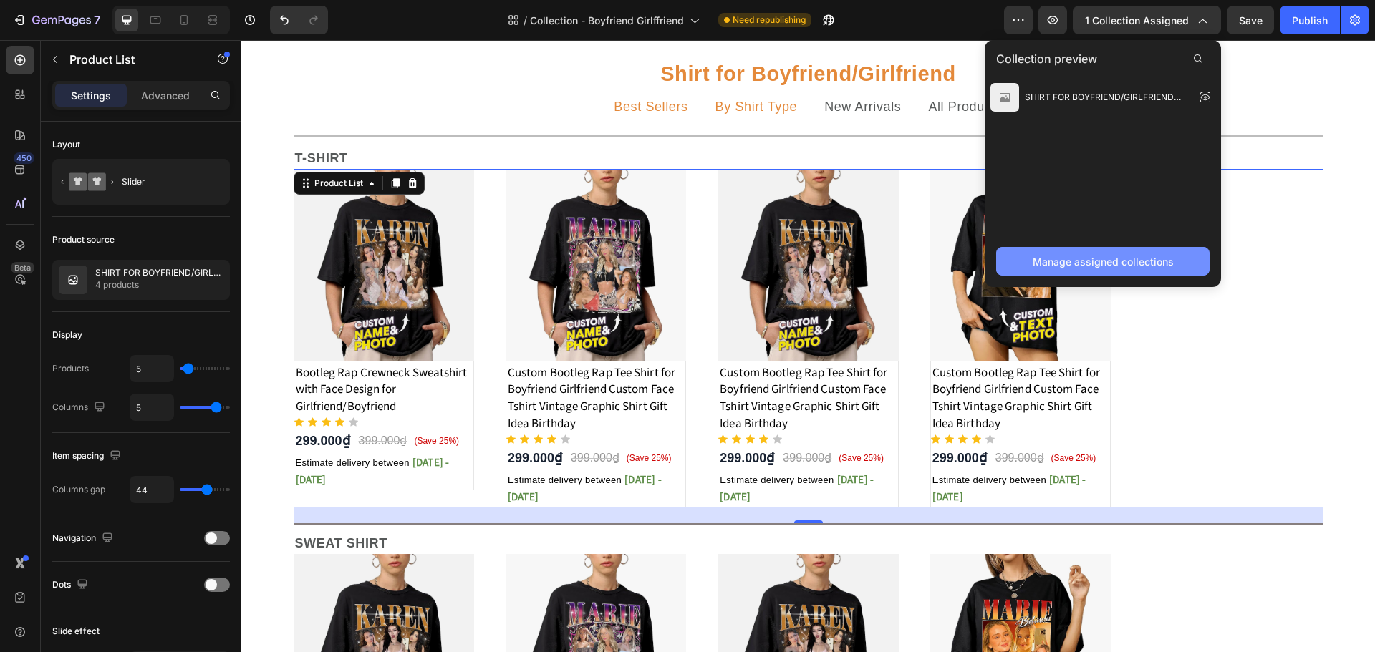
click at [1133, 252] on button "Manage assigned collections" at bounding box center [1102, 261] width 213 height 29
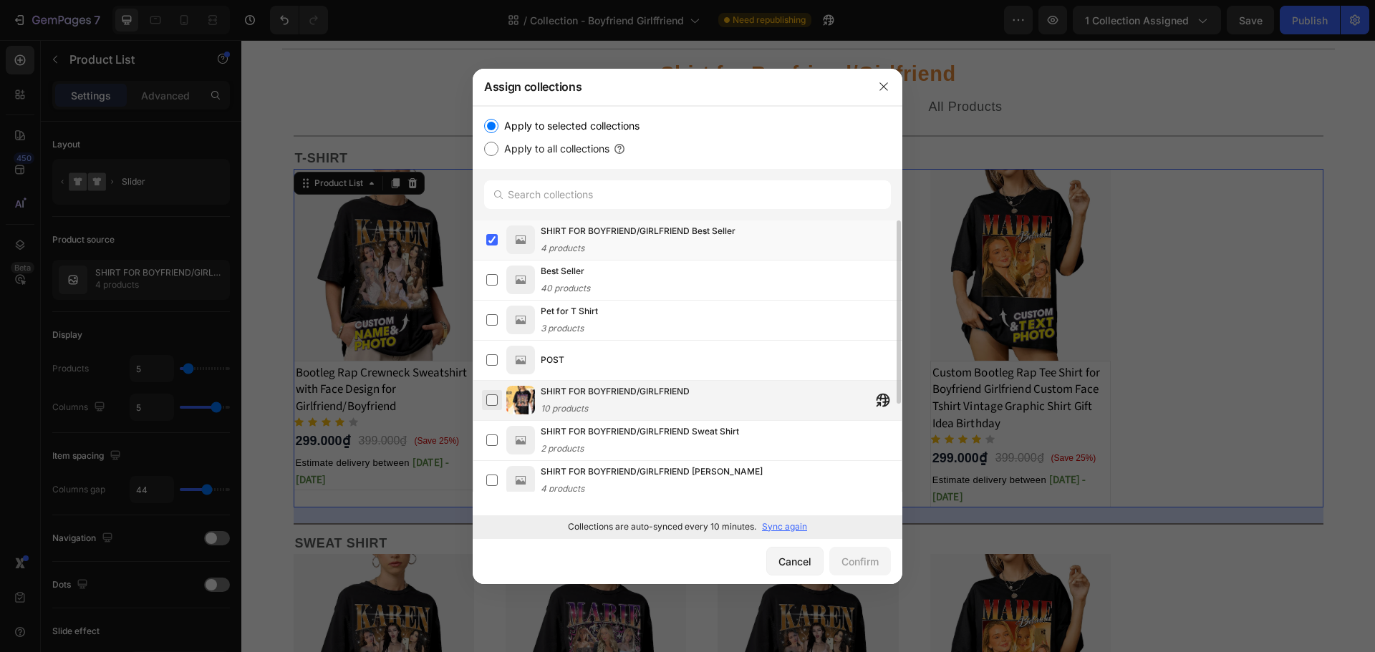
click at [496, 397] on label at bounding box center [491, 400] width 11 height 11
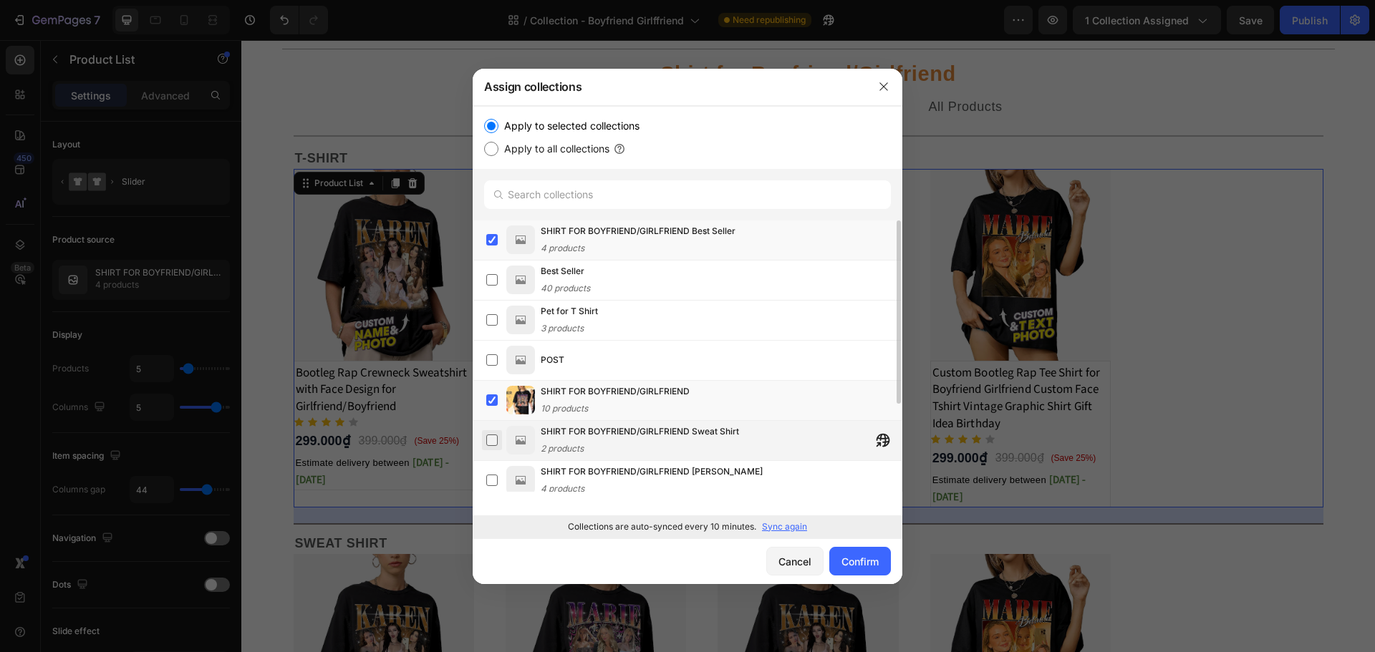
click at [495, 435] on label at bounding box center [491, 440] width 11 height 11
click at [498, 475] on label at bounding box center [491, 480] width 11 height 11
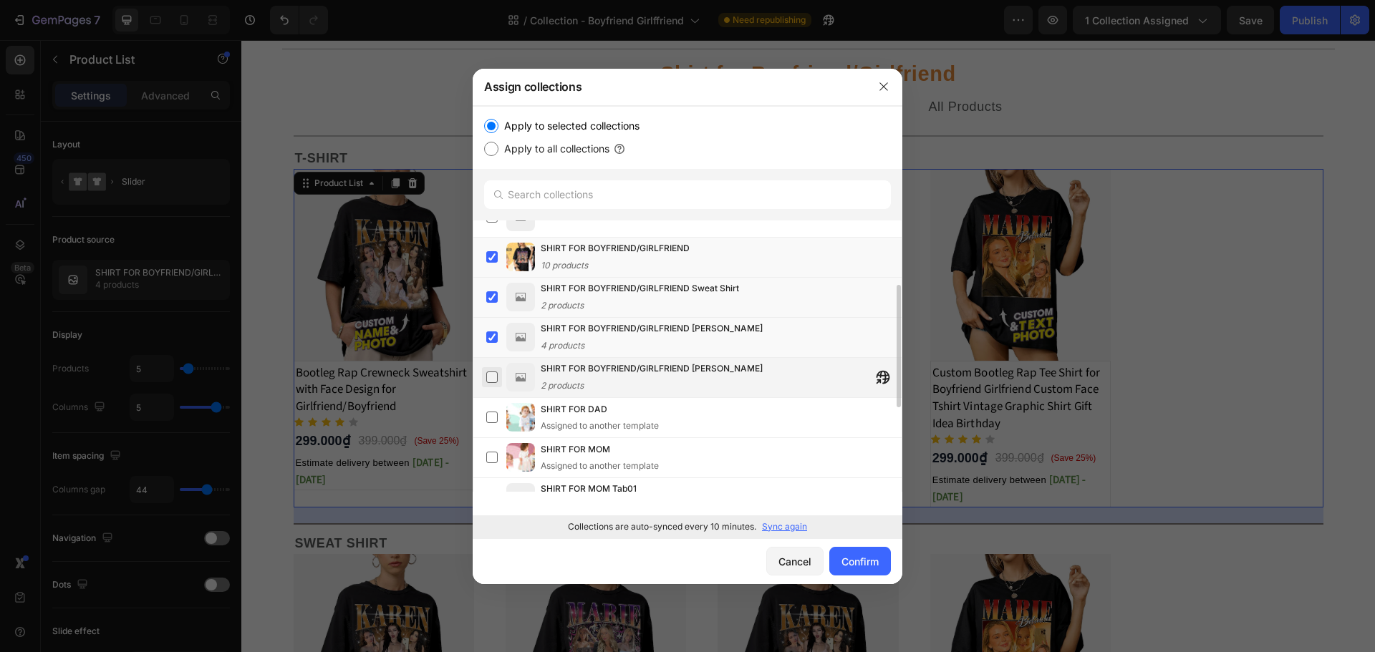
click at [493, 377] on label at bounding box center [491, 377] width 11 height 11
click at [880, 561] on button "Confirm" at bounding box center [860, 561] width 62 height 29
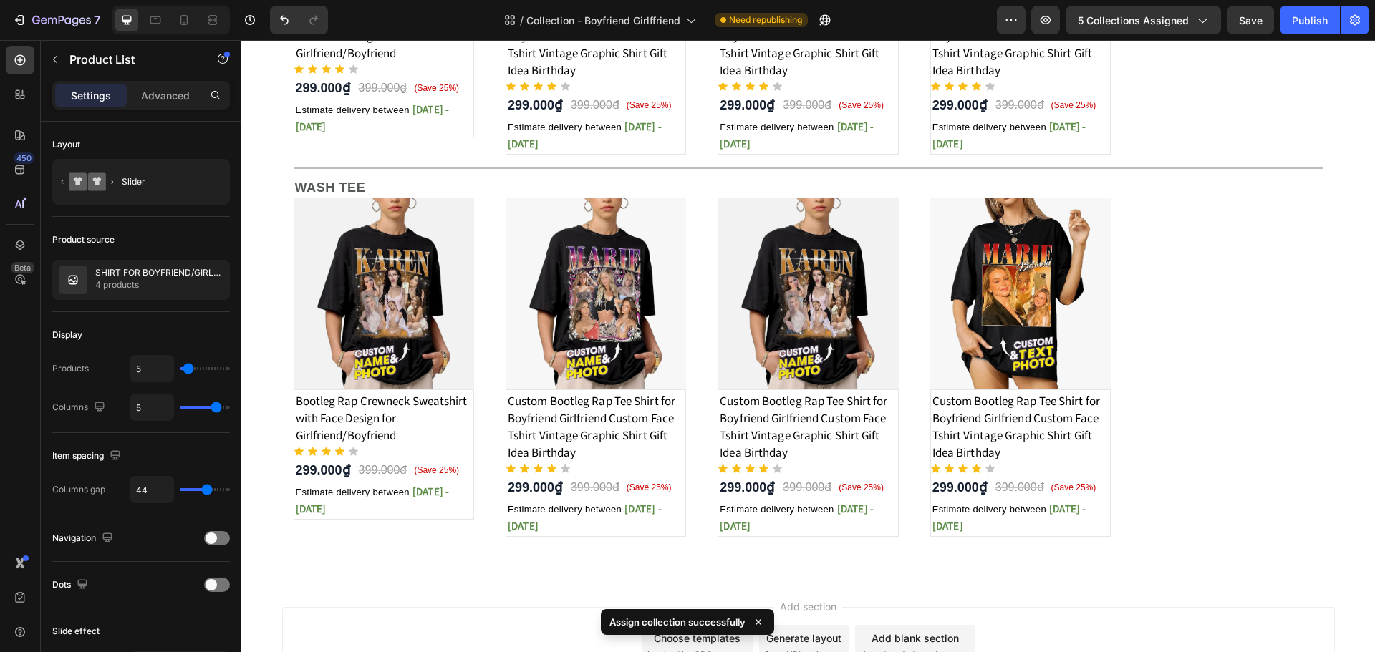
scroll to position [1051, 0]
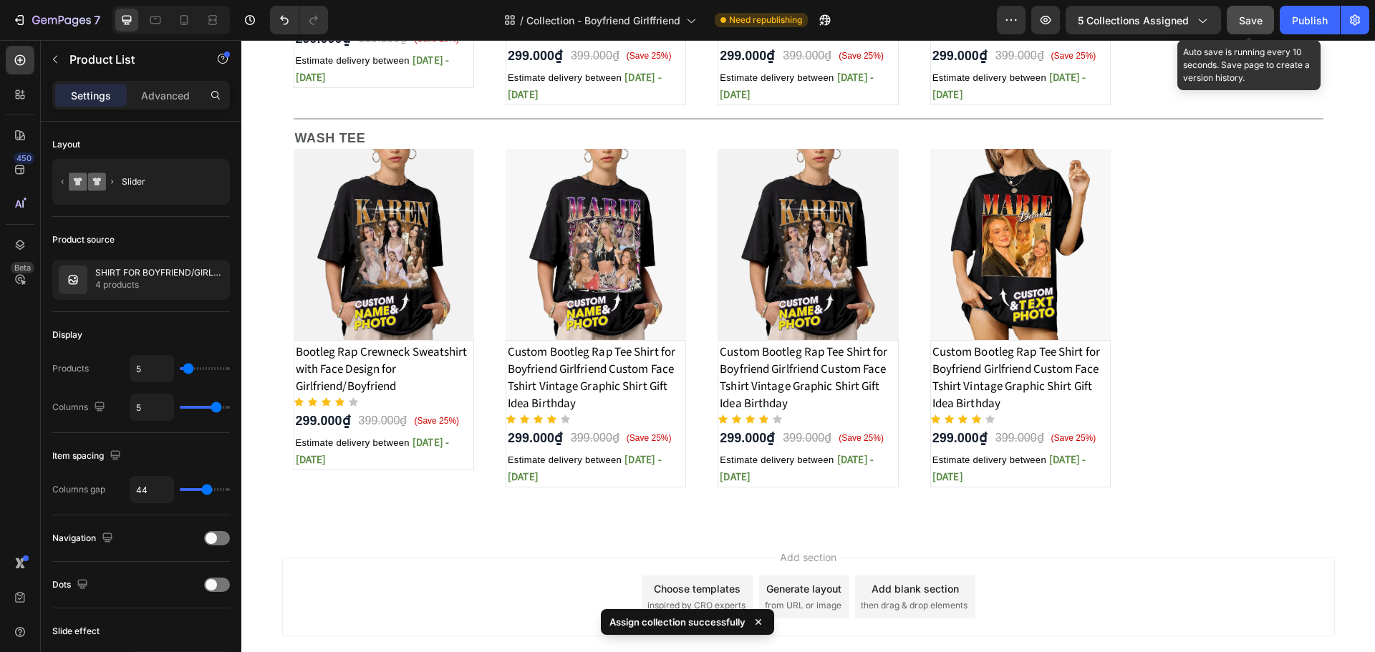
click at [1262, 17] on span "Save" at bounding box center [1251, 20] width 24 height 12
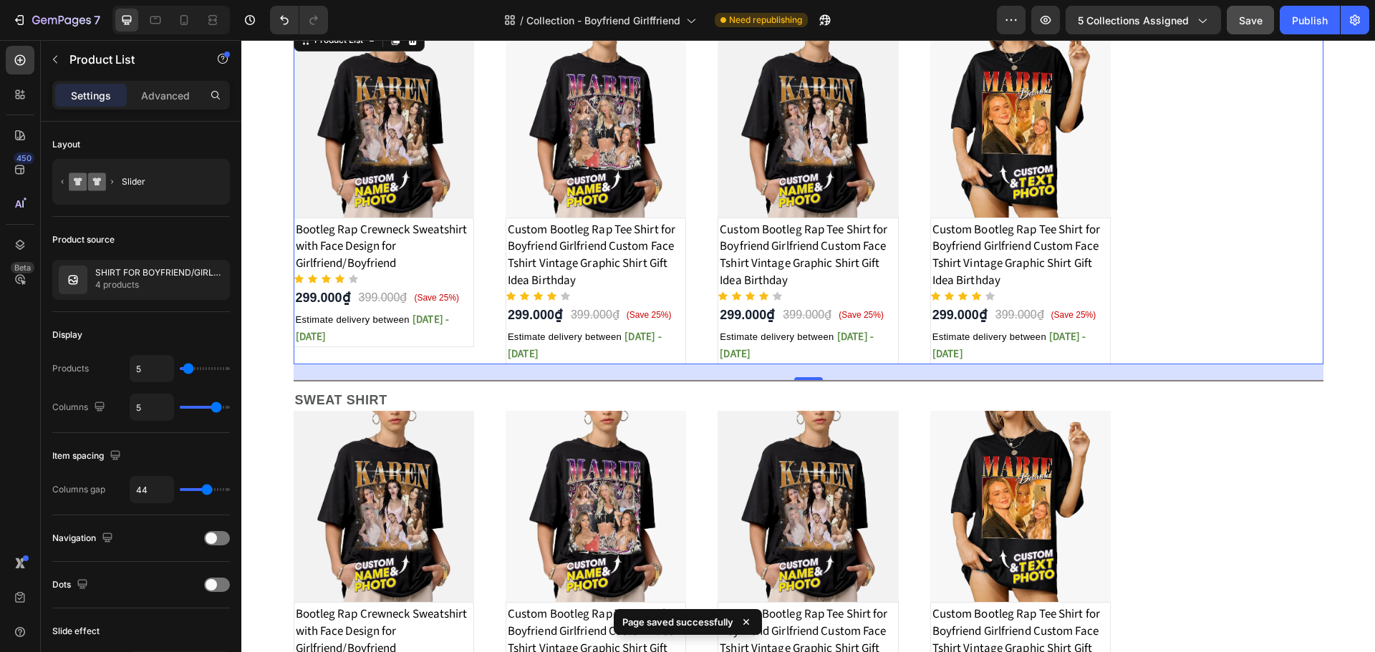
scroll to position [263, 0]
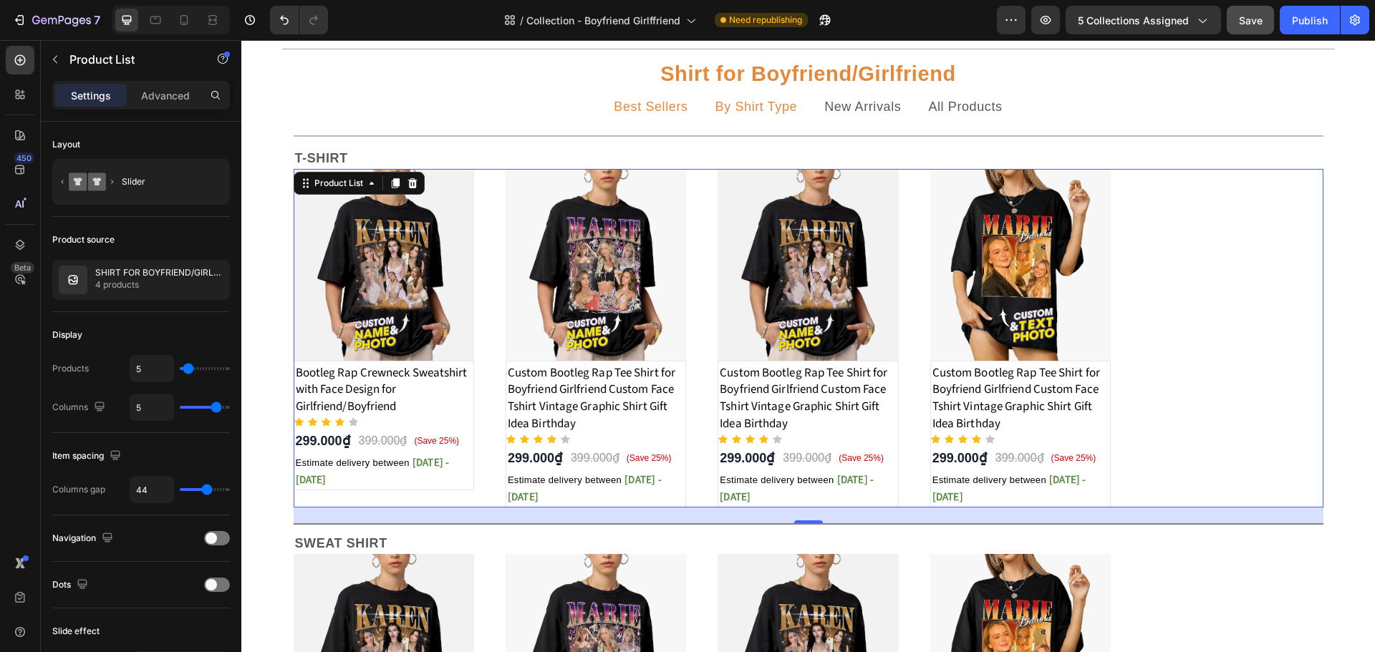
click at [497, 331] on div "Product Images Bootleg Rap Crewneck Sweatshirt with Face Design for Girlfriend/…" at bounding box center [809, 338] width 1030 height 339
click at [1204, 21] on icon "button" at bounding box center [1201, 20] width 14 height 14
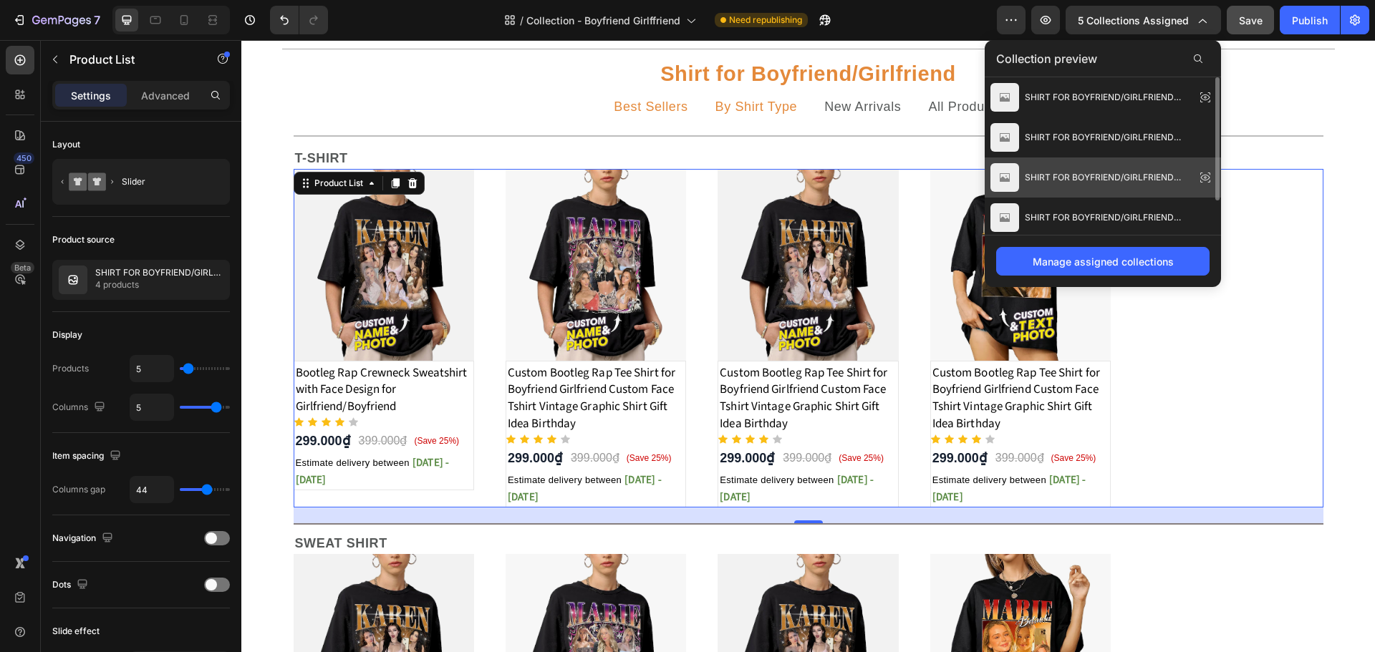
click at [1202, 176] on icon at bounding box center [1205, 178] width 9 height 6
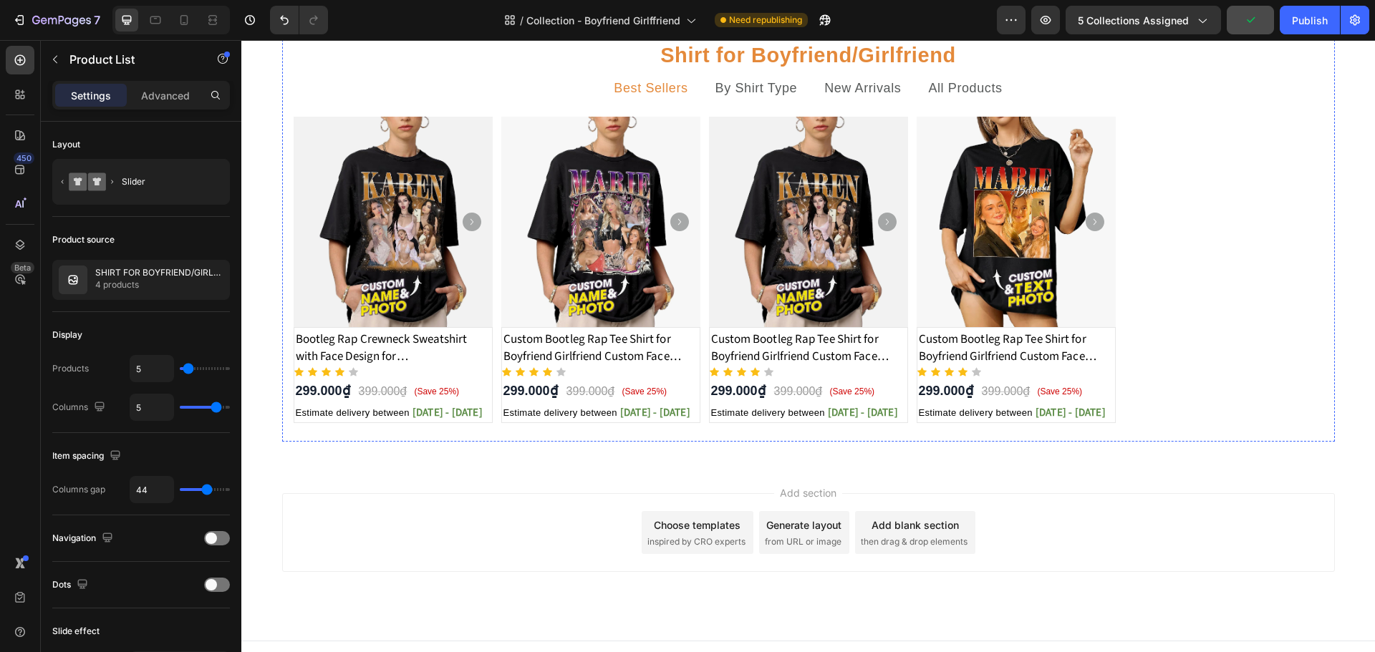
scroll to position [286, 0]
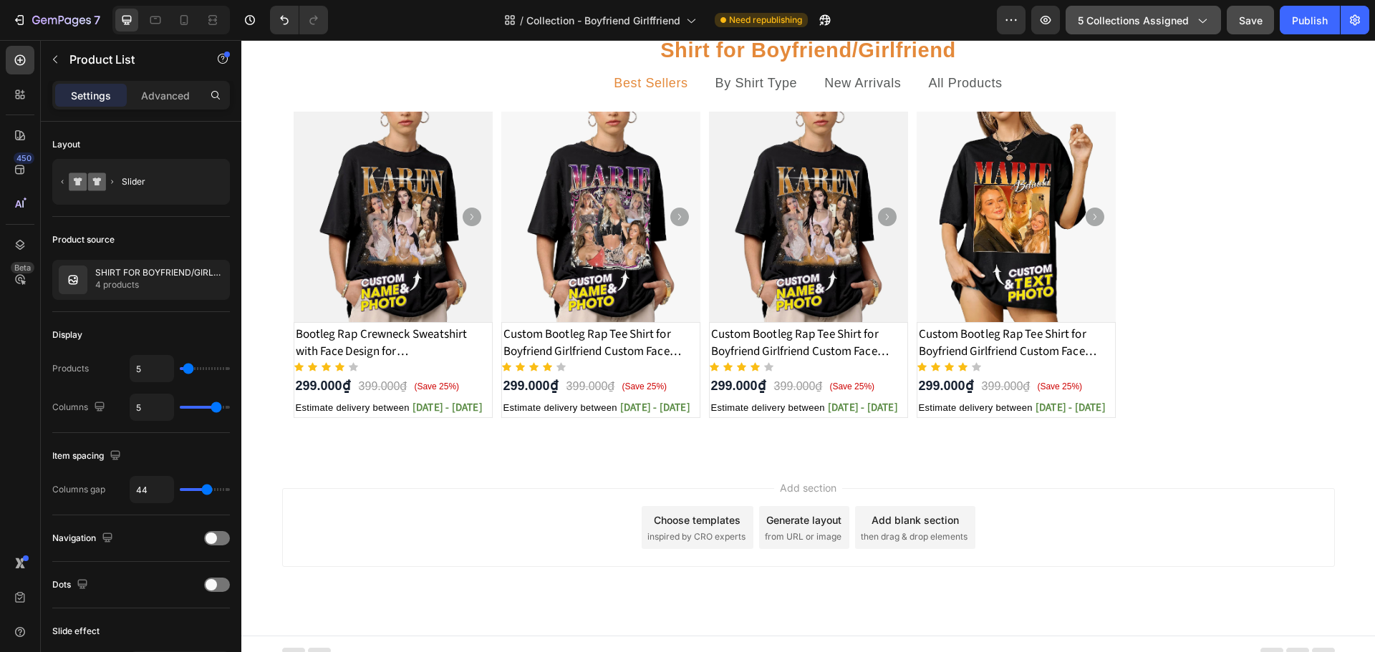
click at [1213, 26] on button "5 collections assigned" at bounding box center [1143, 20] width 155 height 29
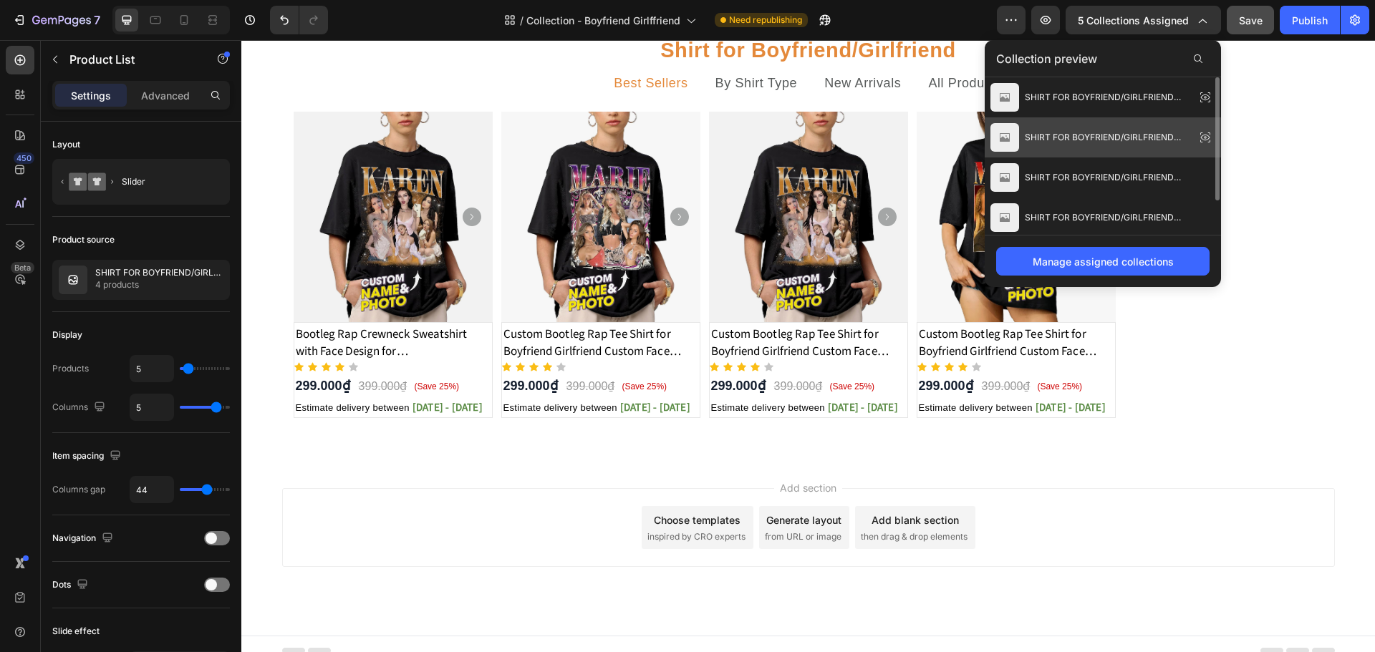
click at [1202, 134] on icon at bounding box center [1205, 137] width 20 height 20
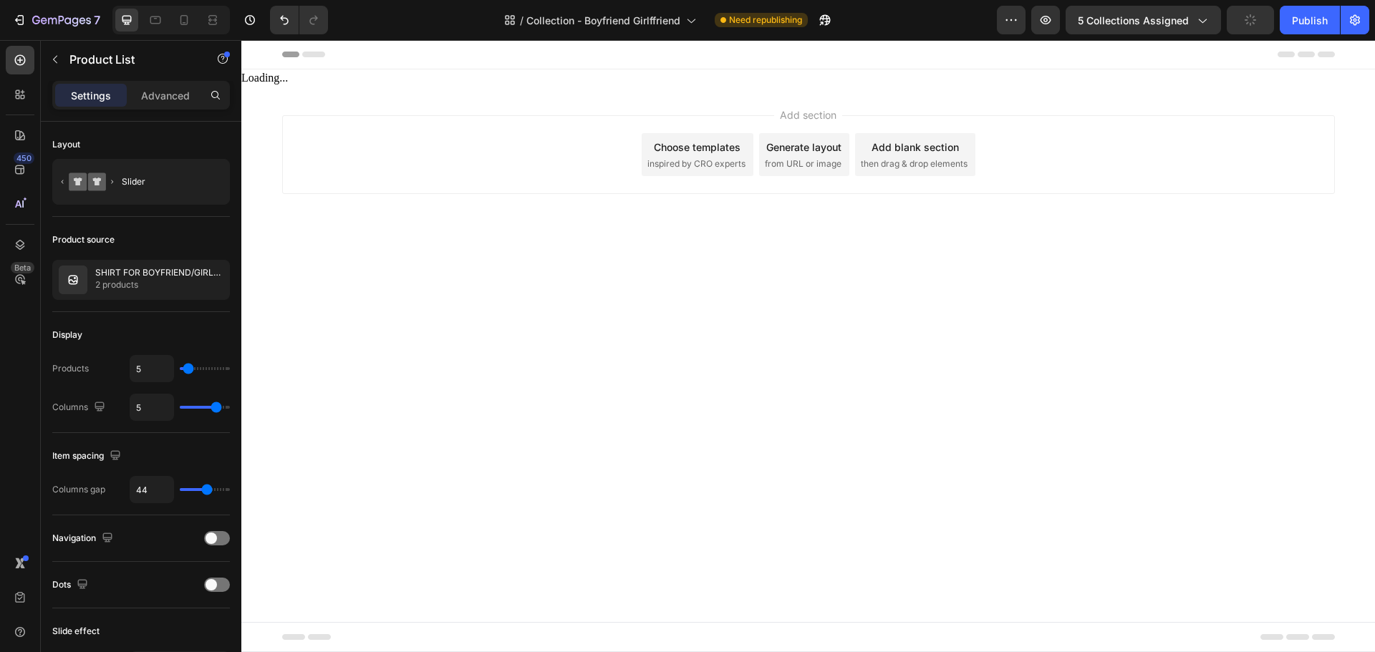
scroll to position [0, 0]
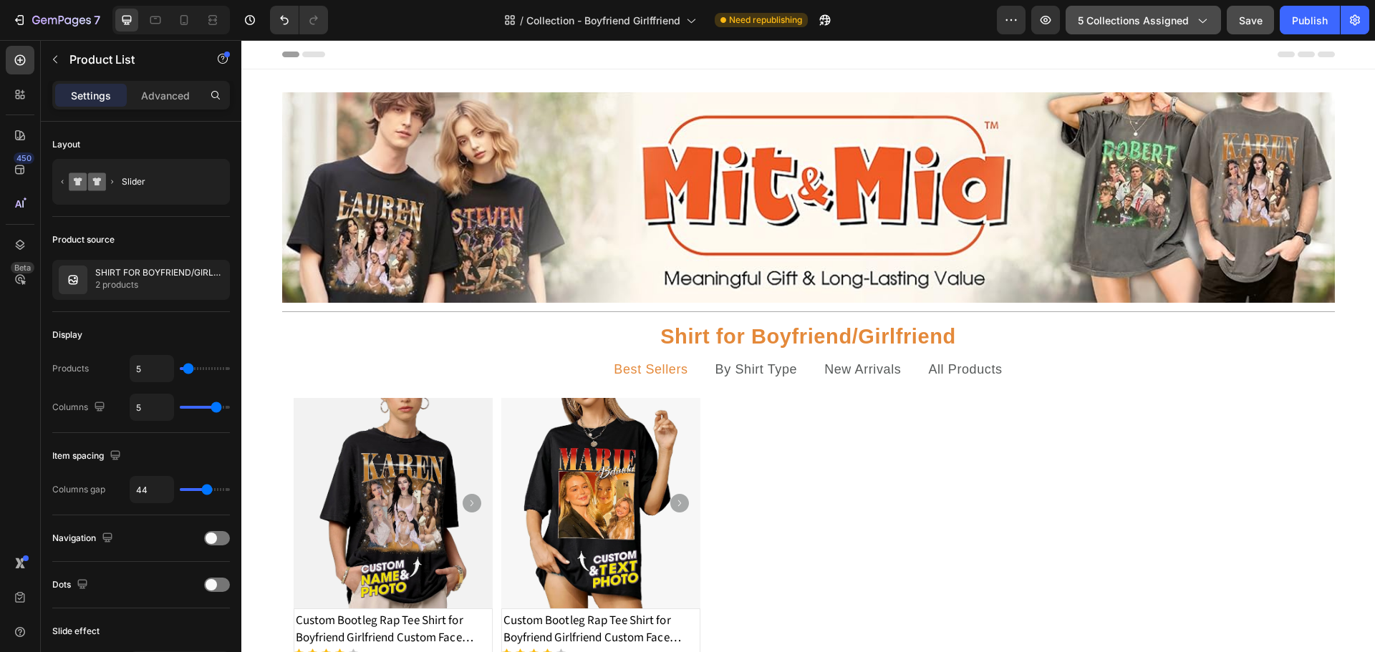
click at [1197, 20] on icon "button" at bounding box center [1201, 20] width 14 height 14
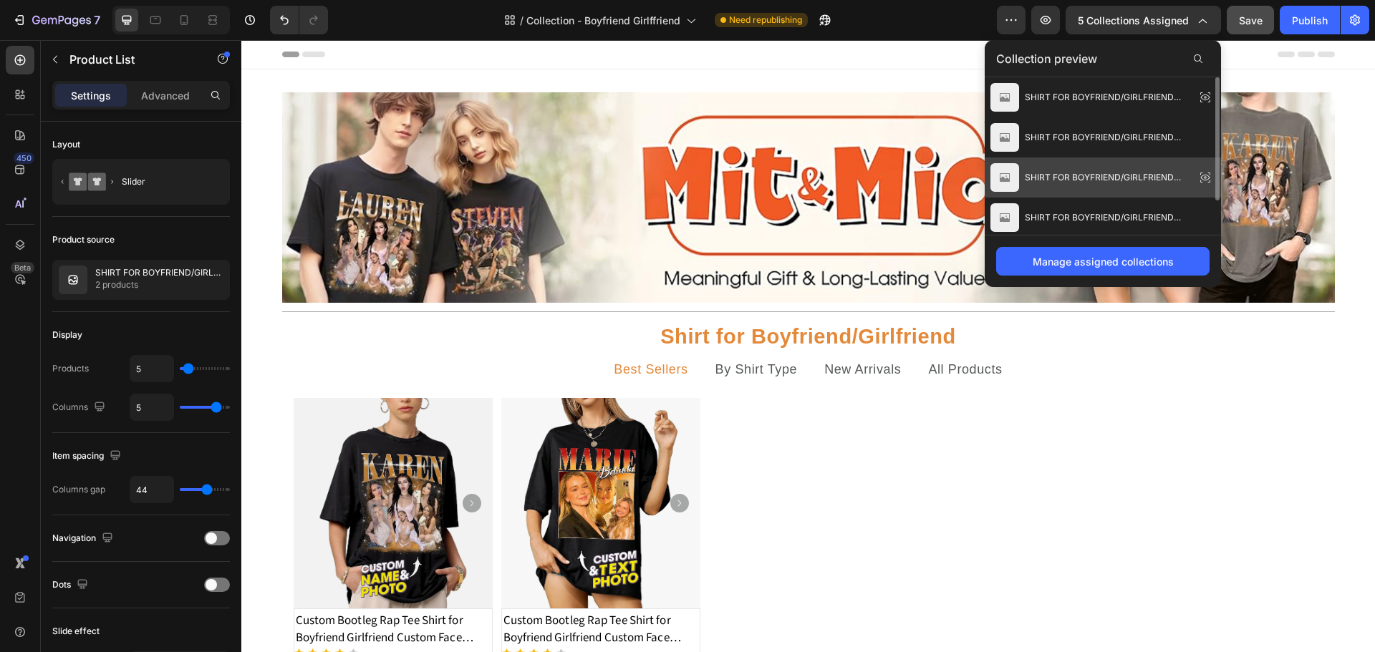
click at [1201, 178] on icon at bounding box center [1205, 178] width 20 height 20
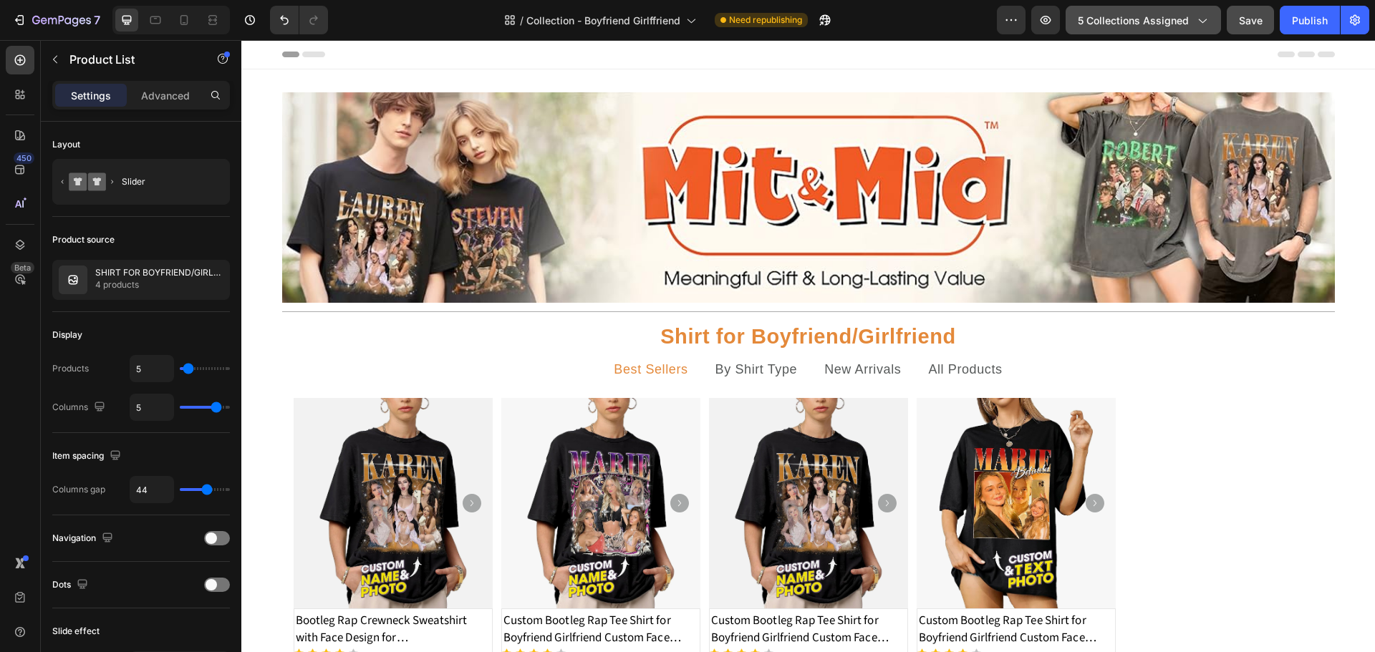
click at [1210, 26] on button "5 collections assigned" at bounding box center [1143, 20] width 155 height 29
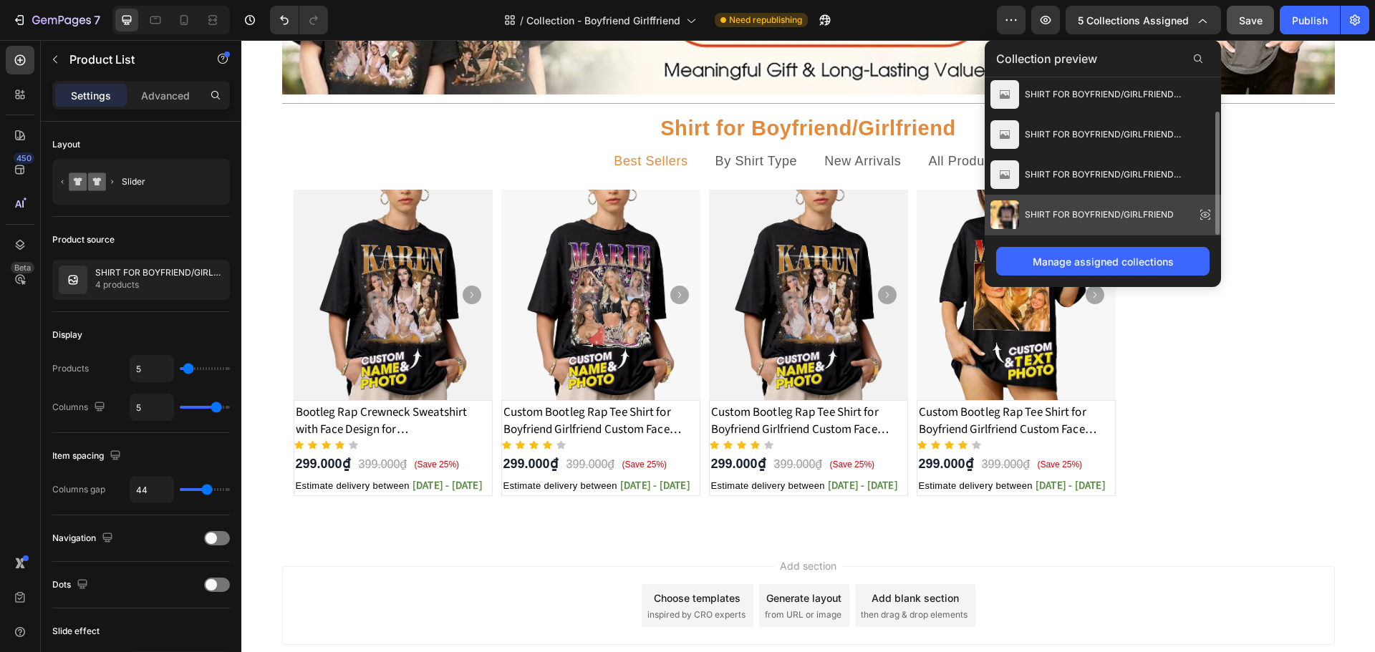
scroll to position [215, 0]
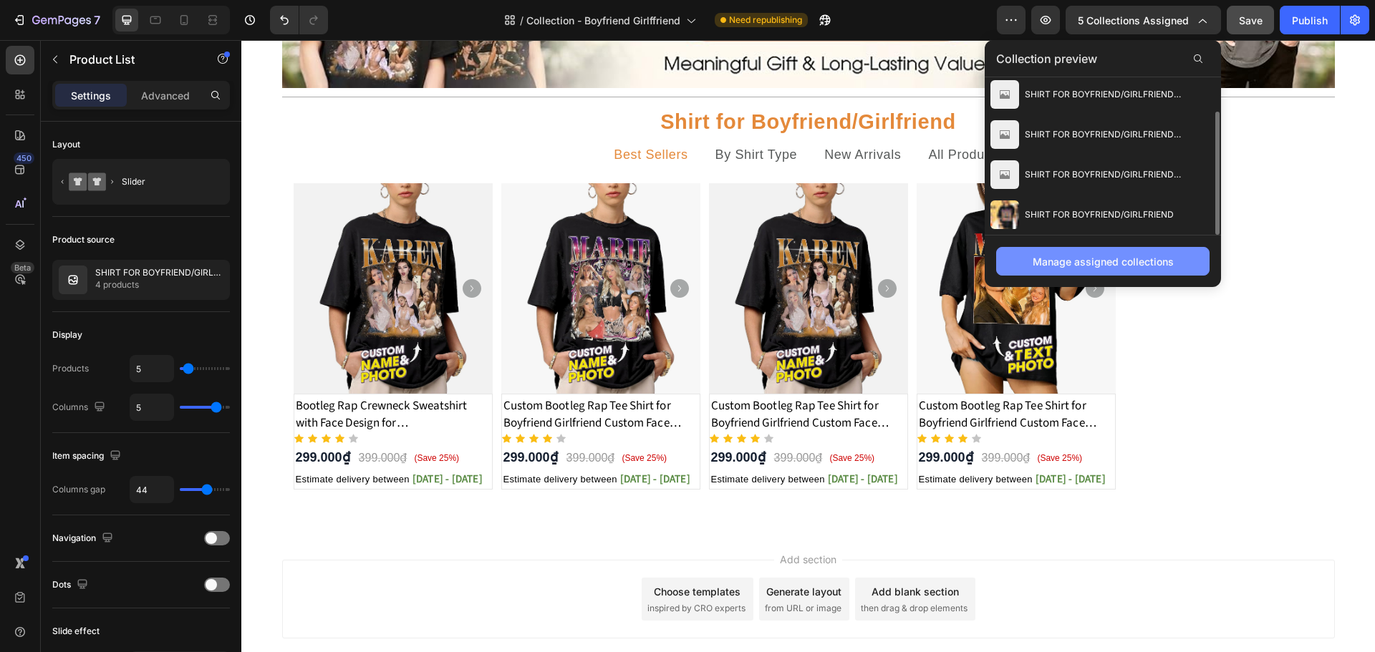
click at [1086, 247] on button "Manage assigned collections" at bounding box center [1102, 261] width 213 height 29
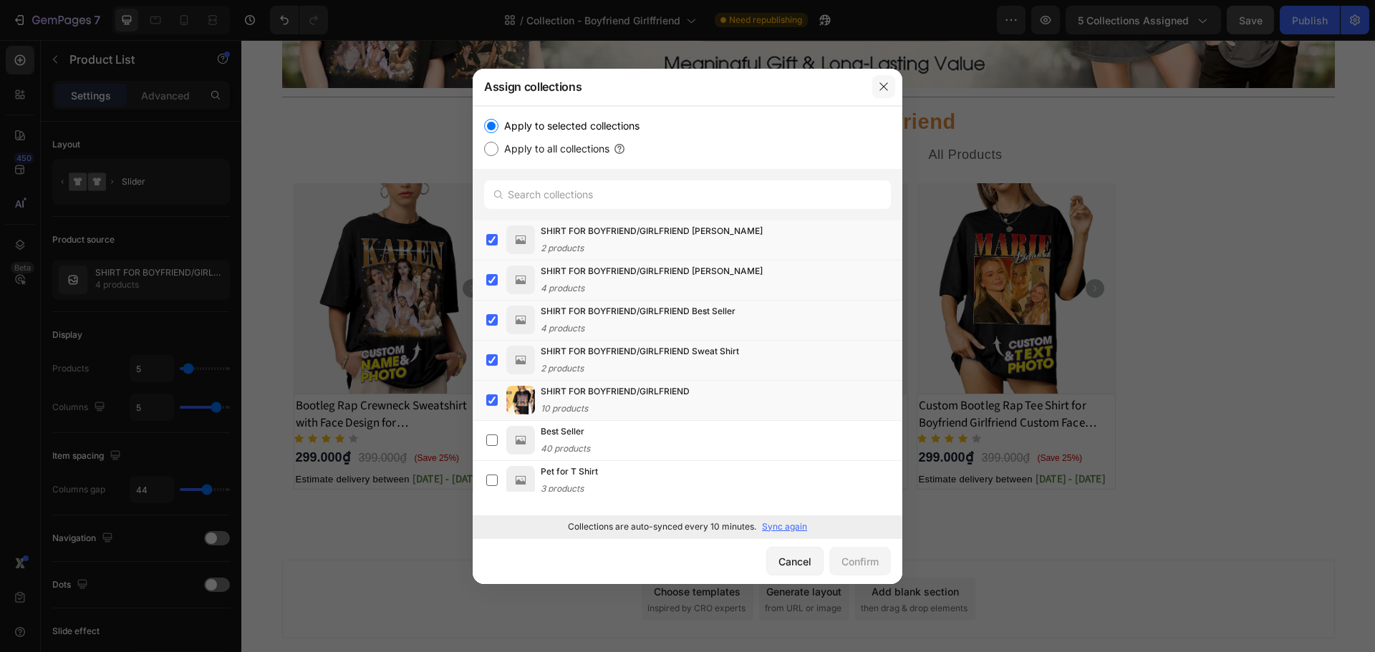
drag, startPoint x: 888, startPoint y: 84, endPoint x: 563, endPoint y: 66, distance: 325.6
click at [888, 84] on icon "button" at bounding box center [883, 86] width 11 height 11
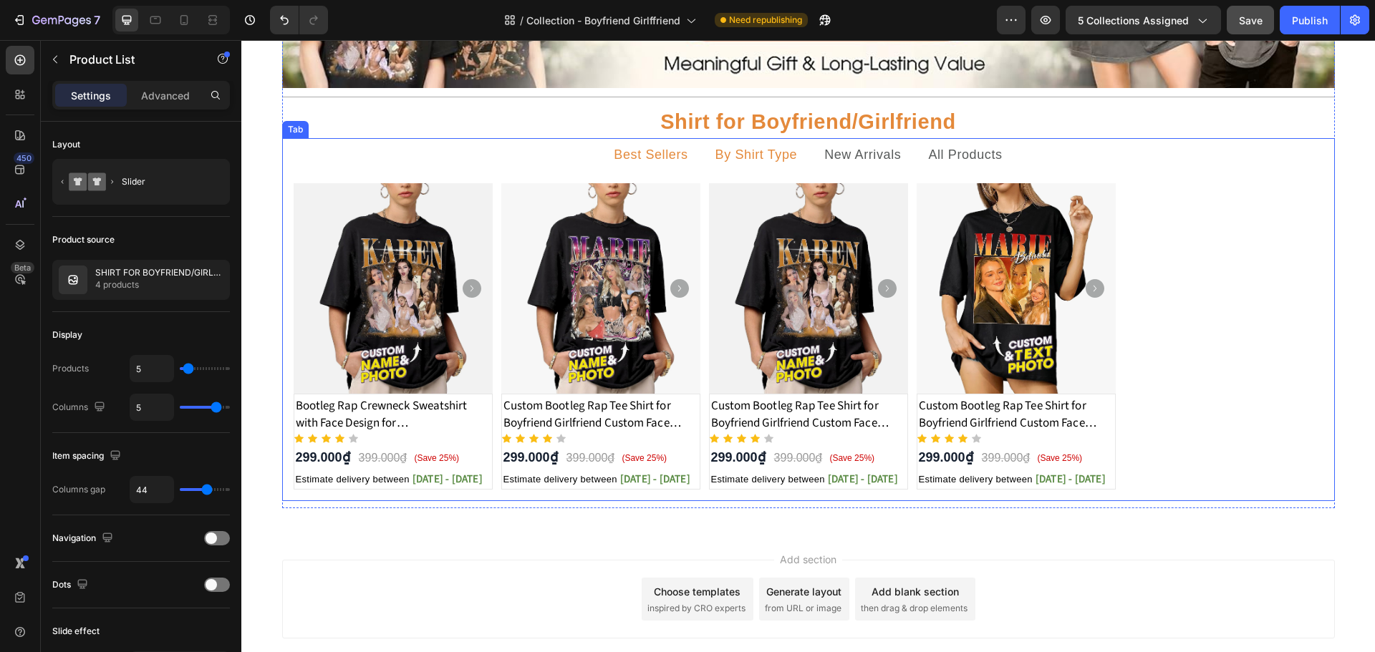
click at [746, 155] on p "By Shirt Type" at bounding box center [756, 155] width 82 height 18
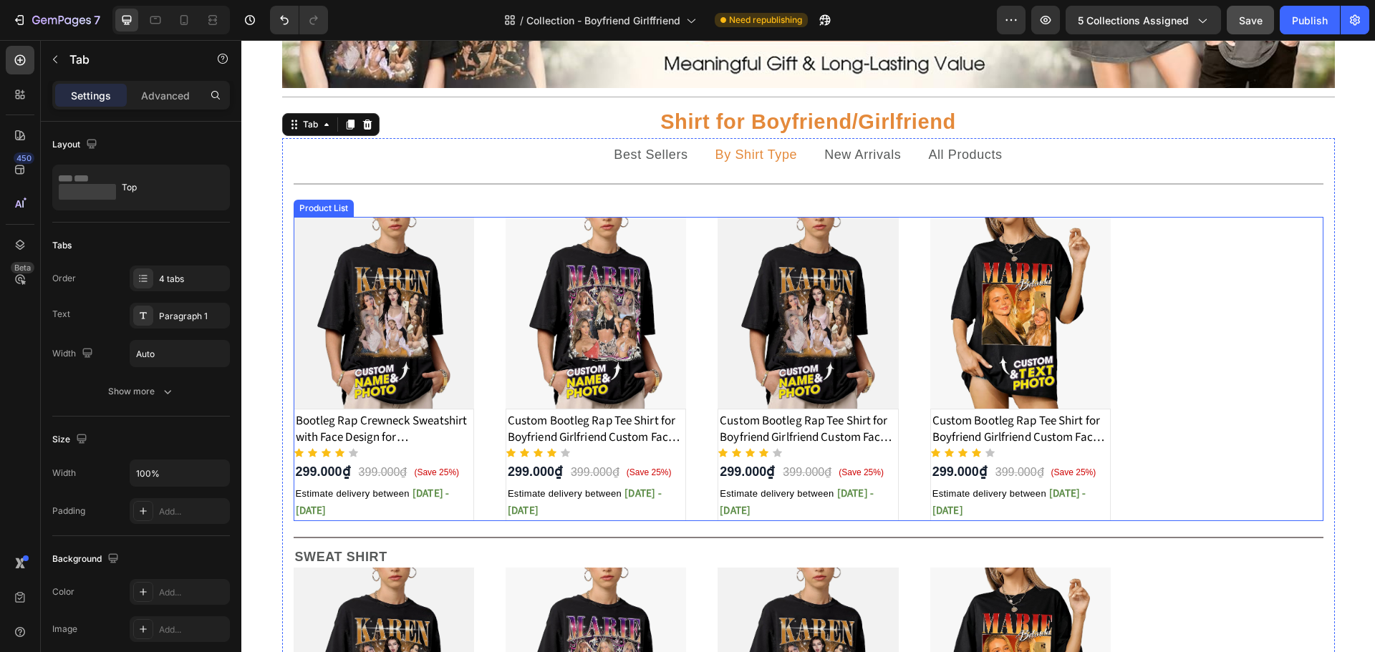
click at [491, 329] on div "Product Images Bootleg Rap Crewneck Sweatshirt with Face Design for Girlfriend/…" at bounding box center [809, 369] width 1030 height 304
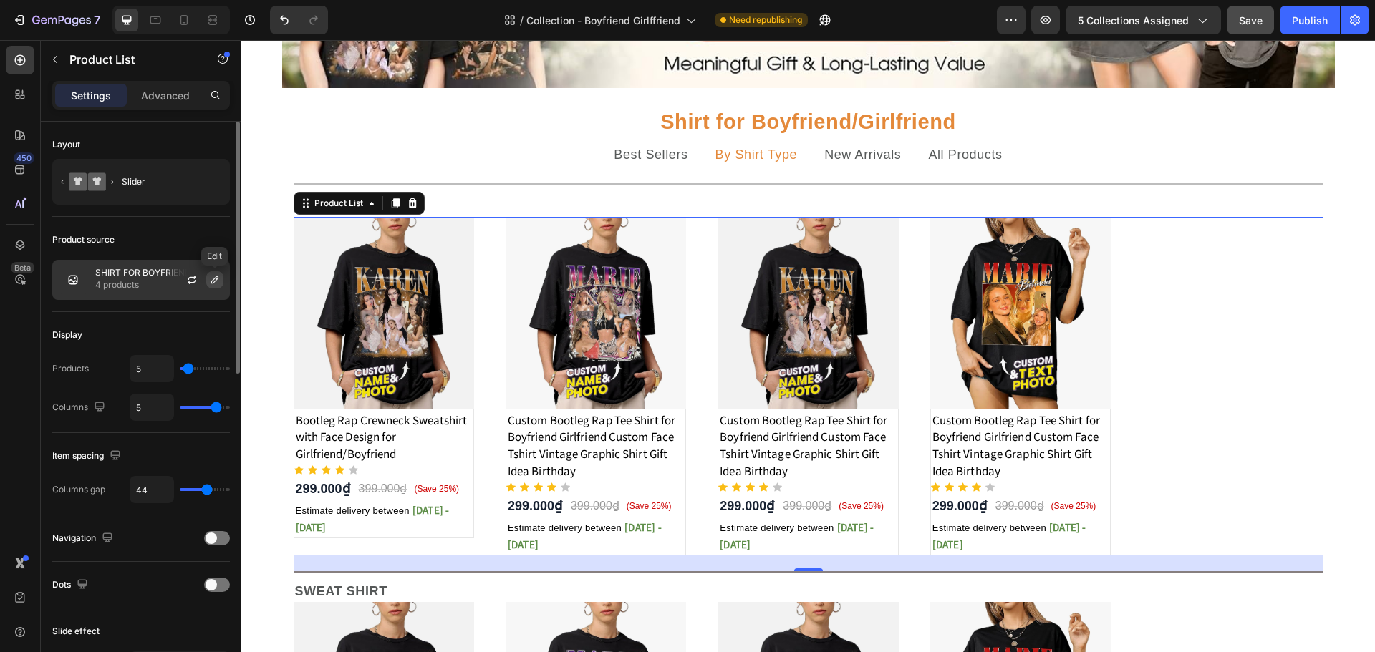
click at [218, 286] on button "button" at bounding box center [214, 279] width 17 height 17
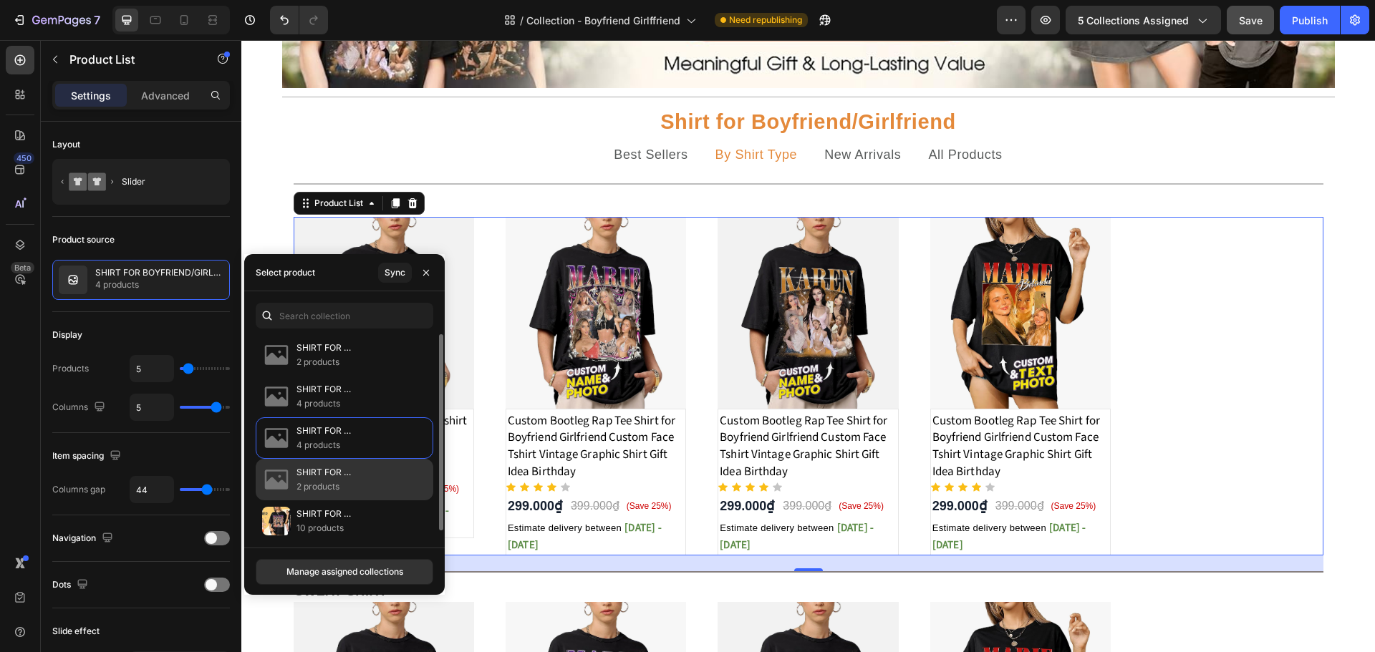
click at [332, 470] on p "SHIRT FOR BOYFRIEND/GIRLFRIEND Sweat Shirt" at bounding box center [358, 472] width 125 height 14
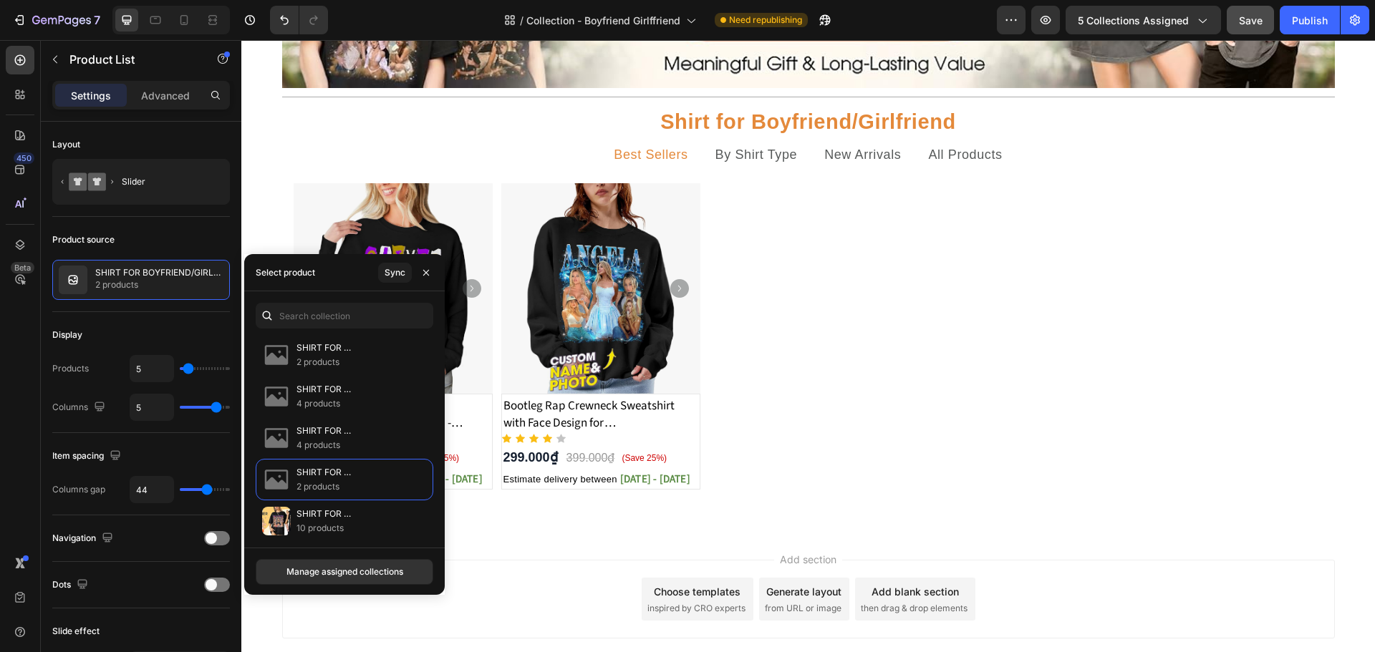
click at [1121, 566] on div "Add section Choose templates inspired by CRO experts Generate layout from URL o…" at bounding box center [808, 599] width 1053 height 79
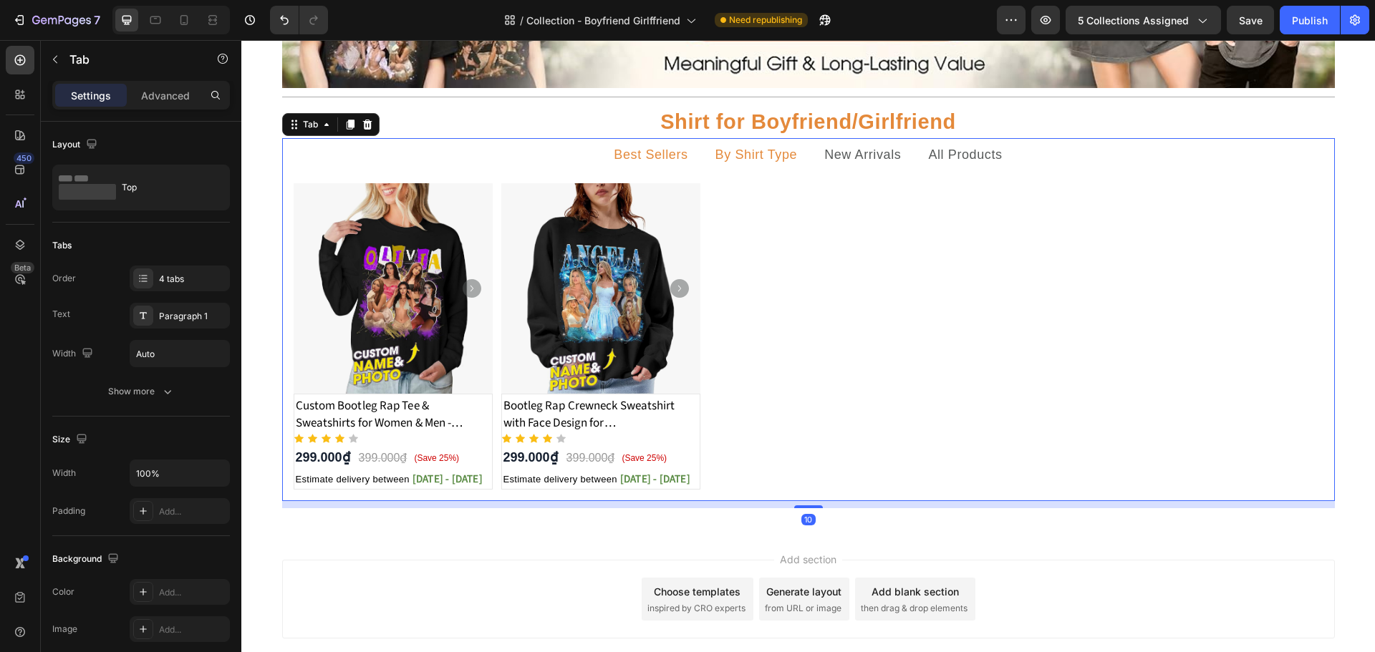
click at [771, 153] on p "By Shirt Type" at bounding box center [756, 155] width 82 height 18
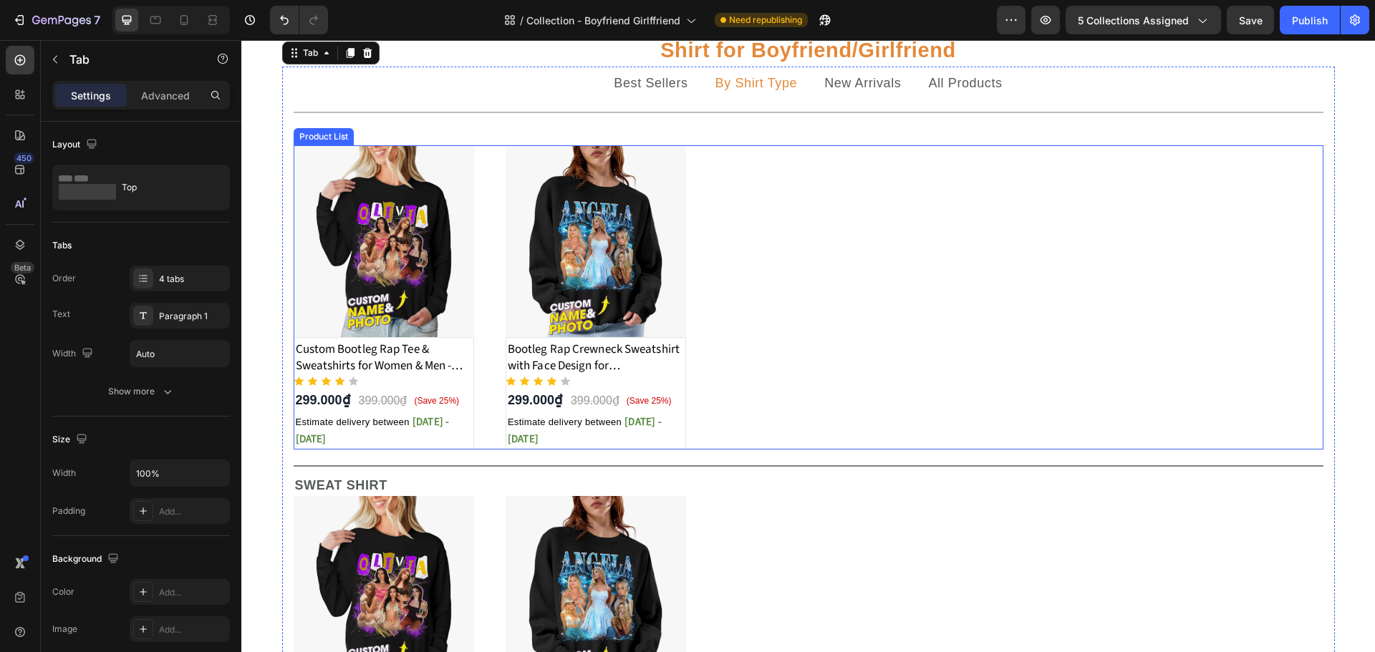
scroll to position [215, 0]
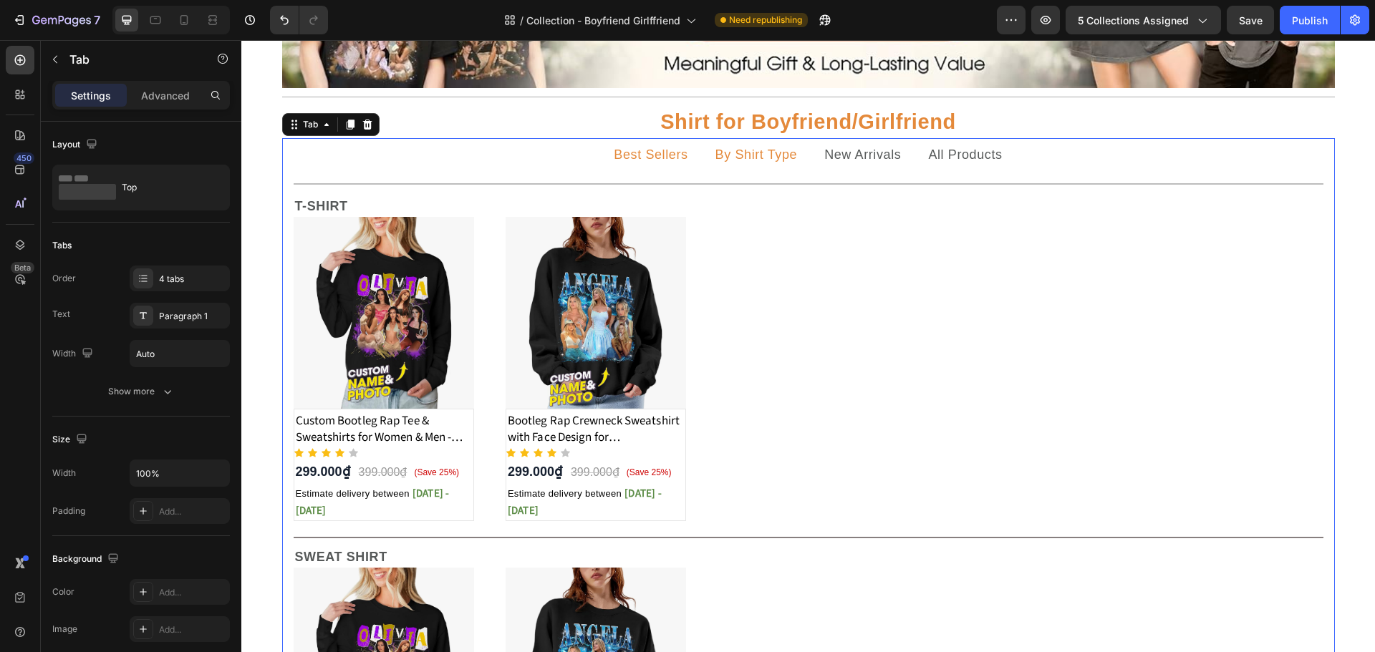
click at [652, 158] on p "Best Sellers" at bounding box center [651, 155] width 74 height 18
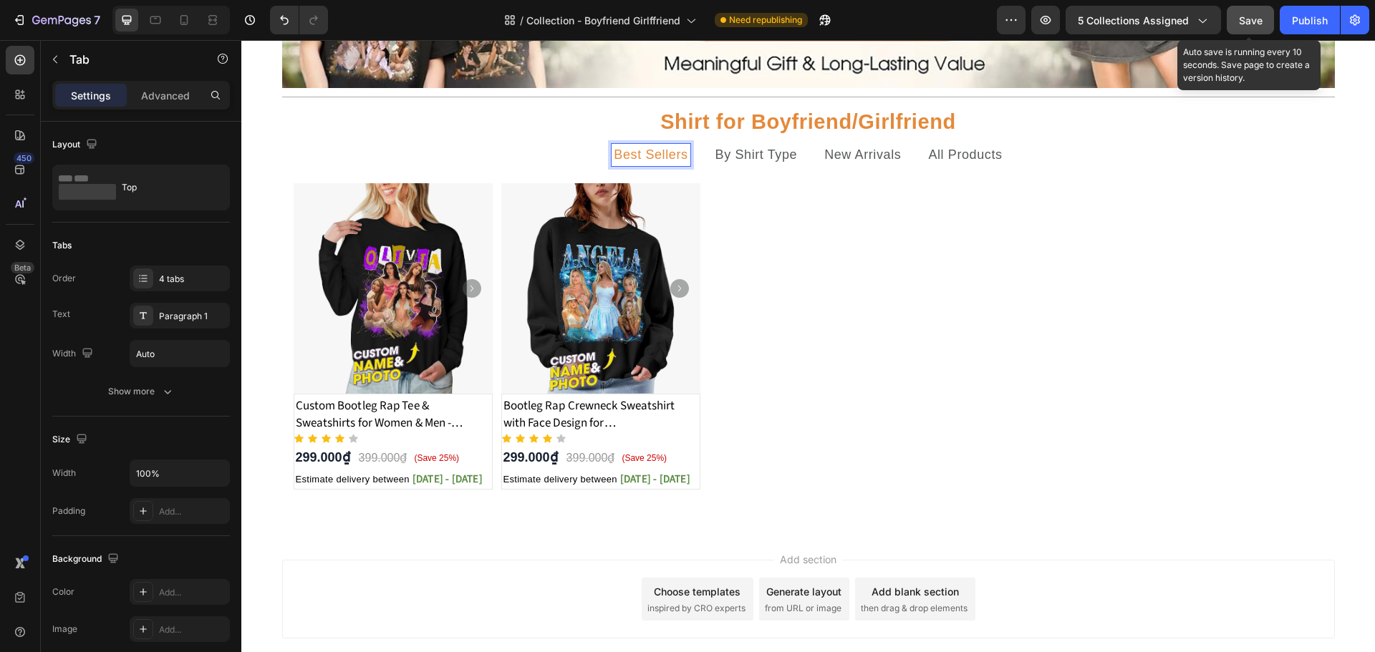
click at [1265, 21] on button "Save" at bounding box center [1250, 20] width 47 height 29
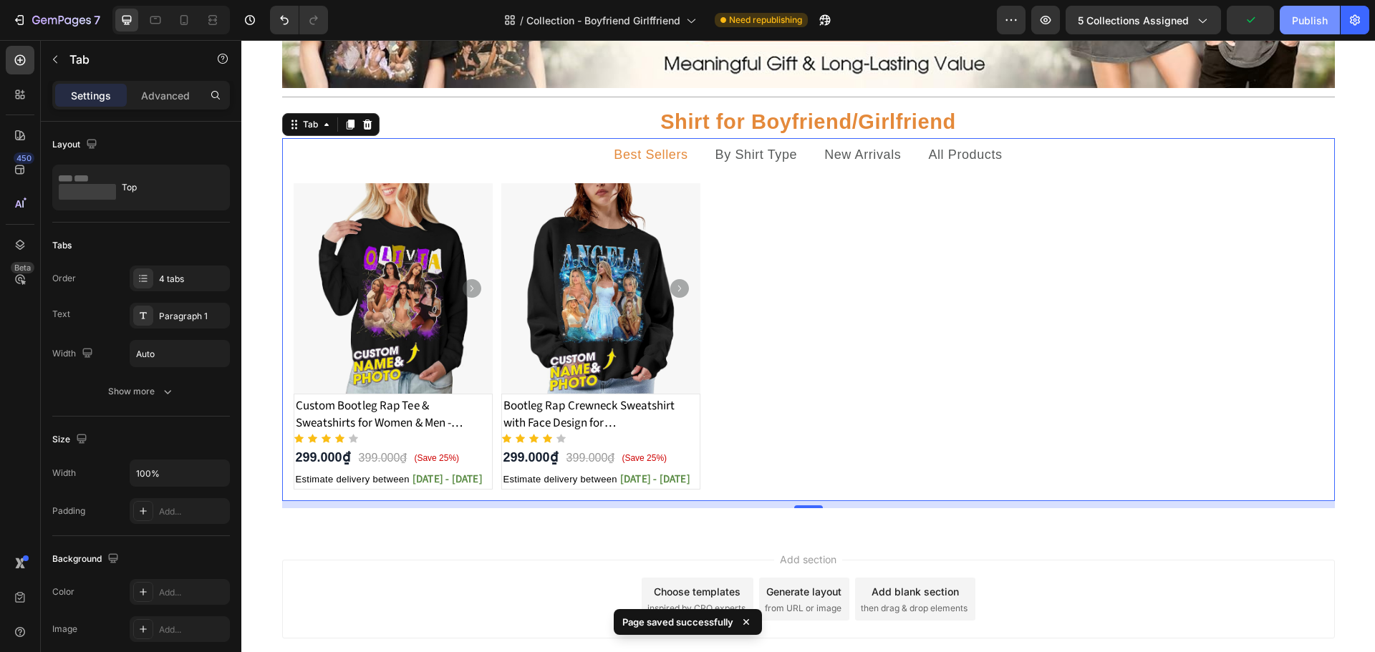
click at [1302, 22] on div "Publish" at bounding box center [1310, 20] width 36 height 15
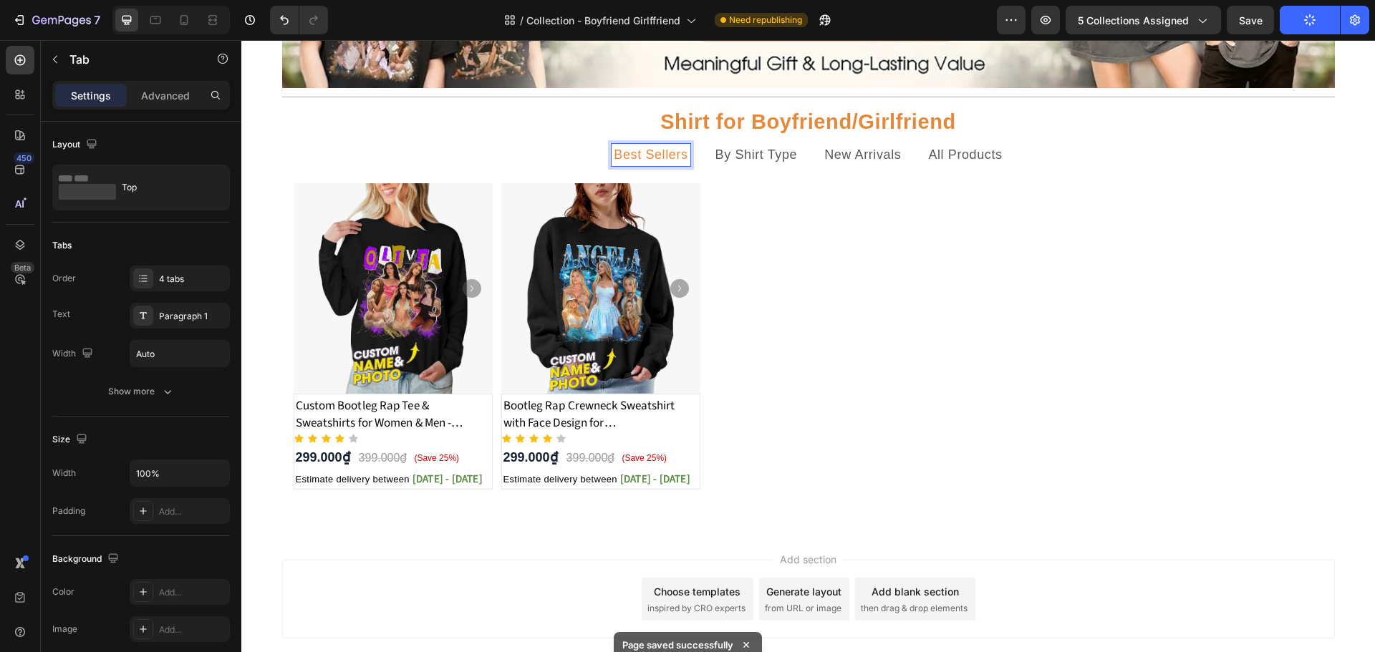
click at [623, 156] on p "Best Sellers" at bounding box center [651, 155] width 74 height 18
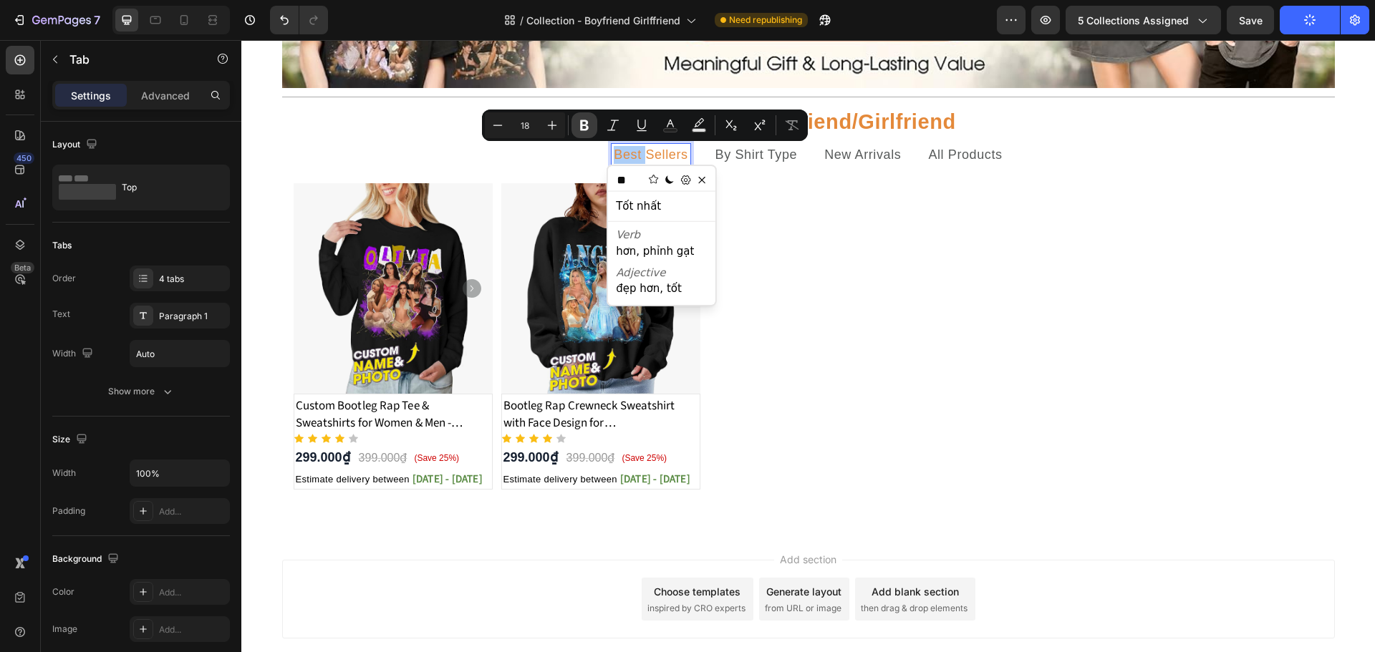
click at [586, 127] on icon "Editor contextual toolbar" at bounding box center [584, 125] width 9 height 11
click at [733, 156] on p "By Shirt Type" at bounding box center [759, 155] width 82 height 18
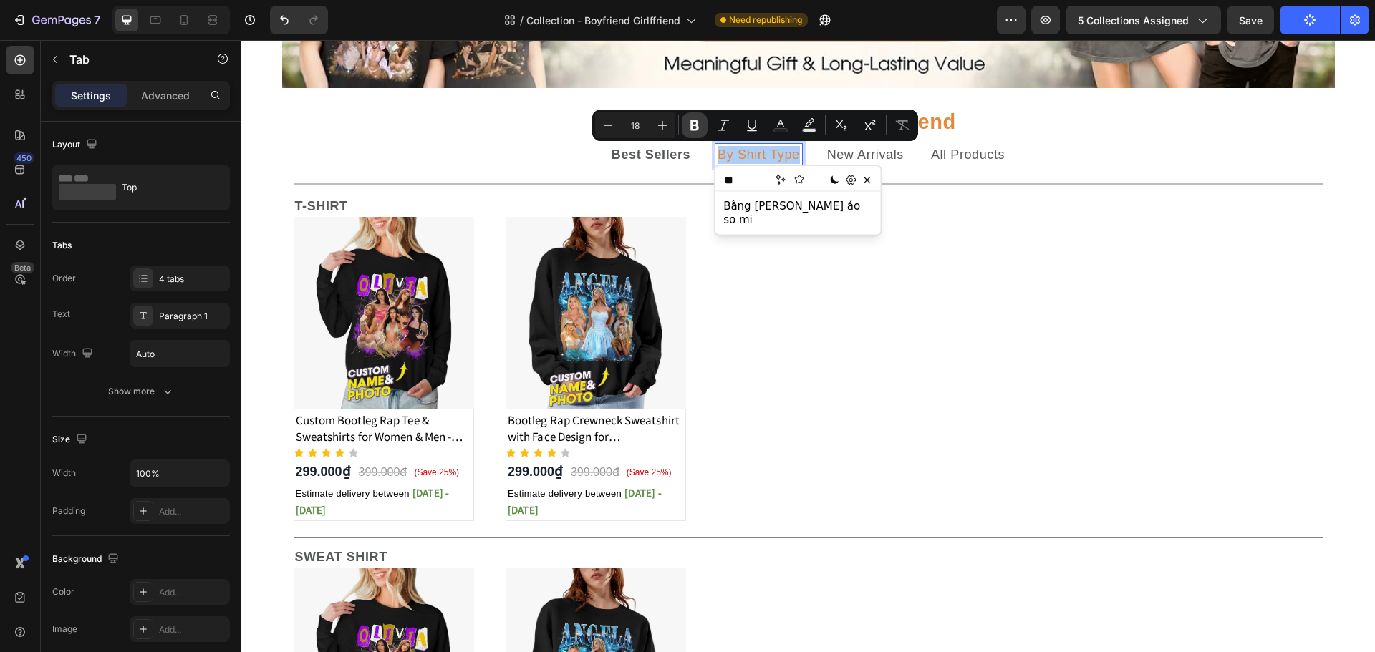
click at [695, 132] on button "Bold" at bounding box center [695, 125] width 26 height 26
click at [849, 163] on p "New Arrivals" at bounding box center [868, 155] width 77 height 18
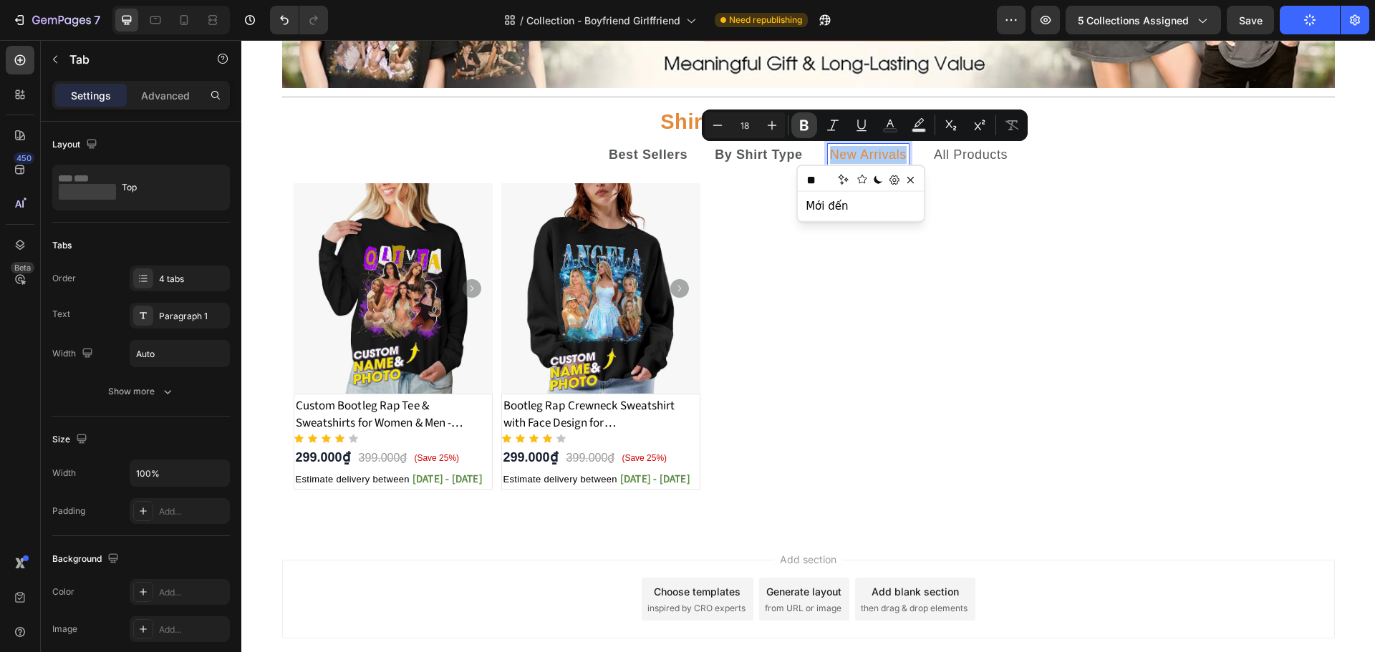
click at [795, 130] on button "Bold" at bounding box center [804, 125] width 26 height 26
click at [959, 152] on p "All Products" at bounding box center [974, 155] width 74 height 18
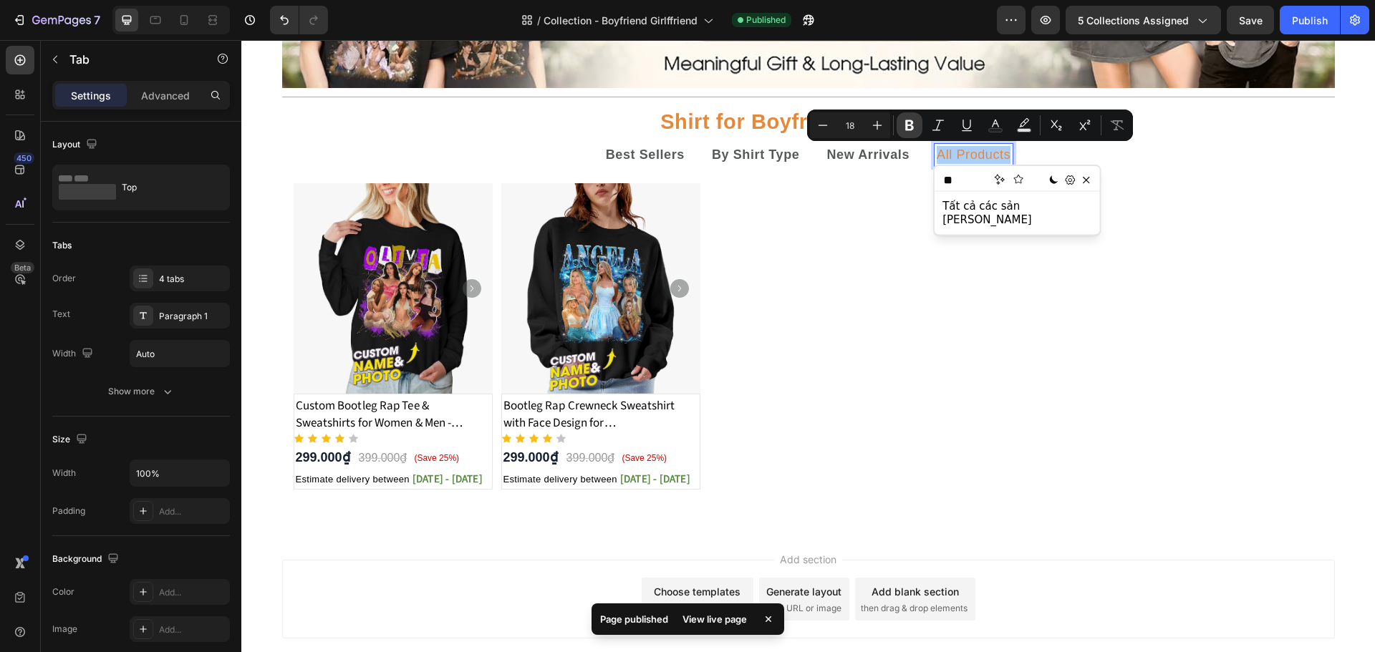
click at [910, 132] on button "Bold" at bounding box center [910, 125] width 26 height 26
click at [1090, 227] on div "Product Images Custom Bootleg Rap Tee & Sweatshirts for Women & Men - Crewneck …" at bounding box center [809, 336] width 1030 height 306
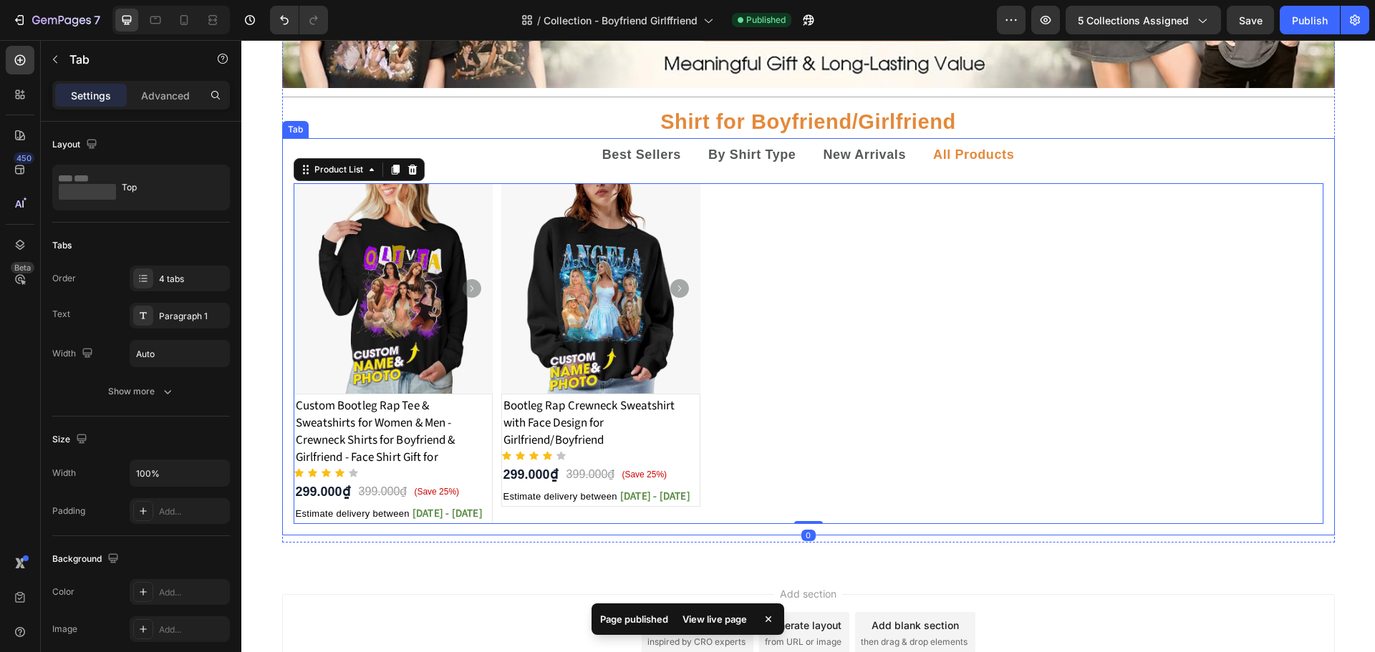
click at [1106, 155] on ul "Best Sellers By Shirt Type New Arrivals All Products" at bounding box center [808, 155] width 1053 height 34
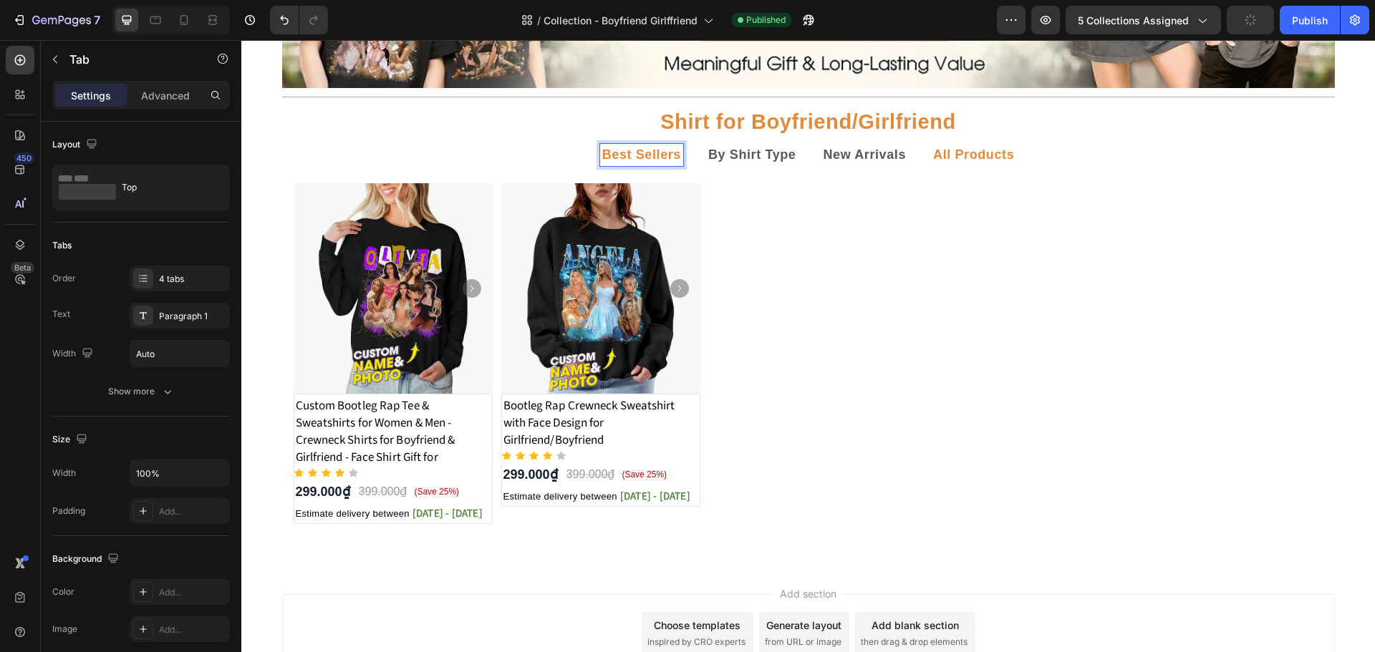
click at [955, 152] on strong "All Products" at bounding box center [973, 155] width 81 height 14
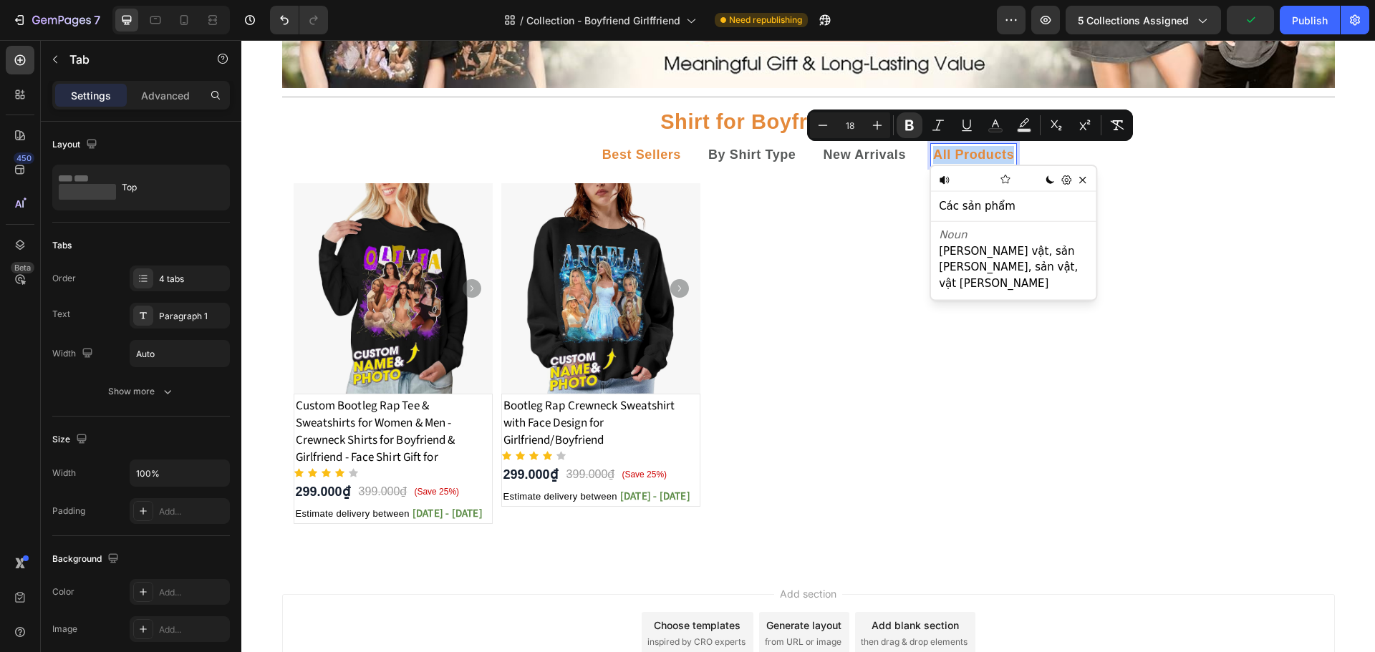
copy strong "All Products"
click at [602, 155] on strong "Best Sellers" at bounding box center [641, 155] width 79 height 14
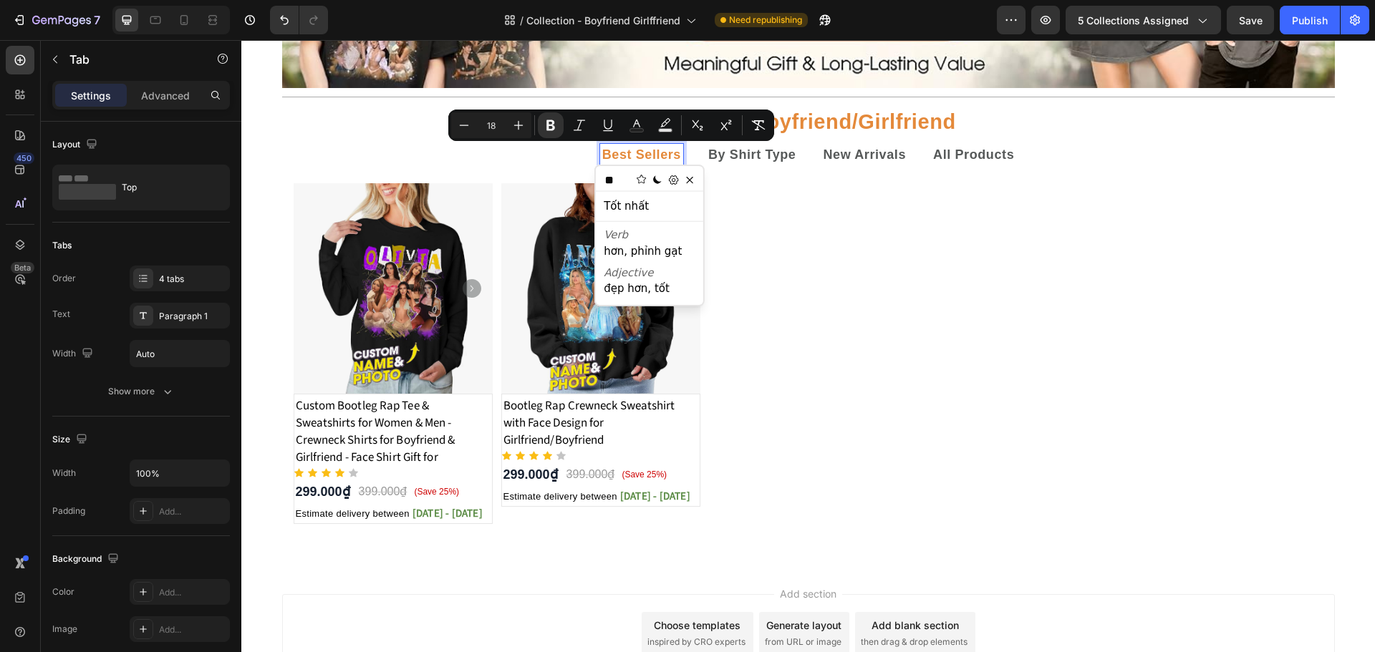
click at [602, 155] on strong "Best Sellers" at bounding box center [641, 155] width 79 height 14
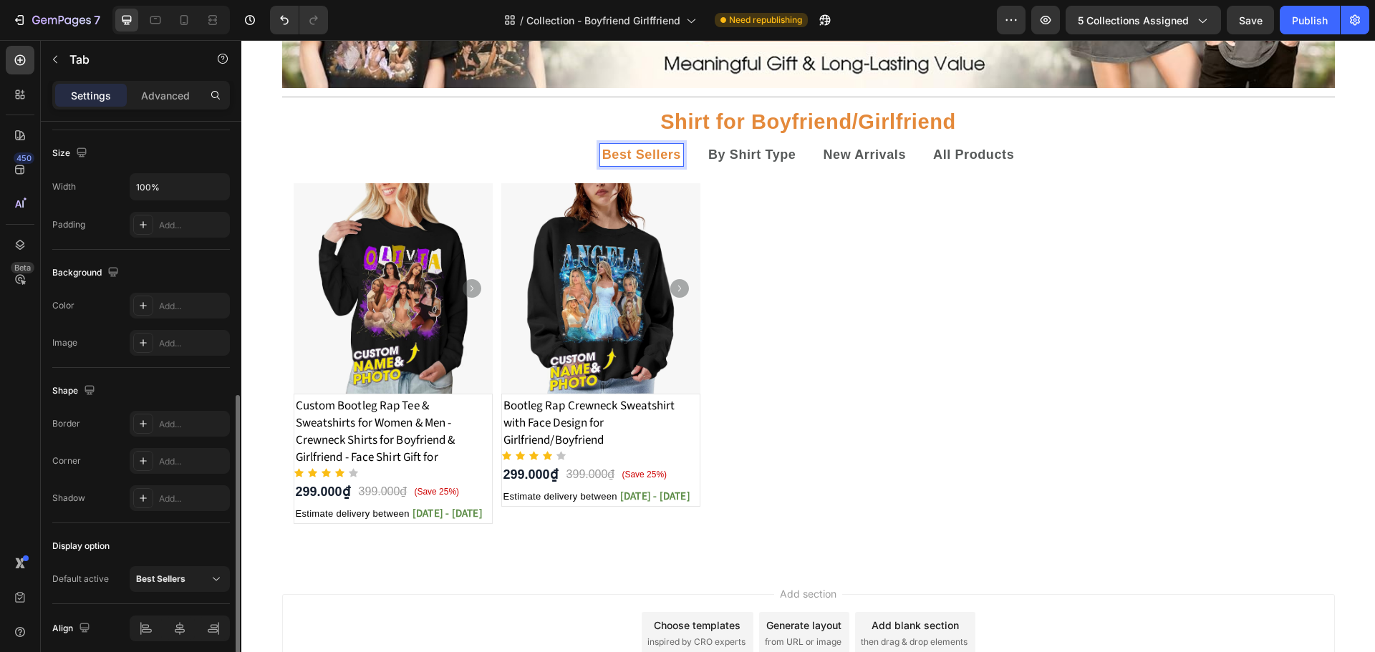
scroll to position [344, 0]
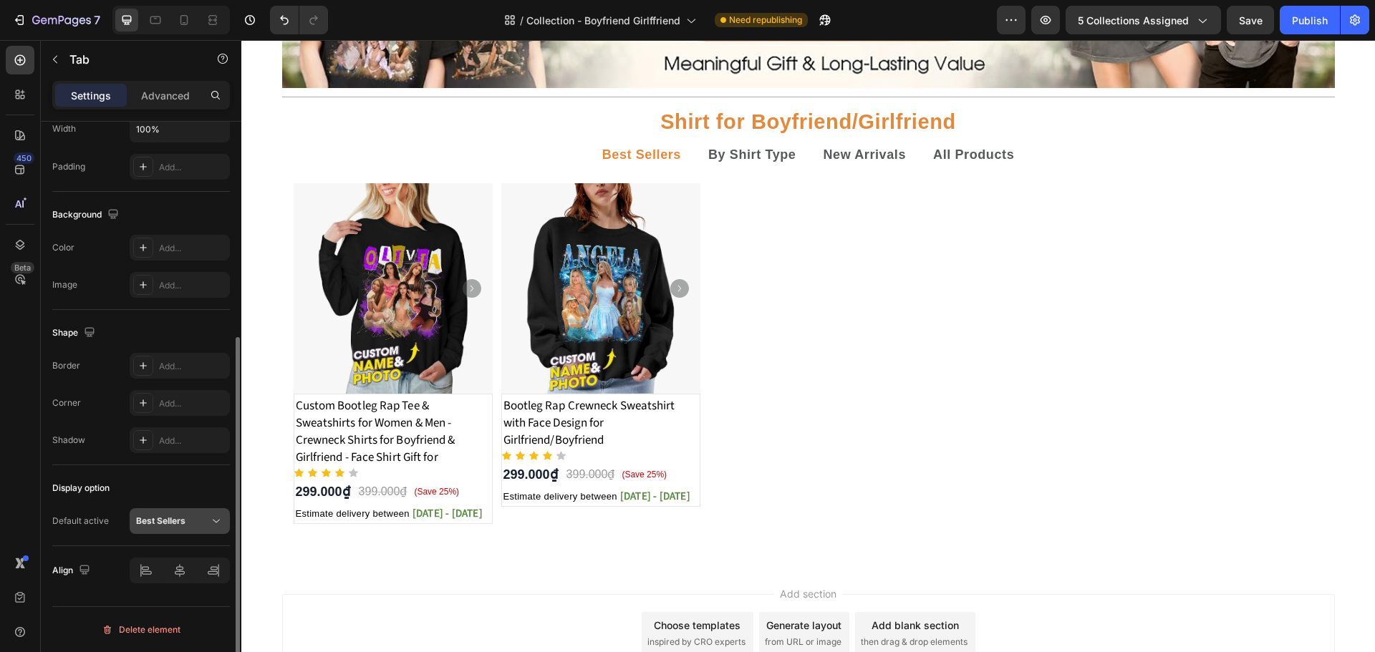
click at [217, 531] on button "Best Sellers" at bounding box center [180, 521] width 100 height 26
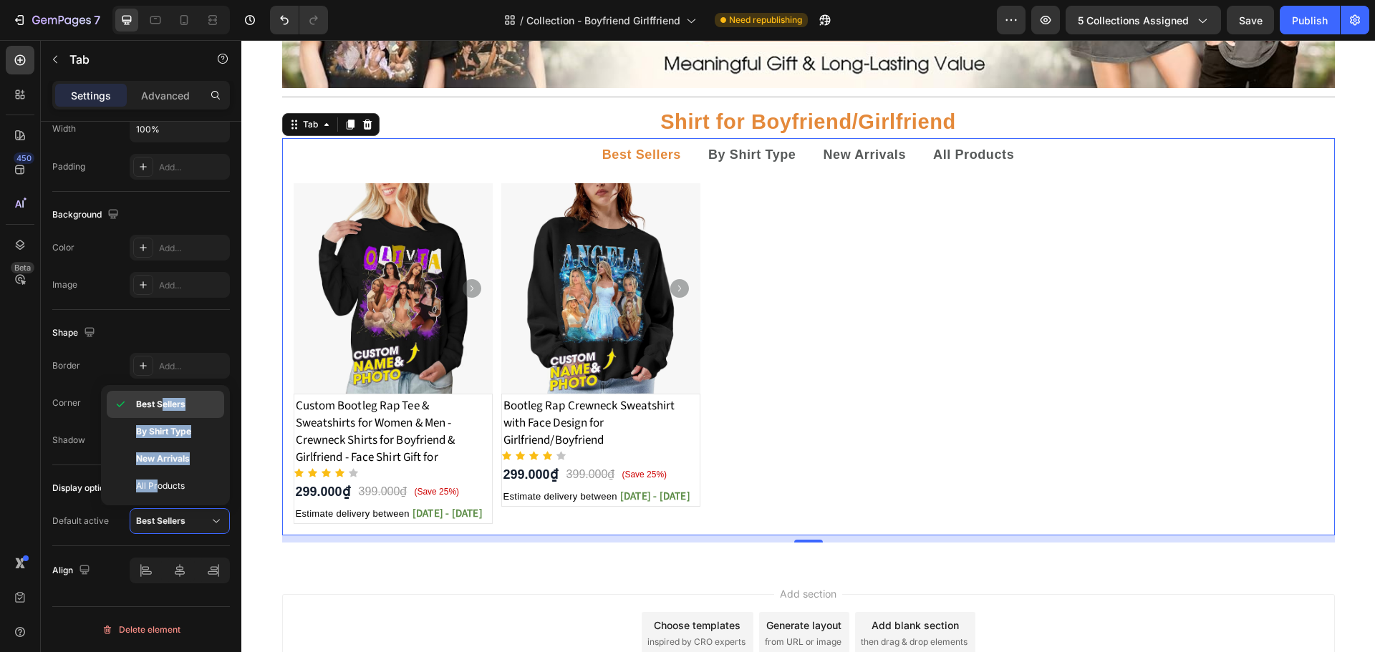
drag, startPoint x: 156, startPoint y: 491, endPoint x: 162, endPoint y: 402, distance: 89.0
click at [162, 402] on div "Best Sellers By Shirt Type New Arrivals All Products" at bounding box center [165, 445] width 117 height 109
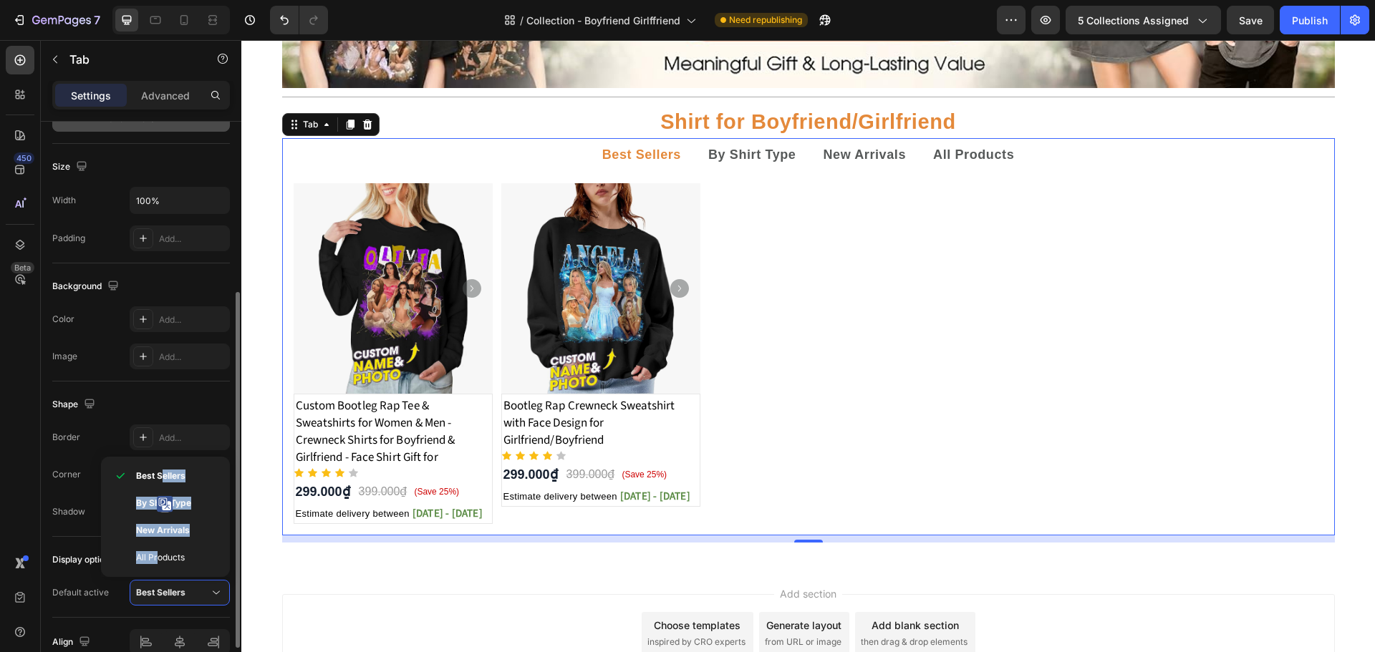
scroll to position [0, 0]
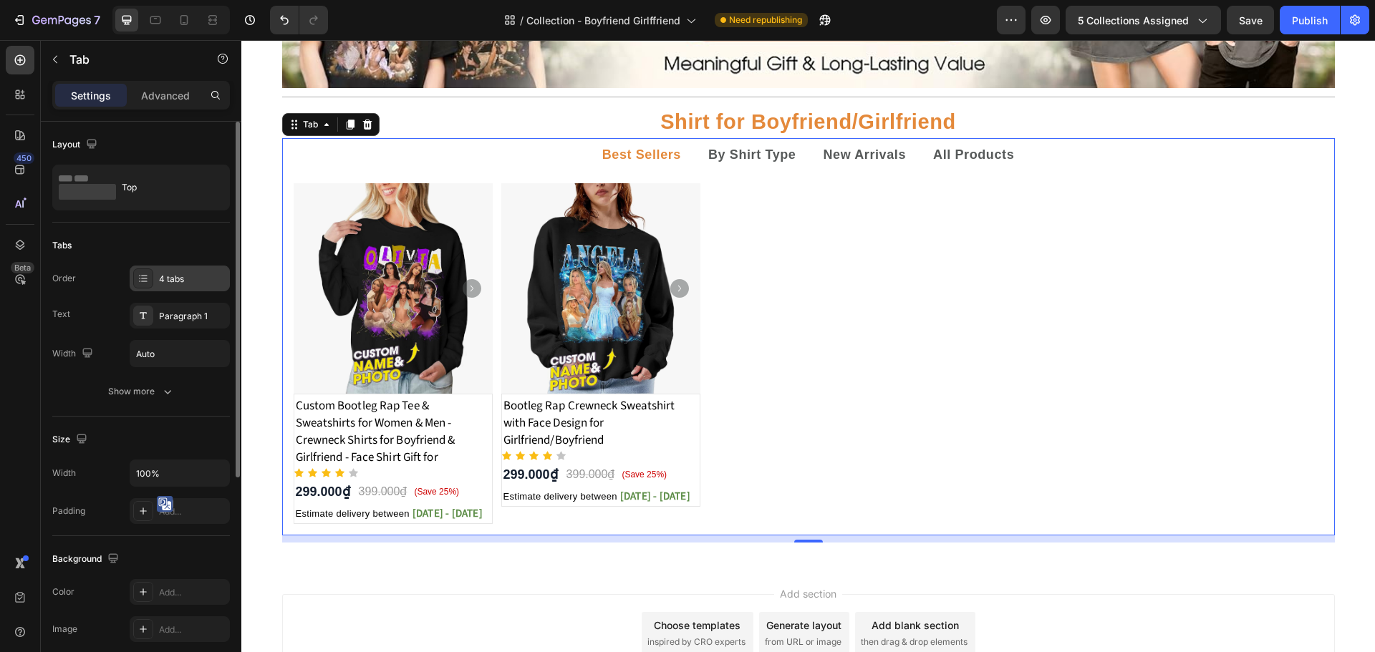
click at [170, 275] on div "4 tabs" at bounding box center [192, 279] width 67 height 13
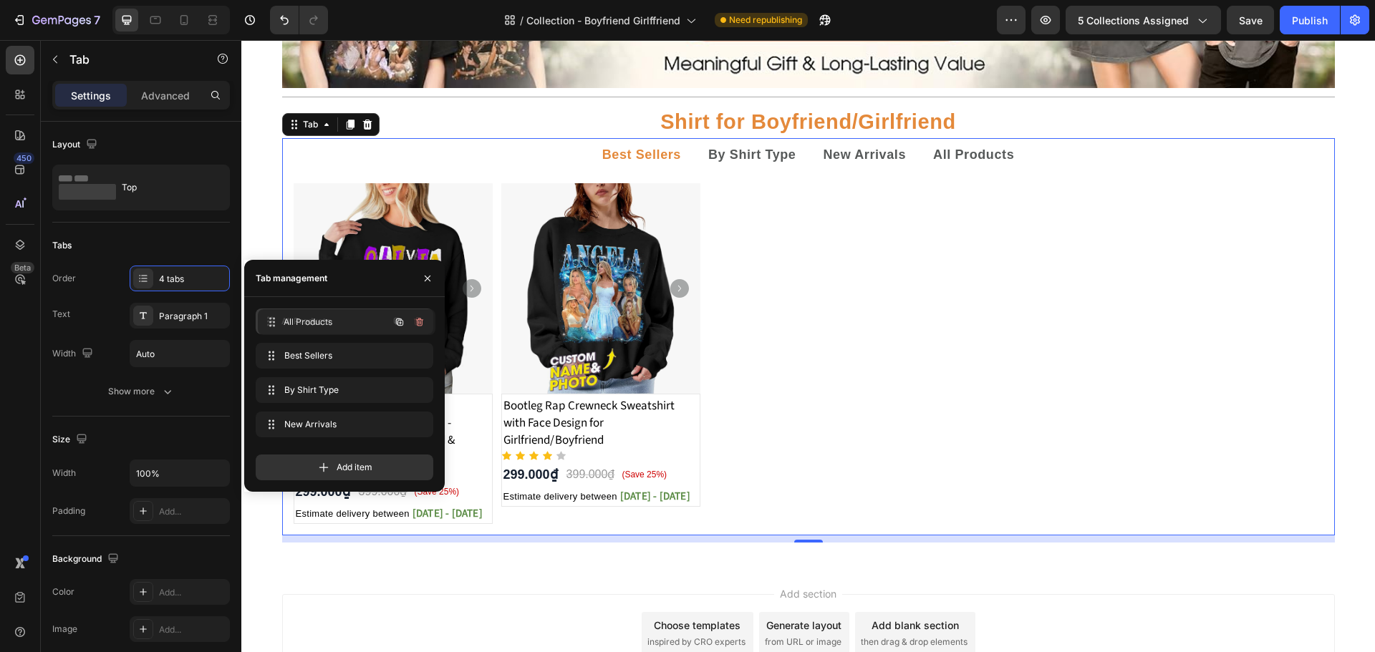
drag, startPoint x: 271, startPoint y: 422, endPoint x: 274, endPoint y: 319, distance: 102.4
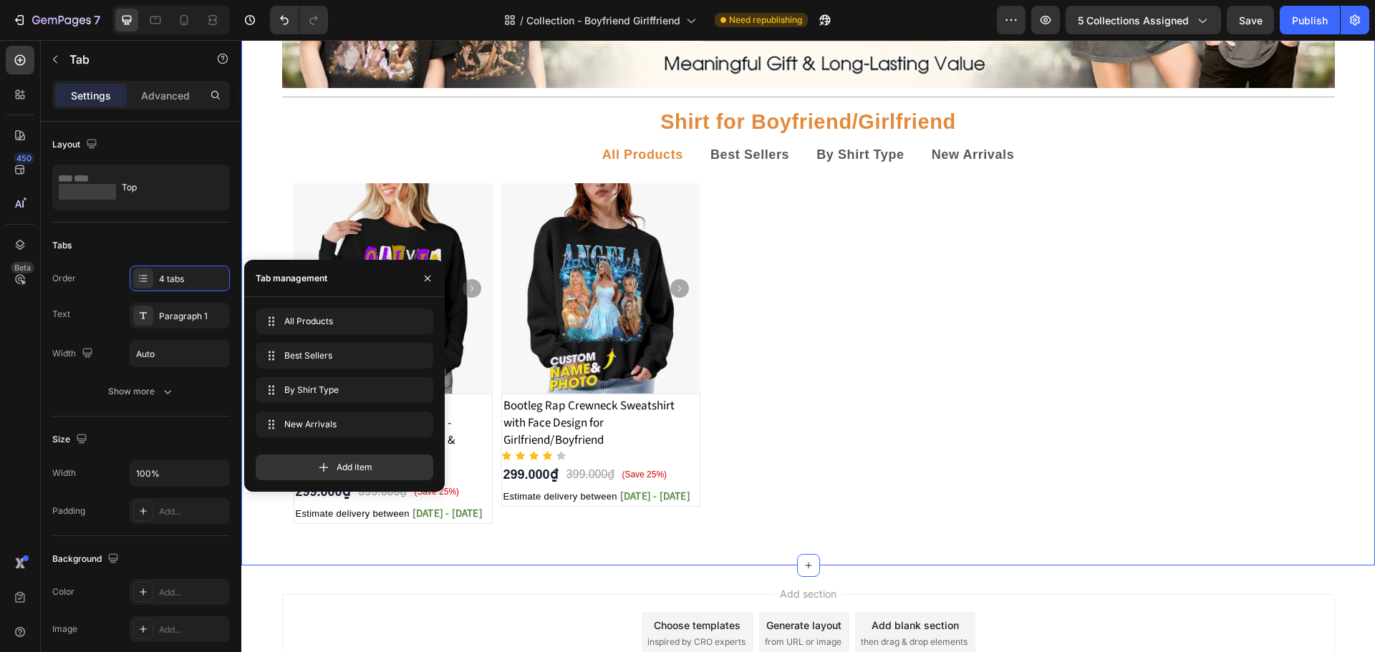
click at [1352, 131] on div "Image Title Line Shirt for Boyfriend/Girlfriend Text Block All Products Best Se…" at bounding box center [808, 210] width 1134 height 665
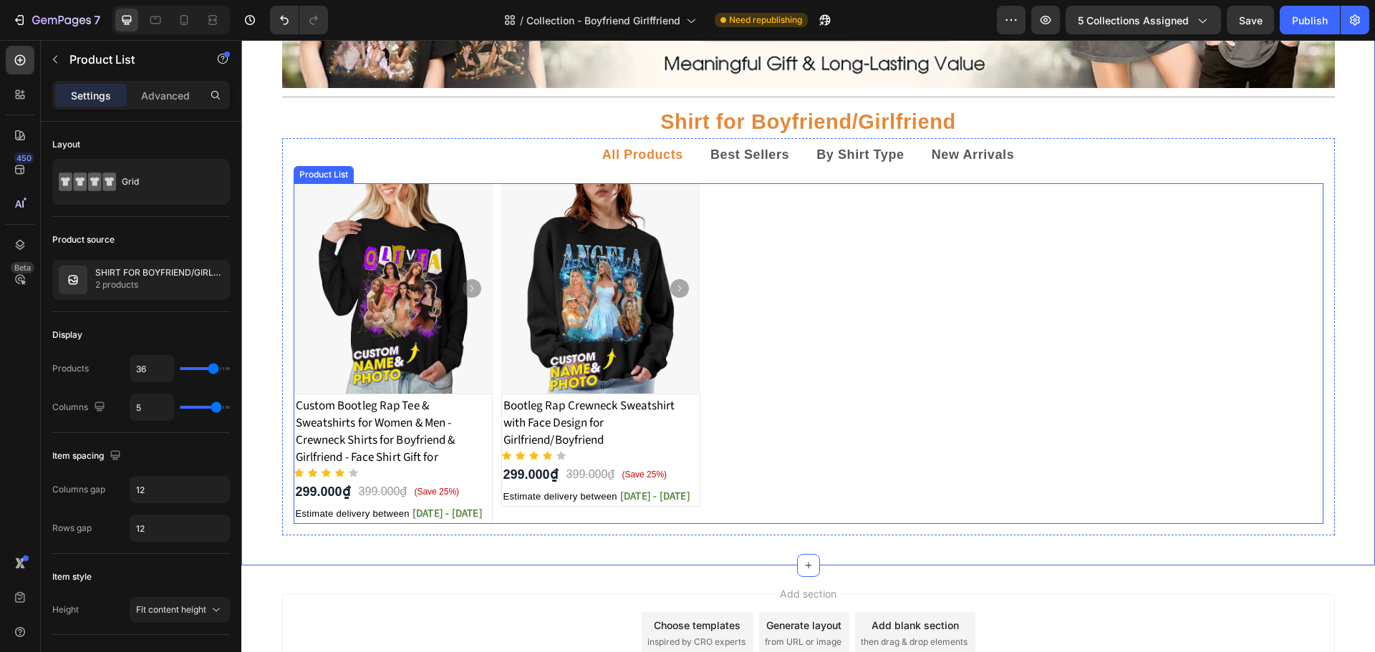
click at [819, 202] on div "Product Images Custom Bootleg Rap Tee & Sweatshirts for Women & Men - Crewneck …" at bounding box center [809, 353] width 1030 height 341
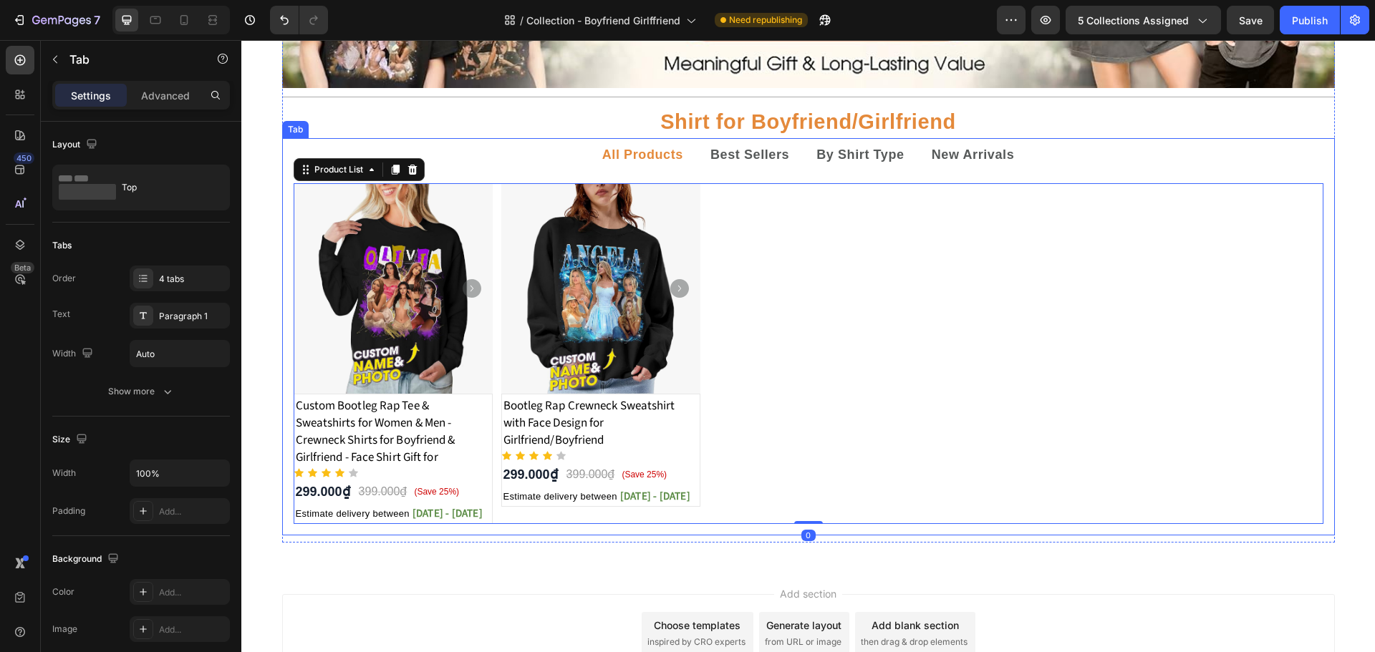
click at [530, 150] on ul "All Products Best Sellers By Shirt Type New Arrivals" at bounding box center [808, 155] width 1053 height 34
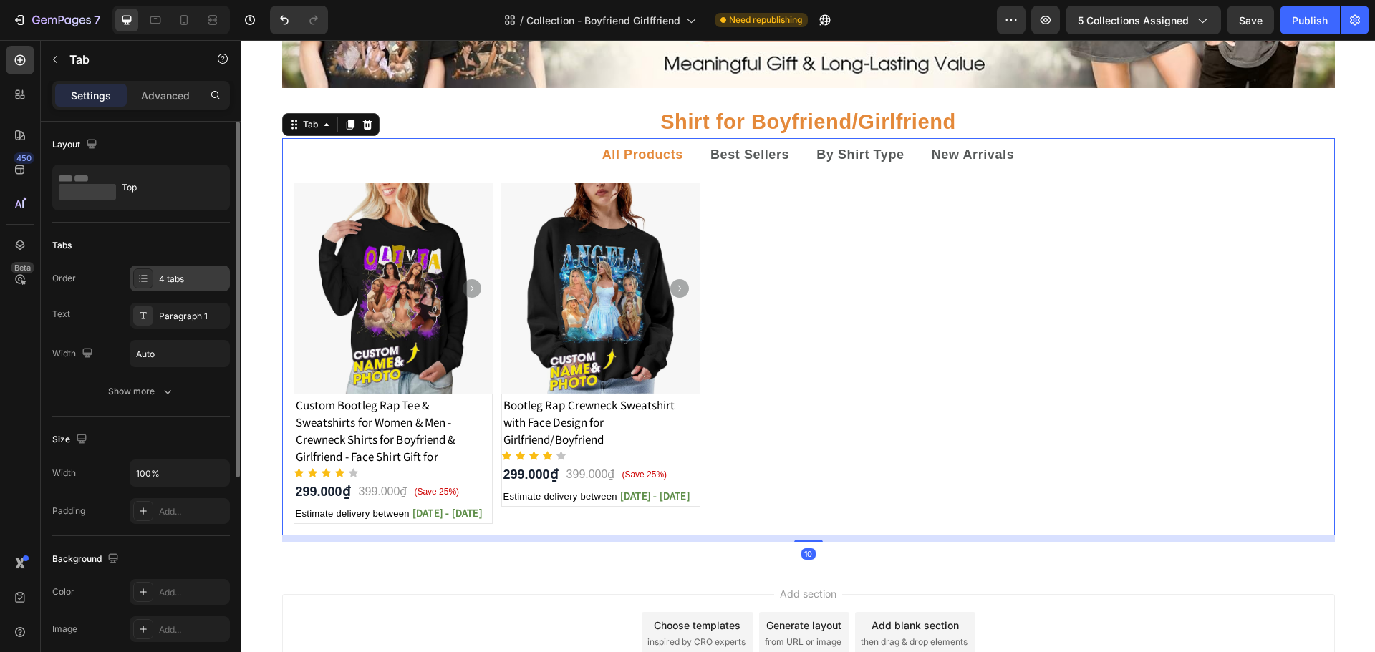
click at [173, 276] on div "4 tabs" at bounding box center [192, 279] width 67 height 13
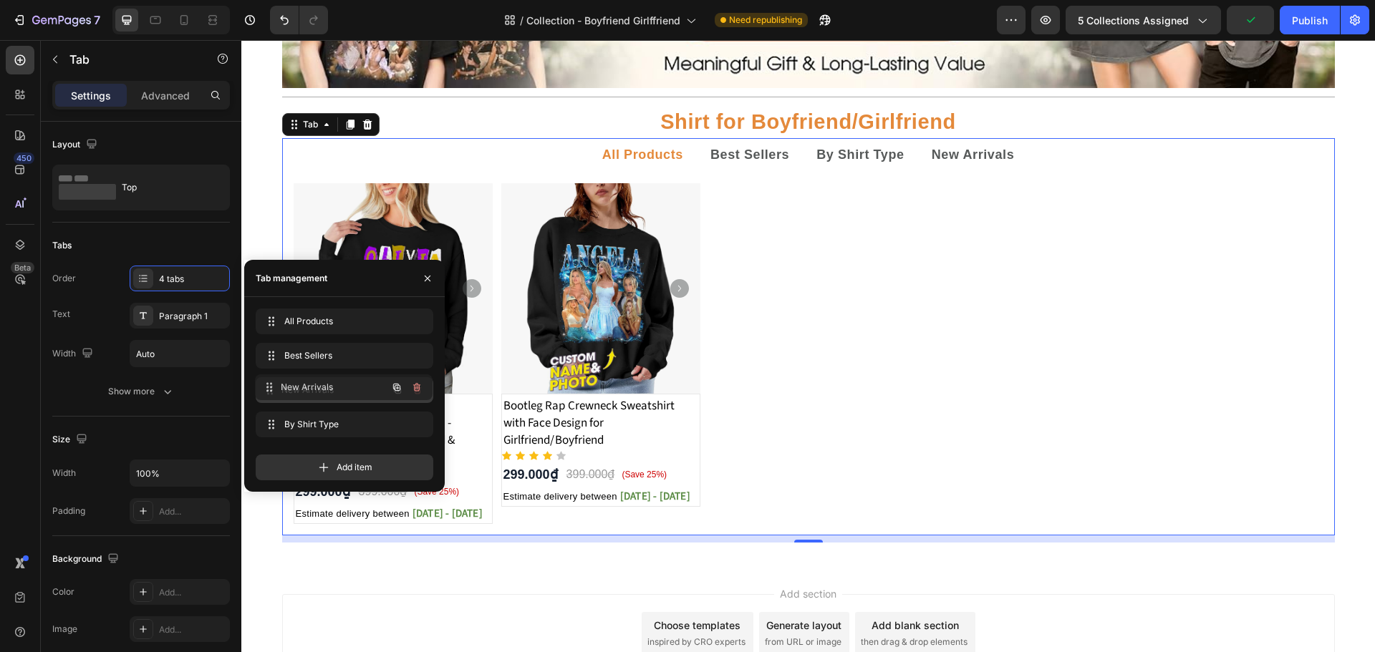
drag, startPoint x: 330, startPoint y: 423, endPoint x: 329, endPoint y: 386, distance: 37.2
click at [1303, 22] on div "Publish" at bounding box center [1310, 20] width 36 height 15
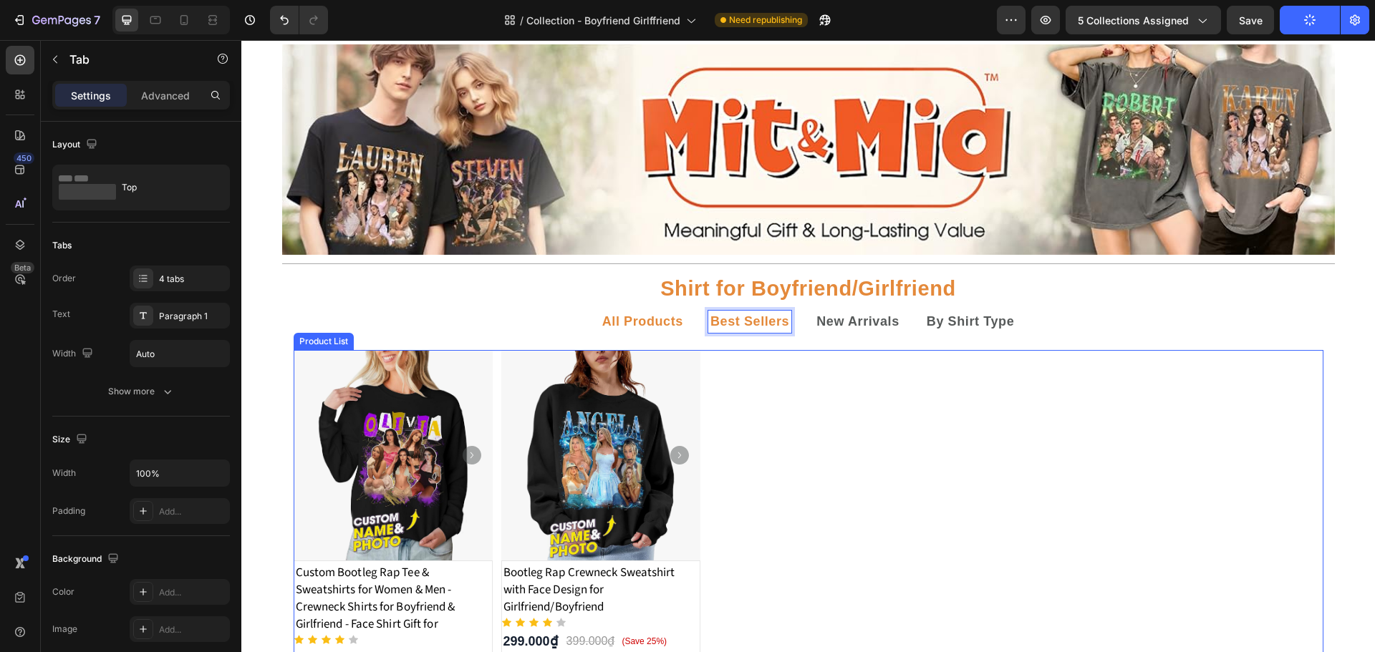
scroll to position [191, 0]
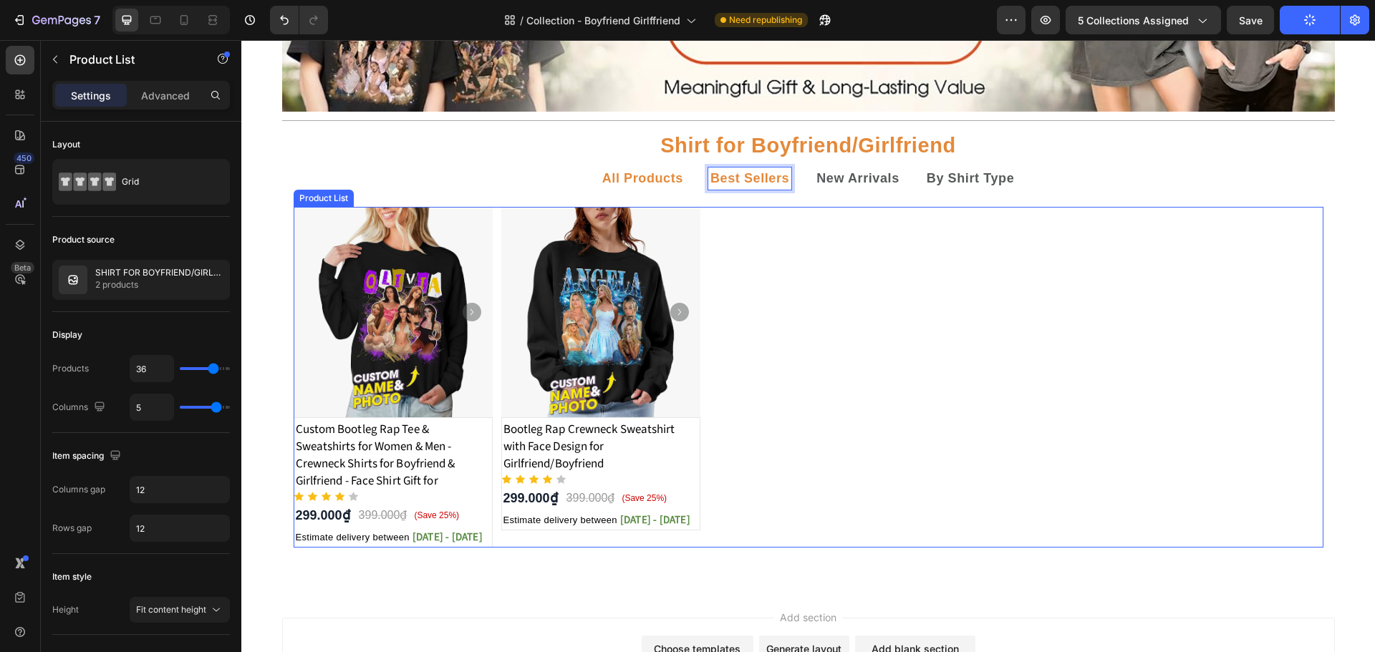
click at [846, 300] on div "Product Images Custom Bootleg Rap Tee & Sweatshirts for Women & Men - Crewneck …" at bounding box center [809, 377] width 1030 height 341
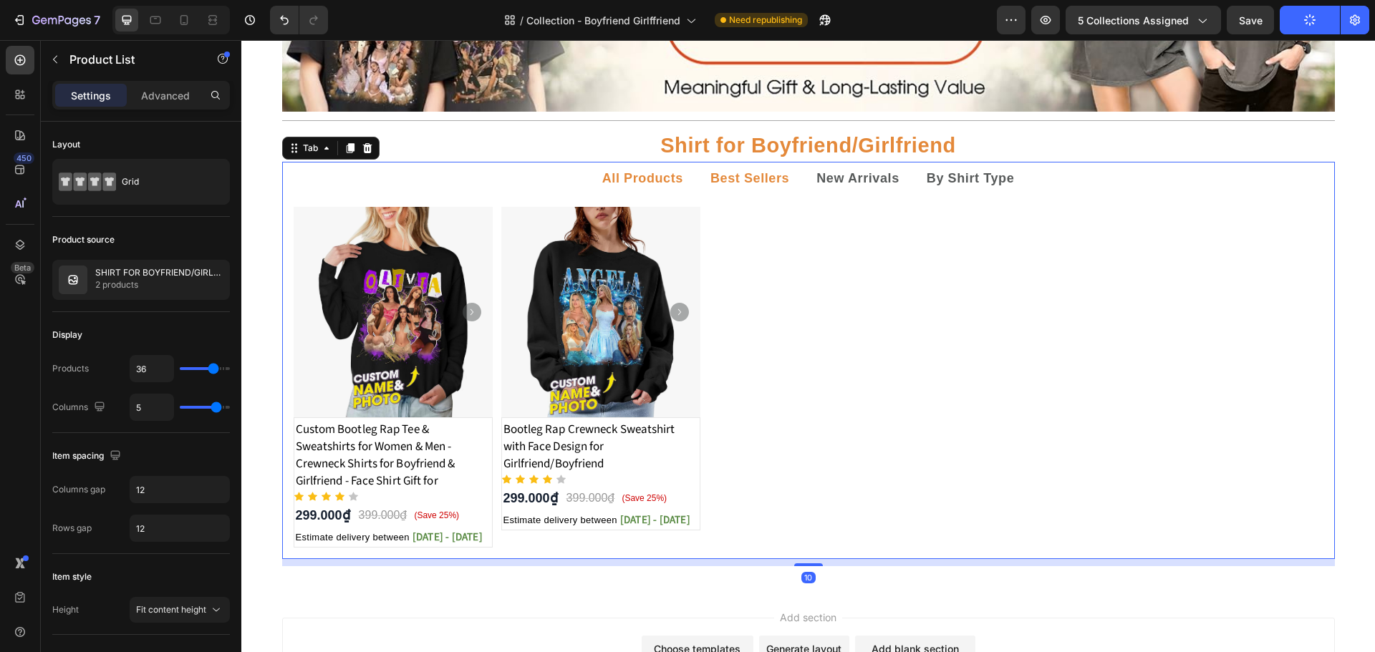
click at [734, 183] on strong "Best Sellers" at bounding box center [749, 178] width 79 height 14
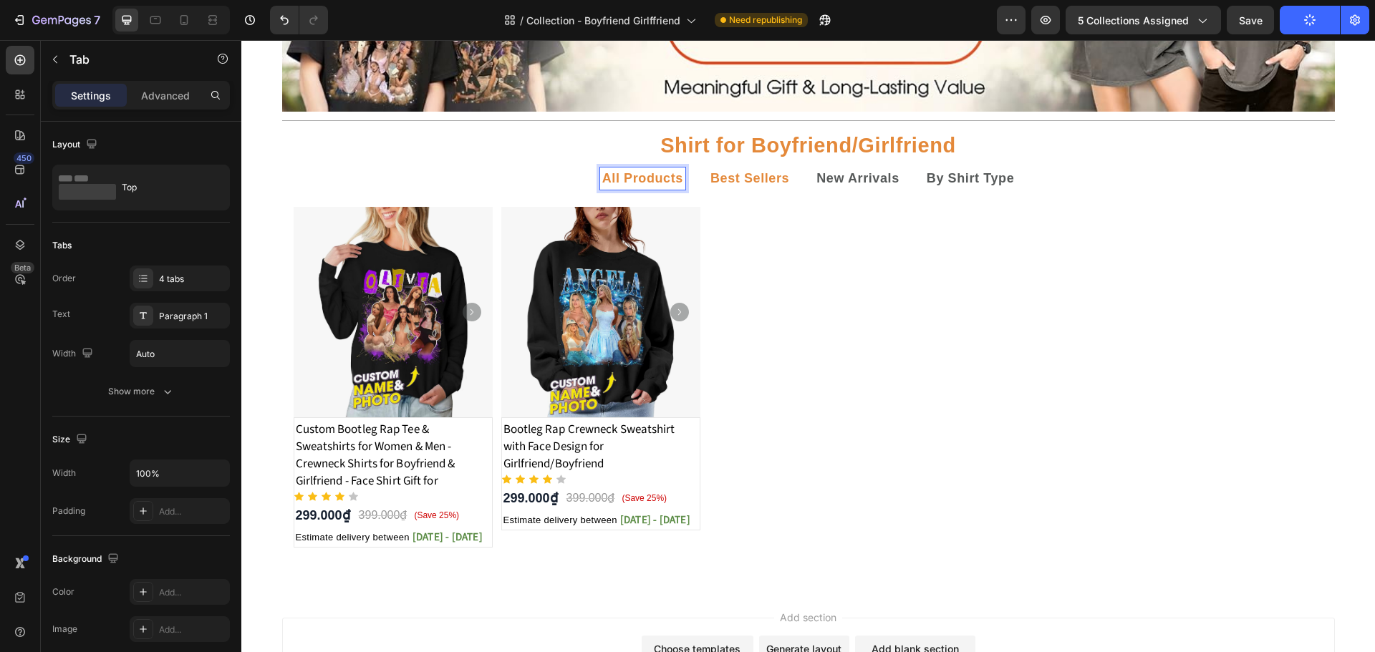
click at [733, 180] on strong "Best Sellers" at bounding box center [749, 178] width 79 height 14
click at [950, 180] on strong "By Shirt Type" at bounding box center [971, 178] width 88 height 14
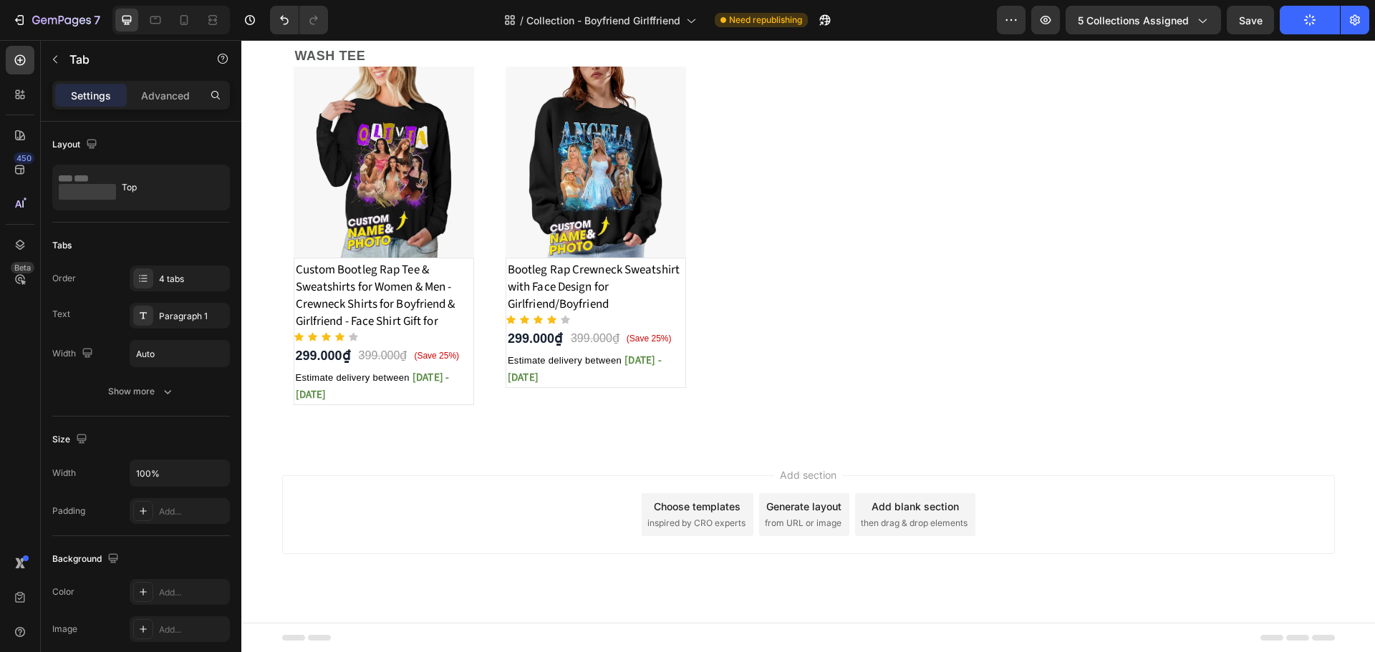
scroll to position [1134, 0]
click at [349, 384] on div "Estimate delivery between Aug 29 - Sep 01" at bounding box center [383, 385] width 179 height 37
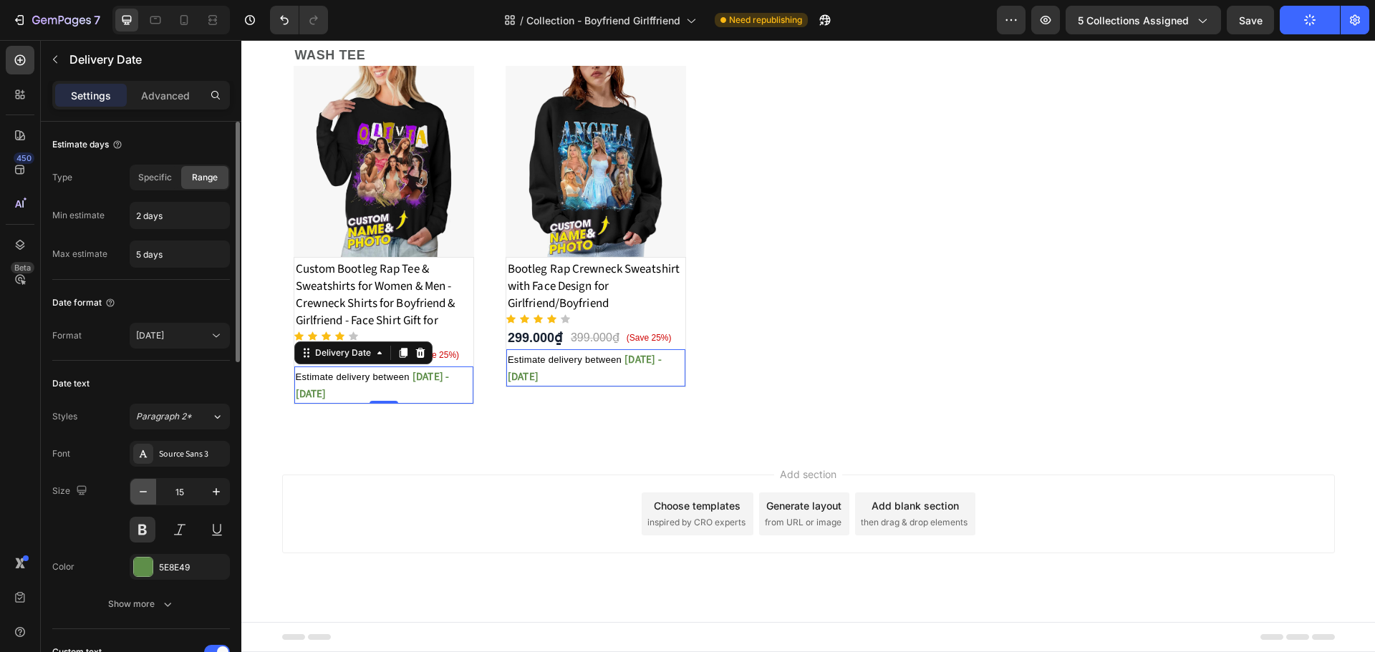
click at [147, 485] on icon "button" at bounding box center [143, 492] width 14 height 14
type input "14"
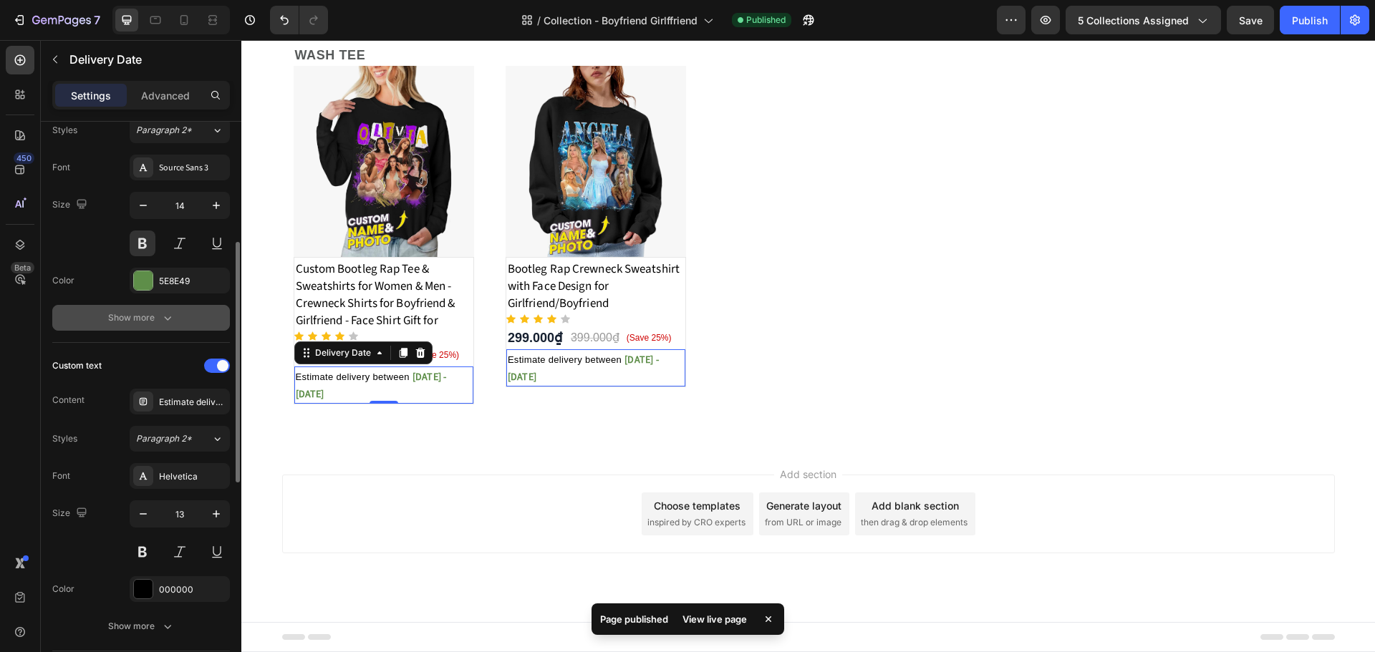
click at [175, 326] on button "Show more" at bounding box center [141, 318] width 178 height 26
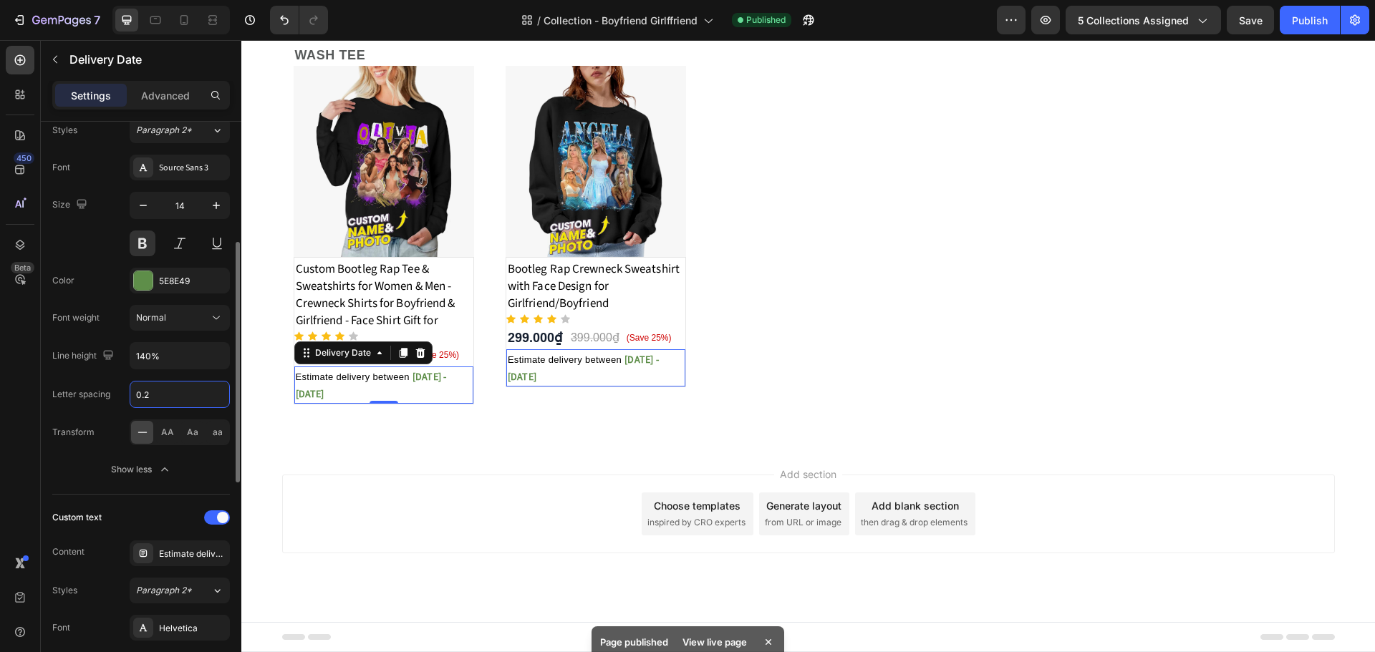
click at [163, 396] on input "0.2" at bounding box center [179, 395] width 99 height 26
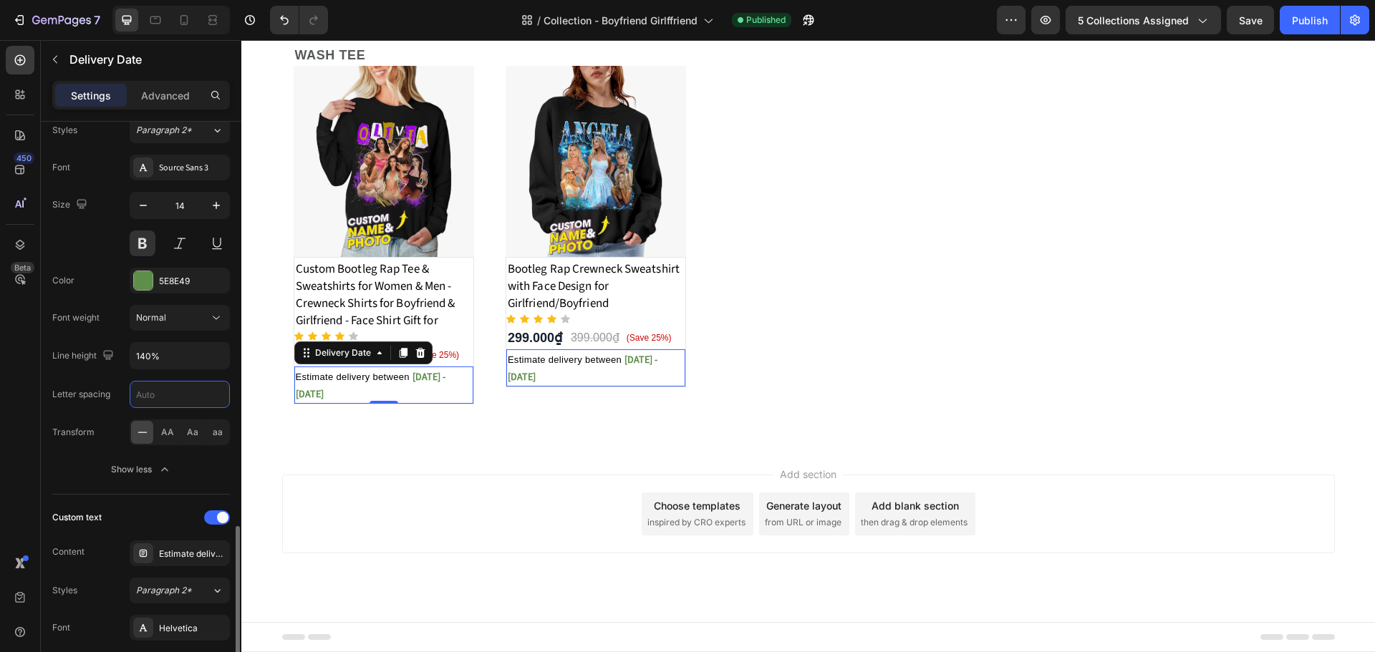
scroll to position [573, 0]
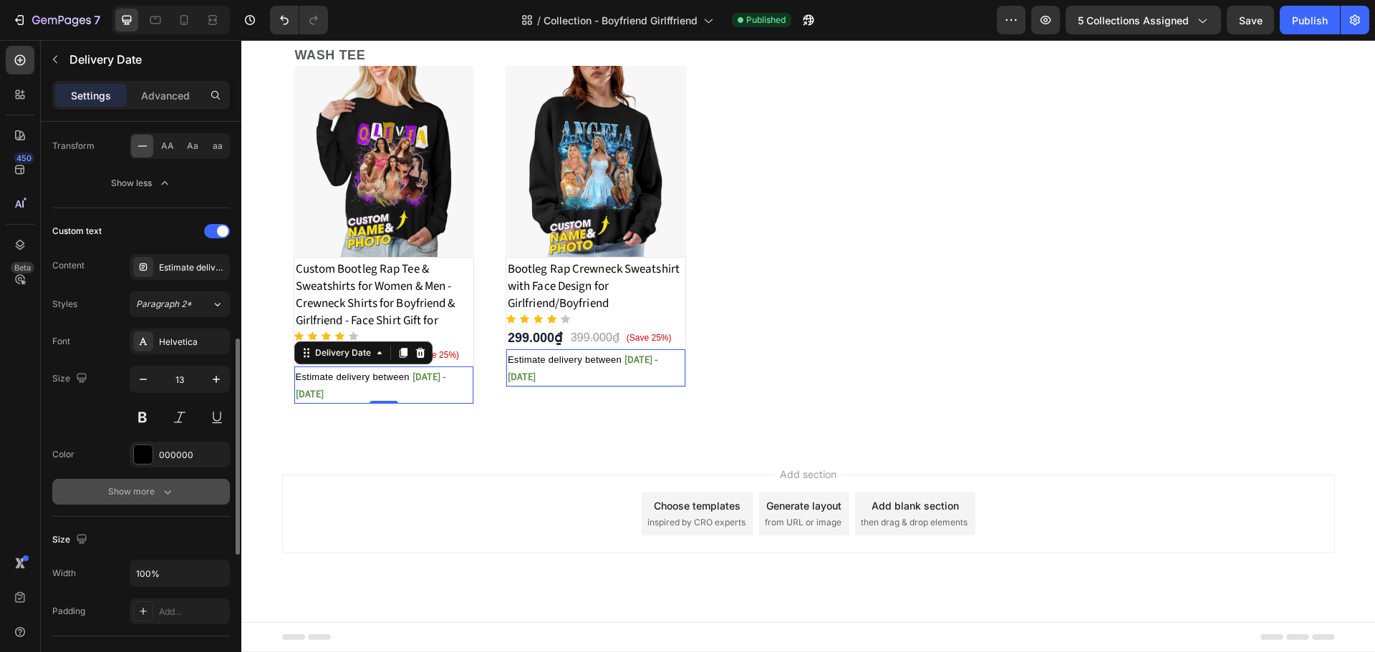
click at [163, 490] on icon "button" at bounding box center [167, 492] width 14 height 14
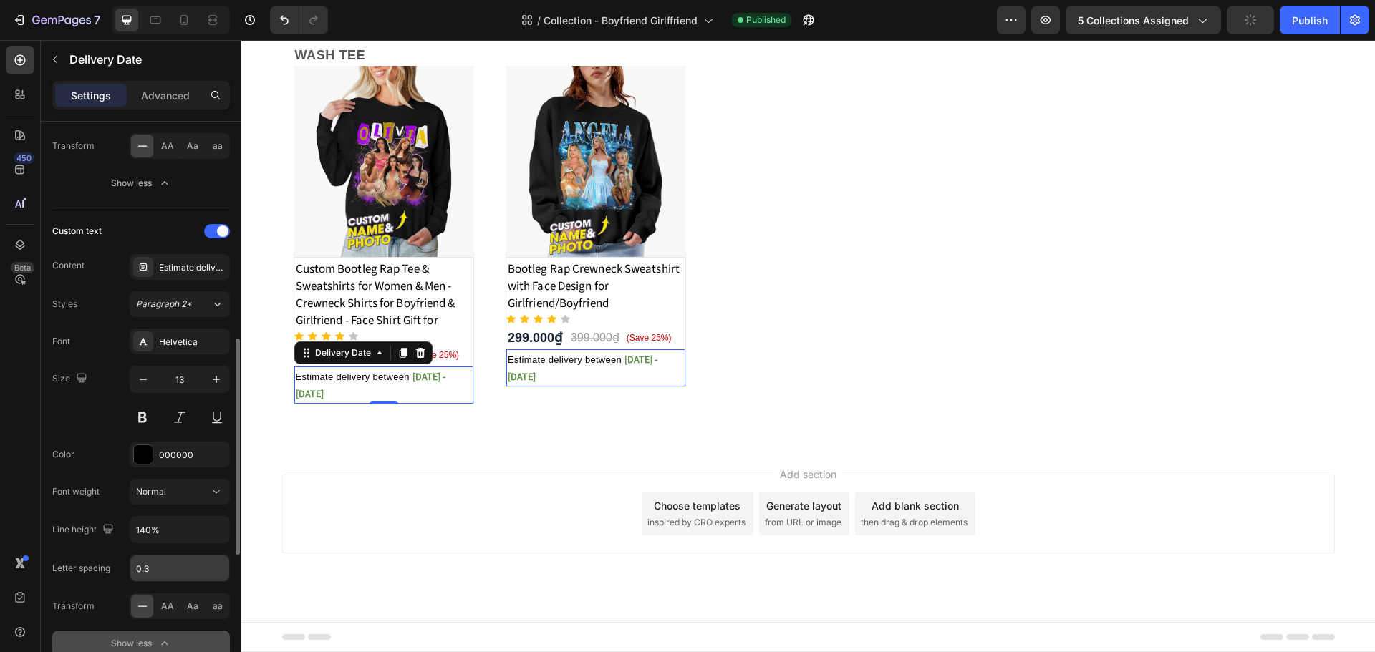
click at [196, 560] on input "0.3" at bounding box center [179, 569] width 99 height 26
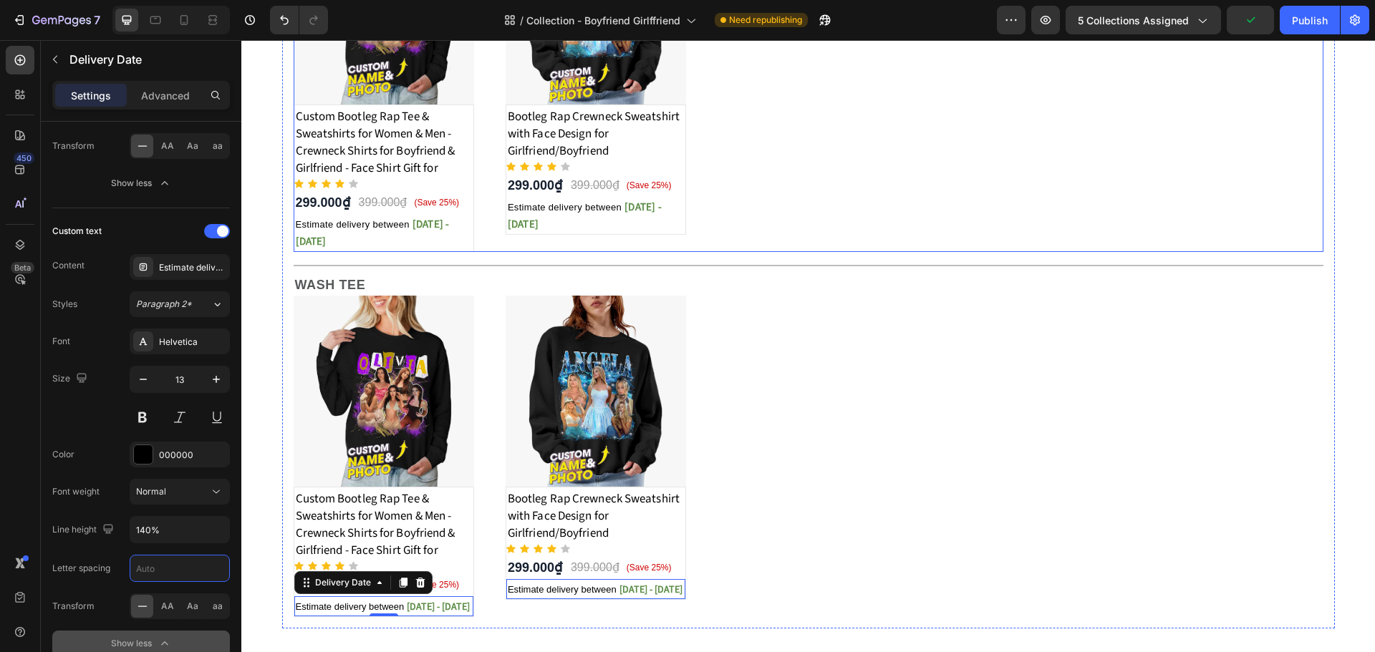
scroll to position [902, 0]
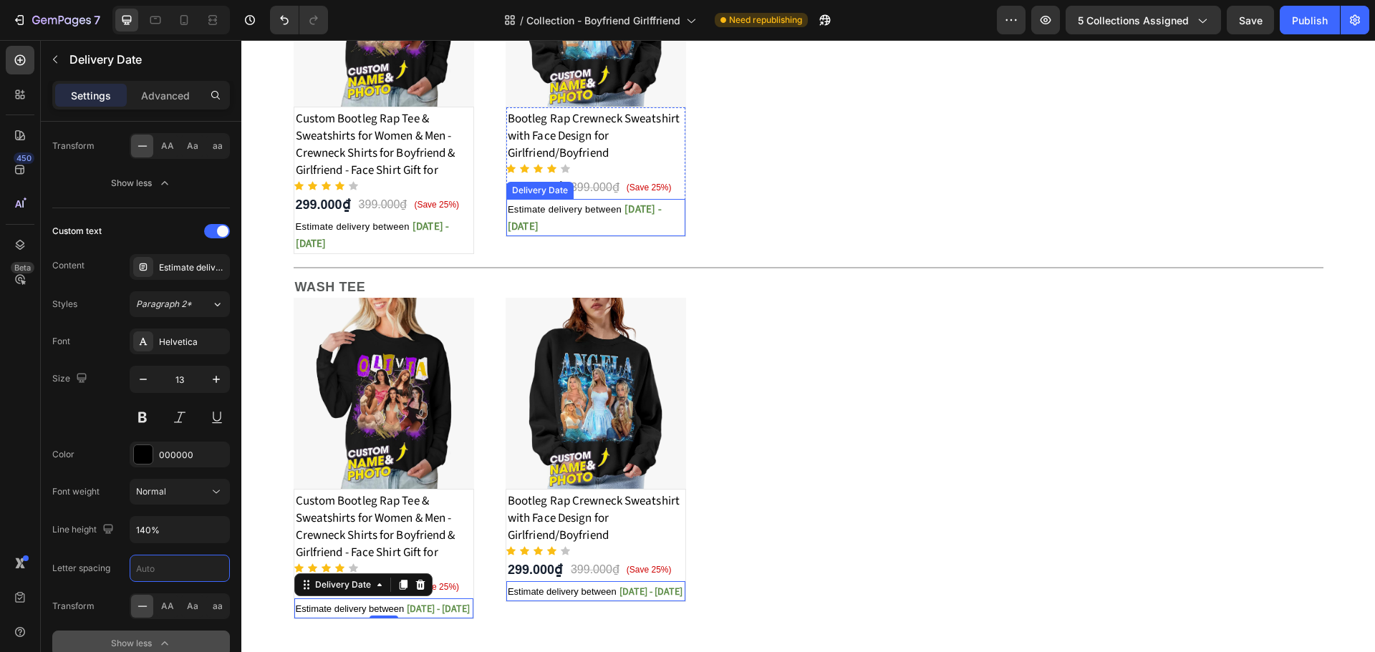
click at [473, 218] on div "Estimate delivery between Aug 29 - Sep 01" at bounding box center [383, 234] width 179 height 37
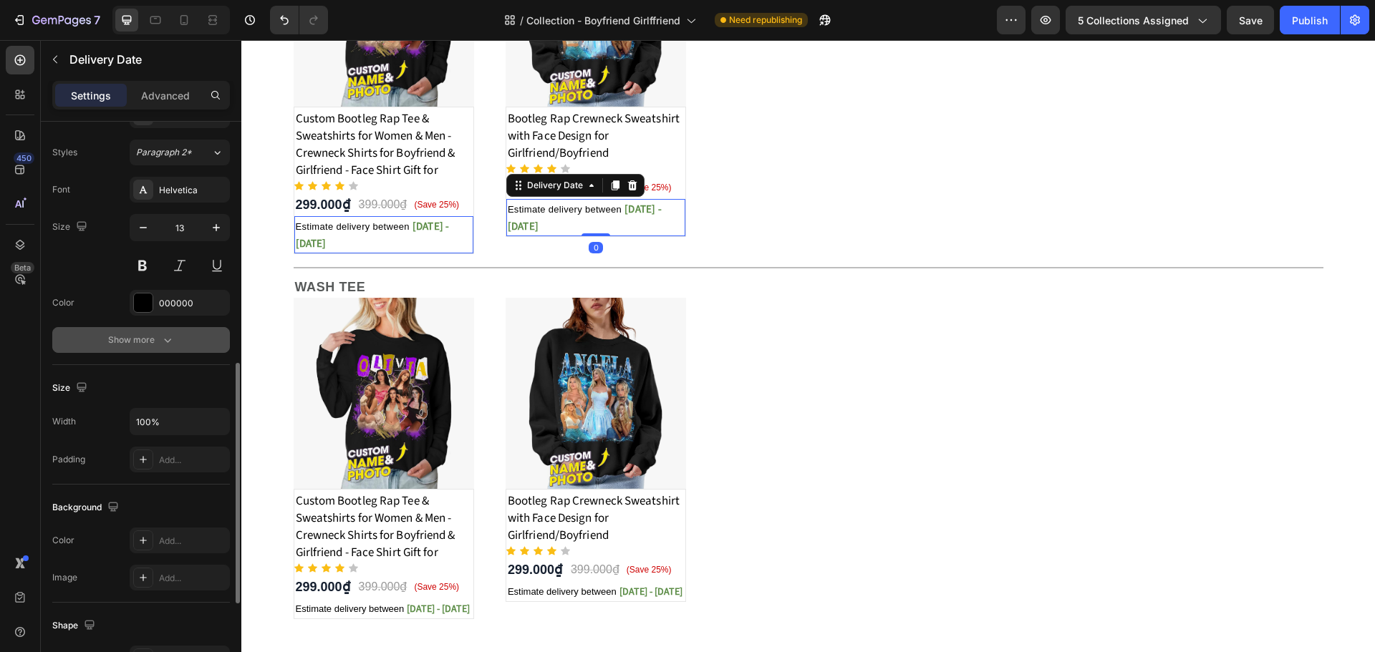
click at [173, 343] on icon "button" at bounding box center [167, 340] width 14 height 14
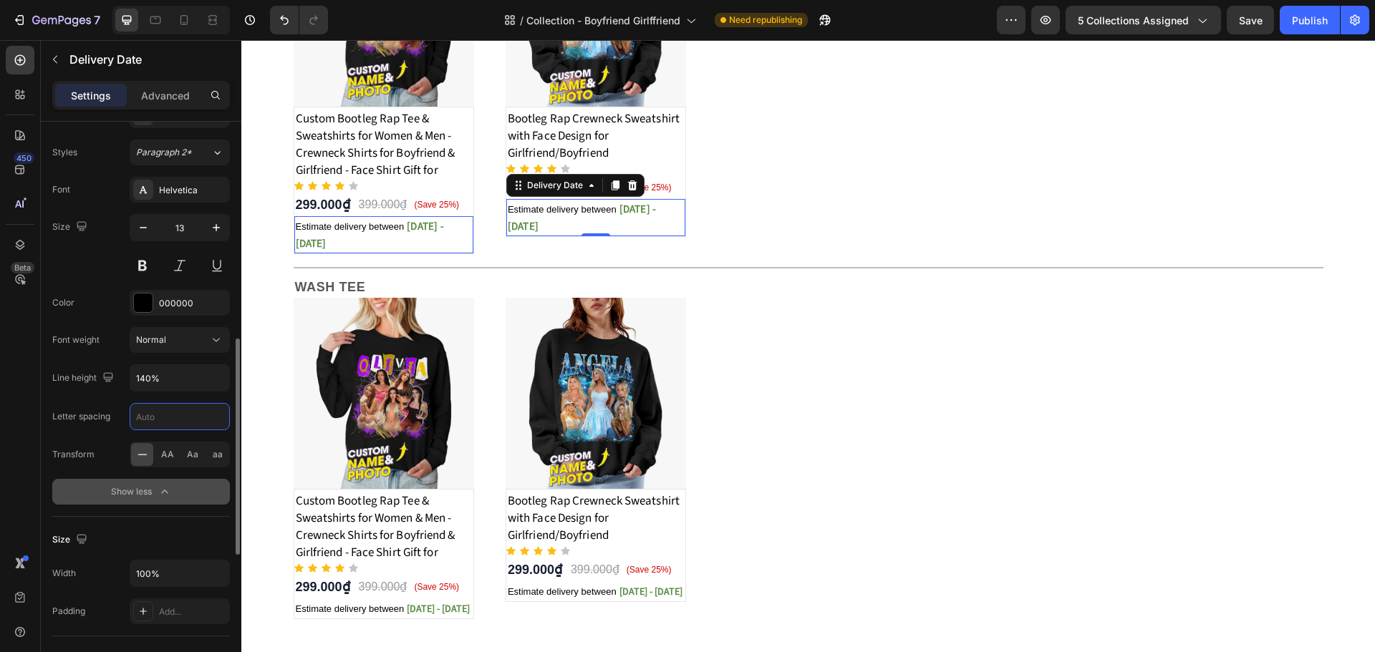
scroll to position [358, 0]
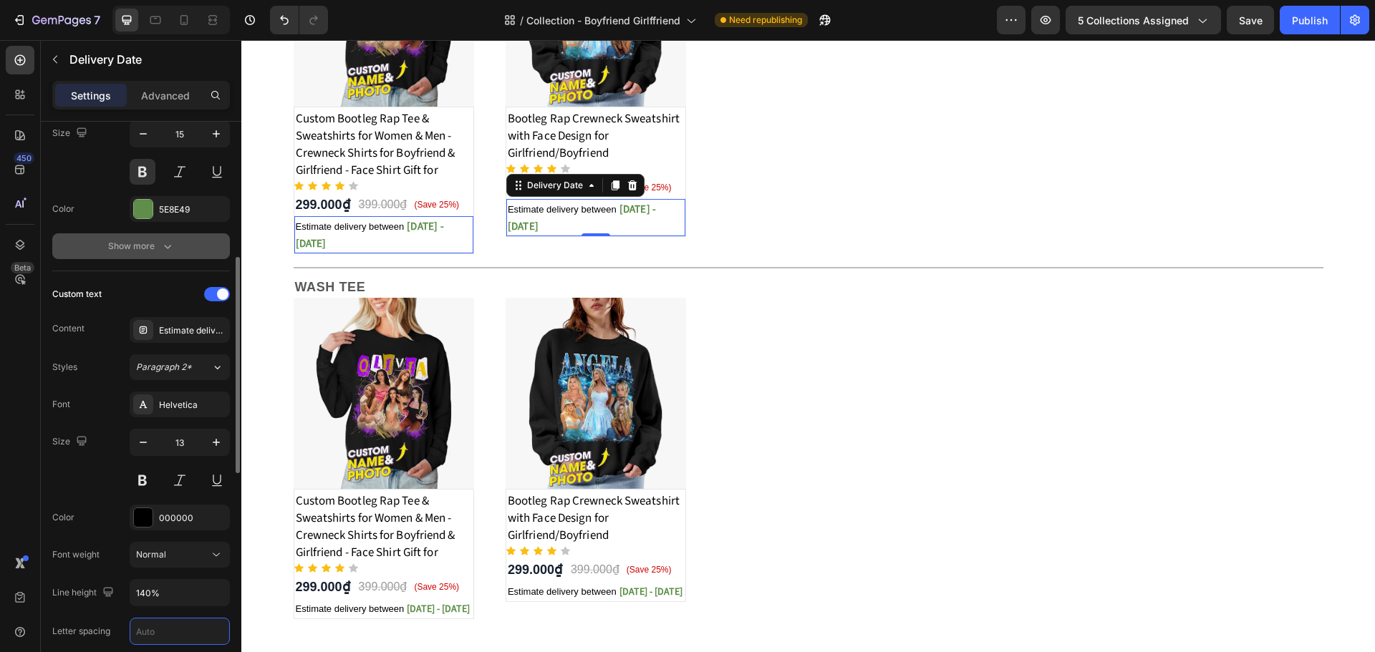
click at [150, 251] on div "Show more" at bounding box center [141, 246] width 67 height 14
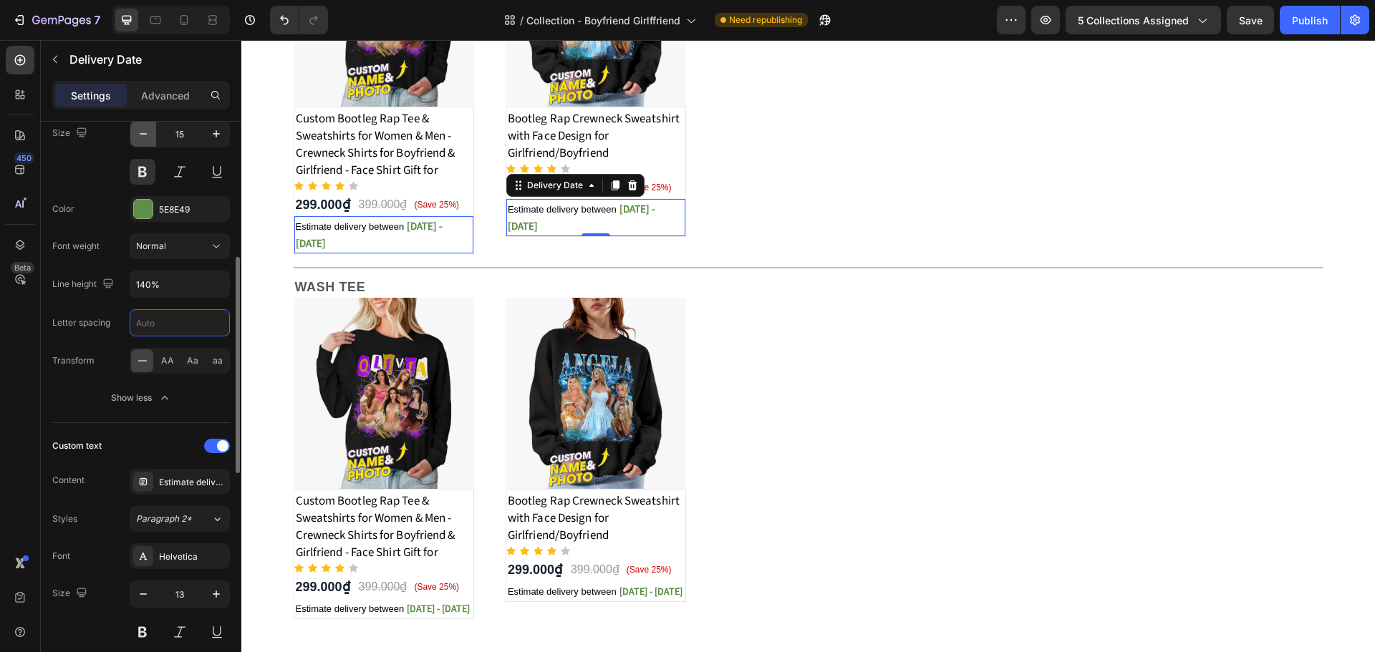
click at [137, 134] on icon "button" at bounding box center [143, 134] width 14 height 14
type input "14"
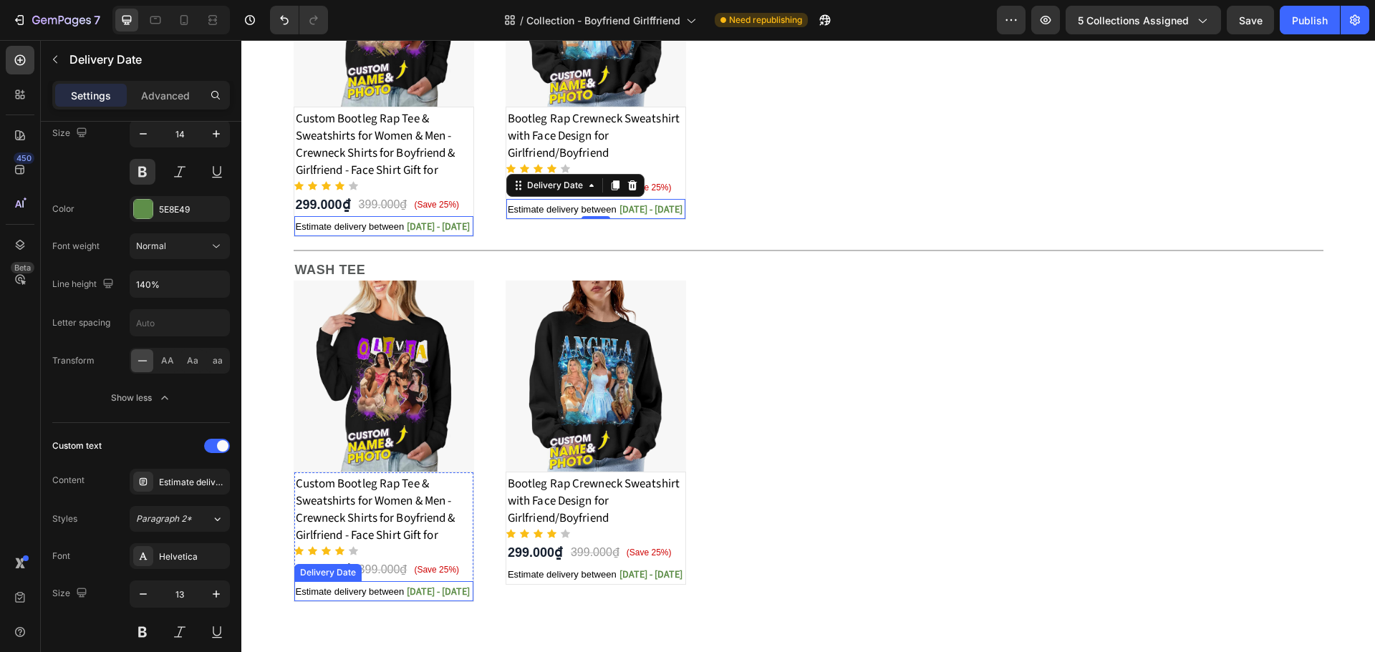
click at [450, 586] on span "[DATE] - [DATE]" at bounding box center [438, 592] width 63 height 14
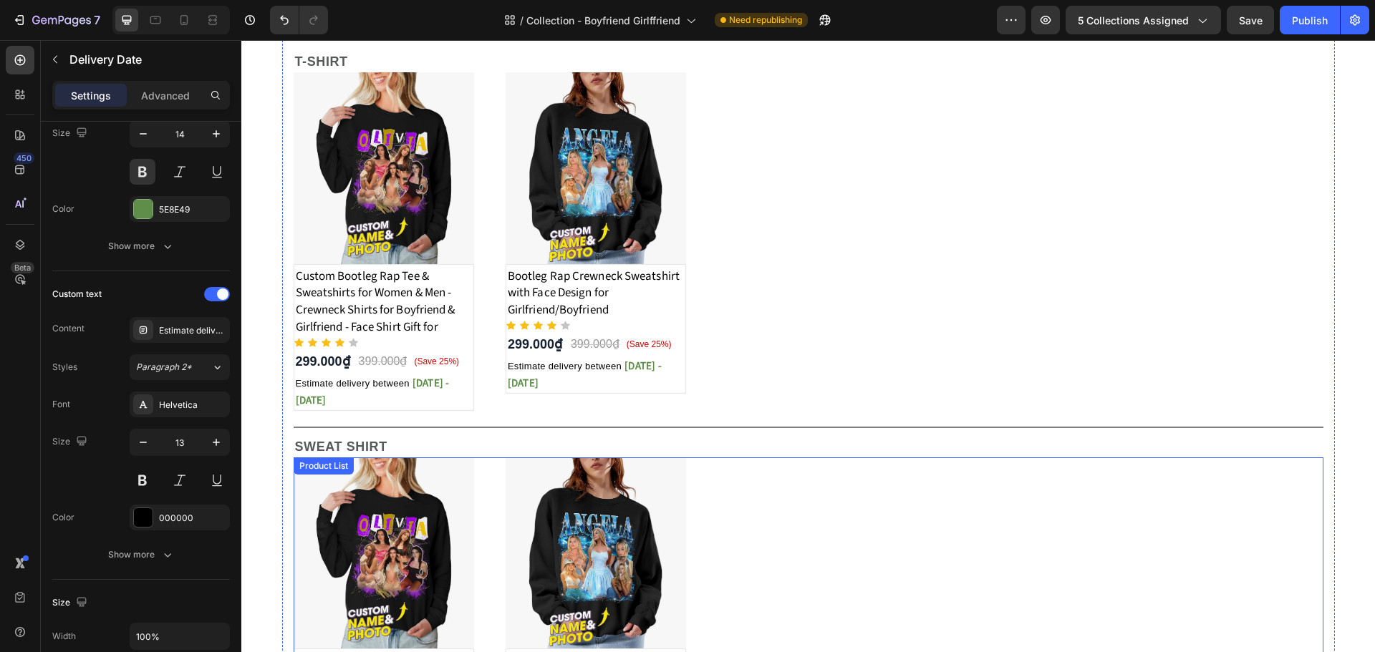
scroll to position [329, 0]
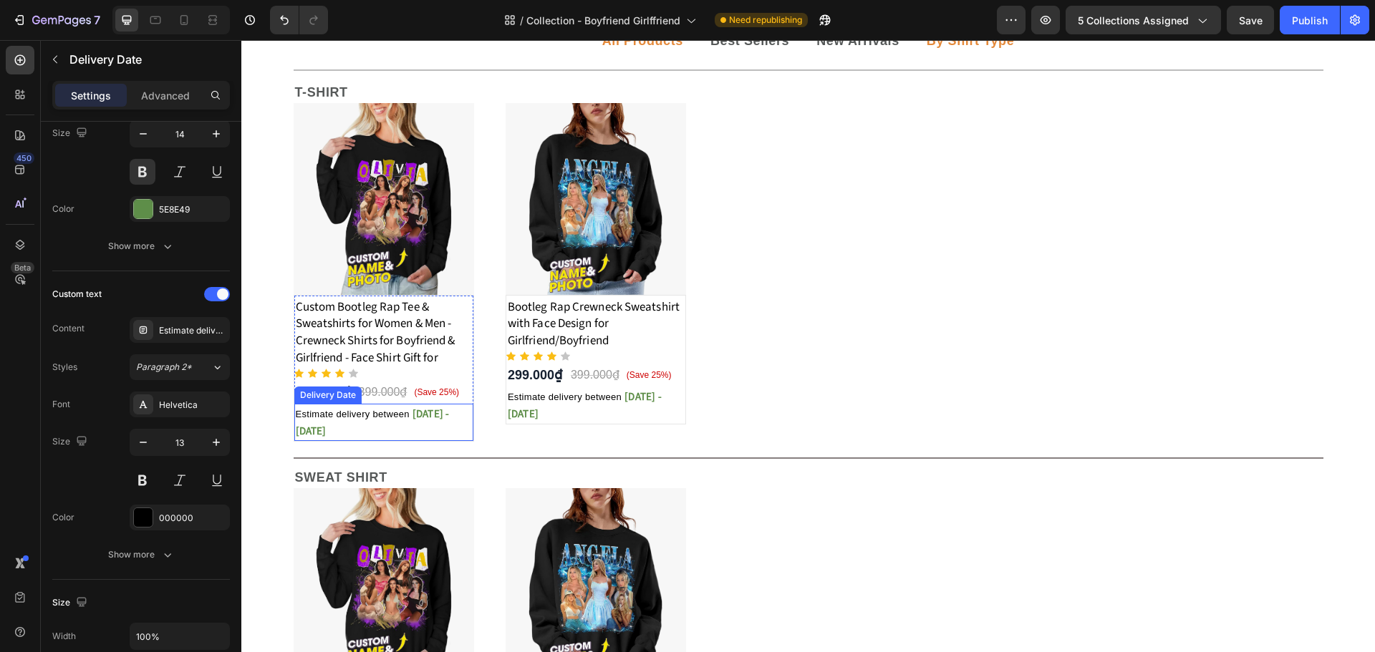
click at [405, 425] on div "Estimate delivery between Aug 29 - Sep 01" at bounding box center [383, 422] width 179 height 37
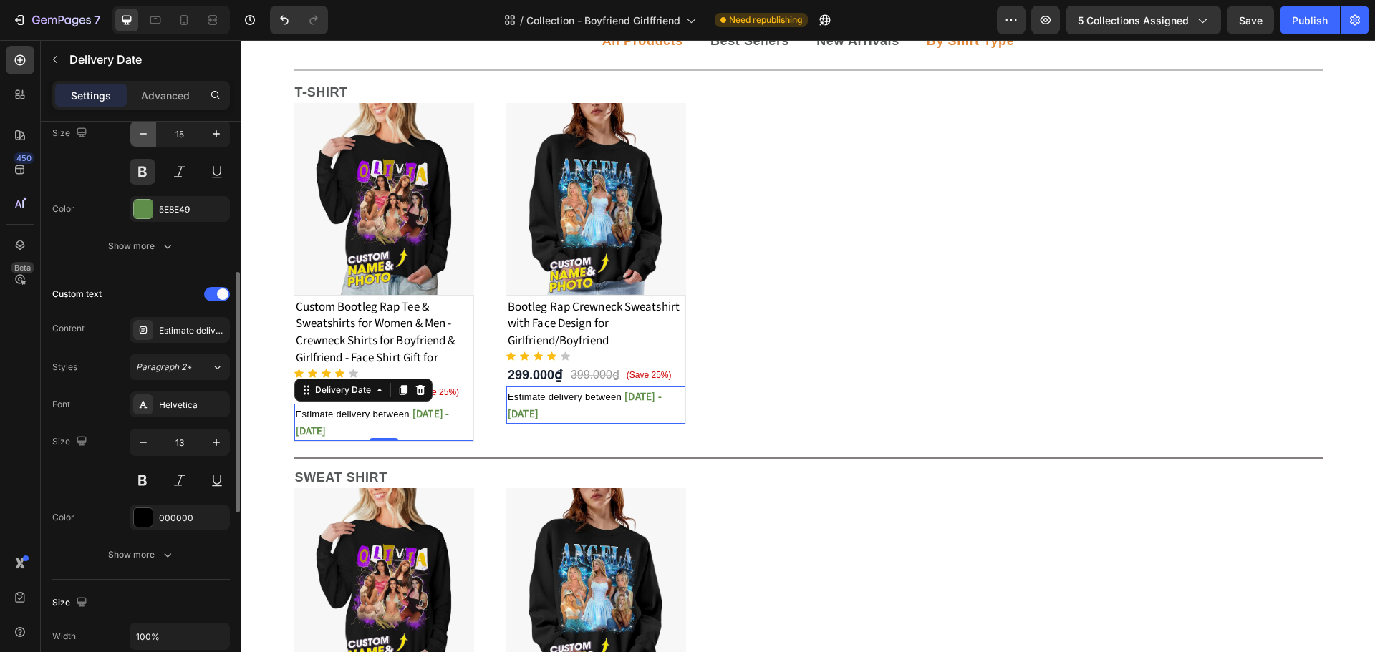
click at [140, 137] on icon "button" at bounding box center [143, 134] width 14 height 14
type input "14"
click at [162, 247] on icon "button" at bounding box center [167, 246] width 14 height 14
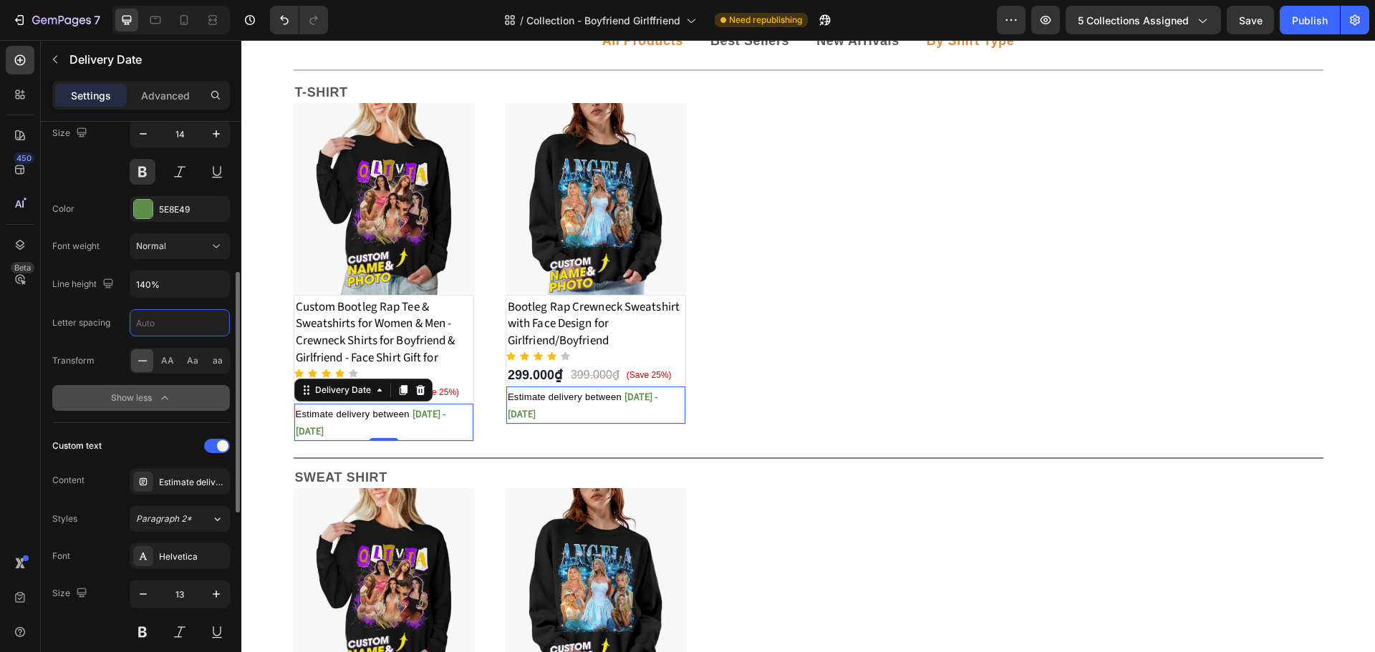
scroll to position [573, 0]
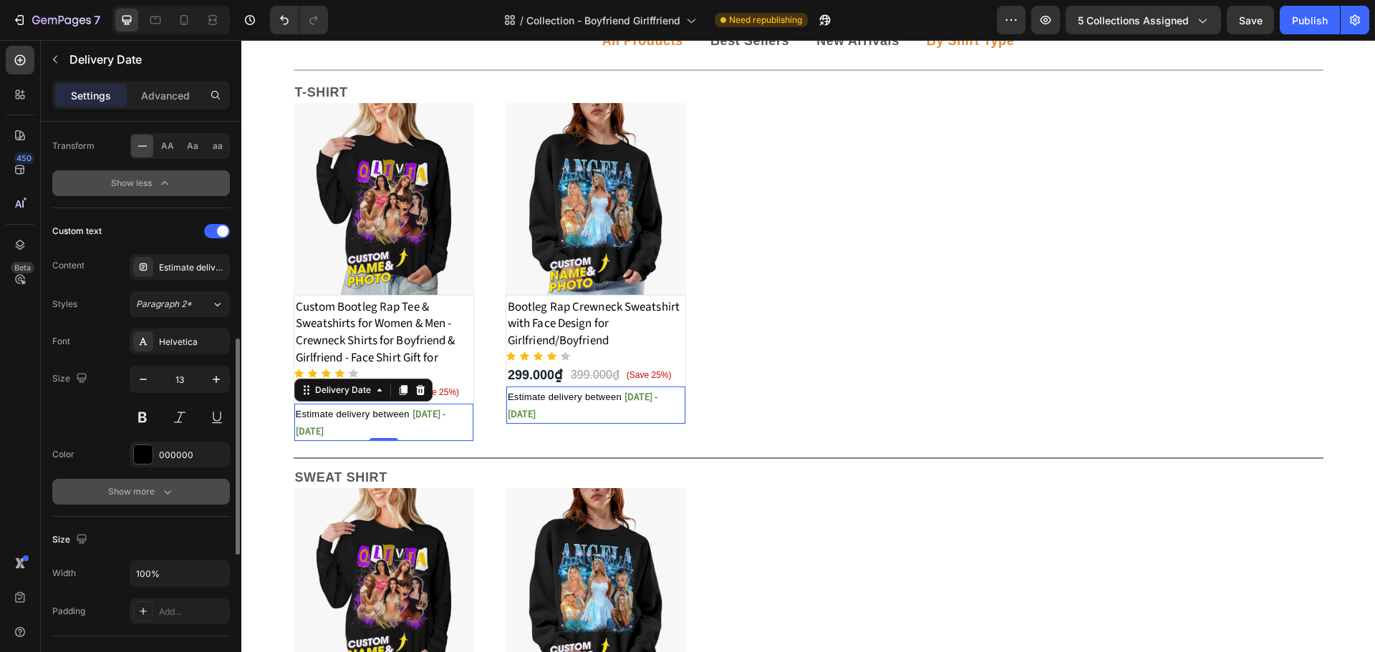
click at [167, 502] on button "Show more" at bounding box center [141, 492] width 178 height 26
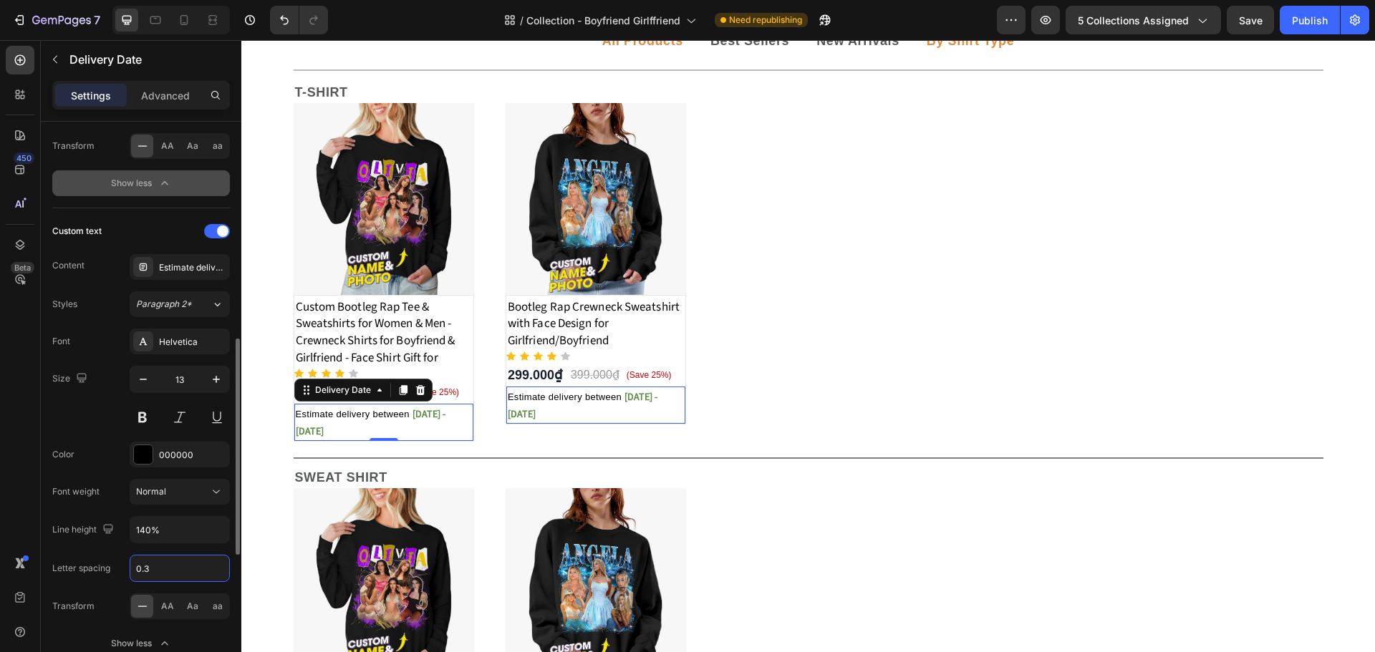
click at [168, 561] on input "0.3" at bounding box center [179, 569] width 99 height 26
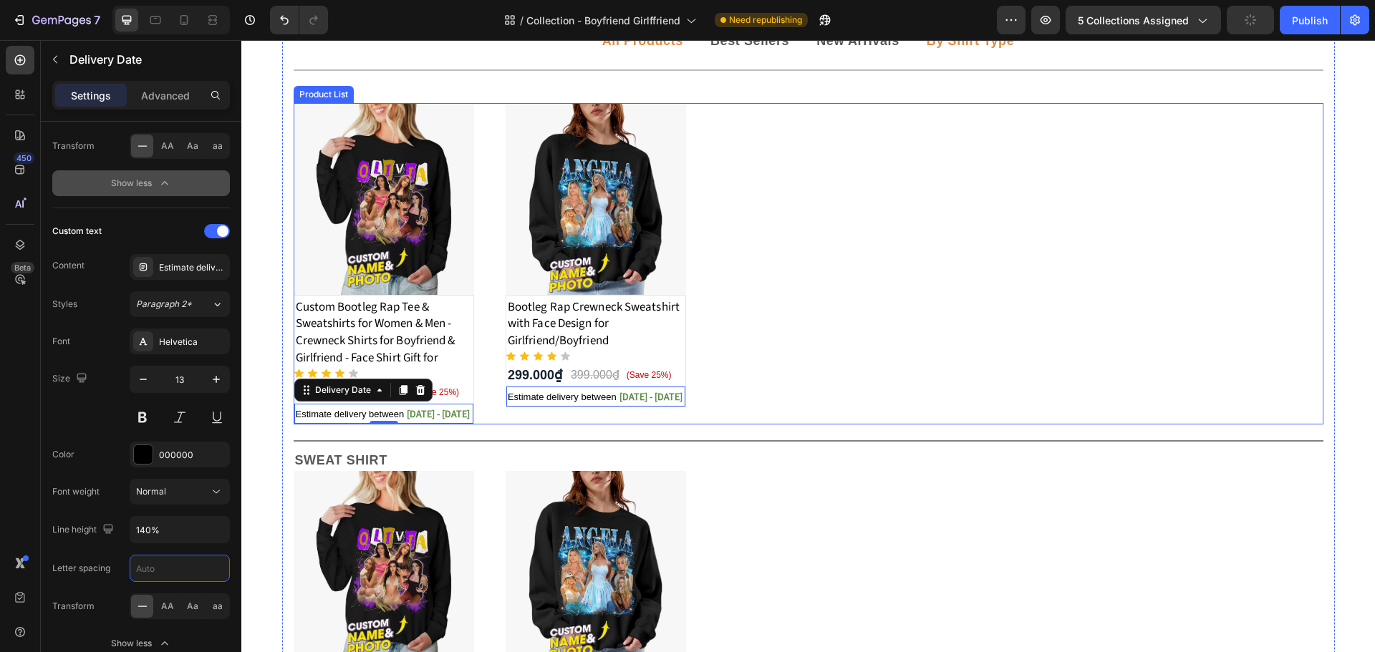
click at [856, 253] on div "Product Images Custom Bootleg Rap Tee & Sweatshirts for Women & Men - Crewneck …" at bounding box center [809, 264] width 1030 height 322
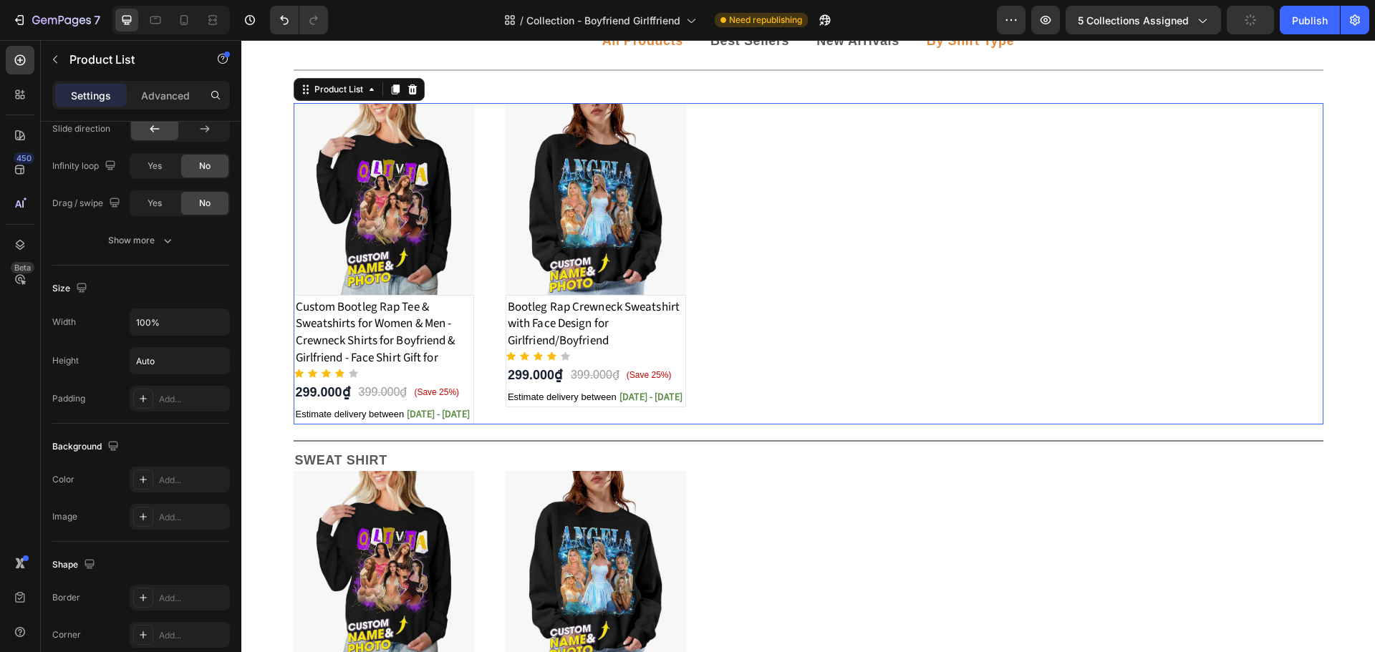
scroll to position [0, 0]
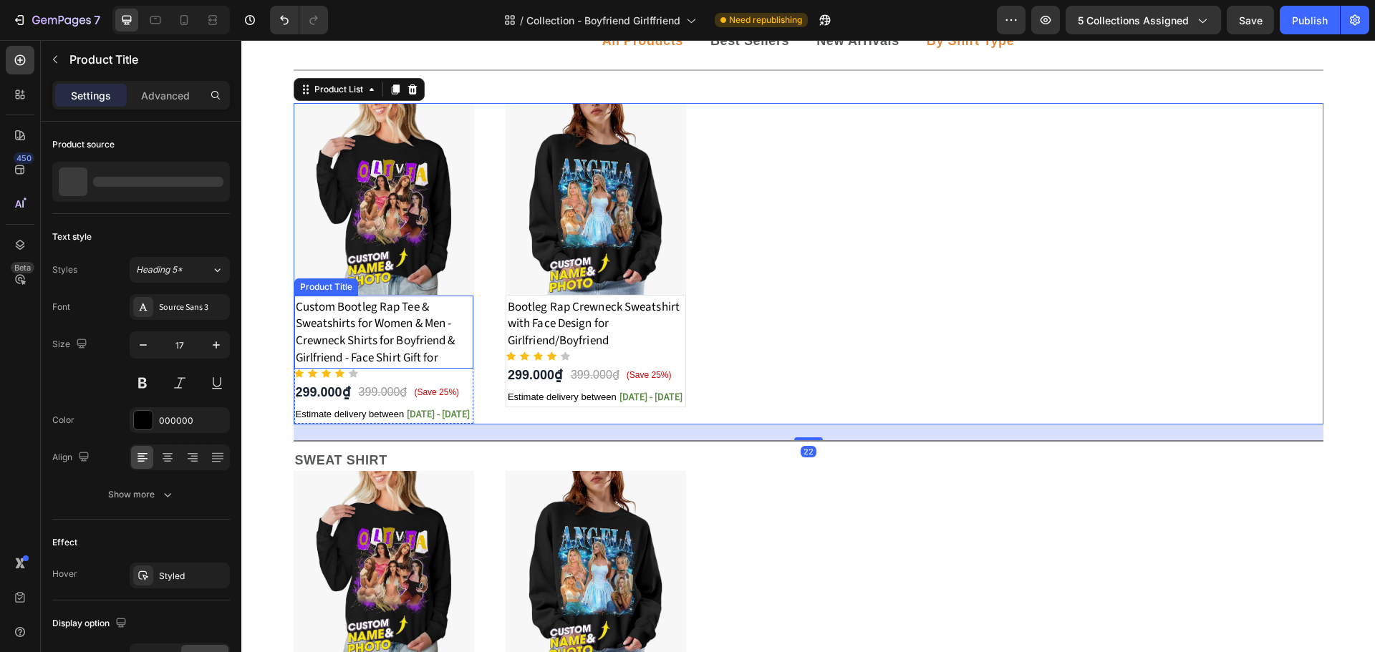
click at [347, 330] on h1 "Custom Bootleg Rap Tee & Sweatshirts for Women & Men - Crewneck Shirts for Boyf…" at bounding box center [383, 333] width 179 height 71
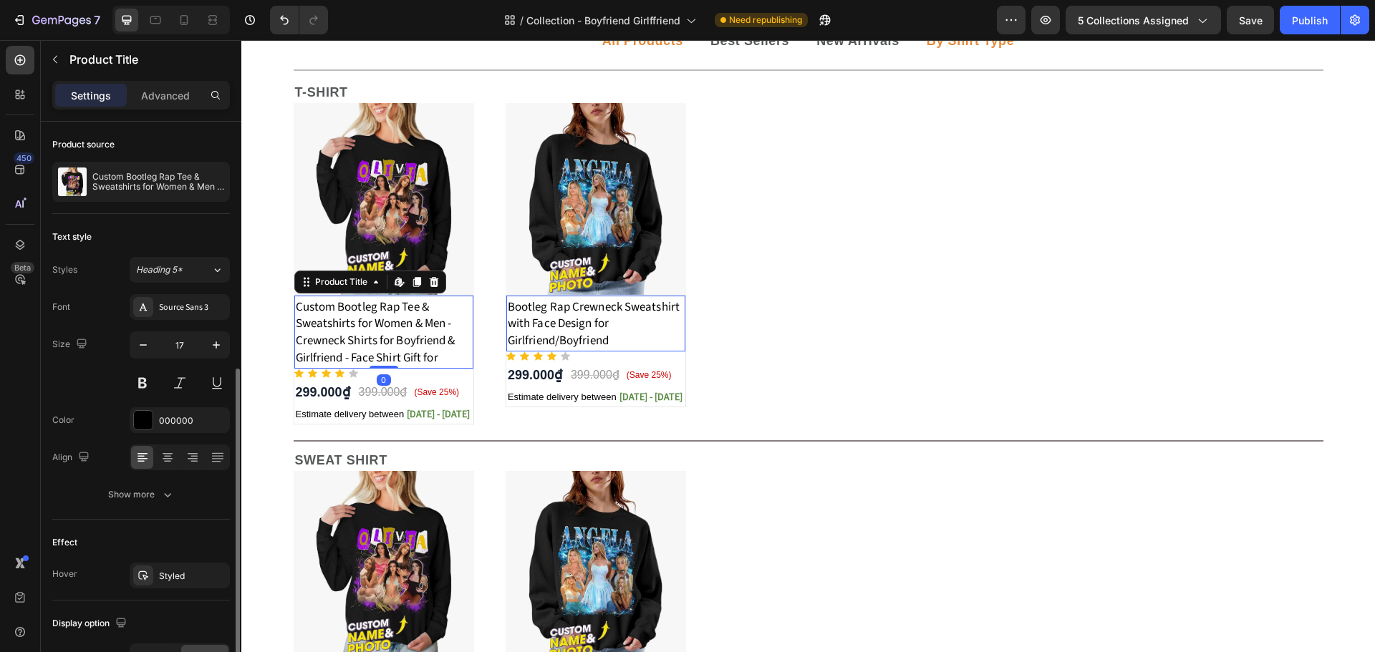
scroll to position [213, 0]
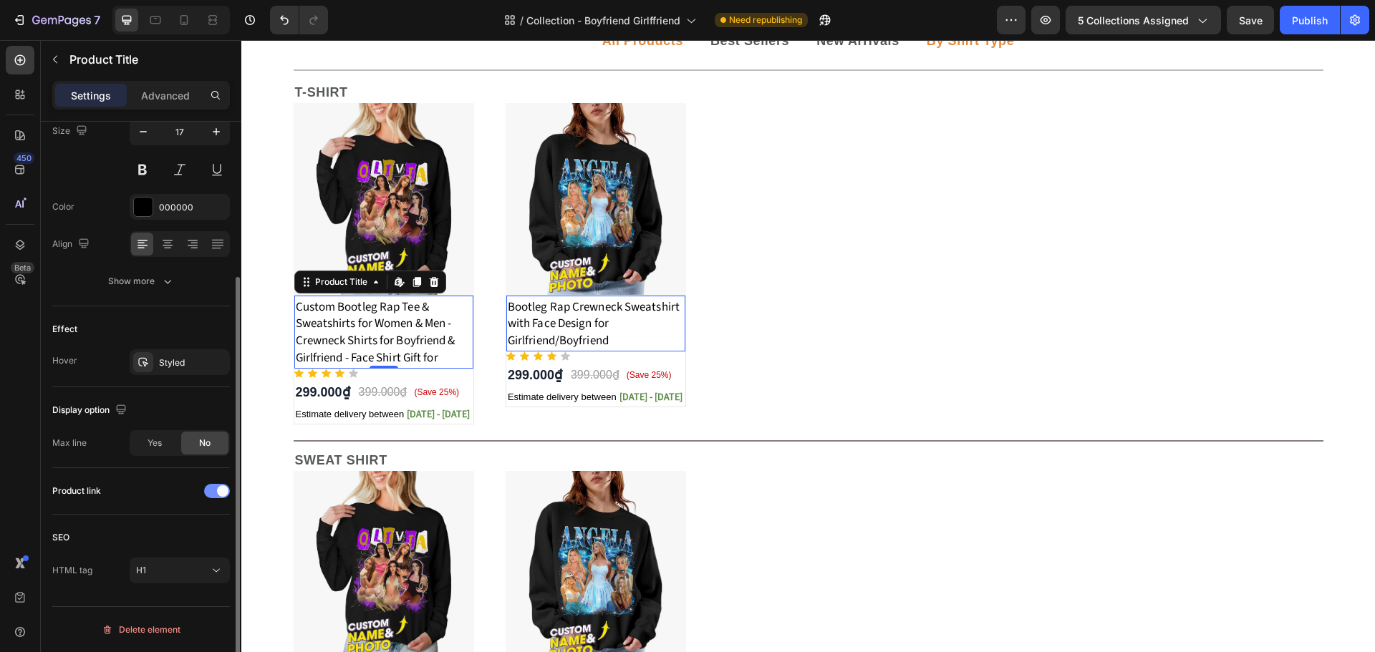
click at [214, 496] on div at bounding box center [217, 491] width 26 height 14
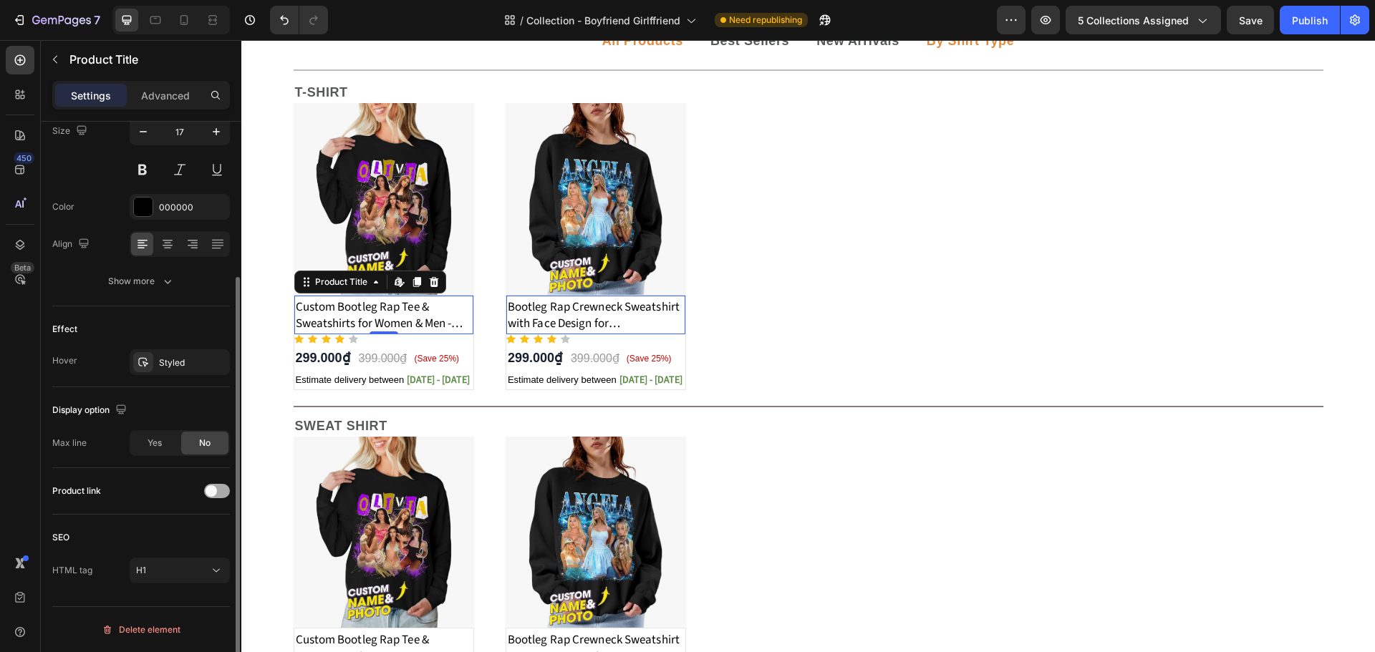
click at [214, 493] on span at bounding box center [211, 491] width 11 height 11
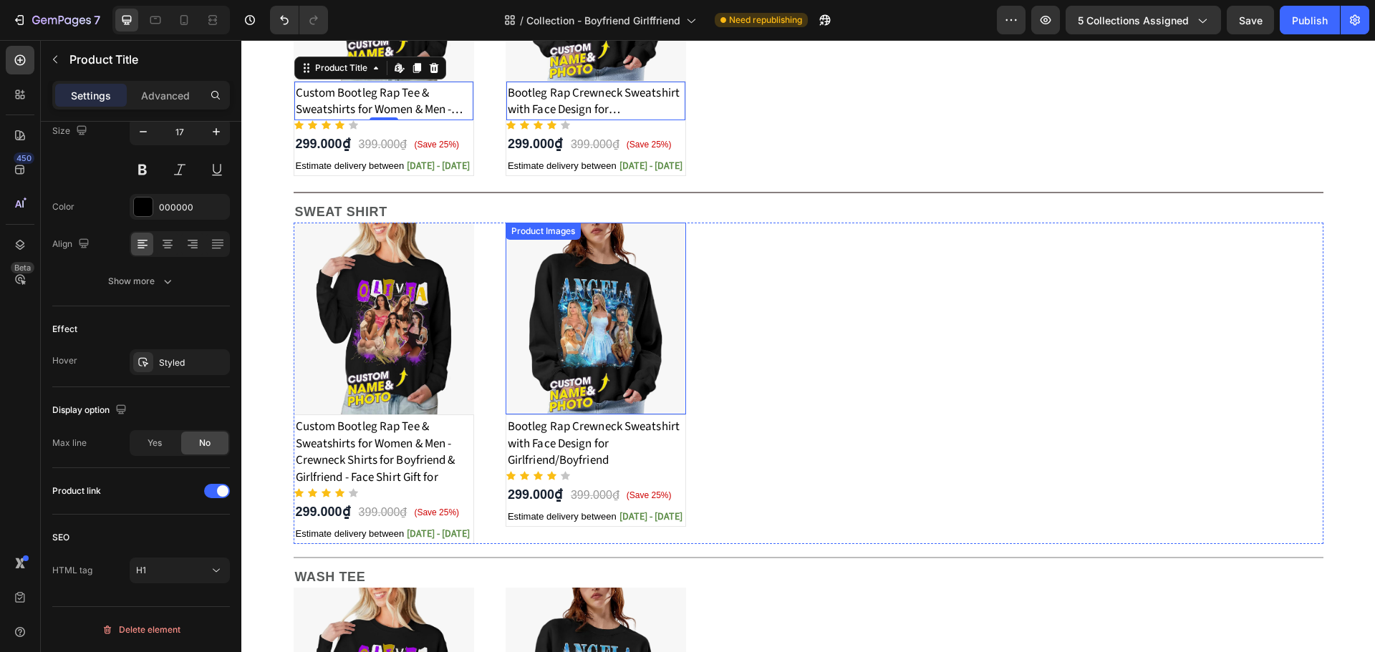
scroll to position [544, 0]
click at [424, 441] on h1 "Custom Bootleg Rap Tee & Sweatshirts for Women & Men - Crewneck Shirts for Boyf…" at bounding box center [383, 452] width 179 height 71
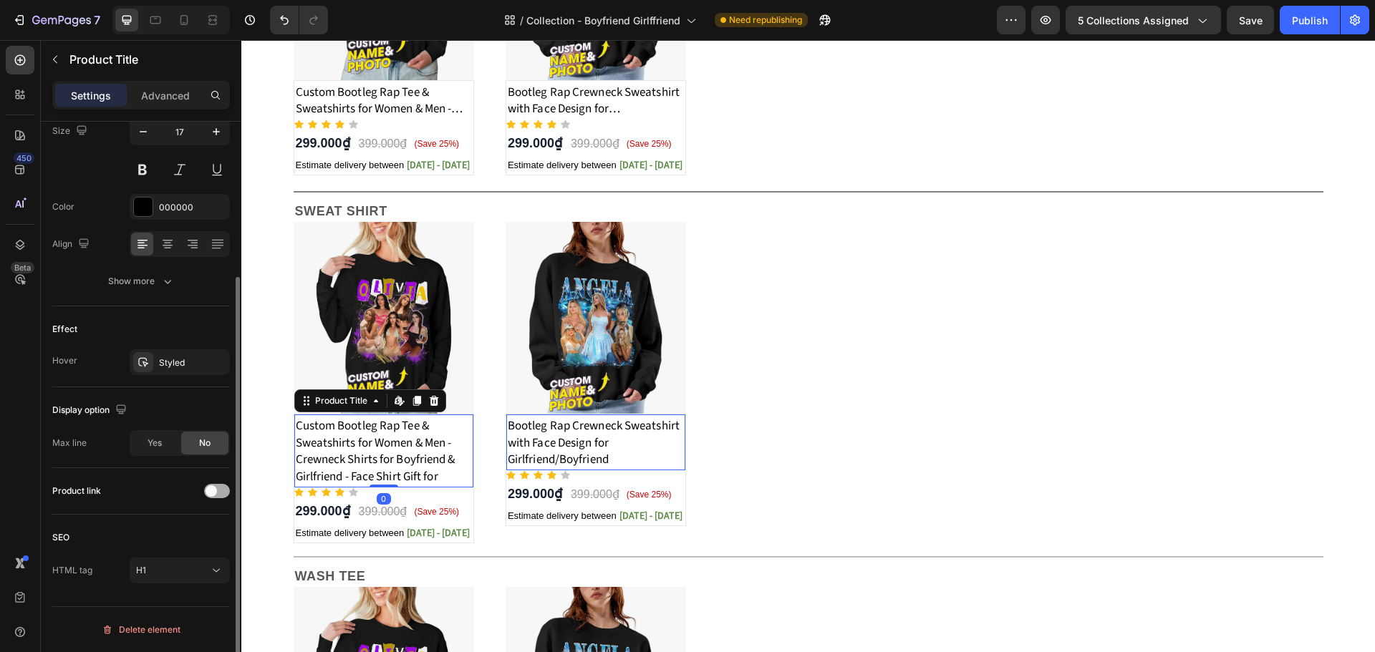
click at [213, 489] on span at bounding box center [211, 491] width 11 height 11
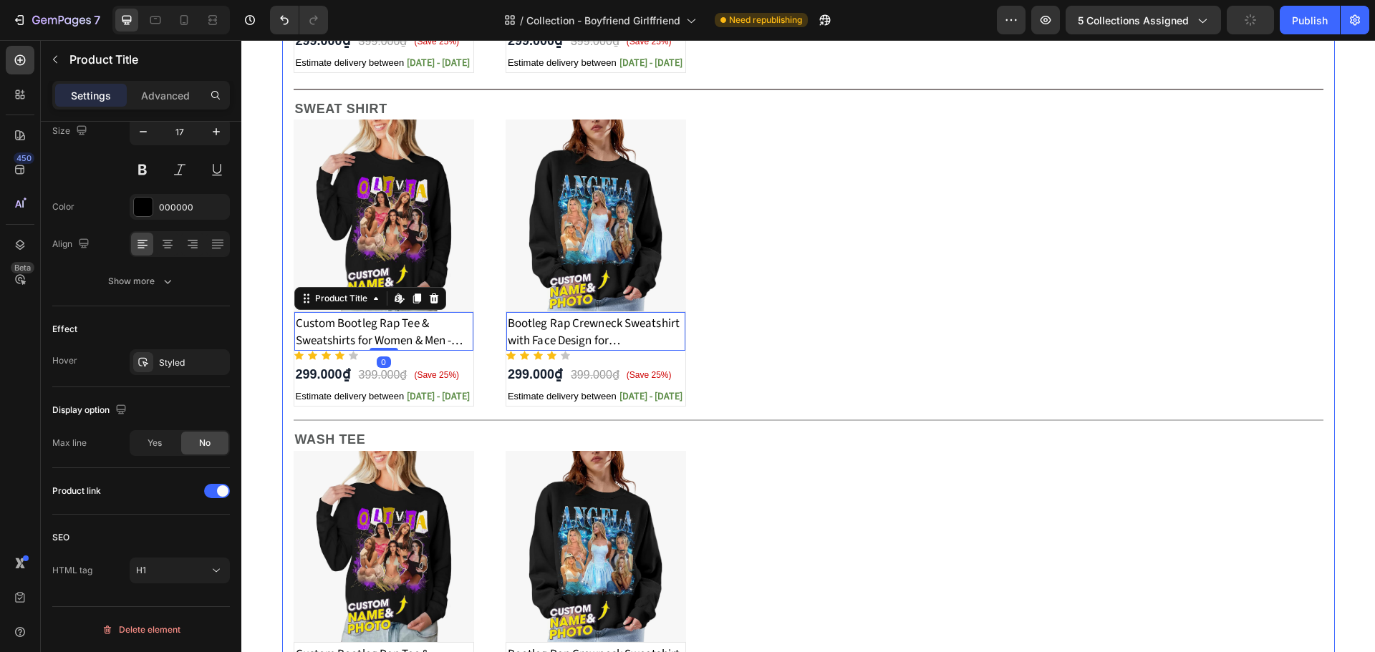
scroll to position [758, 0]
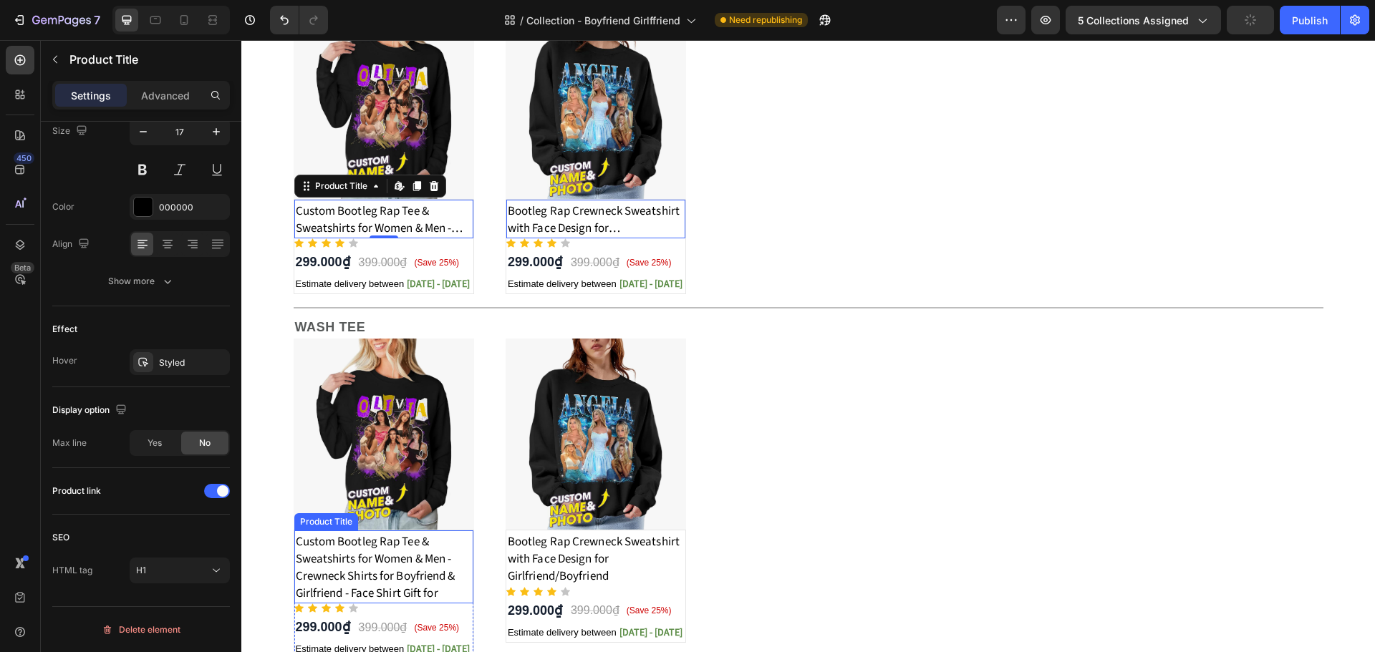
click at [362, 564] on h1 "Custom Bootleg Rap Tee & Sweatshirts for Women & Men - Crewneck Shirts for Boyf…" at bounding box center [383, 568] width 179 height 71
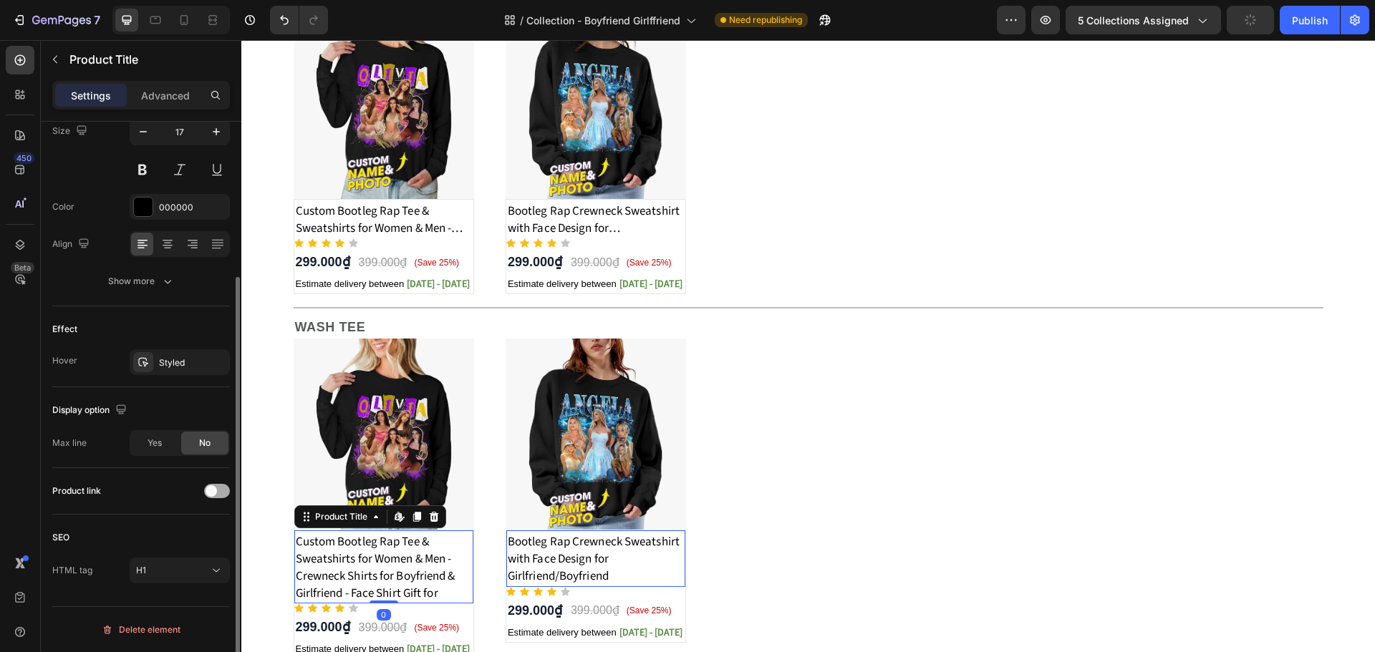
click at [216, 489] on span at bounding box center [211, 491] width 11 height 11
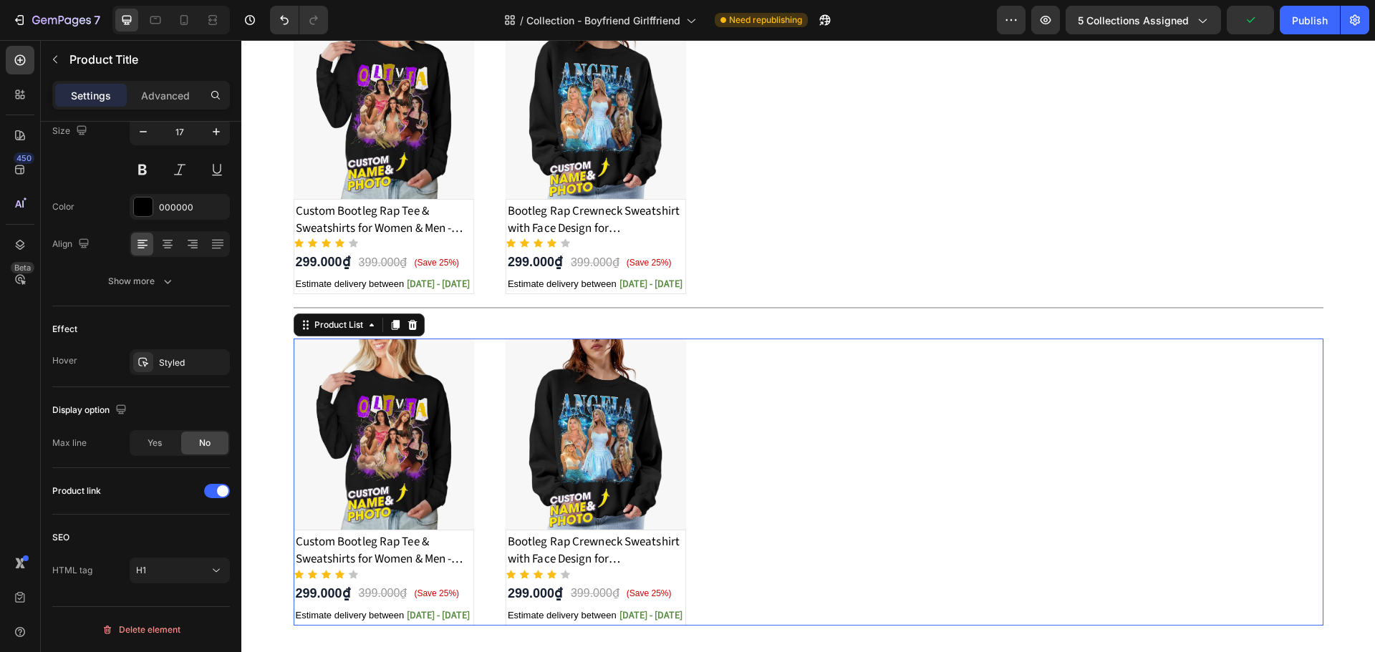
click at [945, 472] on div "Product Images Custom Bootleg Rap Tee & Sweatshirts for Women & Men - Crewneck …" at bounding box center [809, 482] width 1030 height 287
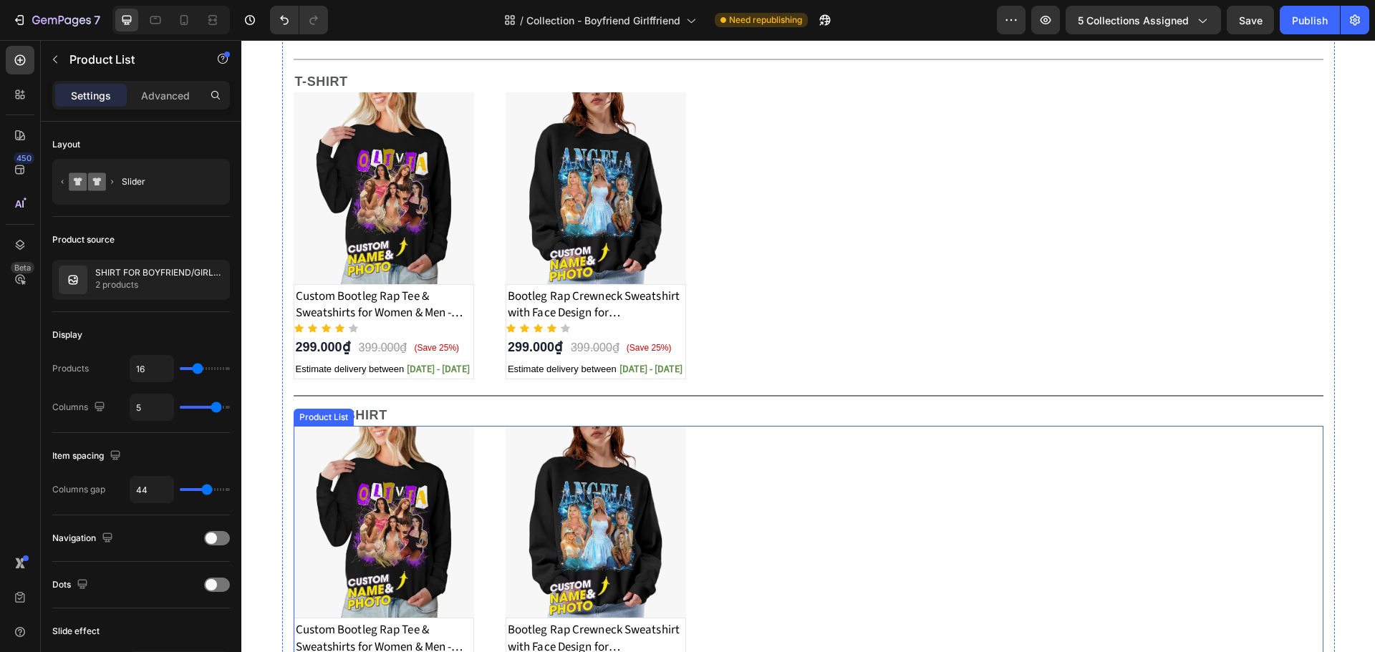
scroll to position [0, 0]
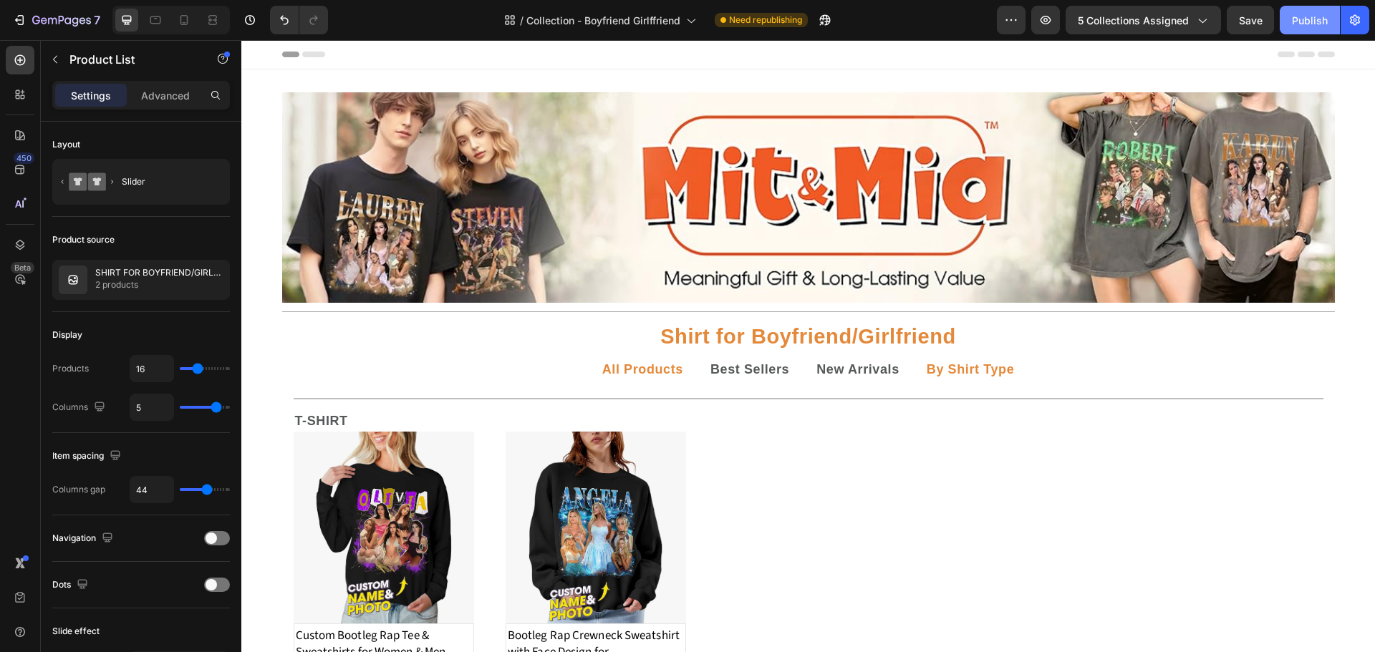
click at [1303, 18] on div "Publish" at bounding box center [1310, 20] width 36 height 15
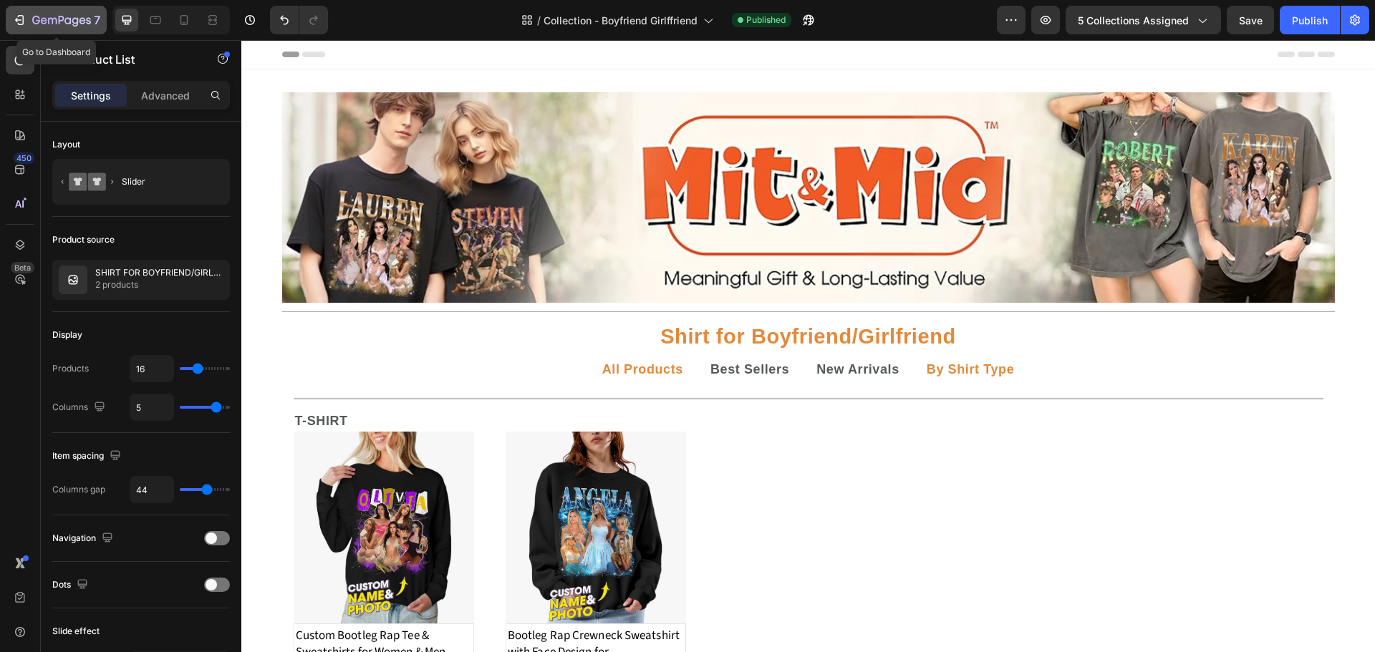
click at [26, 16] on icon "button" at bounding box center [19, 20] width 14 height 14
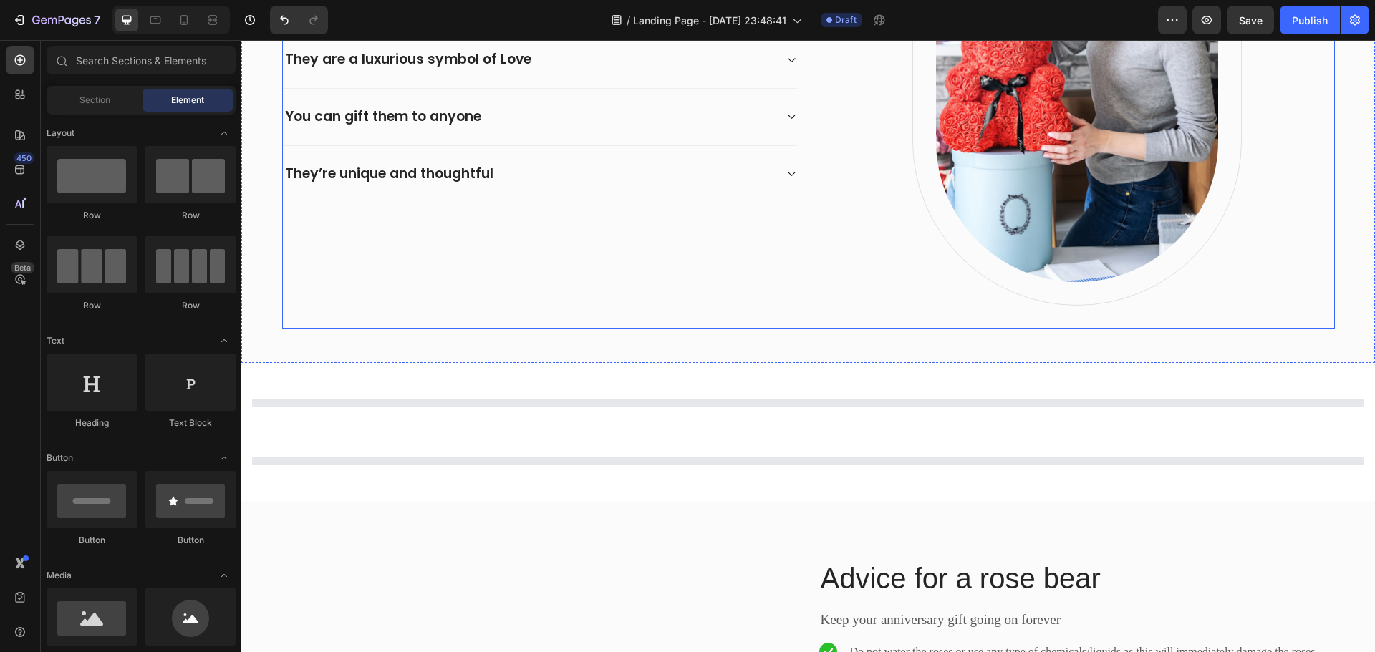
scroll to position [1146, 0]
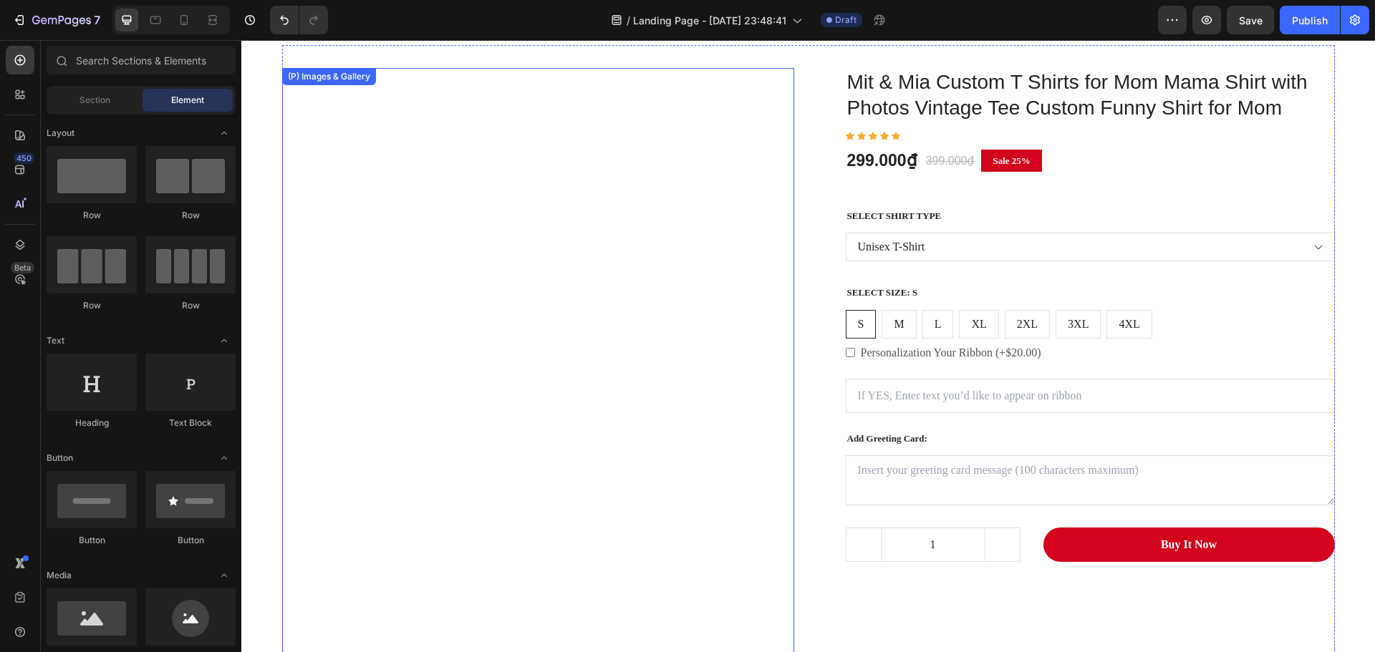
radio input "false"
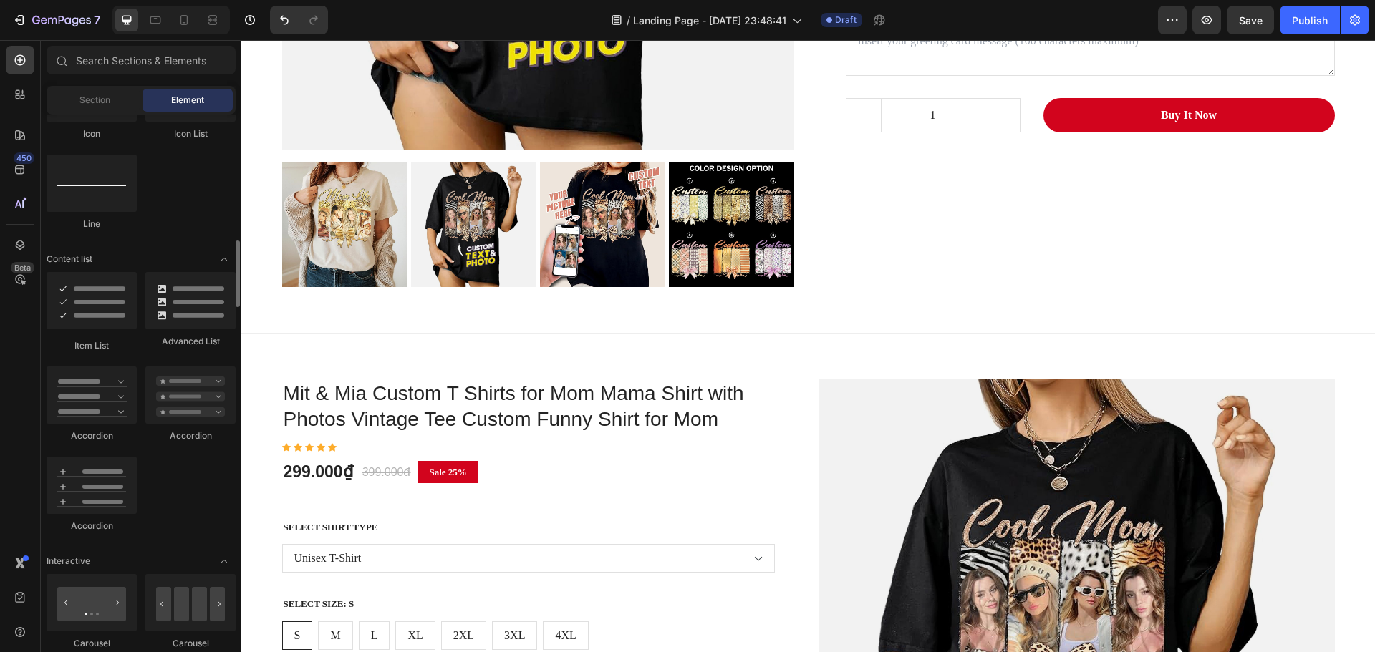
scroll to position [1217, 0]
